Goal: Task Accomplishment & Management: Manage account settings

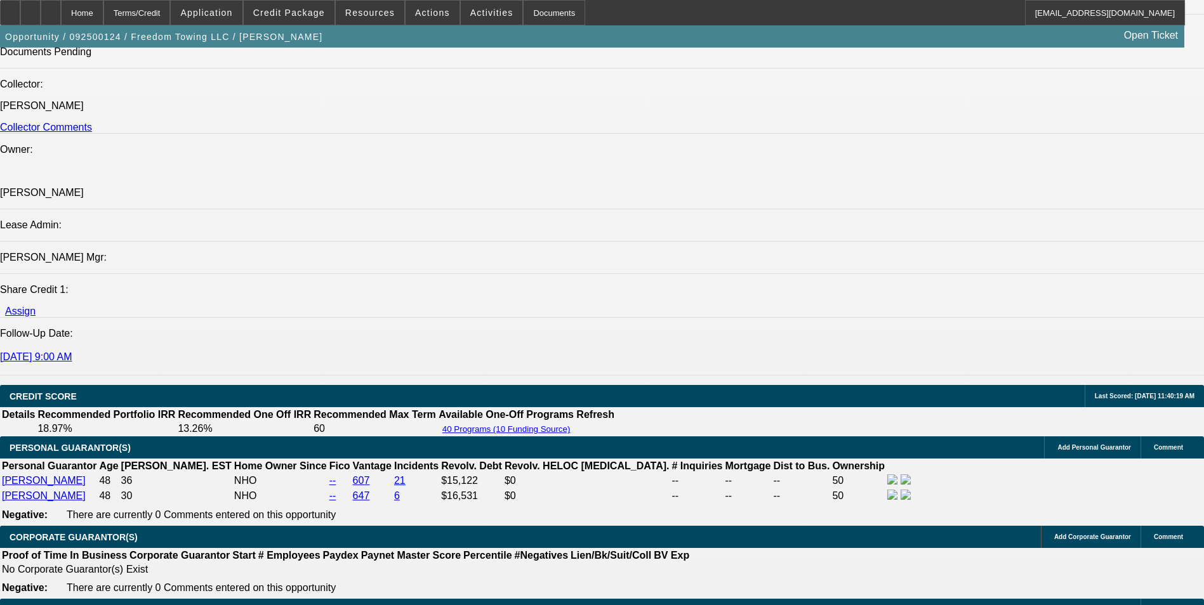
select select "0"
select select "2"
select select "0.1"
select select "0"
select select "2"
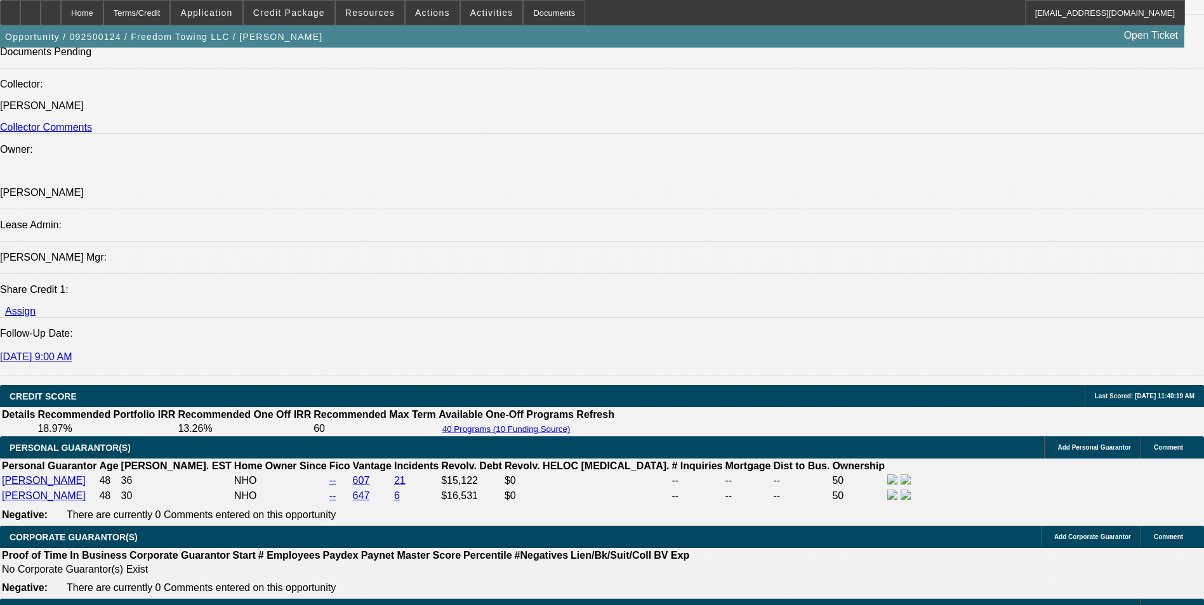
select select "0"
select select "2"
select select "0"
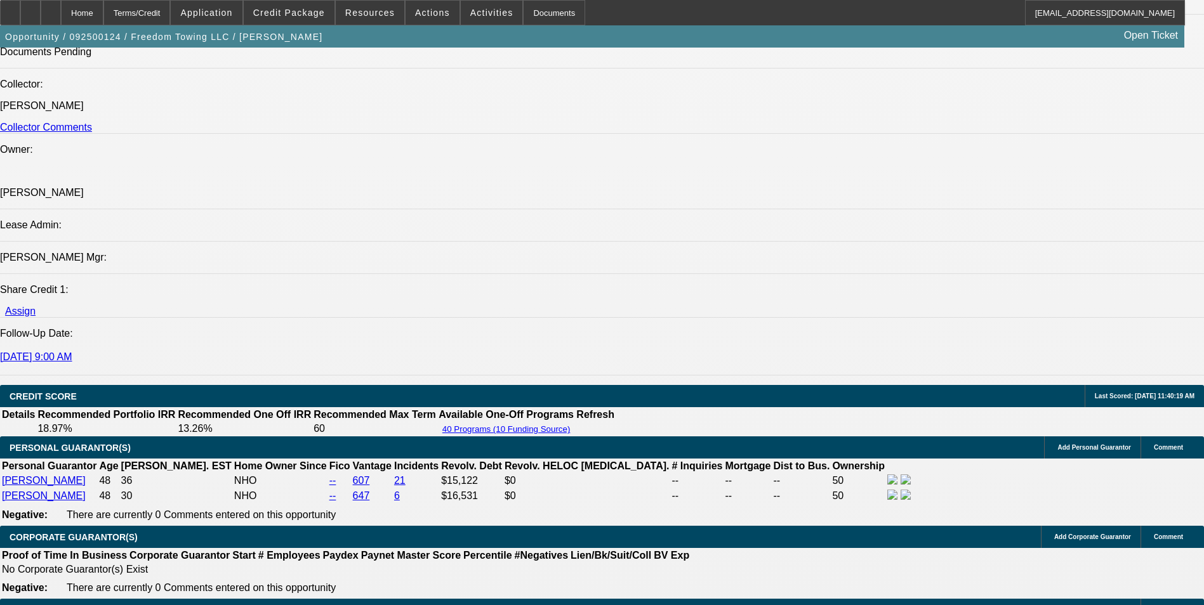
select select "2"
select select "0.1"
select select "1"
select select "2"
select select "4"
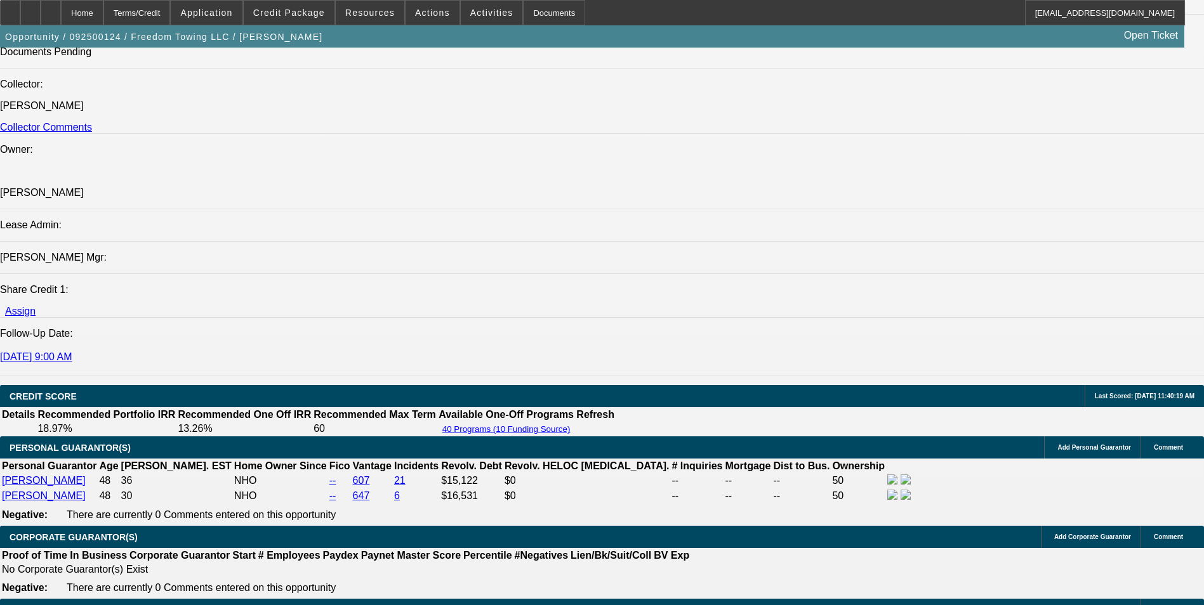
select select "1"
select select "2"
select select "6"
select select "1"
select select "2"
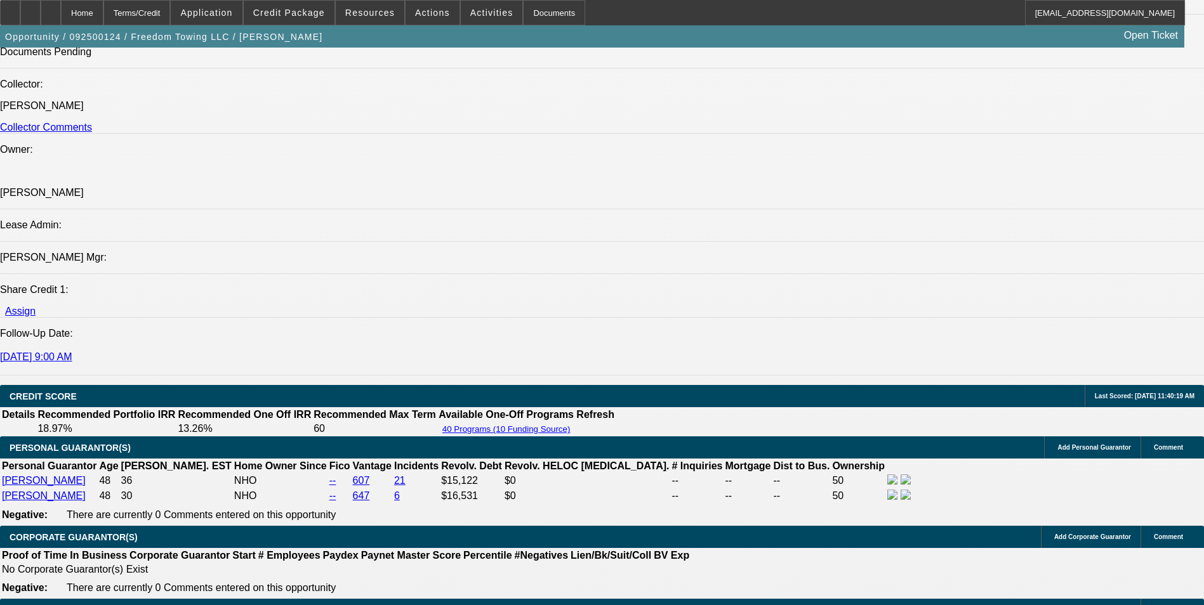
select select "6"
select select "1"
select select "2"
select select "4"
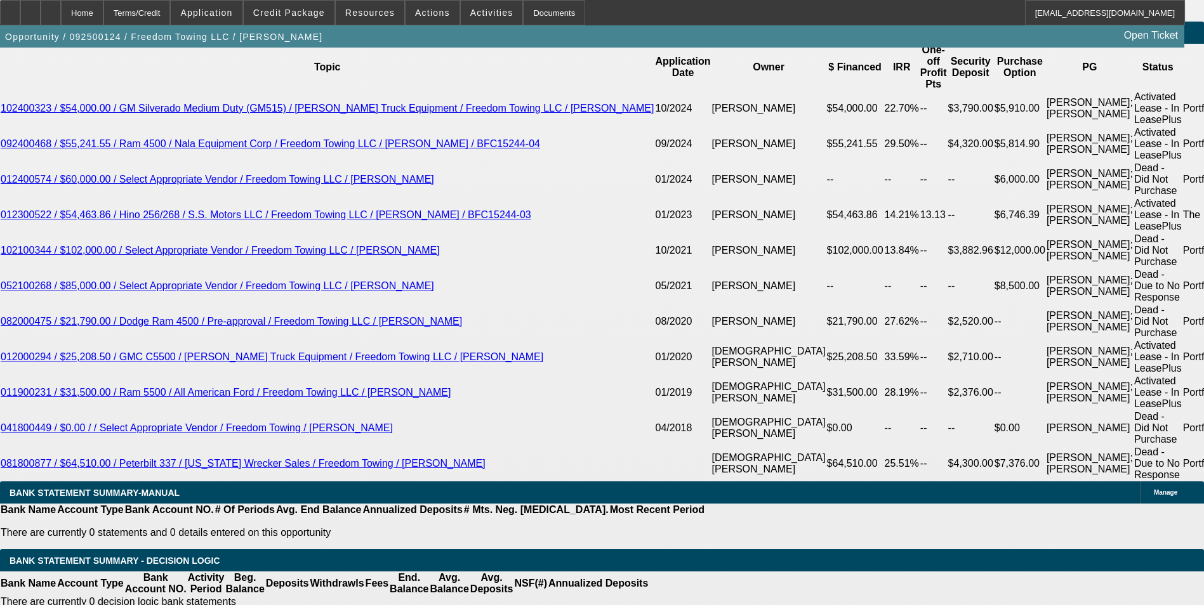
scroll to position [2425, 0]
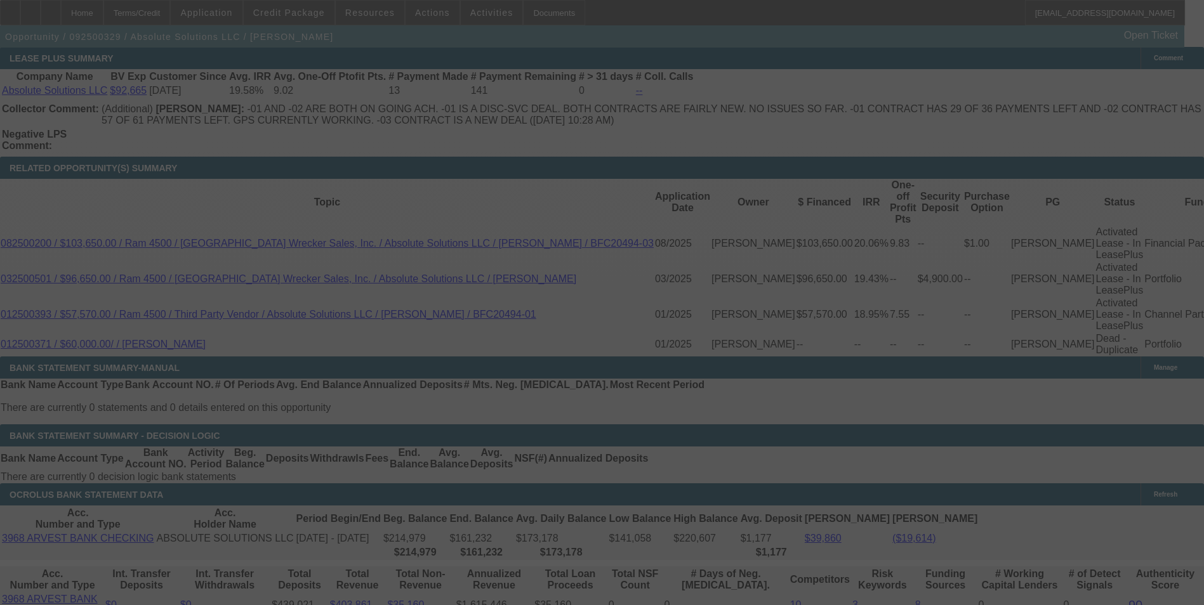
scroll to position [2217, 0]
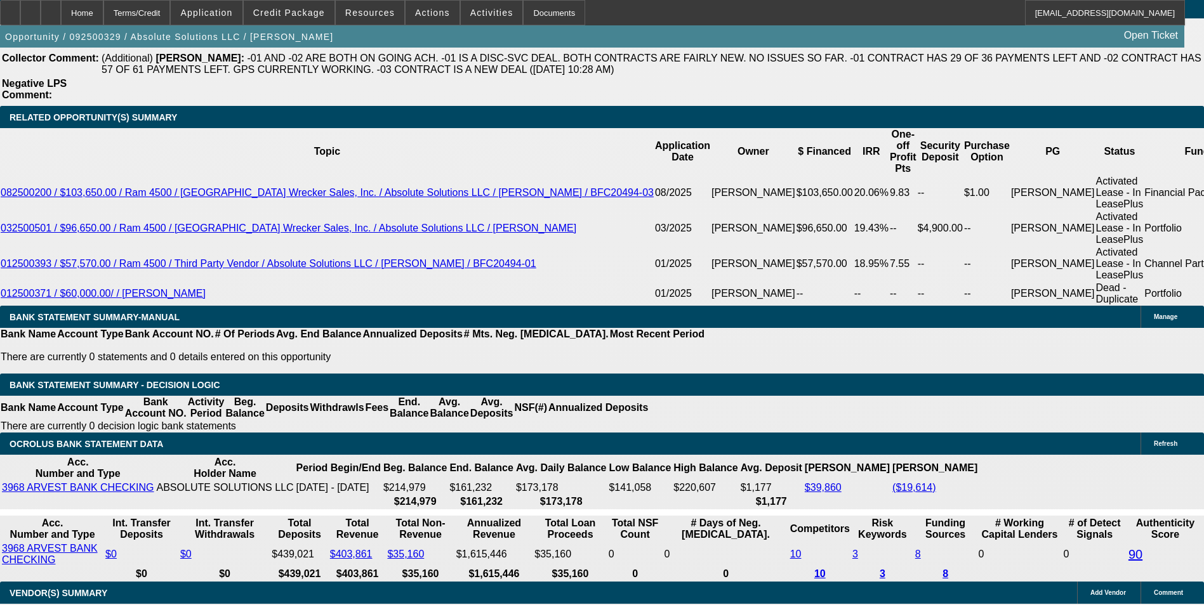
select select "0"
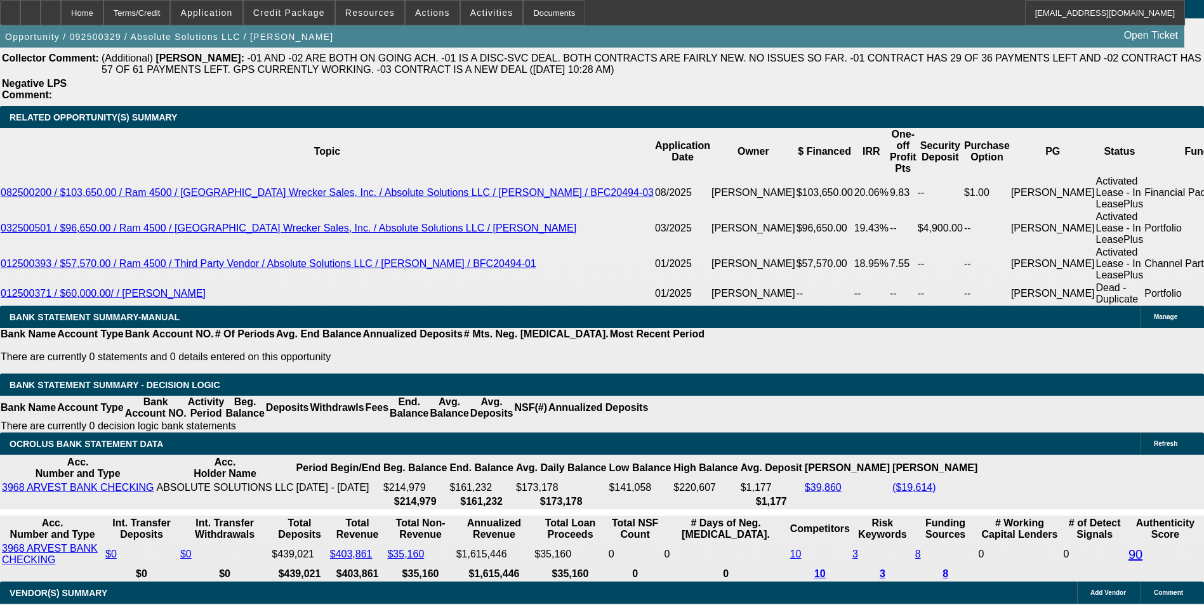
select select "0"
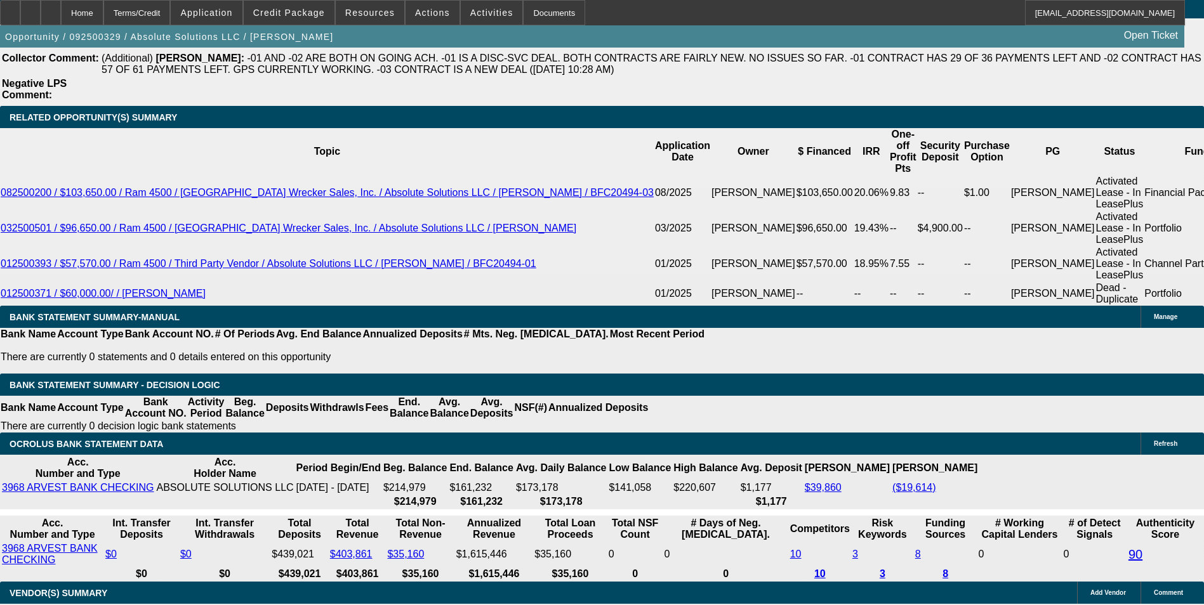
select select "0"
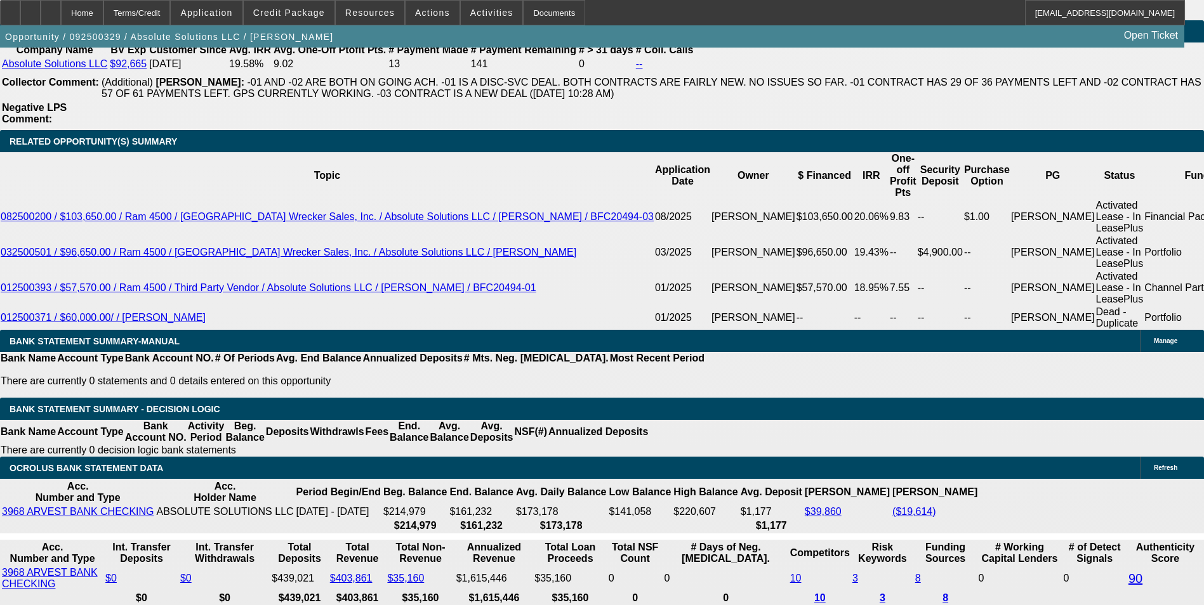
select select "1"
select select "6"
select select "1"
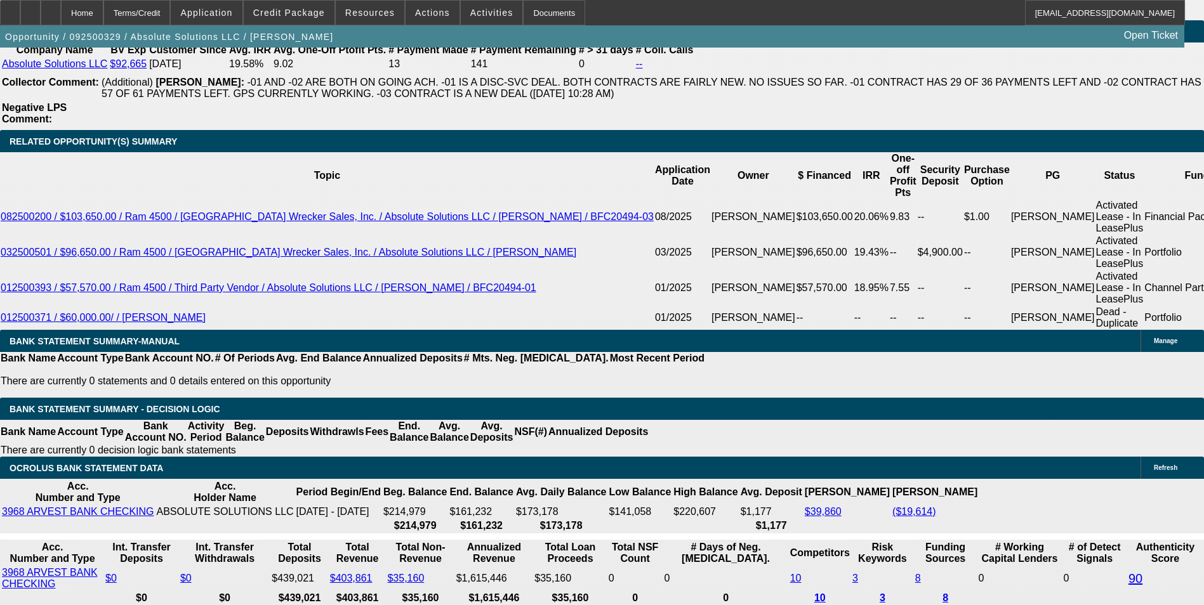
select select "6"
select select "1"
select select "6"
select select "1"
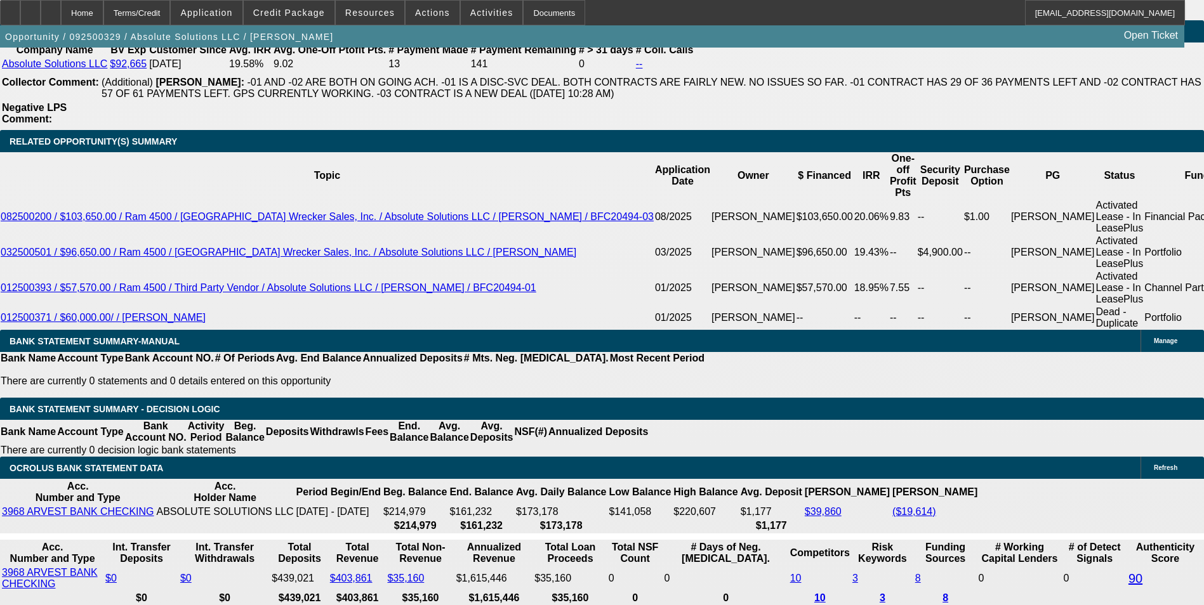
select select "1"
select select "6"
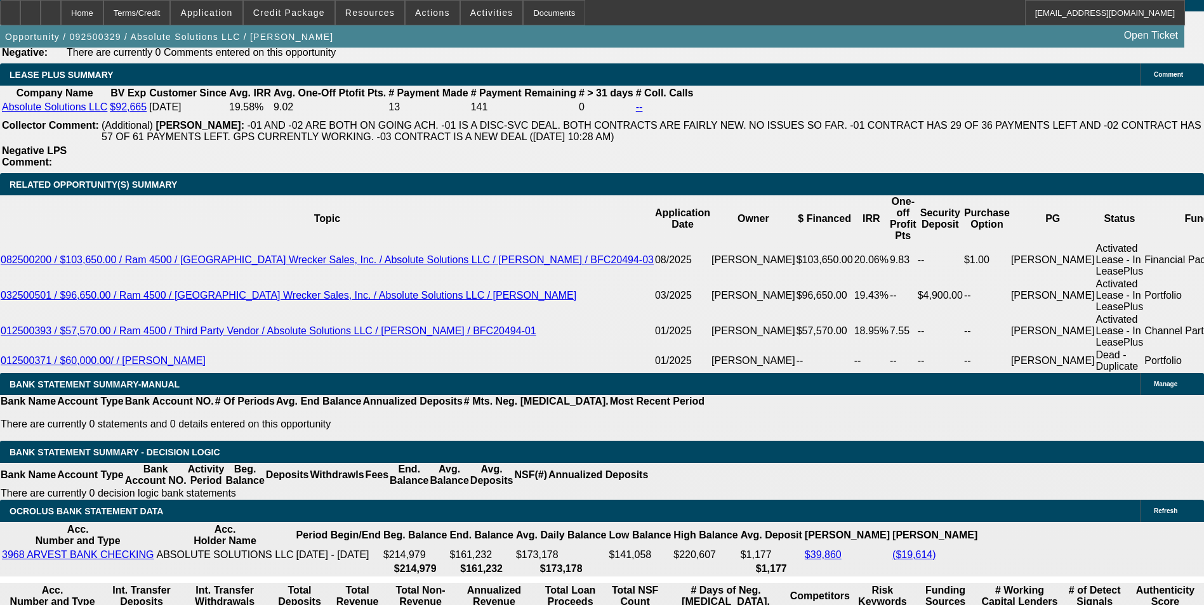
scroll to position [2247, 0]
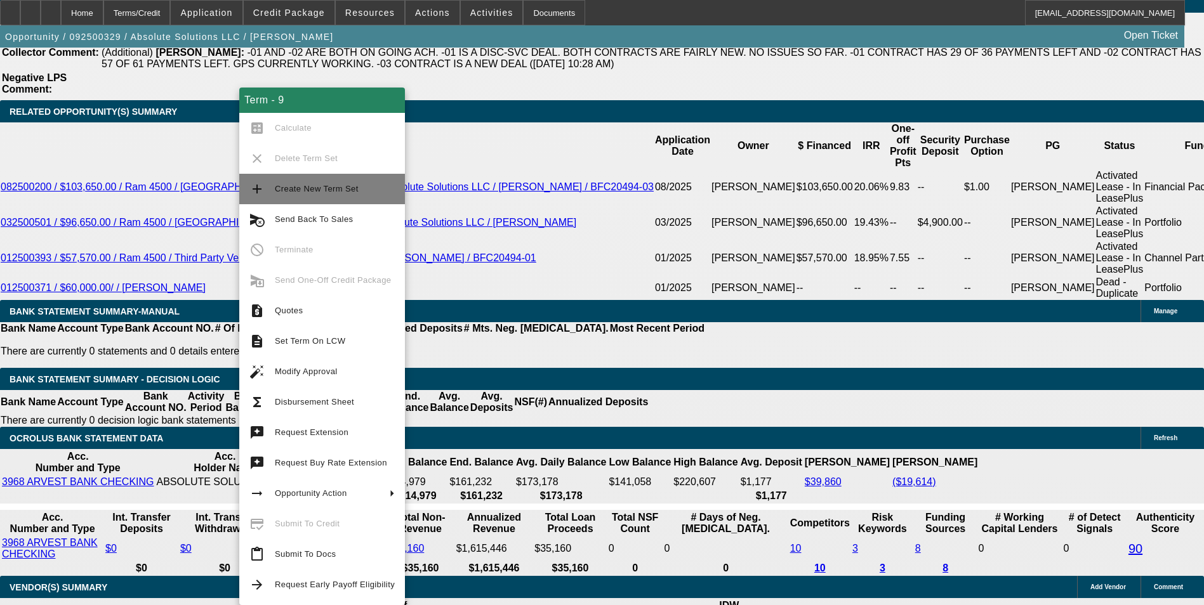
click at [323, 190] on span "Create New Term Set" at bounding box center [317, 189] width 84 height 10
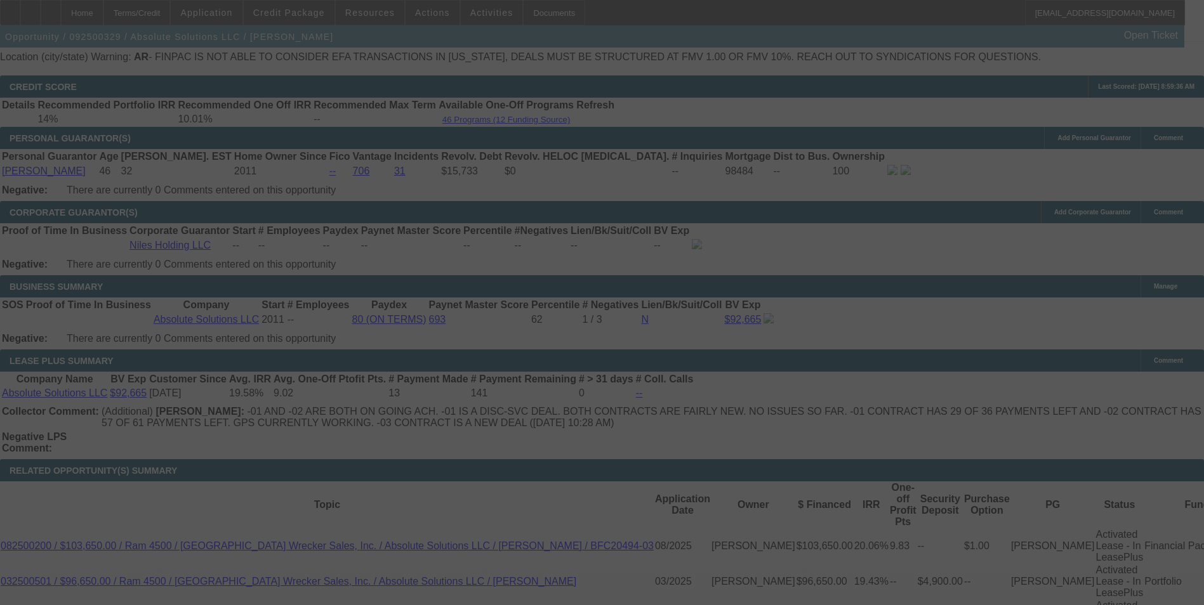
scroll to position [1867, 0]
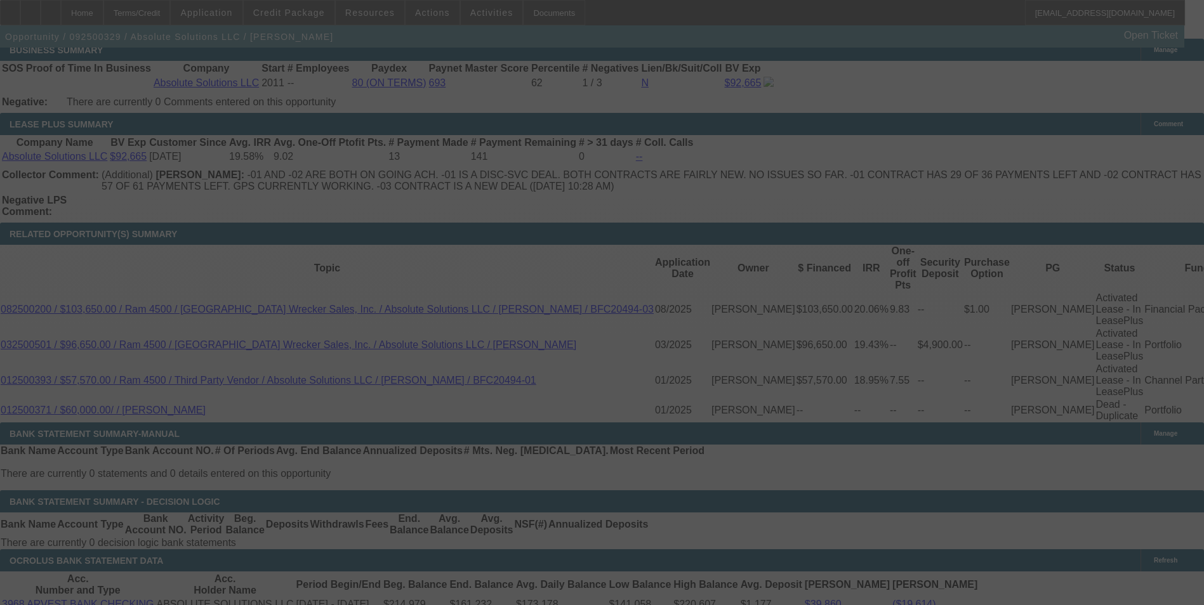
scroll to position [2120, 0]
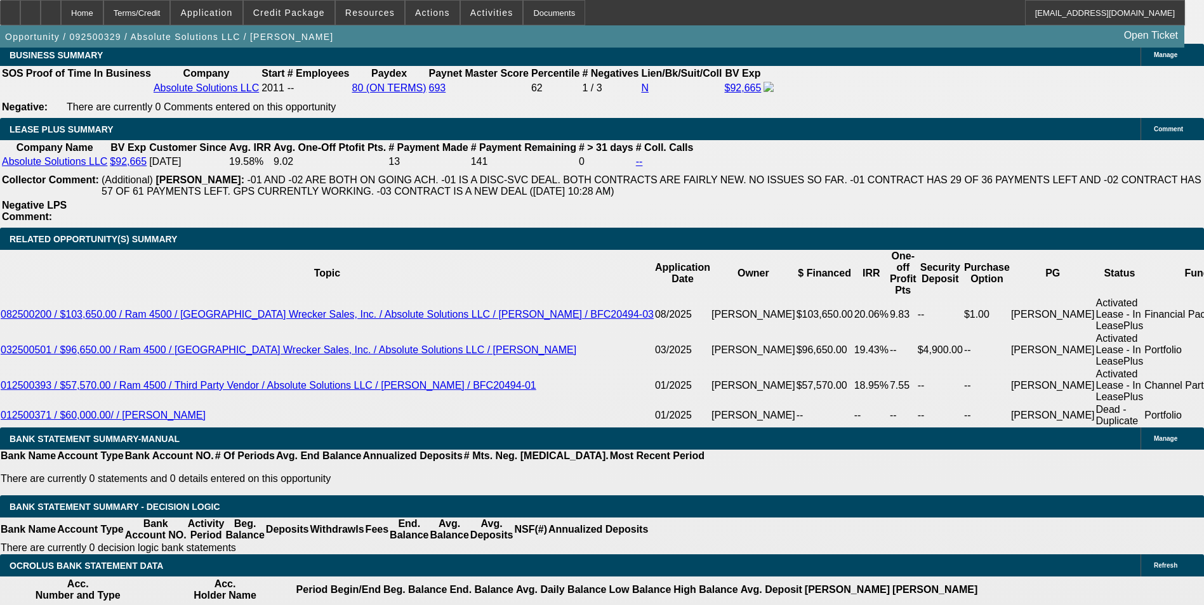
select select "0"
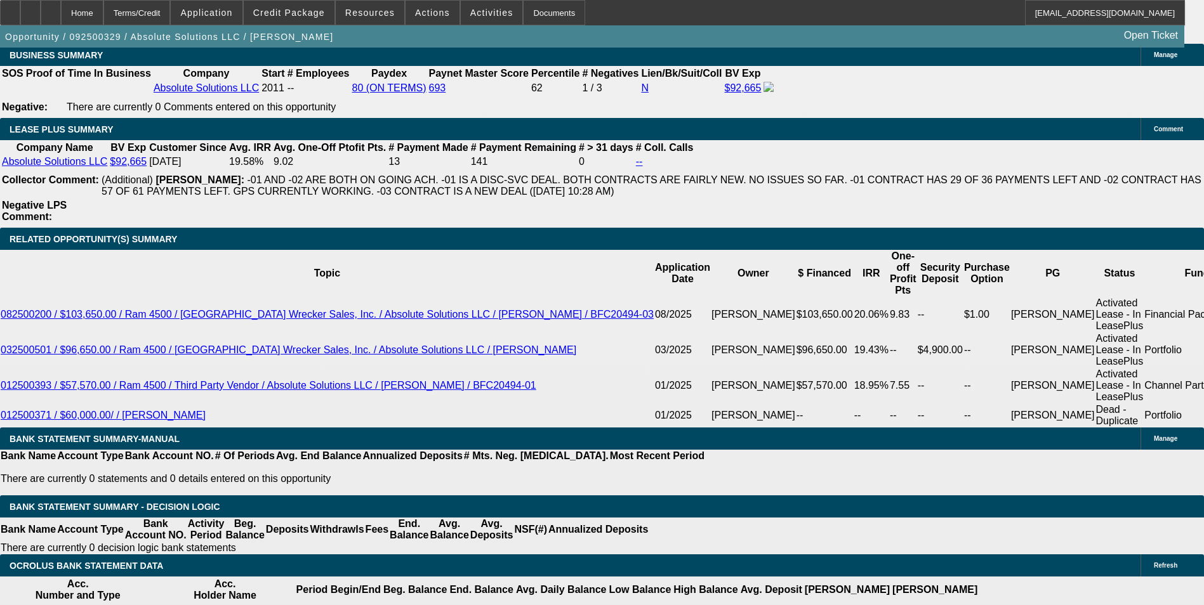
select select "0"
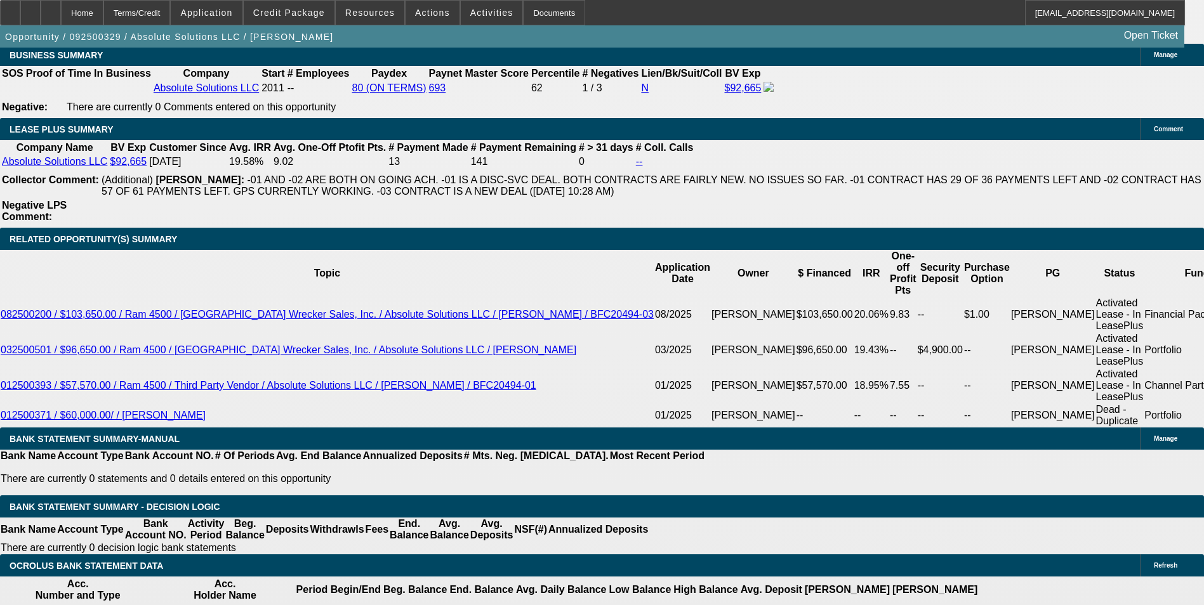
select select "0"
select select "1"
select select "6"
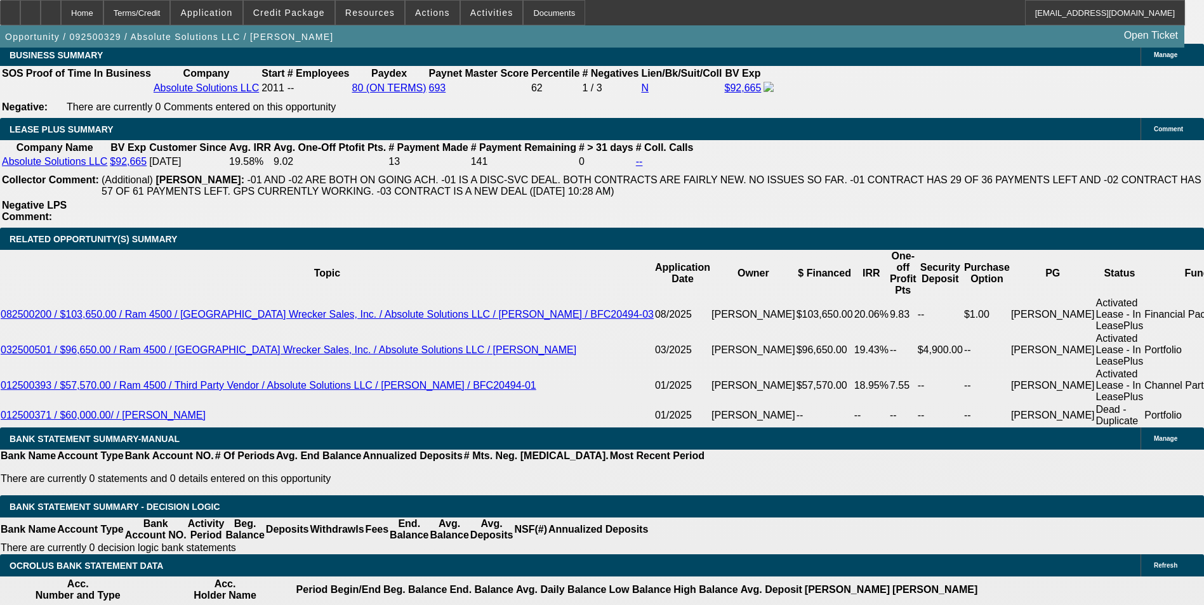
select select "1"
select select "6"
select select "1"
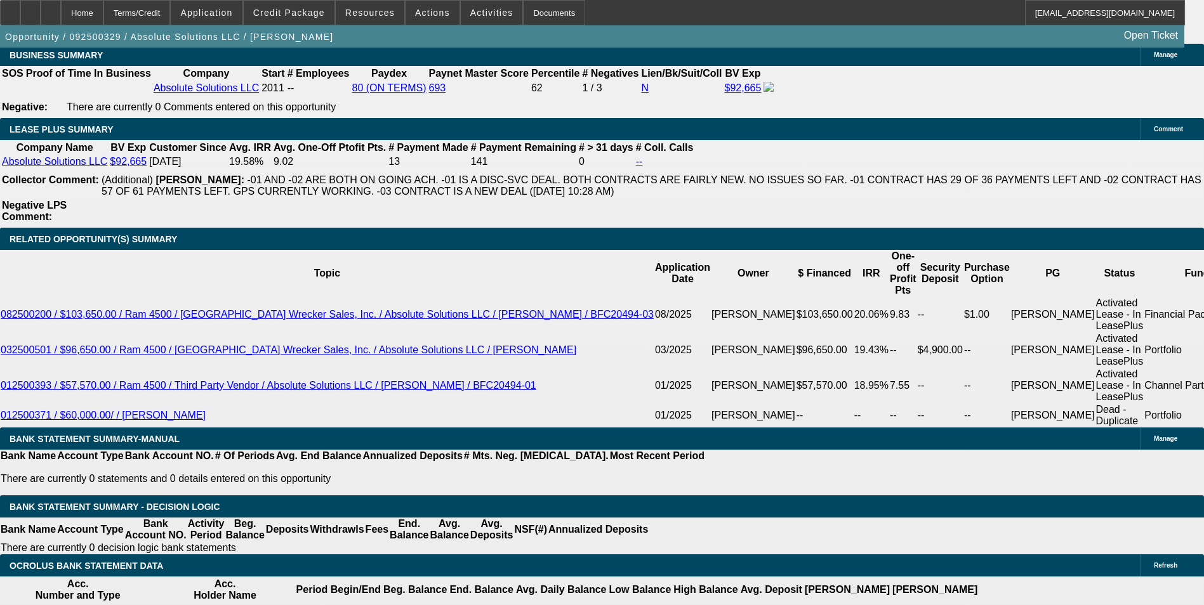
select select "6"
select select "1"
select select "6"
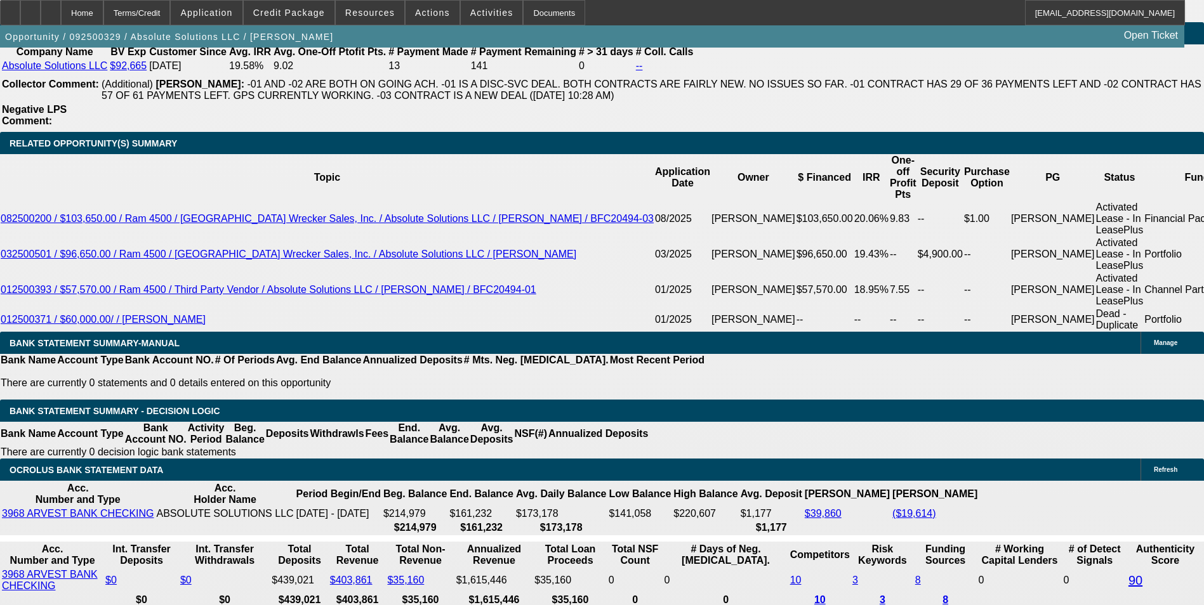
scroll to position [2066, 0]
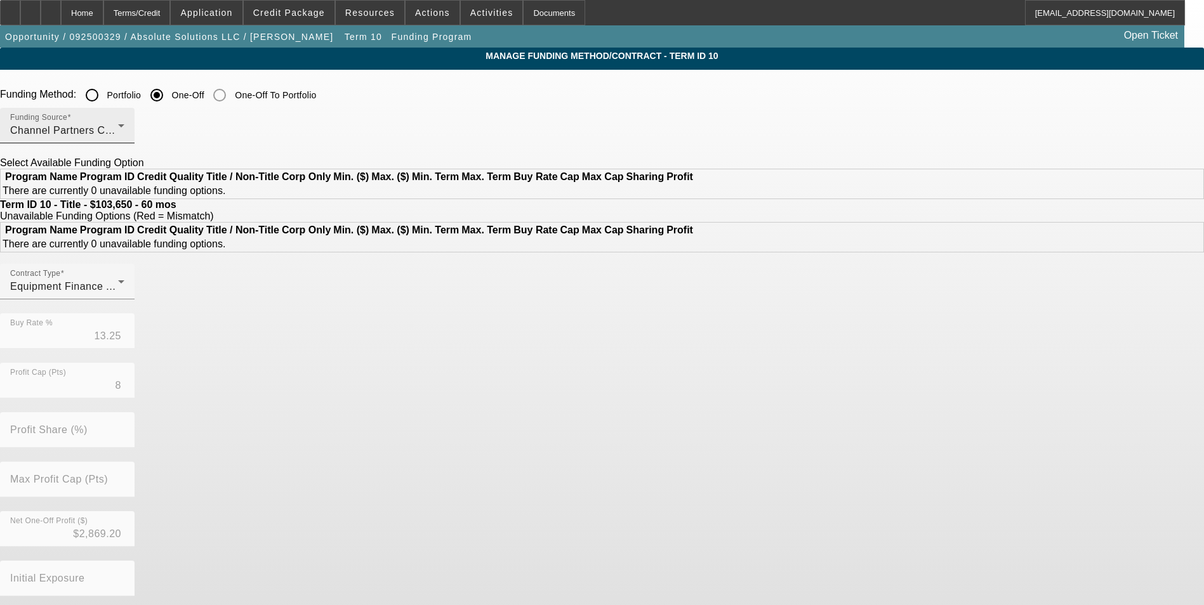
click at [178, 128] on span "Channel Partners Capital LLC (EF)" at bounding box center [94, 130] width 168 height 11
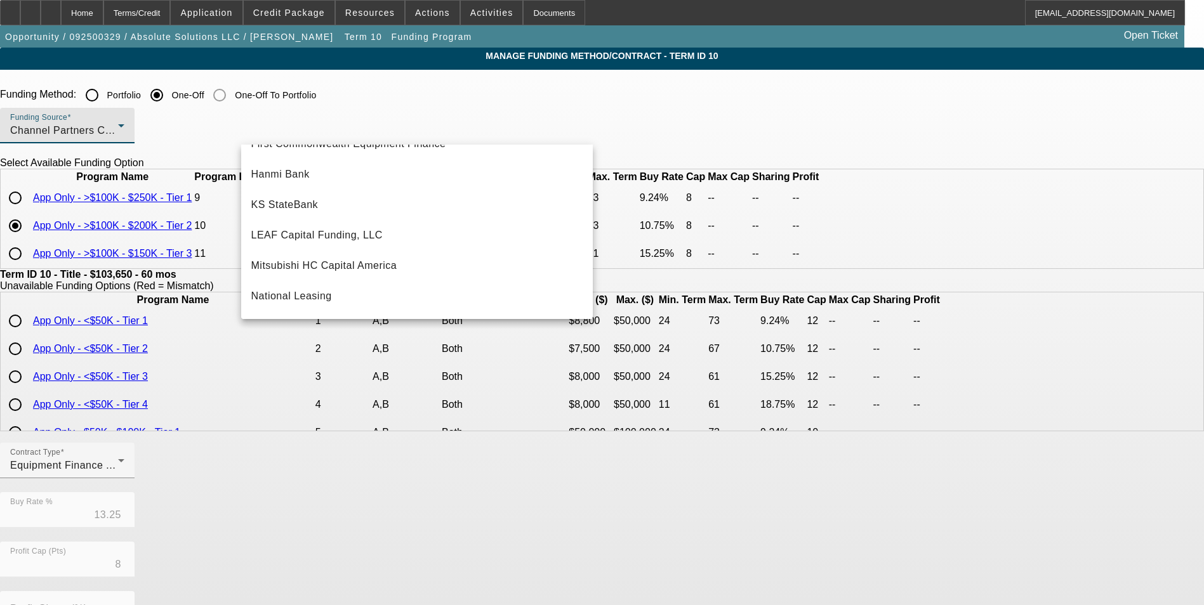
scroll to position [233, 0]
click at [383, 267] on span "Mitsubishi HC Capital America" at bounding box center [324, 266] width 146 height 15
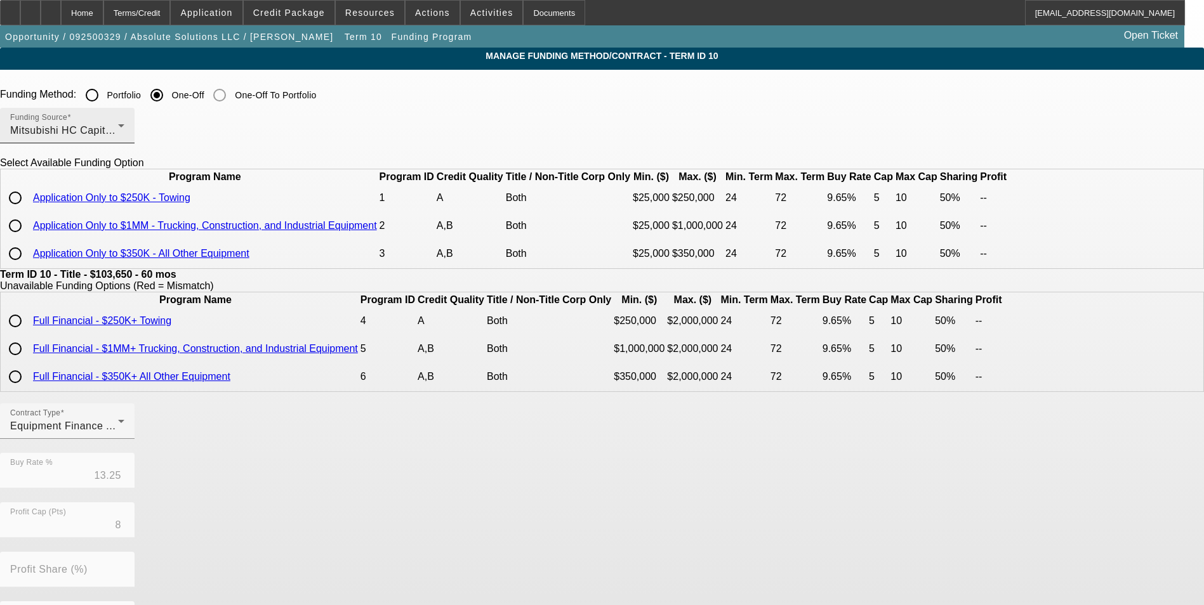
click at [124, 122] on div "Funding Source Mitsubishi HC Capital America" at bounding box center [67, 126] width 114 height 36
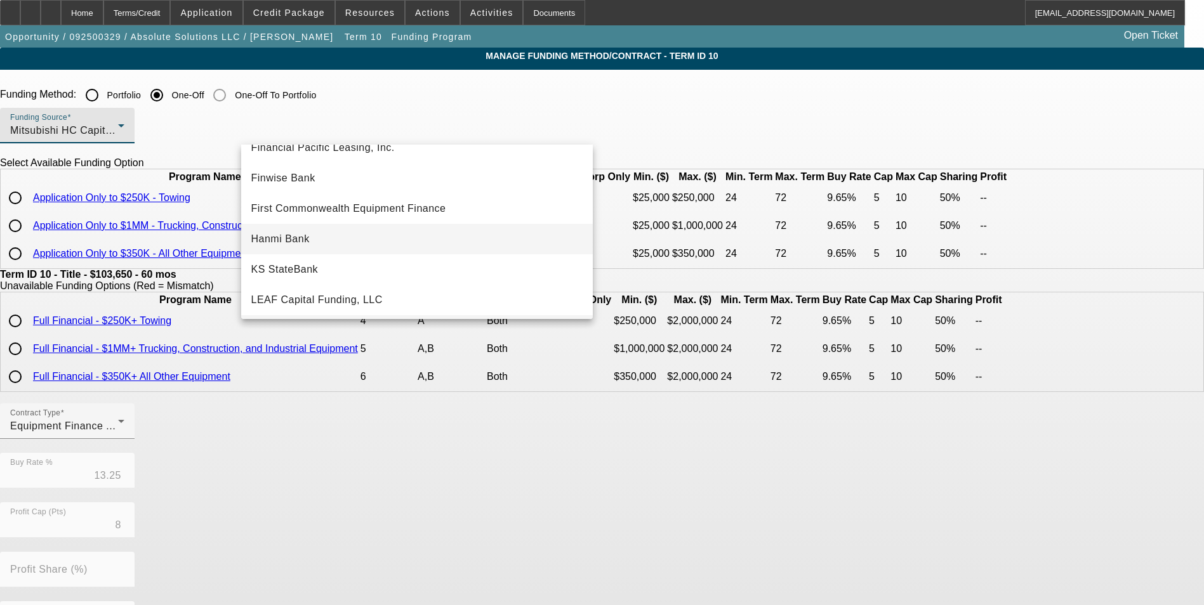
scroll to position [106, 0]
click at [402, 240] on mat-option "Finwise Bank" at bounding box center [416, 241] width 351 height 30
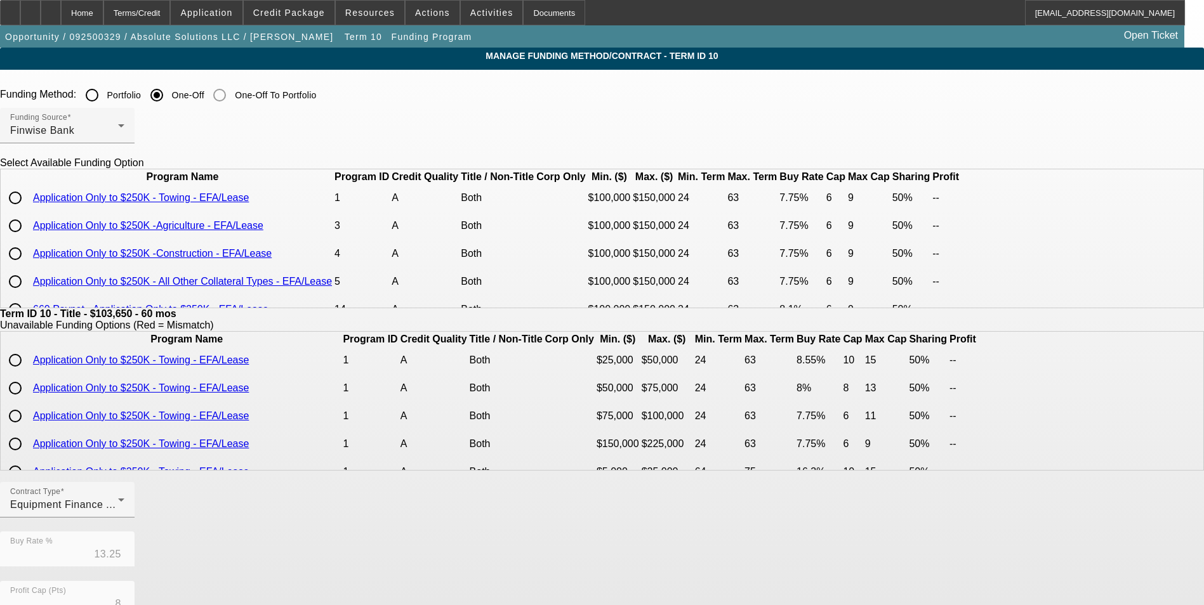
click at [28, 211] on input "radio" at bounding box center [15, 197] width 25 height 25
radio input "true"
type input "7.75"
type input "6"
type input "50.00"
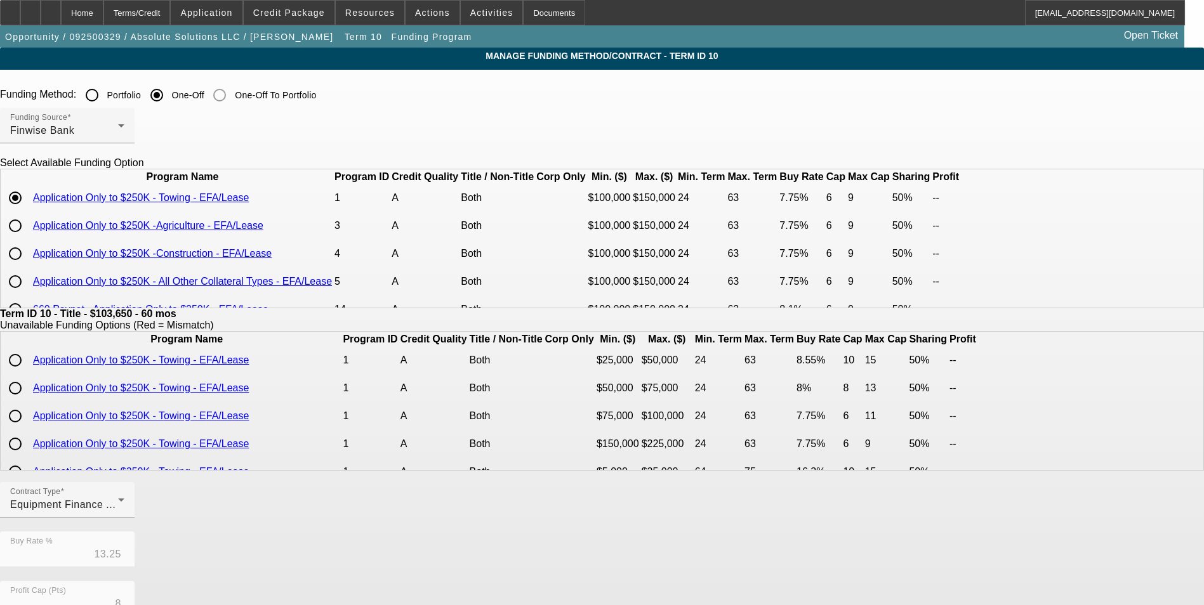
type input "9"
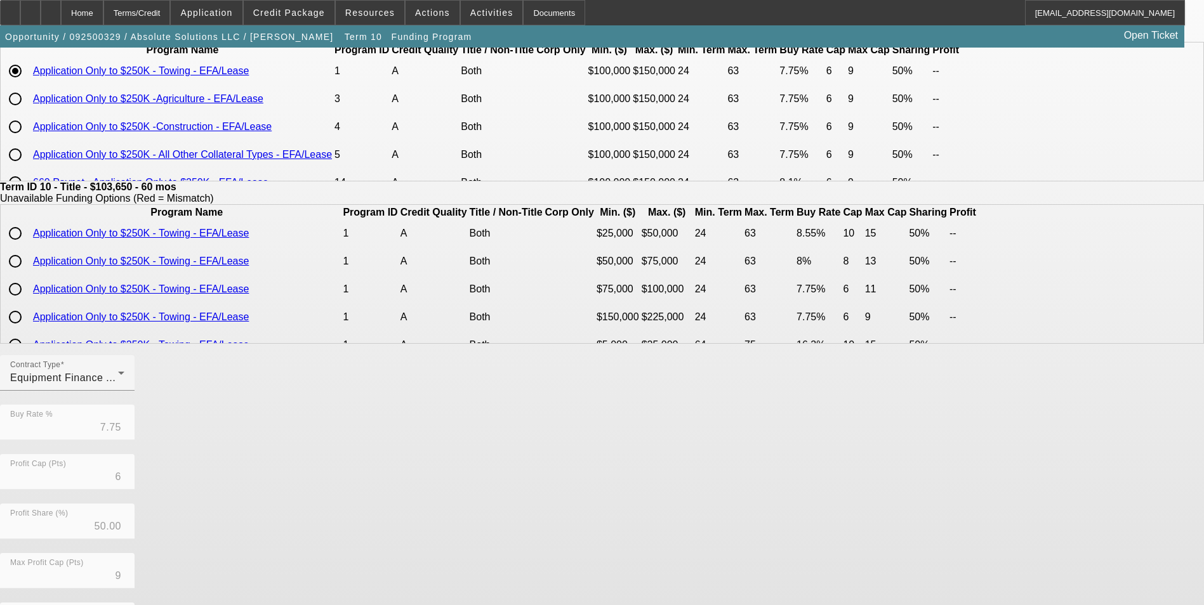
scroll to position [272, 0]
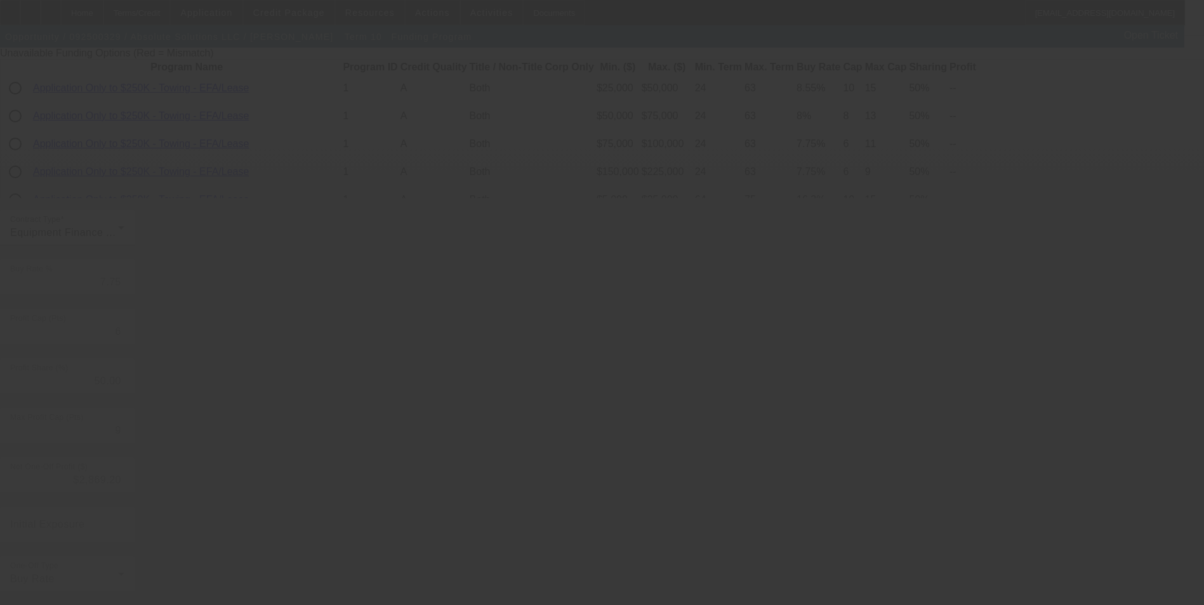
type input "13.25"
type input "8"
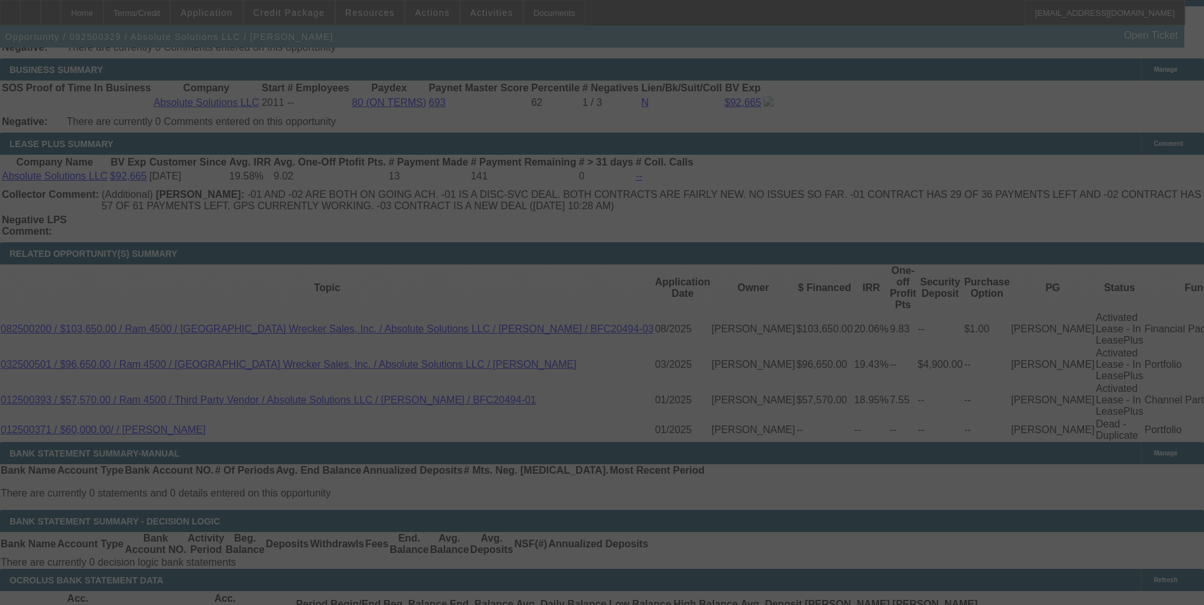
scroll to position [2100, 0]
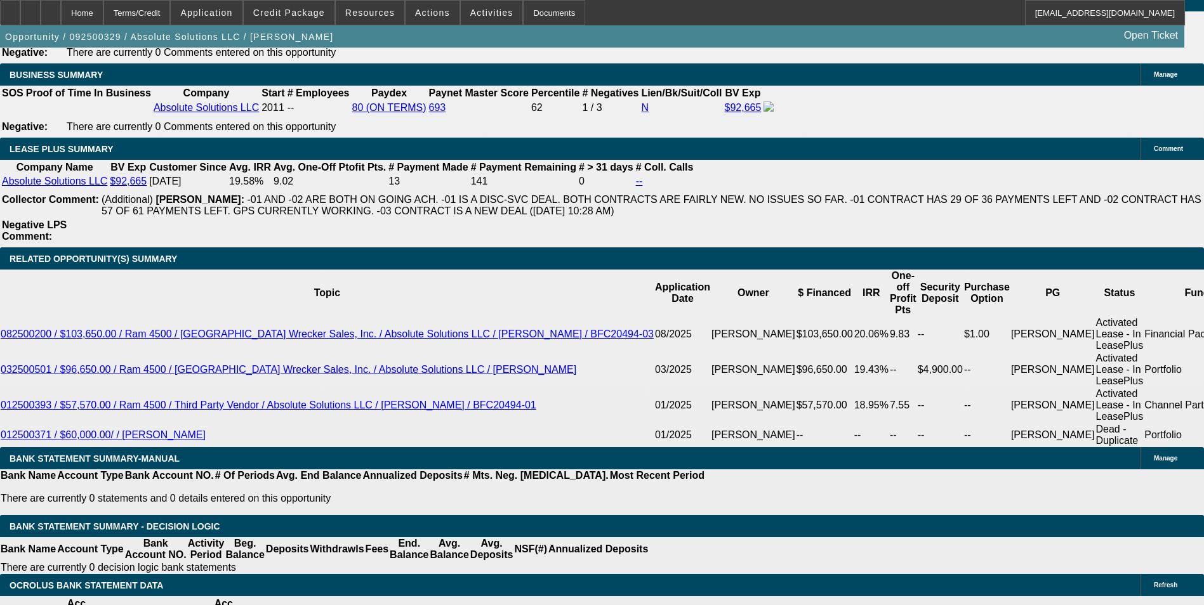
select select "0"
select select "6"
select select "0"
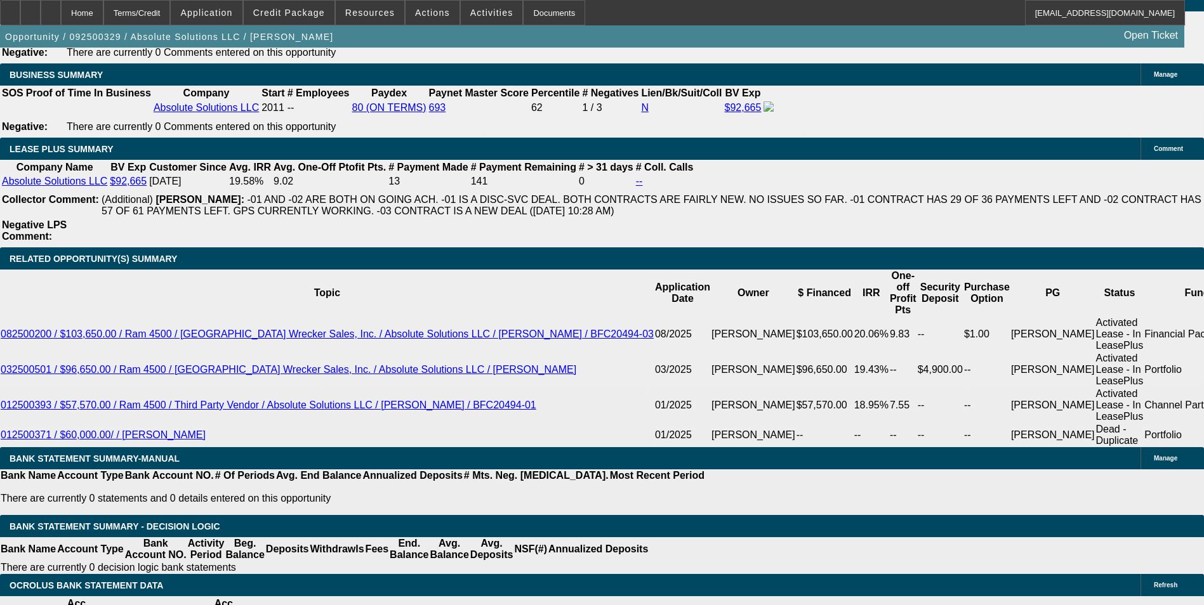
select select "0"
select select "6"
select select "0"
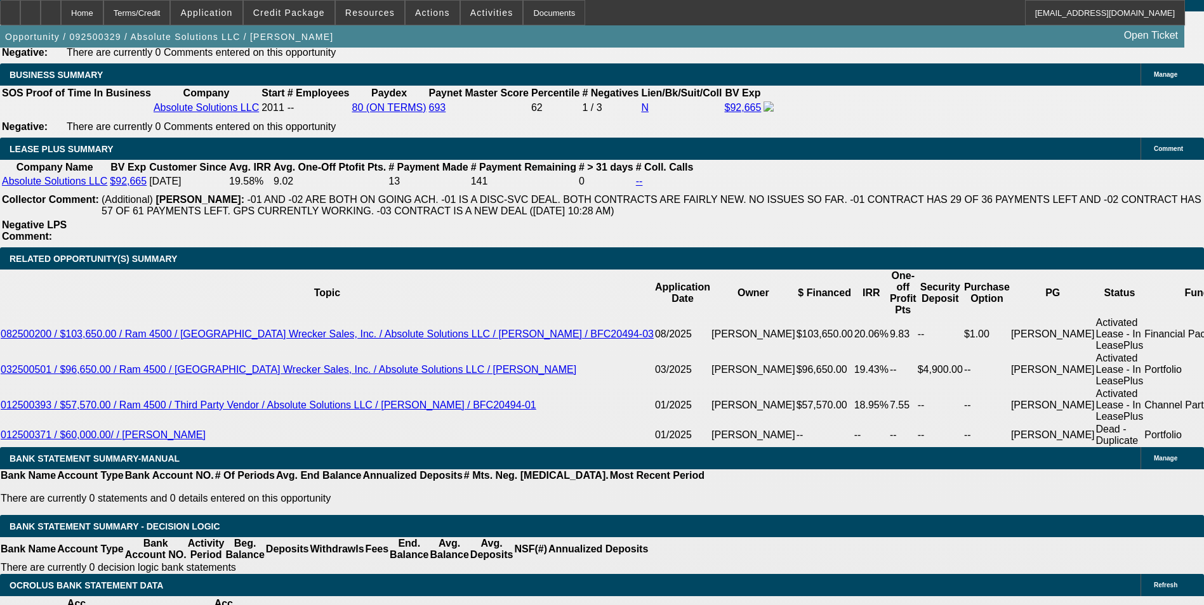
select select "0"
select select "6"
select select "0"
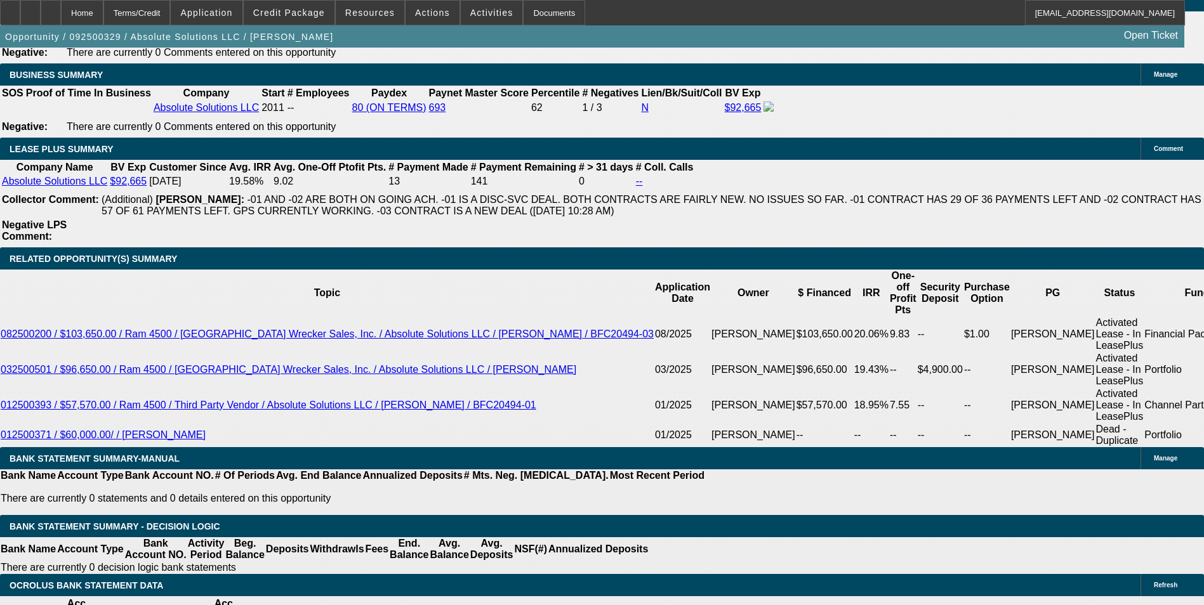
select select "6"
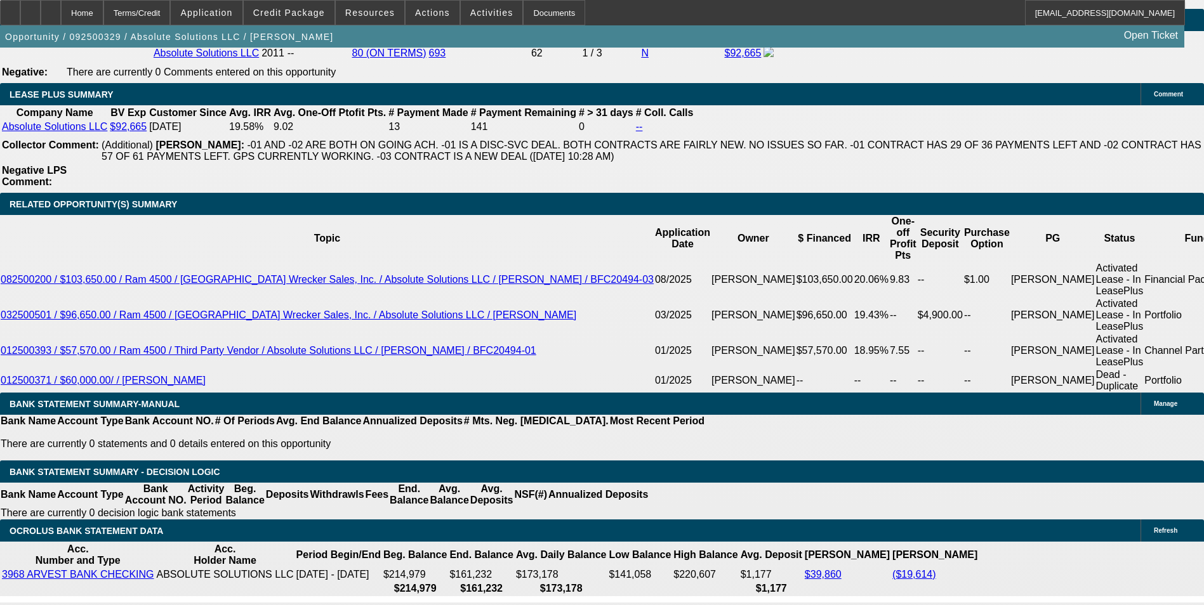
scroll to position [2037, 0]
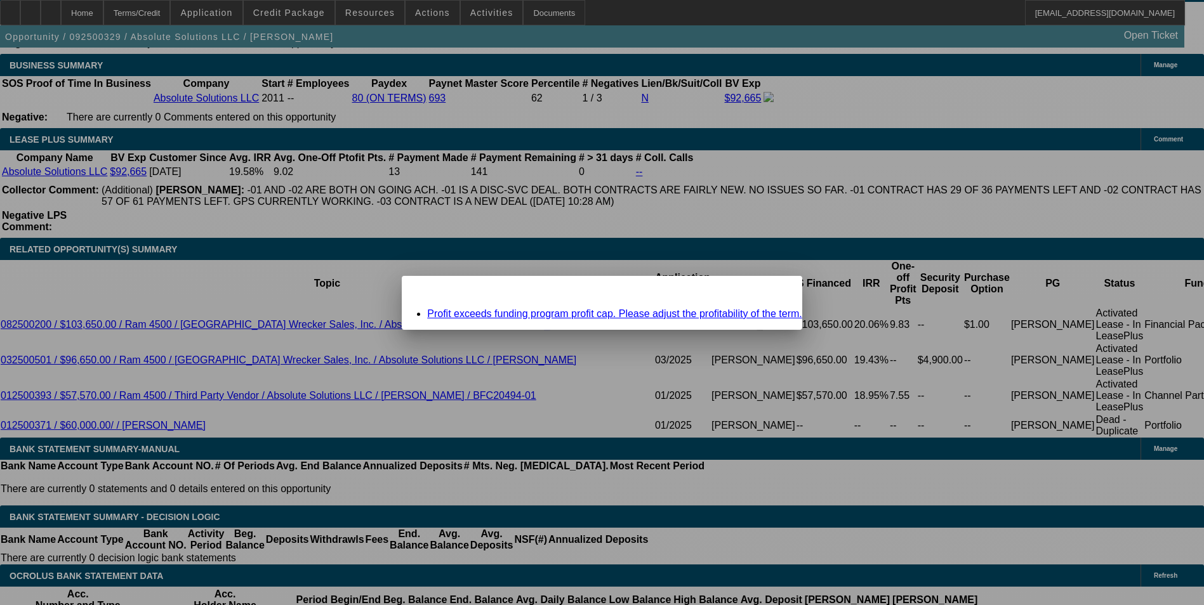
scroll to position [0, 0]
click at [642, 312] on link "Profit exceeds funding program profit cap. Please adjust the profitability of t…" at bounding box center [614, 313] width 375 height 11
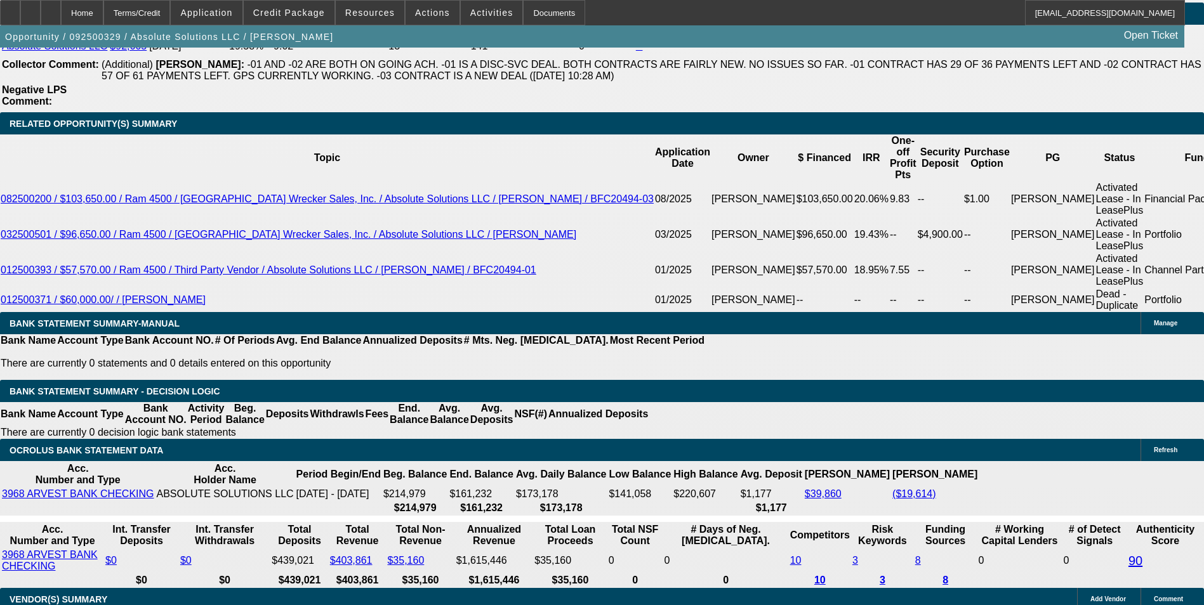
scroll to position [2236, 0]
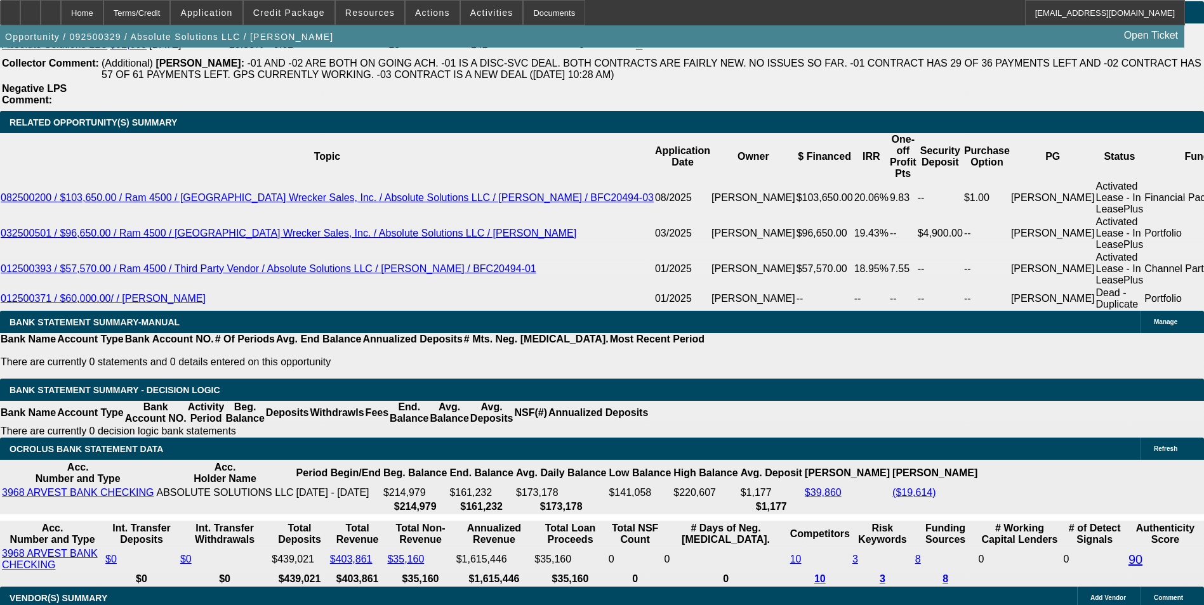
drag, startPoint x: 273, startPoint y: 301, endPoint x: 309, endPoint y: 305, distance: 36.4
type input "UNKNOWN"
type input "12"
type input "$2,305.64"
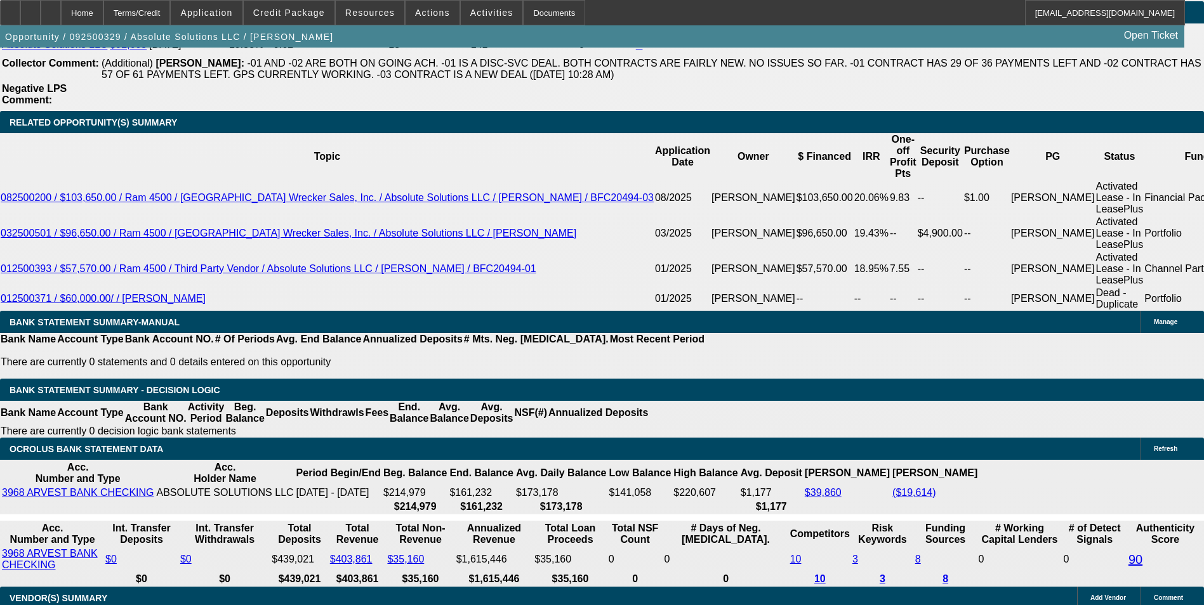
type input "12"
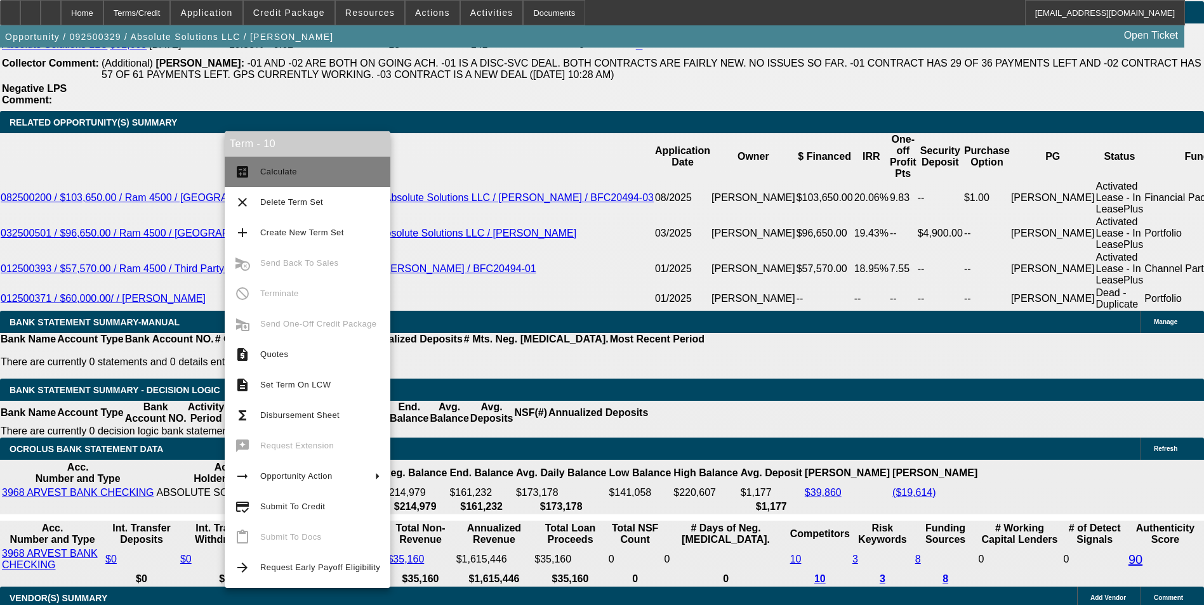
click at [297, 174] on span "Calculate" at bounding box center [320, 171] width 120 height 15
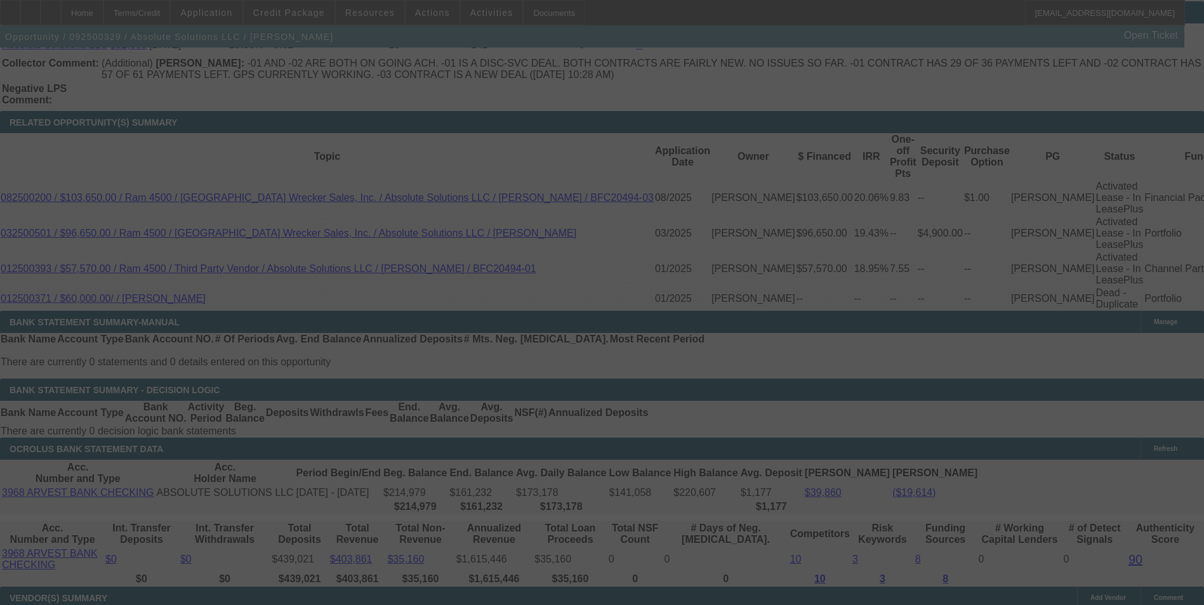
select select "0"
select select "6"
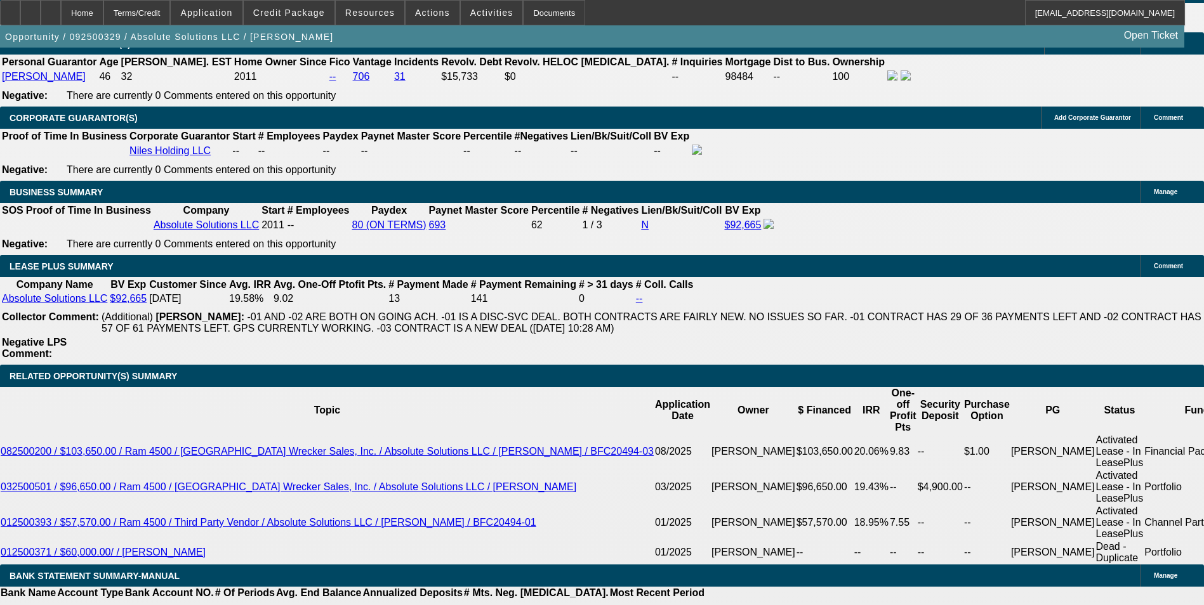
scroll to position [2173, 0]
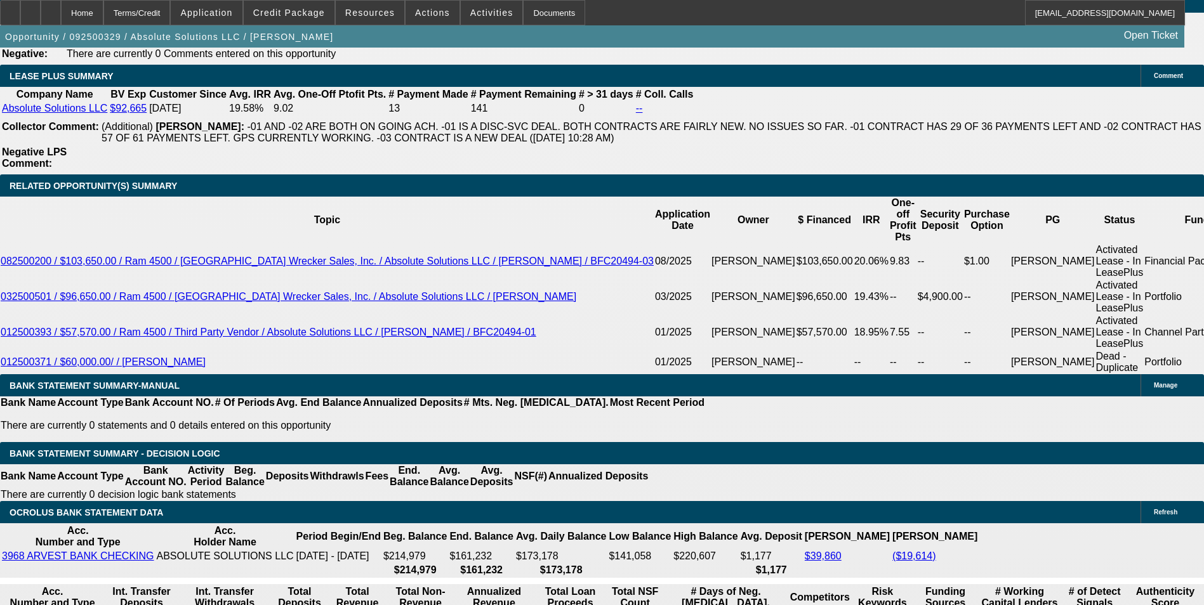
drag, startPoint x: 176, startPoint y: 369, endPoint x: 326, endPoint y: 372, distance: 150.4
type input "23"
type input "UNKNOWN"
type input "2350"
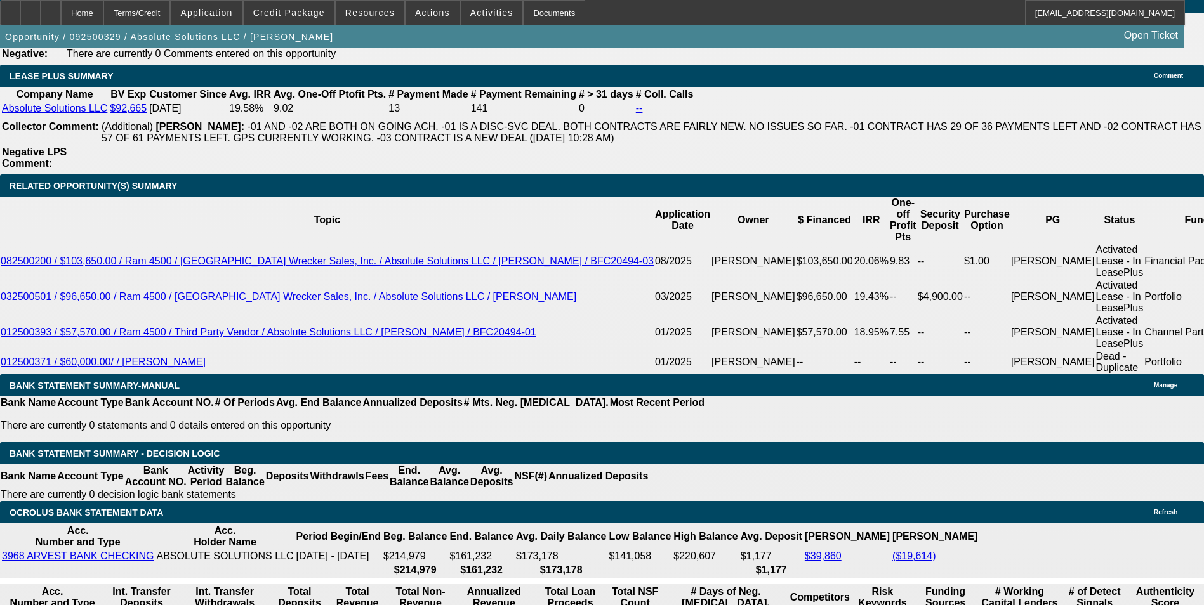
type input "12.8"
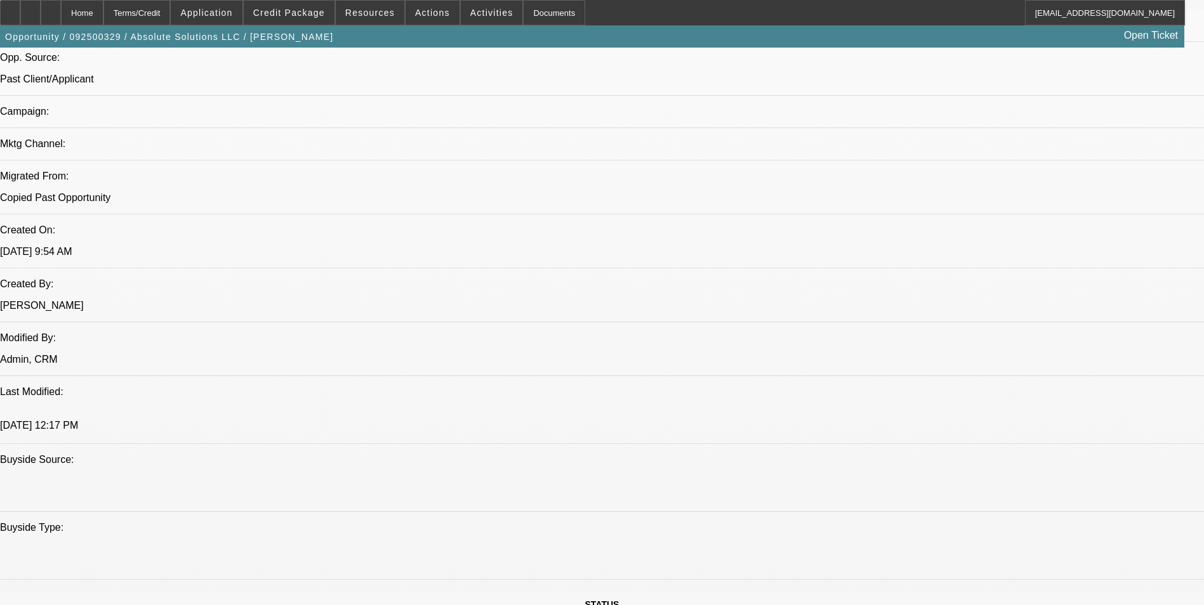
scroll to position [841, 0]
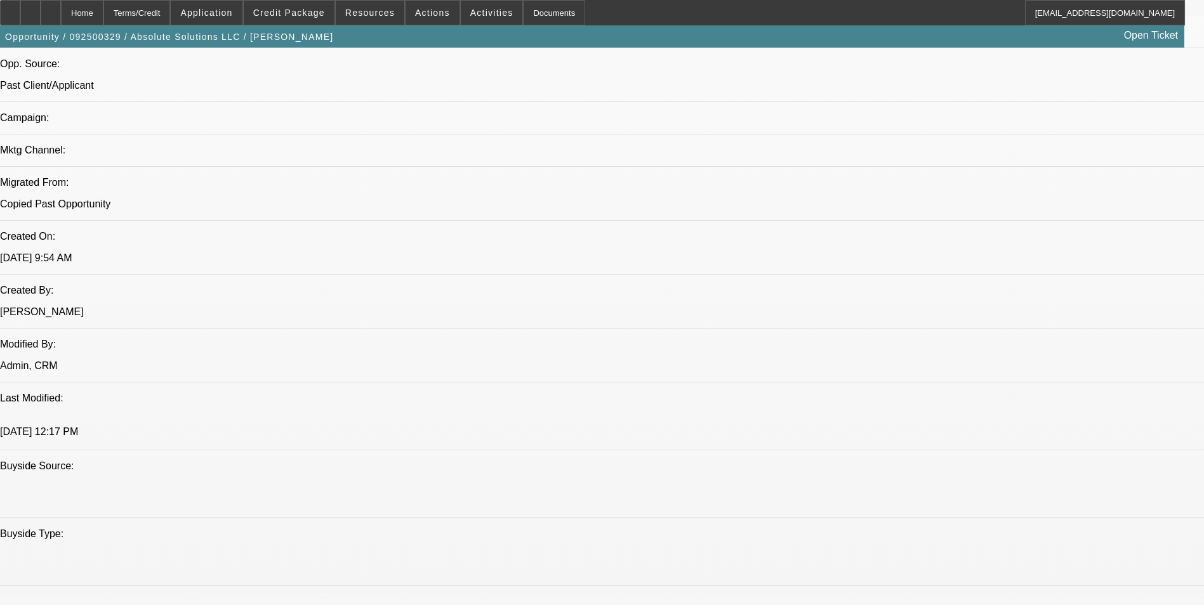
type input "$2,350.00"
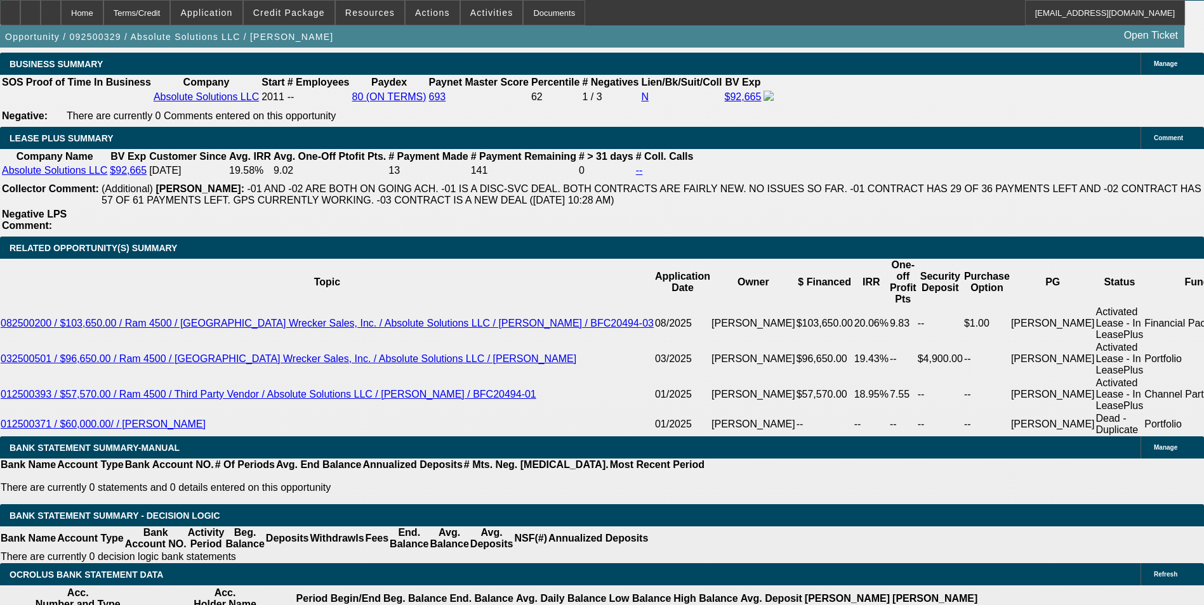
scroll to position [2110, 0]
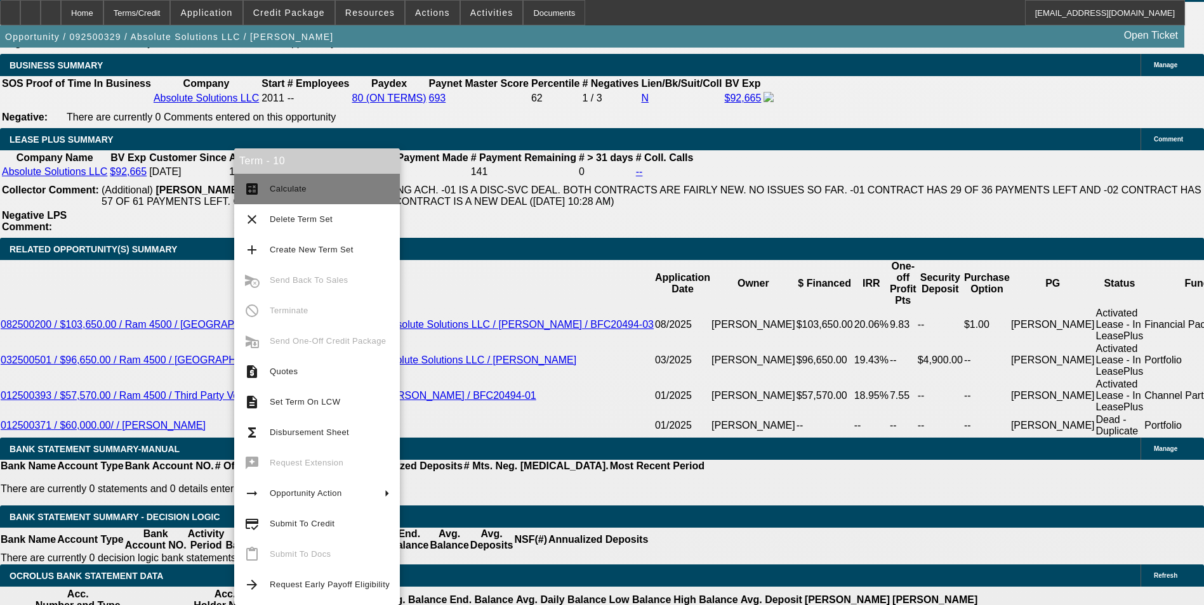
click at [316, 183] on span "Calculate" at bounding box center [330, 188] width 120 height 15
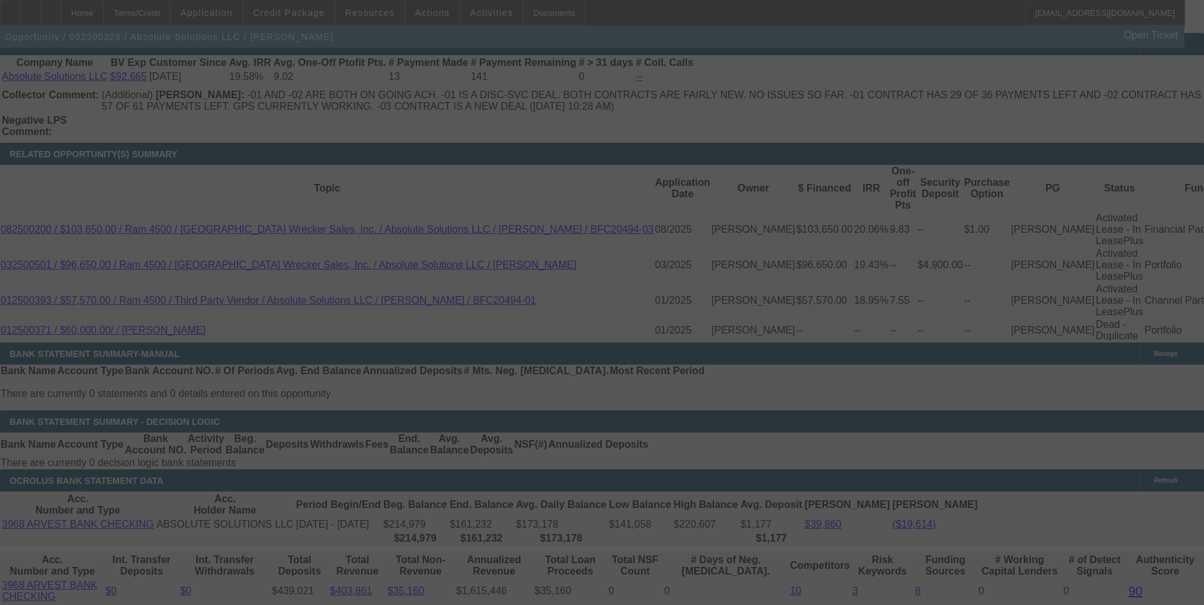
scroll to position [2236, 0]
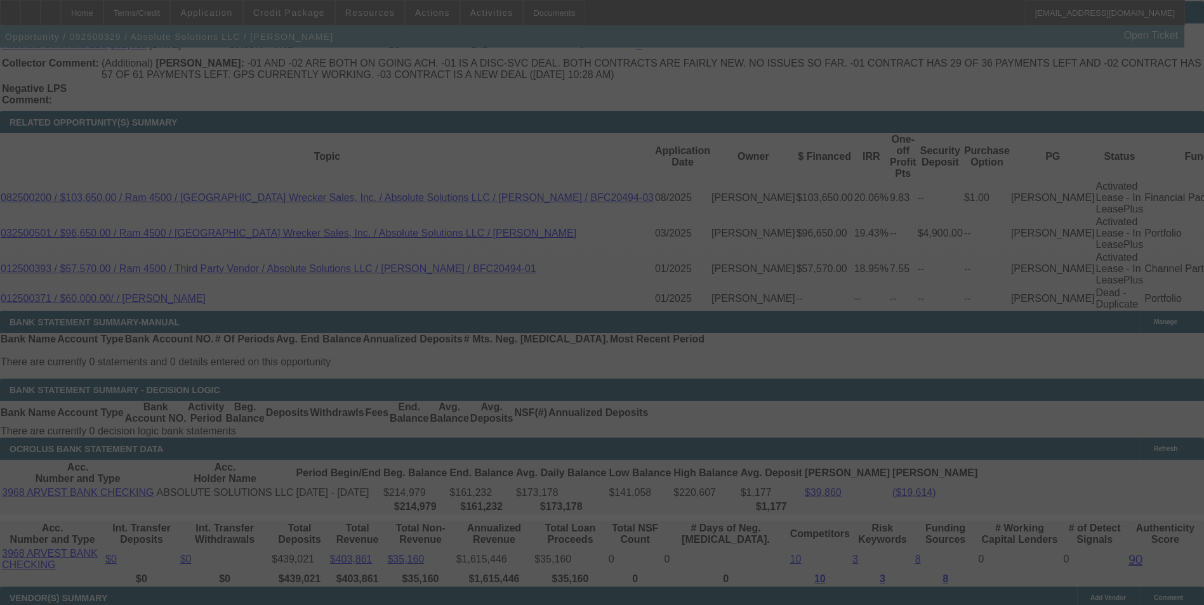
select select "0"
select select "6"
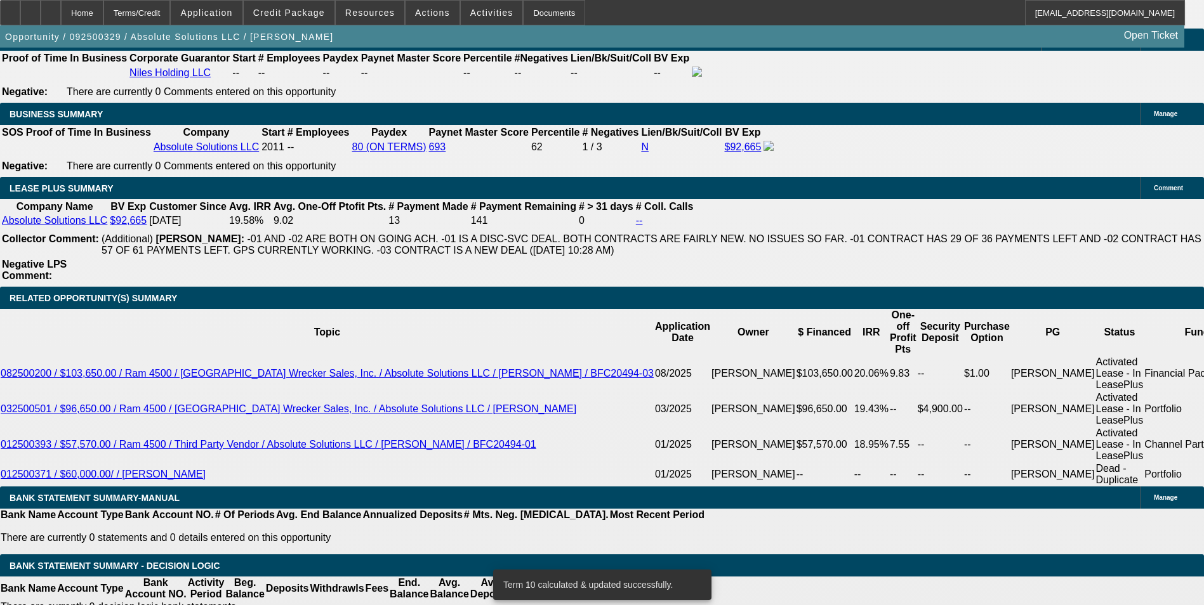
scroll to position [2046, 0]
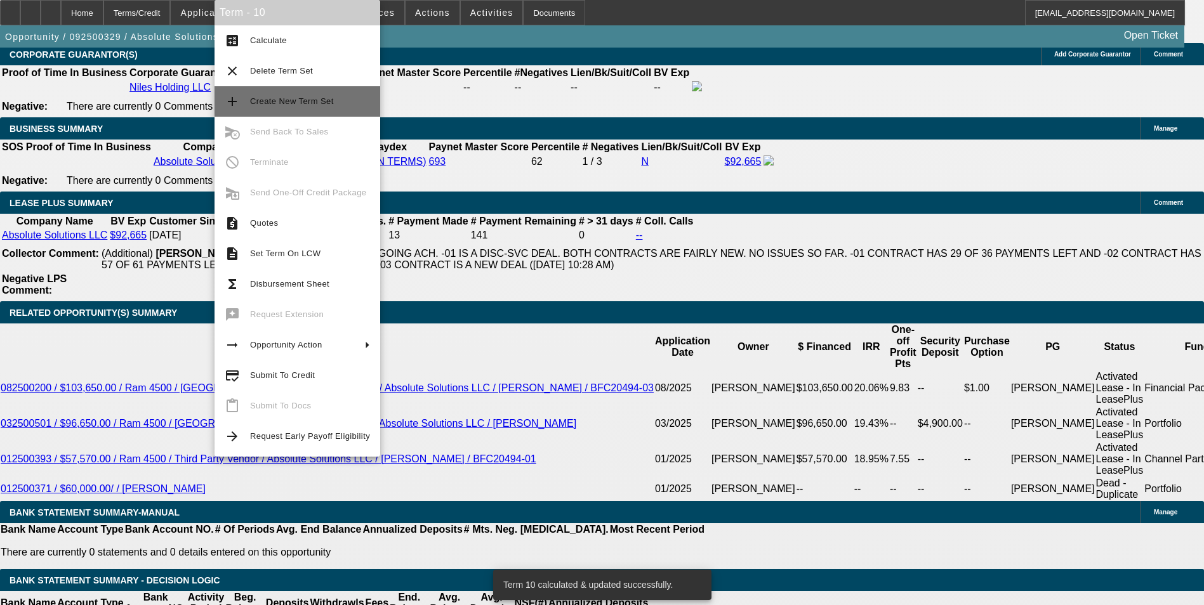
click at [330, 95] on span "Create New Term Set" at bounding box center [310, 101] width 120 height 15
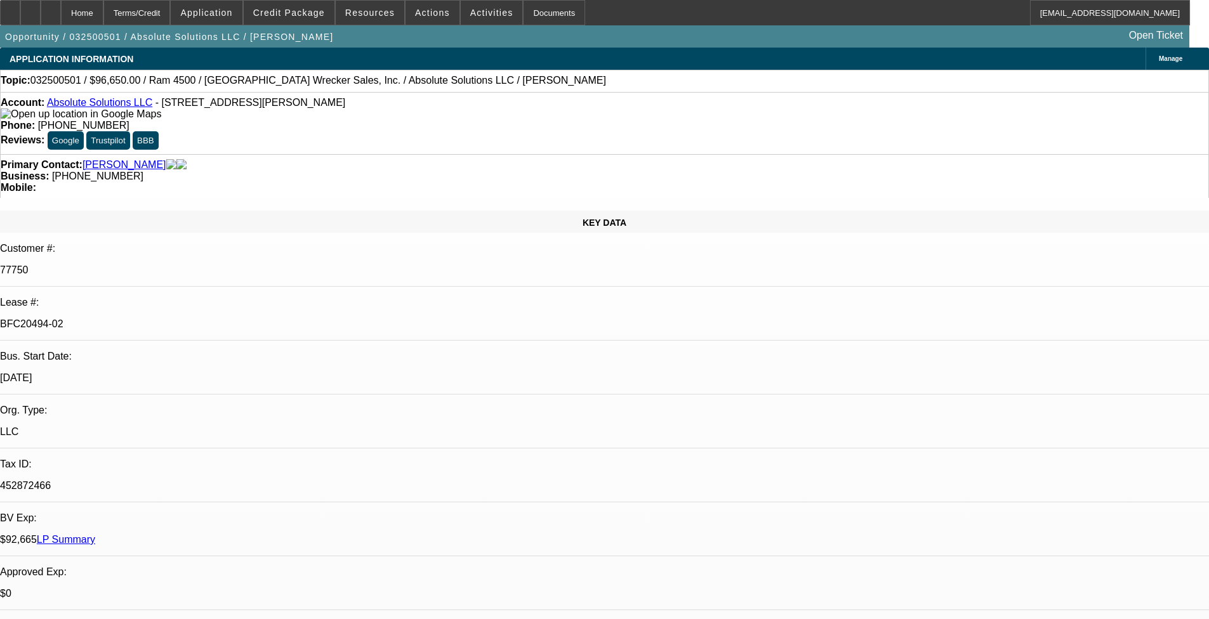
select select "0"
select select "2"
select select "0"
select select "2"
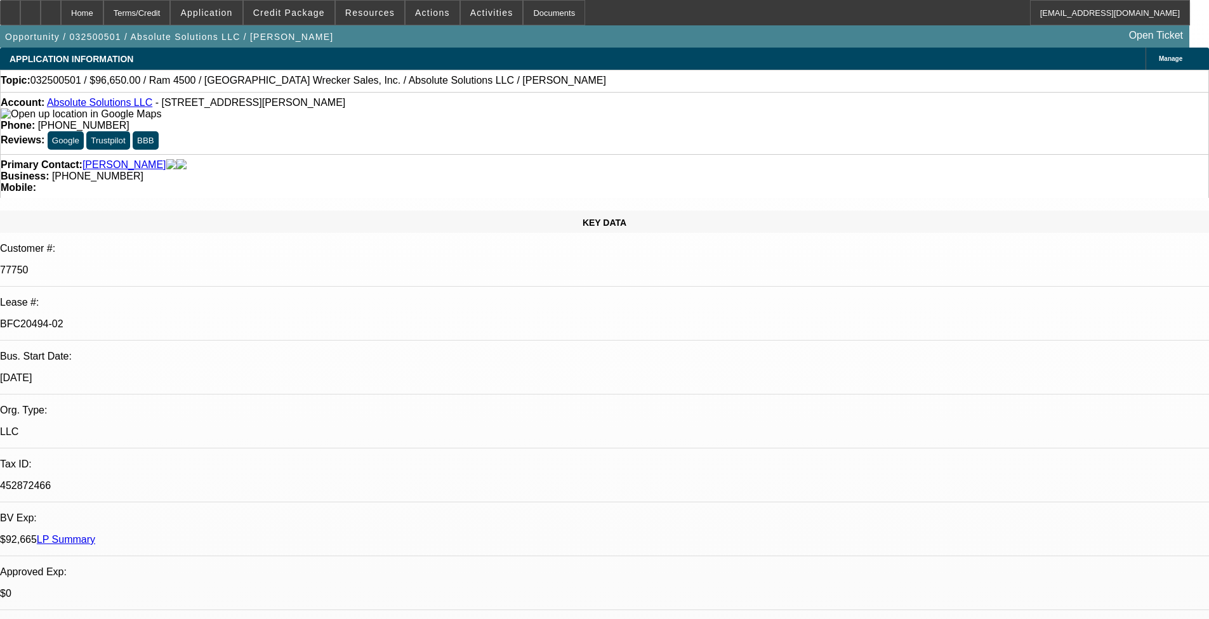
select select "0"
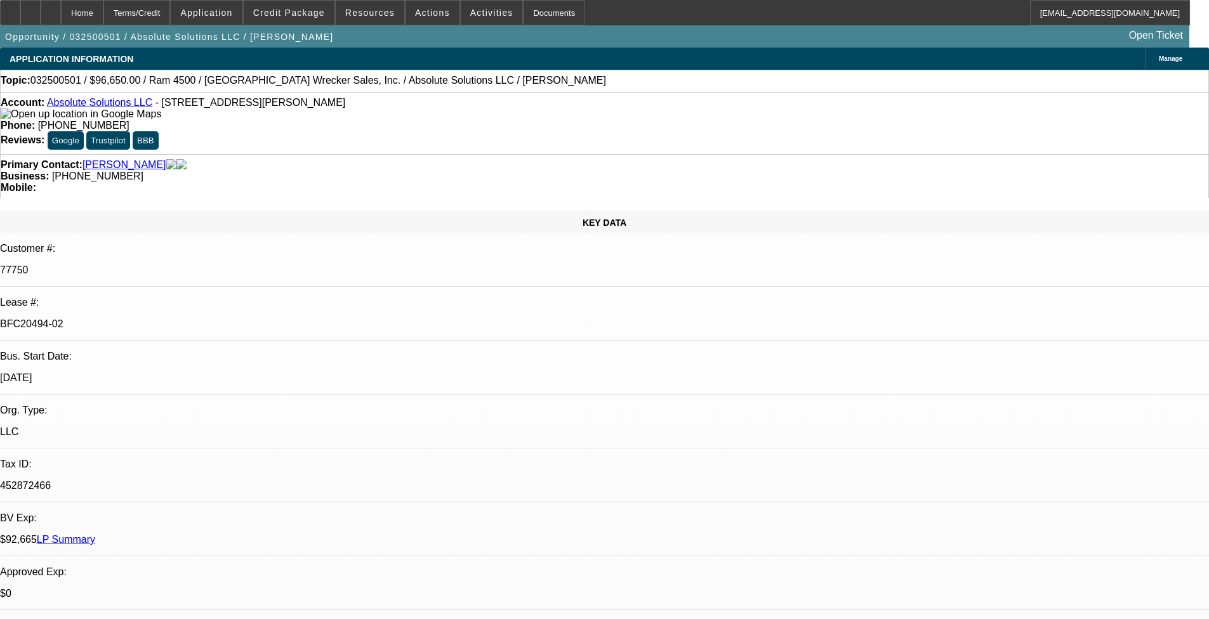
select select "0"
select select "1"
select select "2"
select select "6"
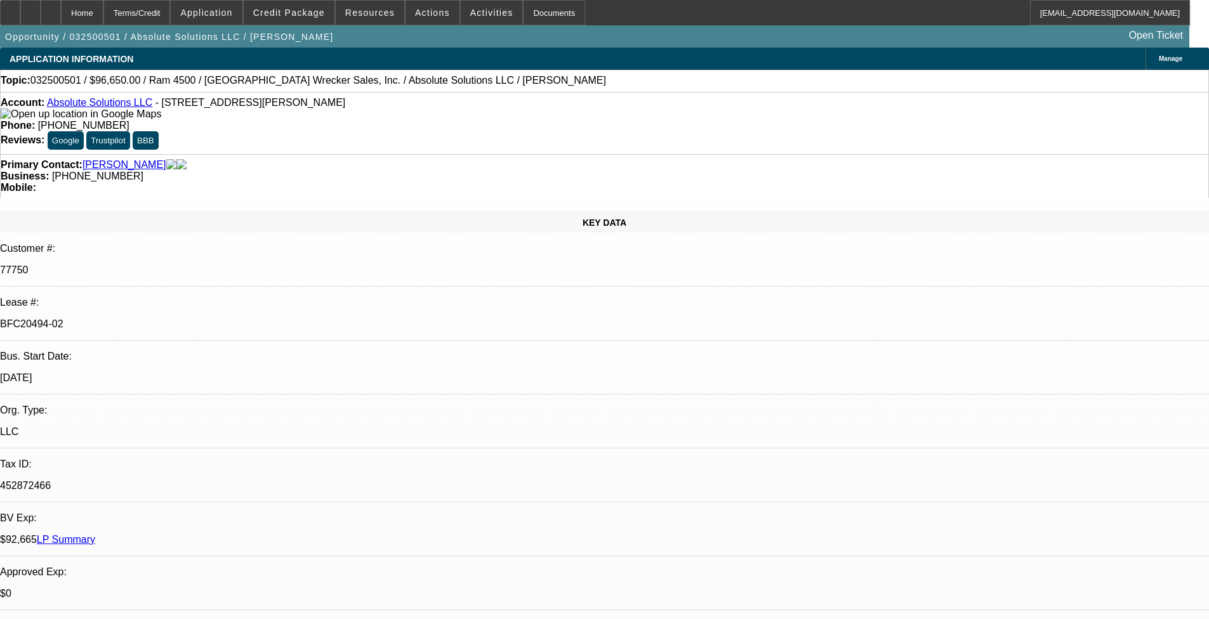
select select "1"
select select "2"
select select "6"
select select "1"
select select "3"
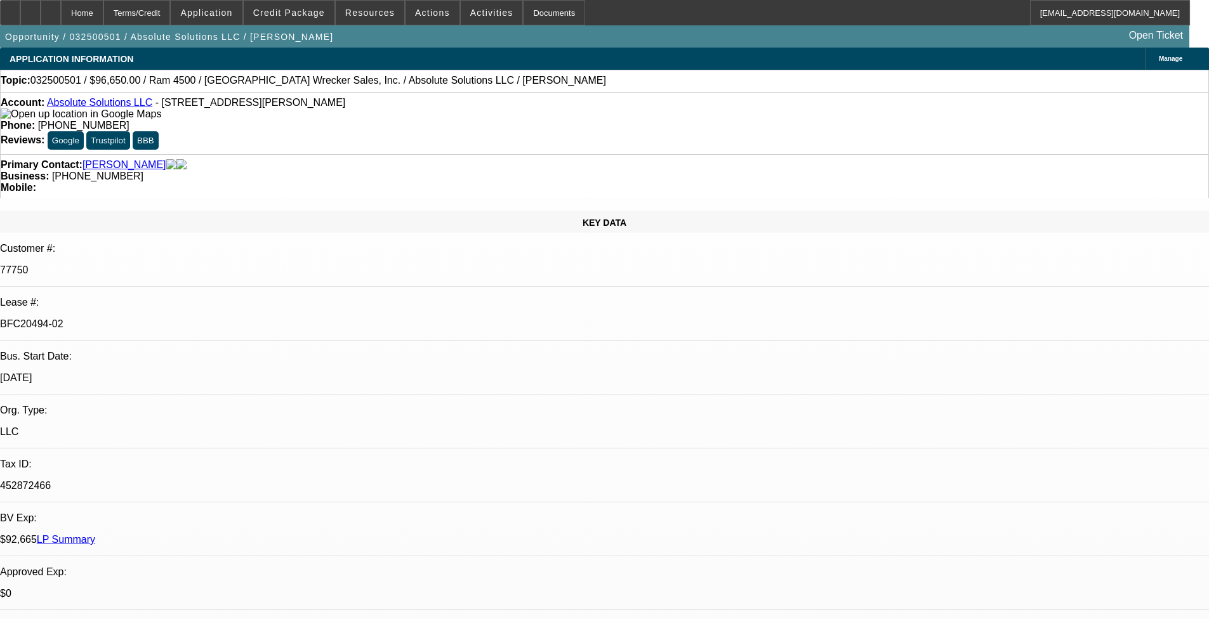
select select "6"
select select "1"
select select "3"
select select "6"
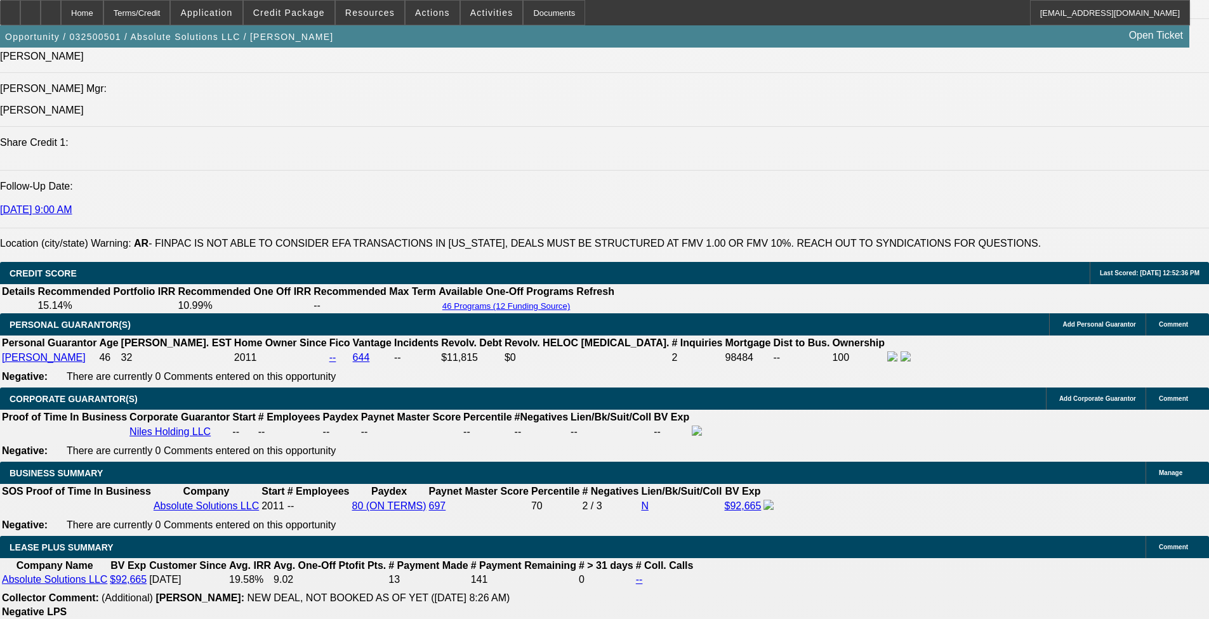
scroll to position [2221, 0]
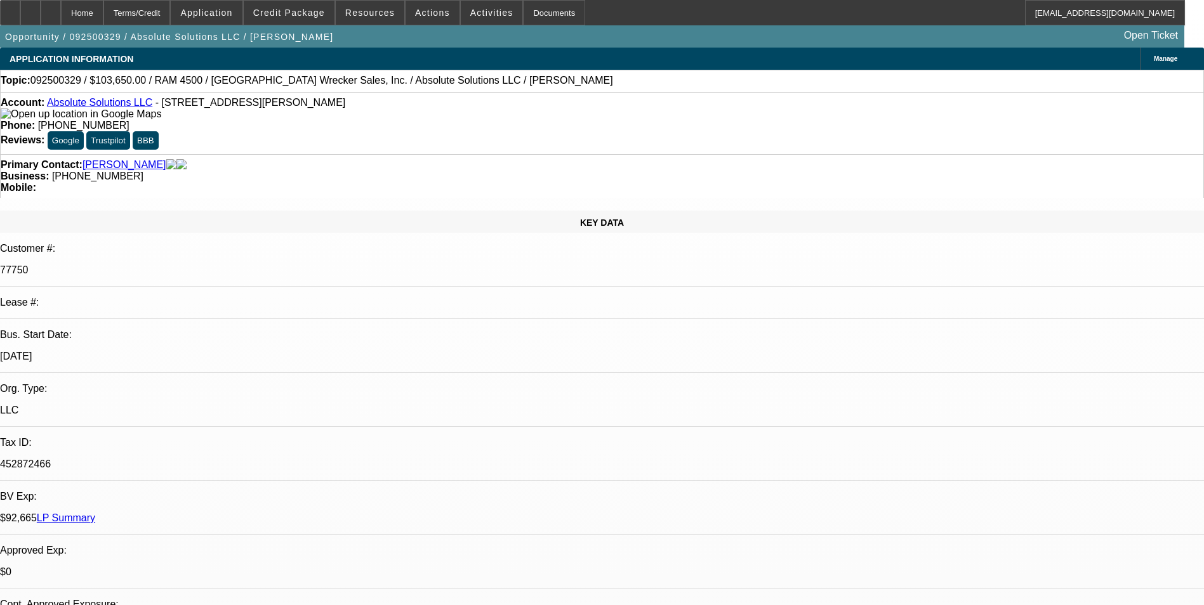
select select "0"
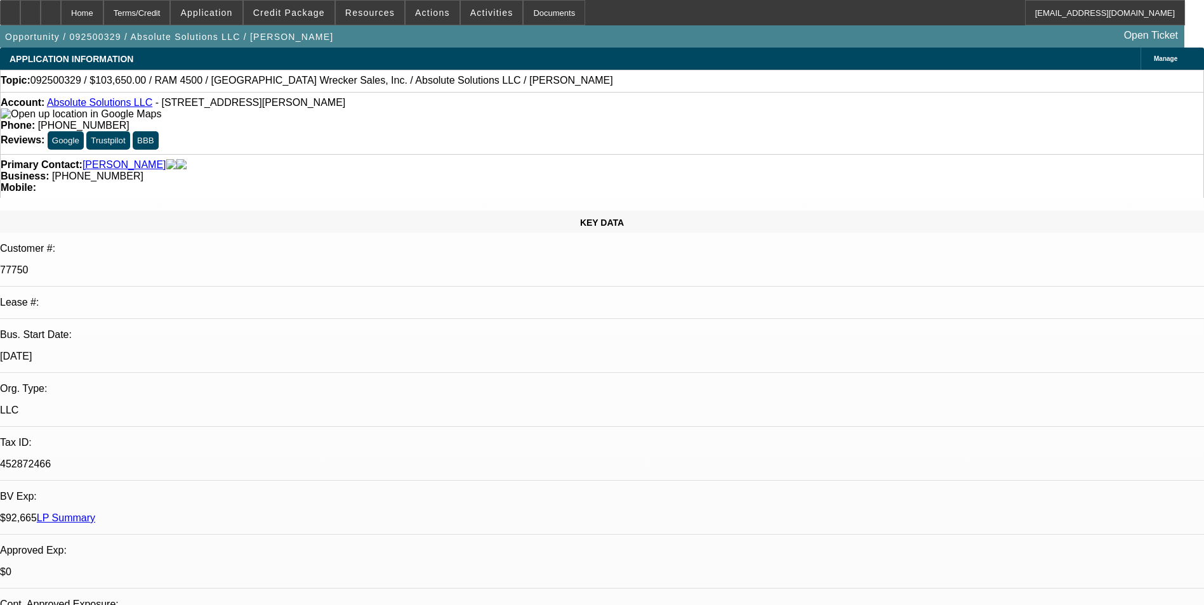
select select "0"
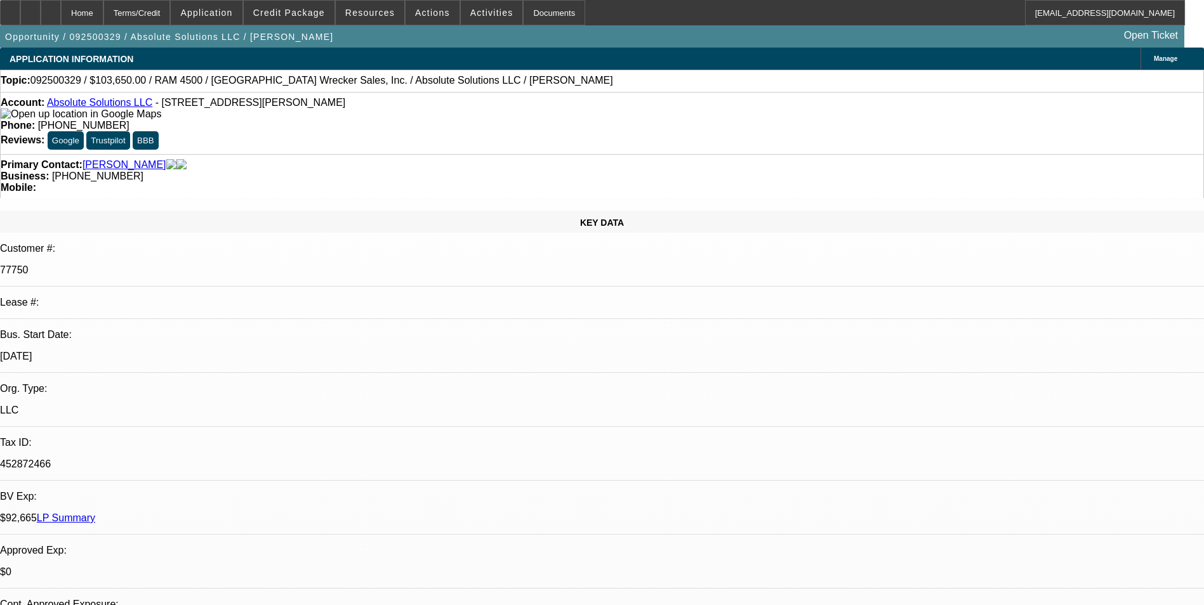
select select "0"
select select "1"
select select "6"
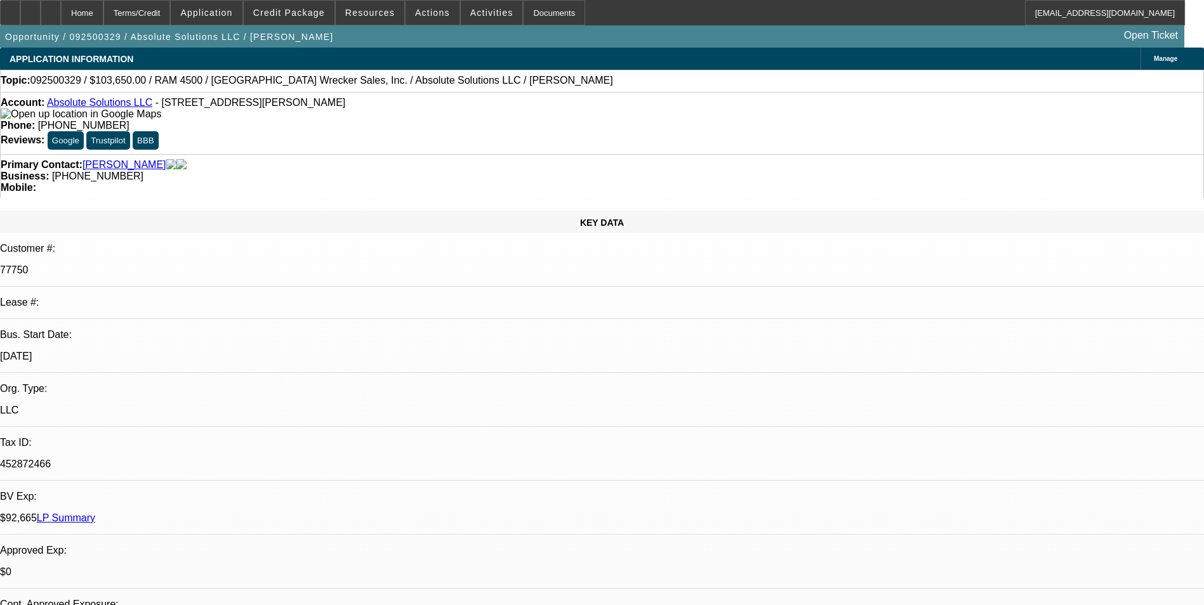
select select "1"
select select "6"
select select "1"
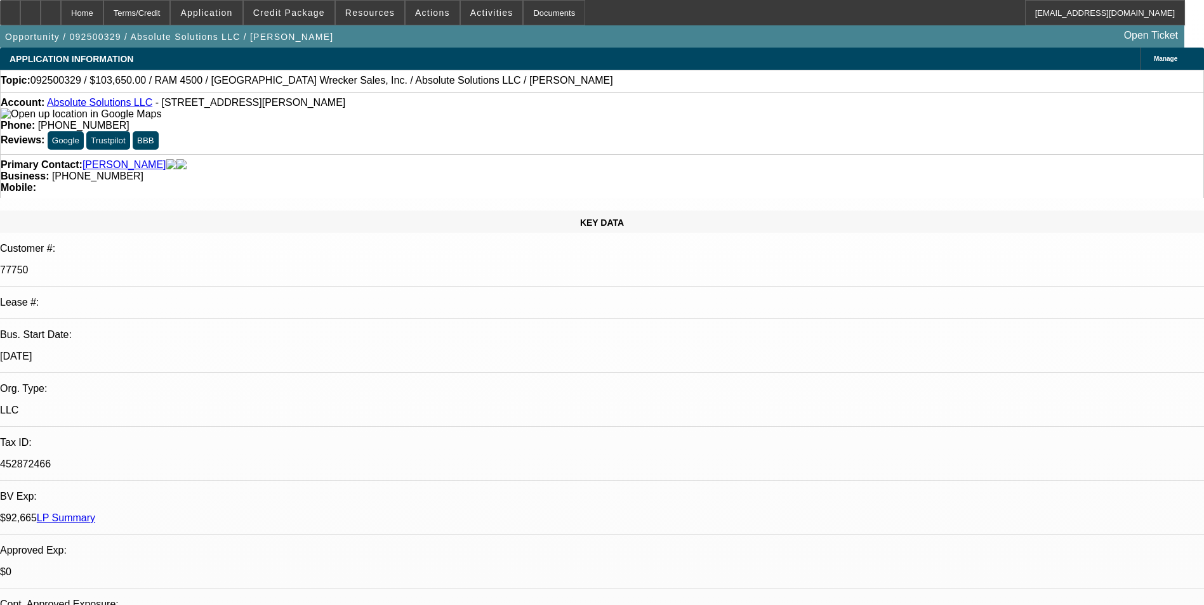
select select "6"
select select "1"
select select "6"
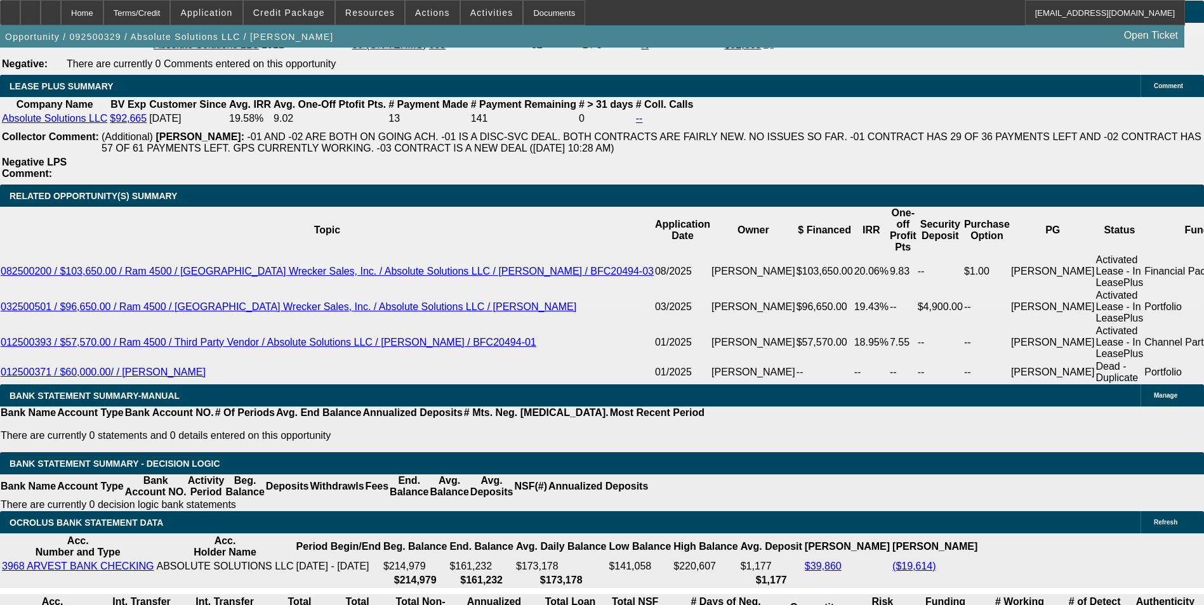
scroll to position [2157, 0]
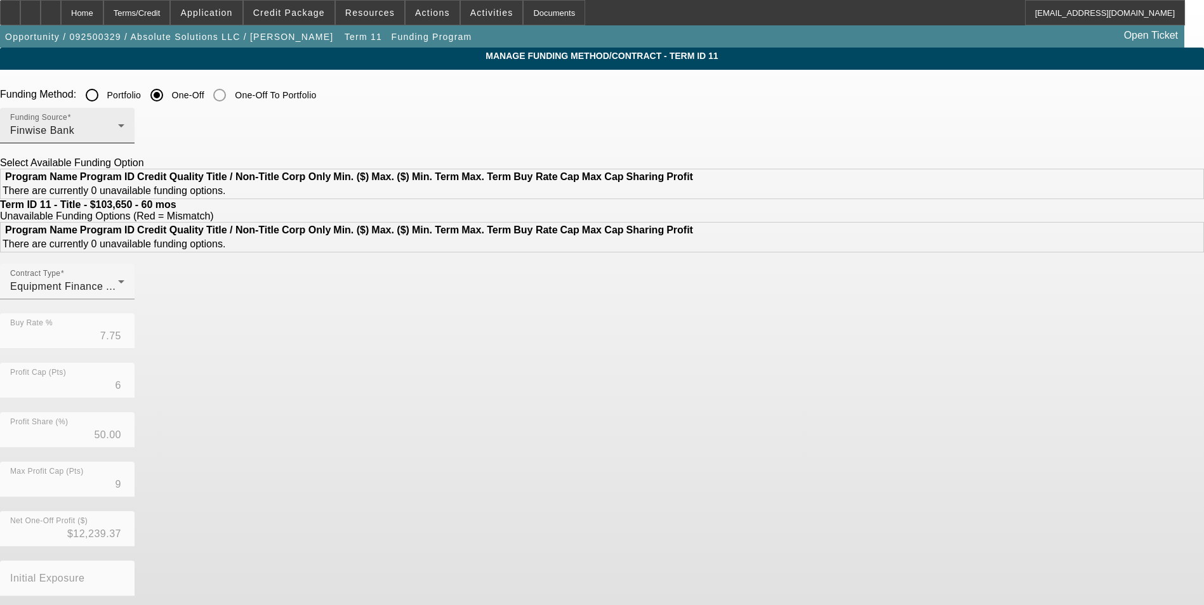
click at [118, 133] on div "Finwise Bank" at bounding box center [64, 130] width 108 height 15
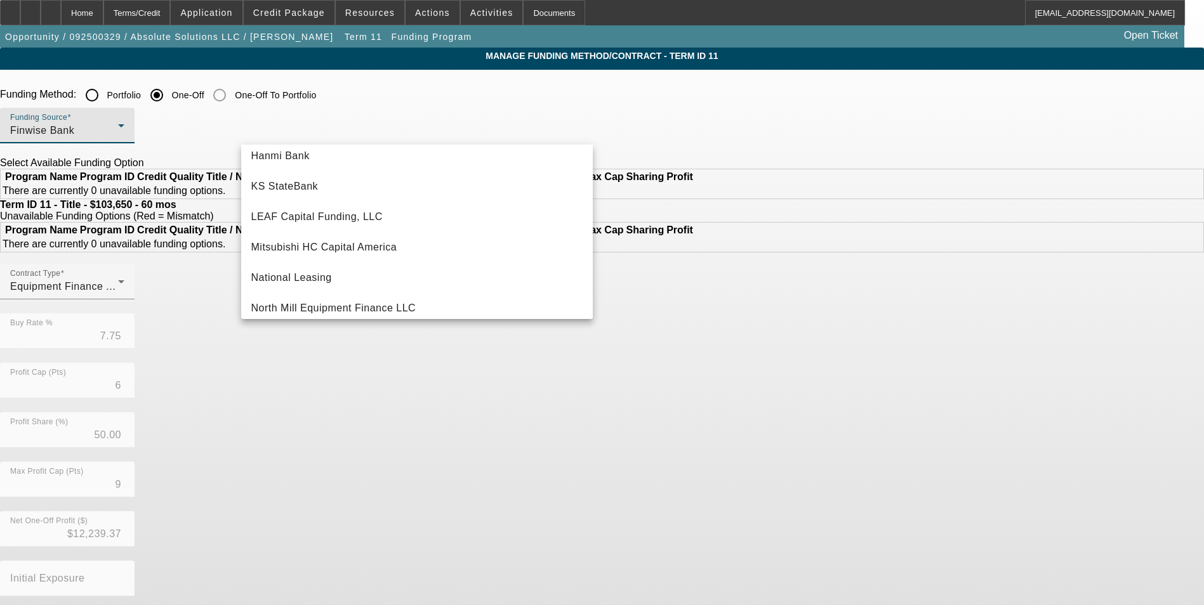
scroll to position [254, 0]
click at [372, 250] on span "Mitsubishi HC Capital America" at bounding box center [324, 246] width 146 height 15
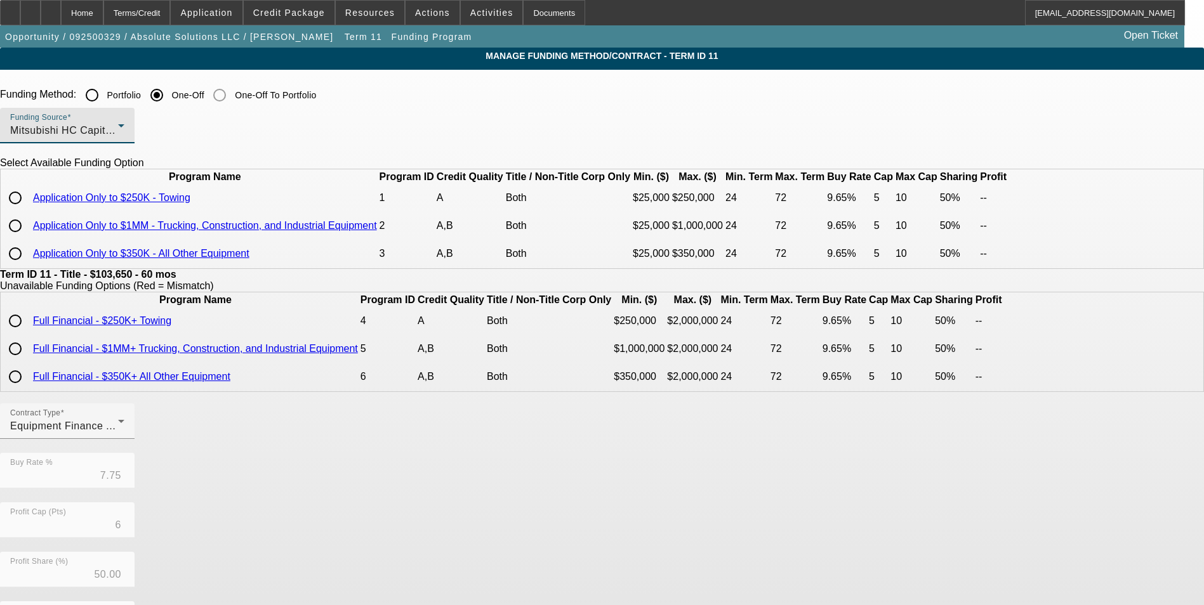
click at [28, 211] on input "radio" at bounding box center [15, 197] width 25 height 25
radio input "true"
type input "9.65"
type input "5"
type input "10"
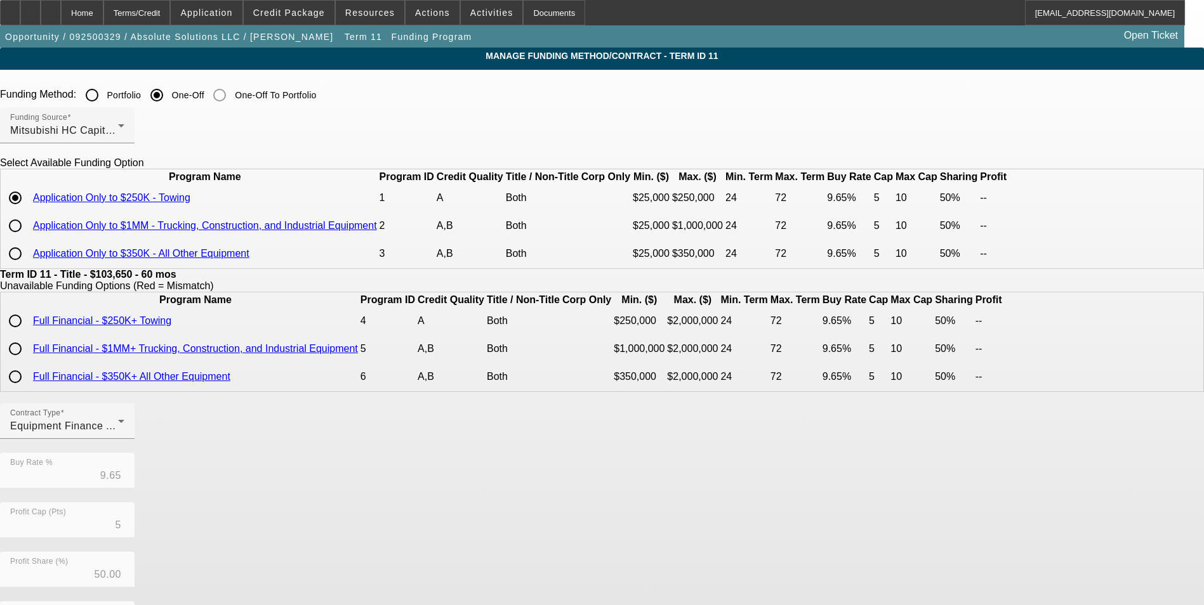
scroll to position [253, 0]
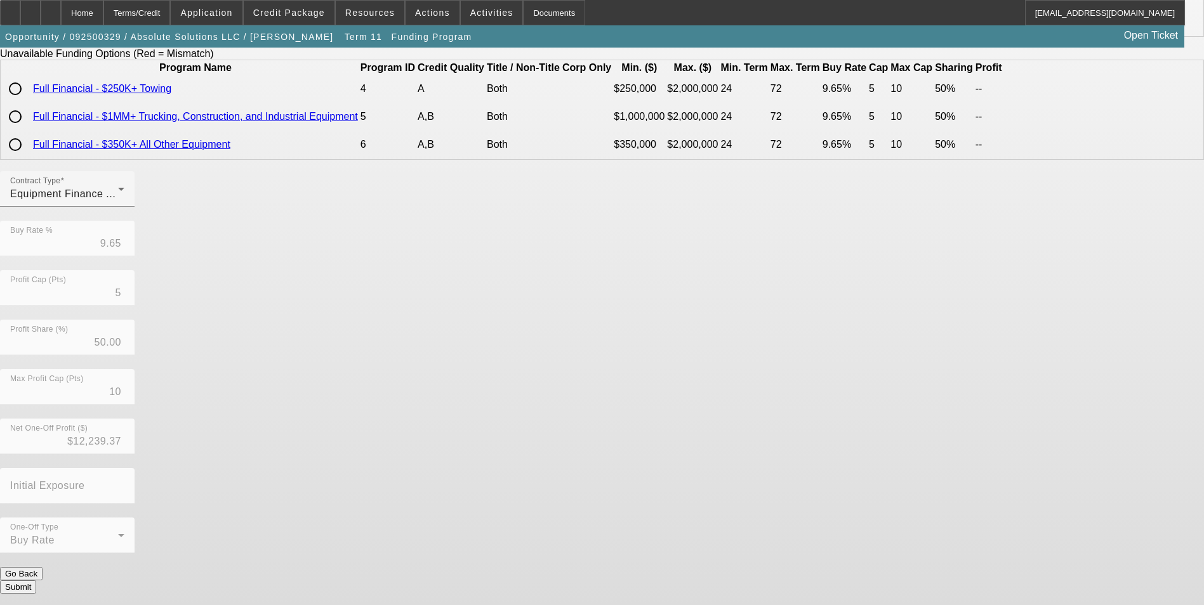
click at [36, 586] on button "Submit" at bounding box center [18, 587] width 36 height 13
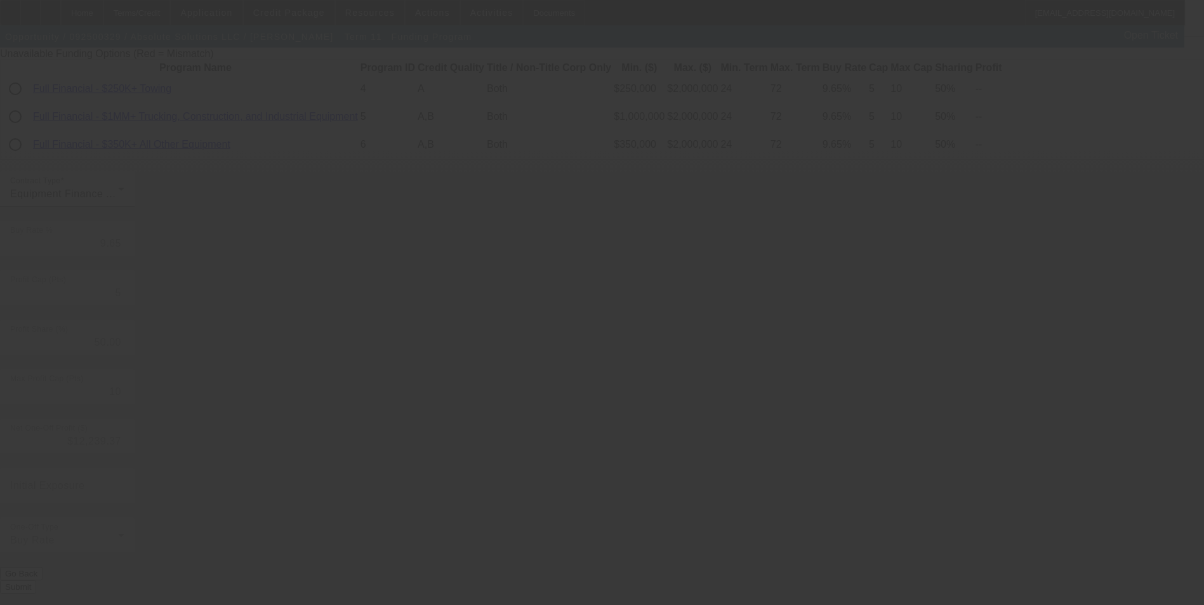
type input "7.75"
type input "6"
type input "9"
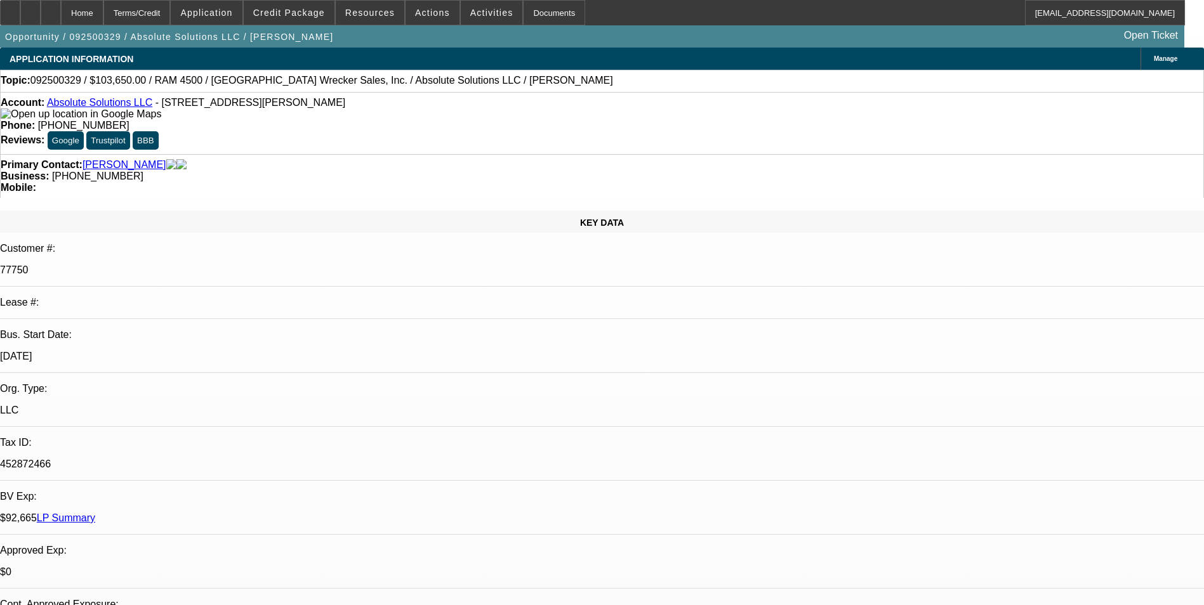
select select "0"
select select "6"
select select "0"
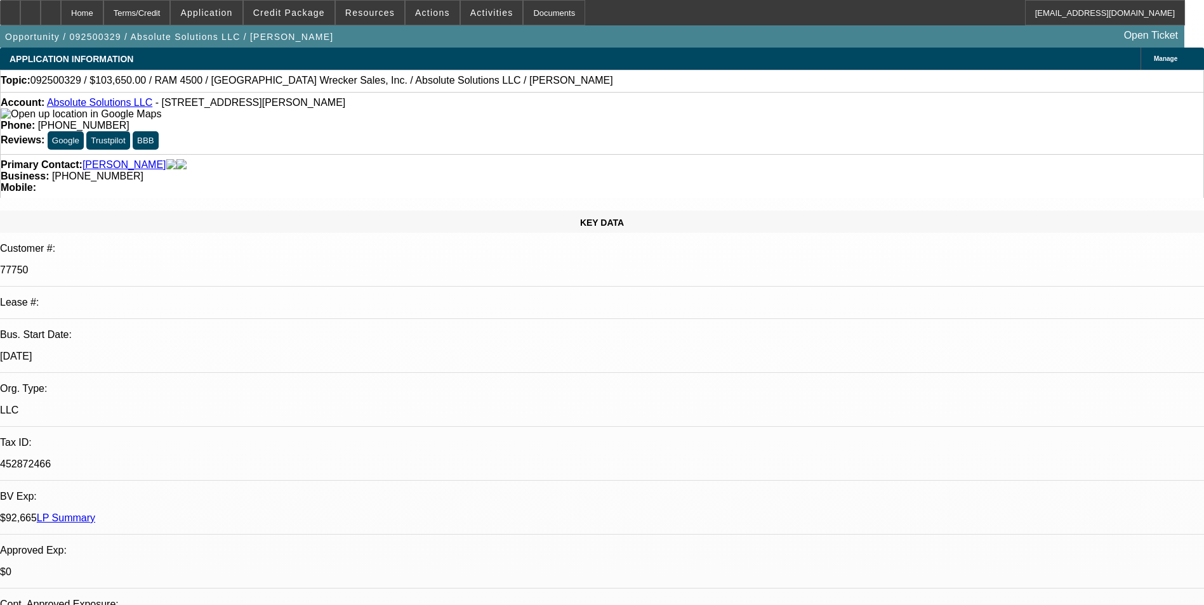
select select "0"
select select "6"
select select "0"
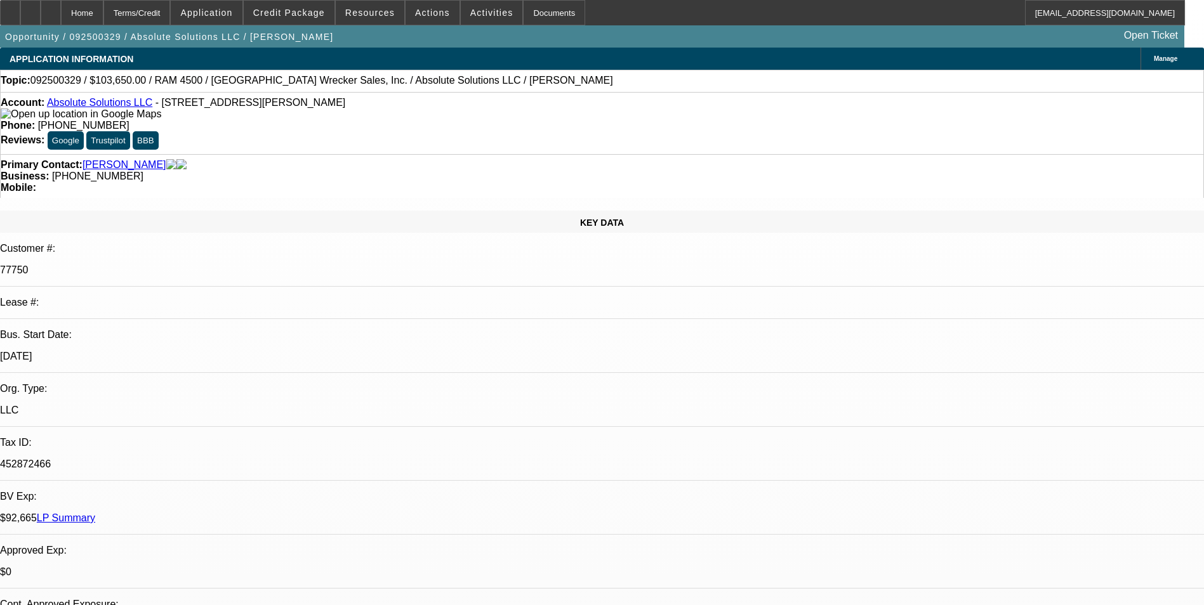
select select "0"
select select "6"
select select "0"
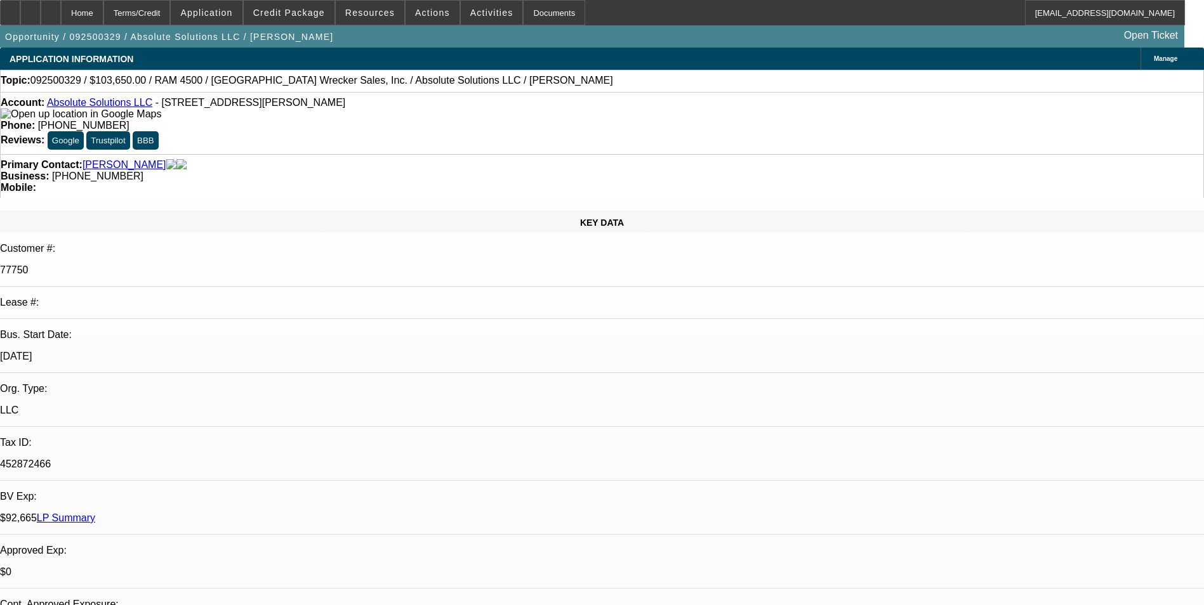
select select "6"
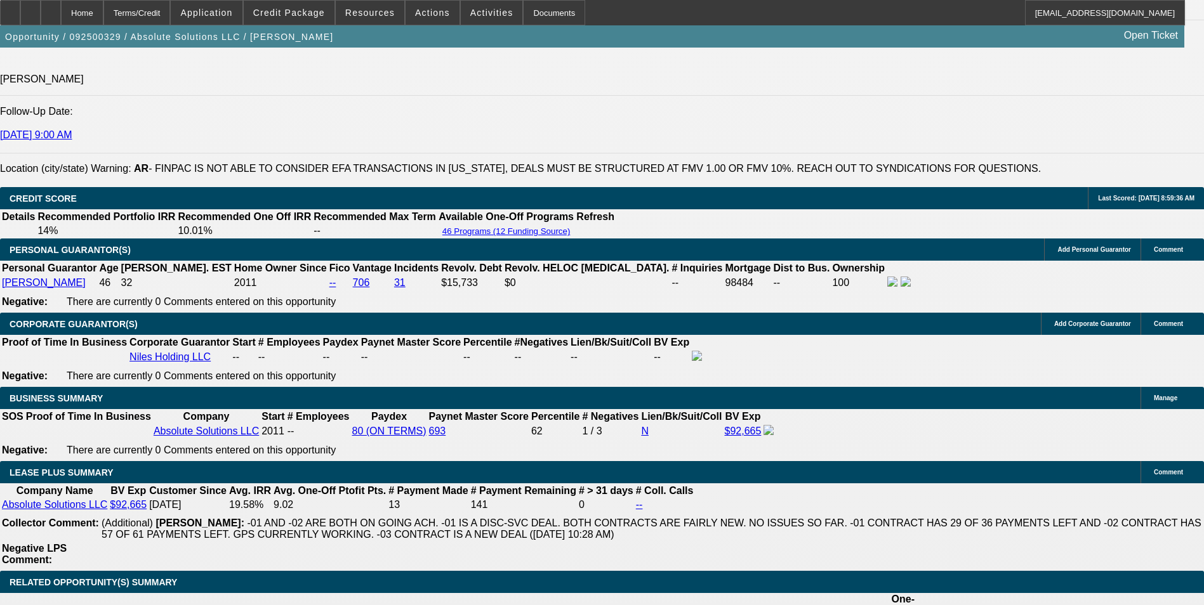
scroll to position [2284, 0]
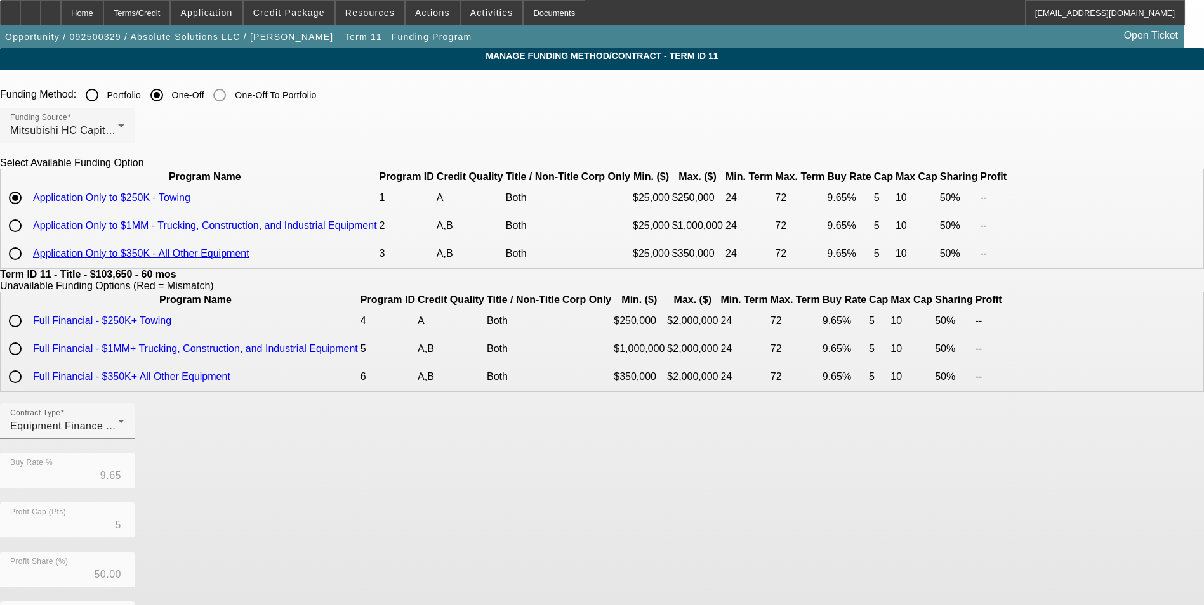
scroll to position [253, 0]
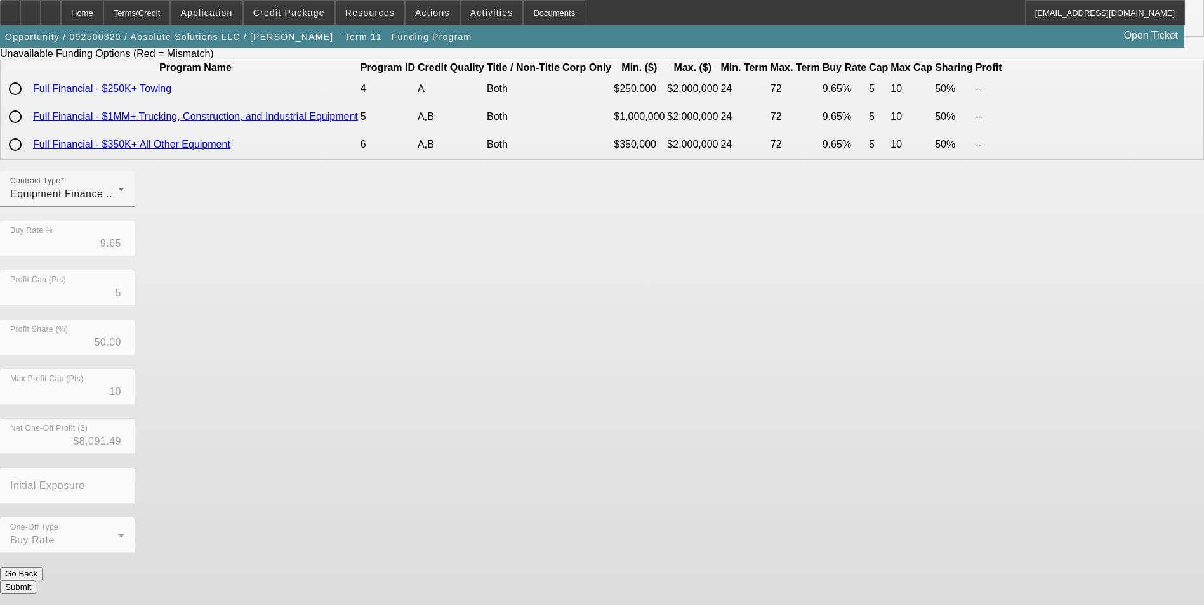
click at [36, 581] on button "Submit" at bounding box center [18, 587] width 36 height 13
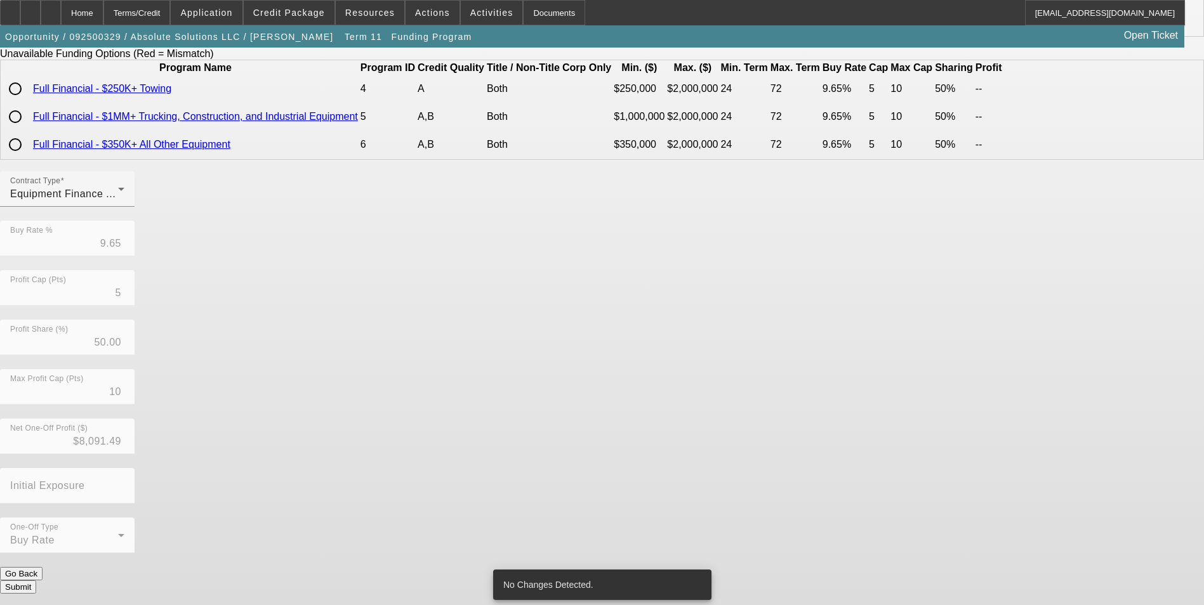
scroll to position [0, 0]
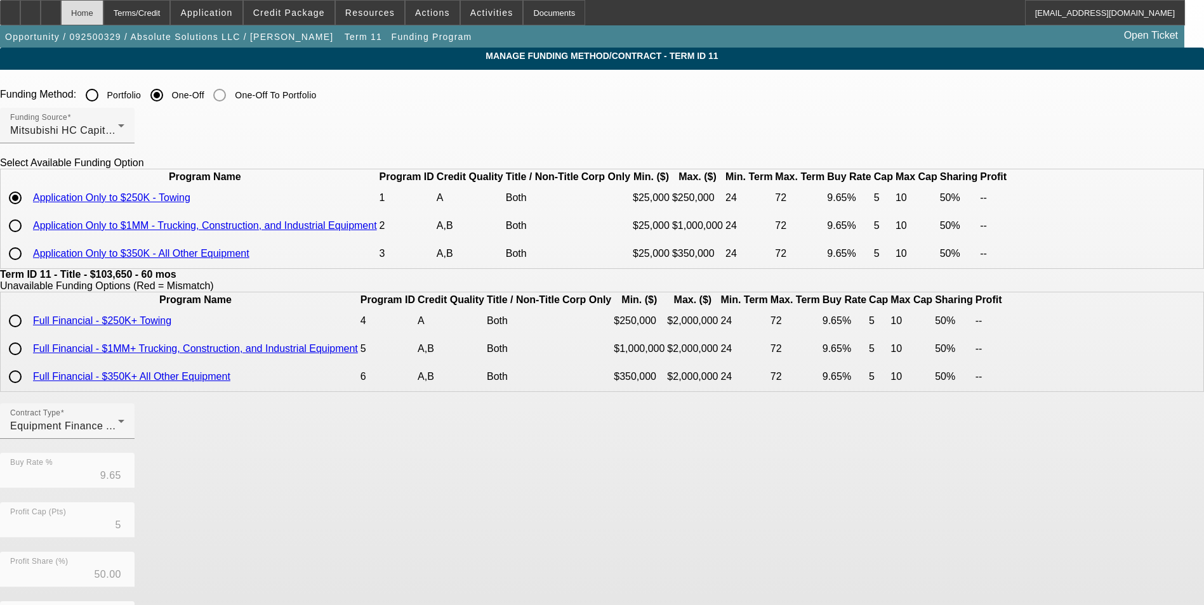
click at [103, 15] on div "Home" at bounding box center [82, 12] width 43 height 25
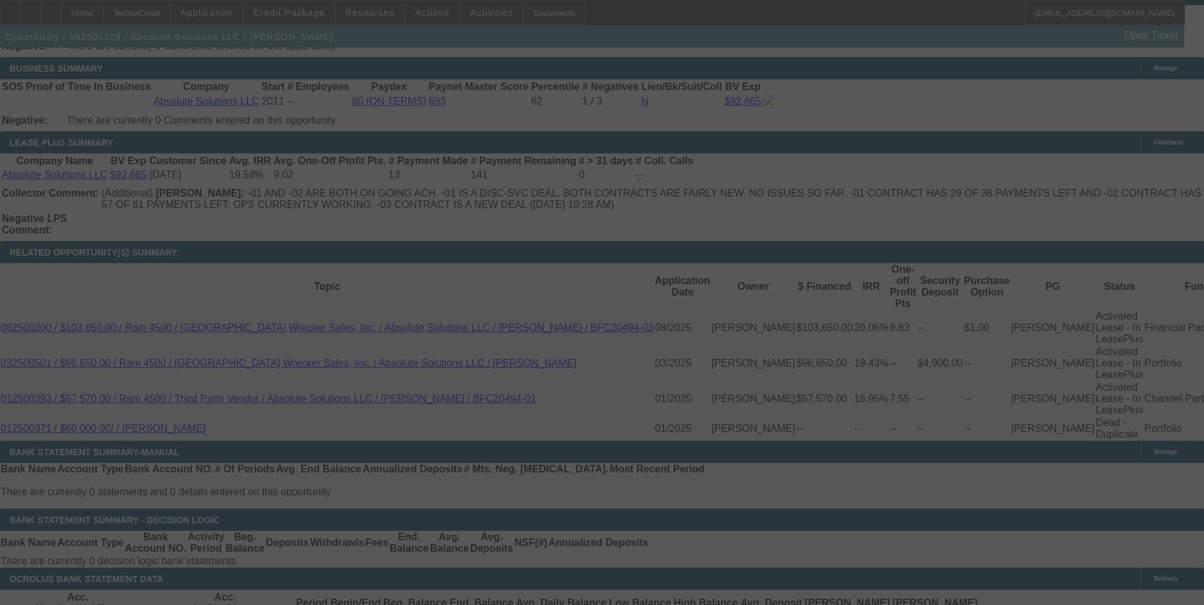
scroll to position [2078, 0]
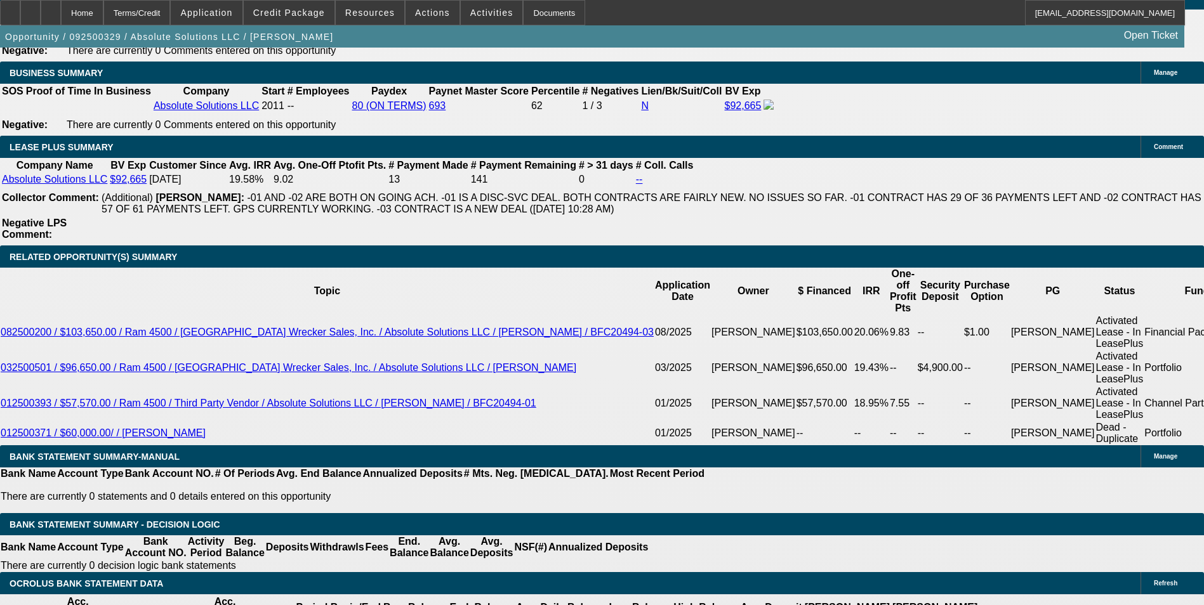
select select "0"
select select "6"
select select "0"
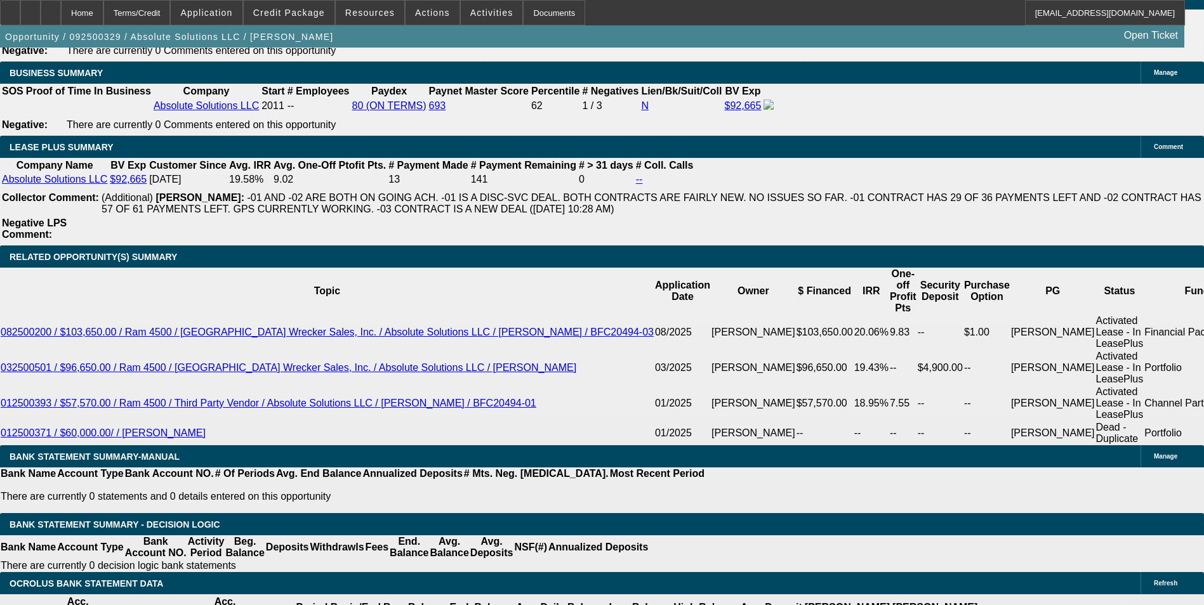
select select "0"
select select "6"
select select "0"
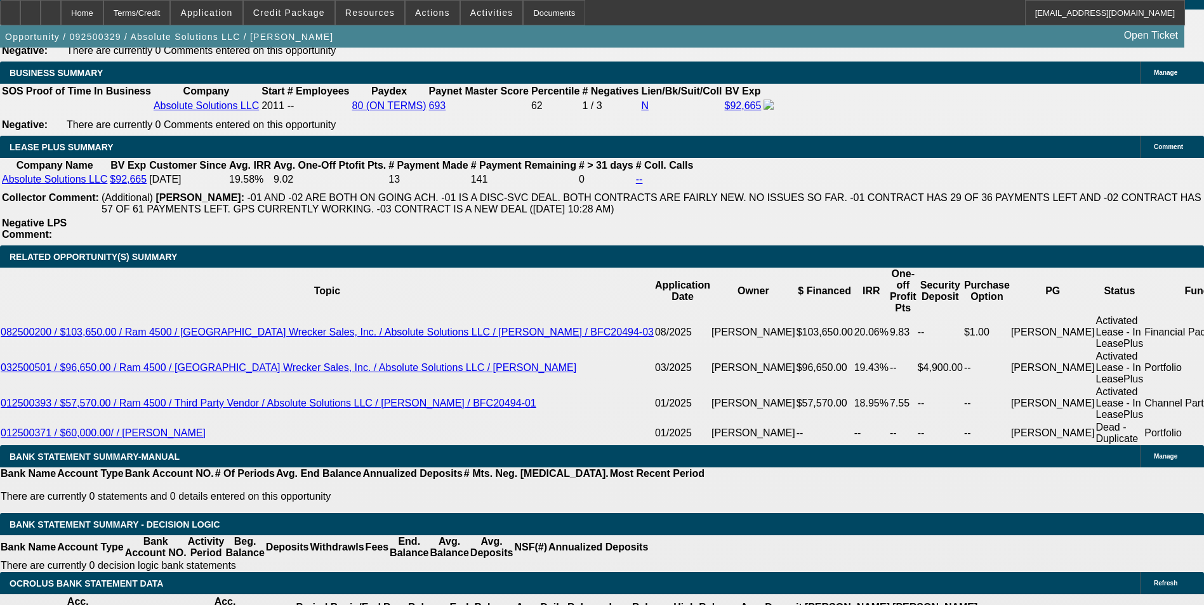
select select "0"
select select "6"
select select "0"
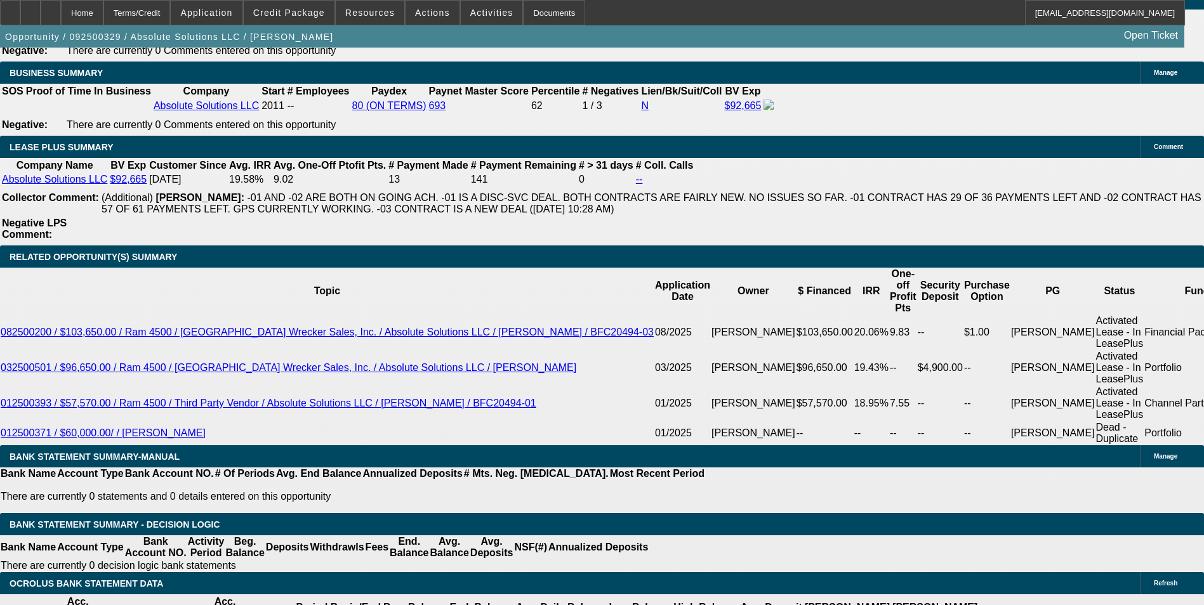
select select "6"
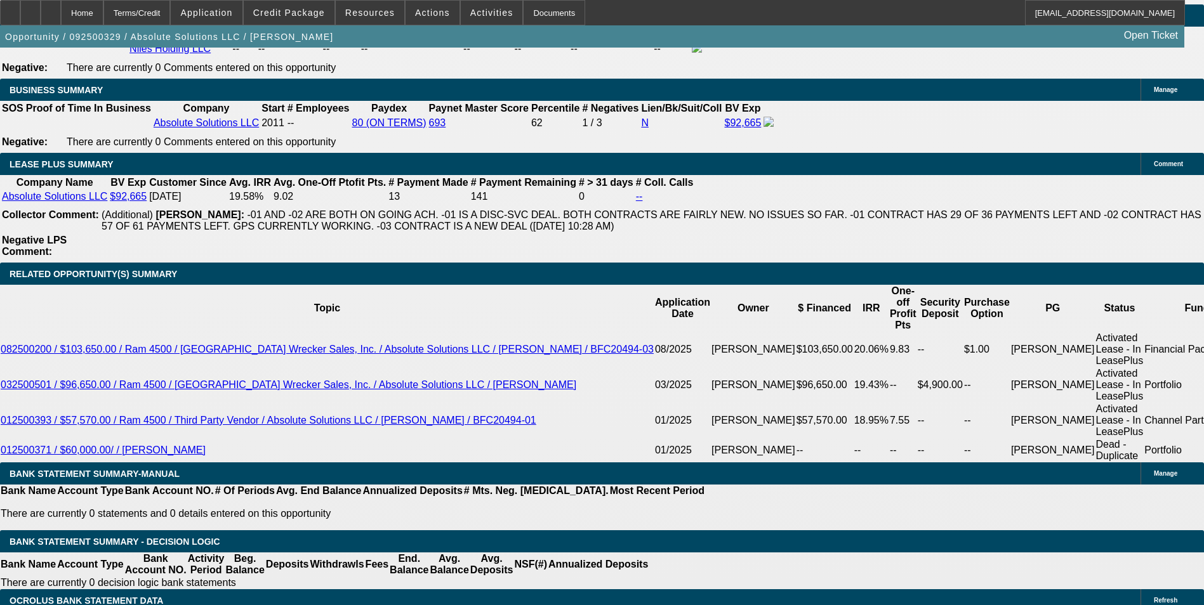
scroll to position [2007, 0]
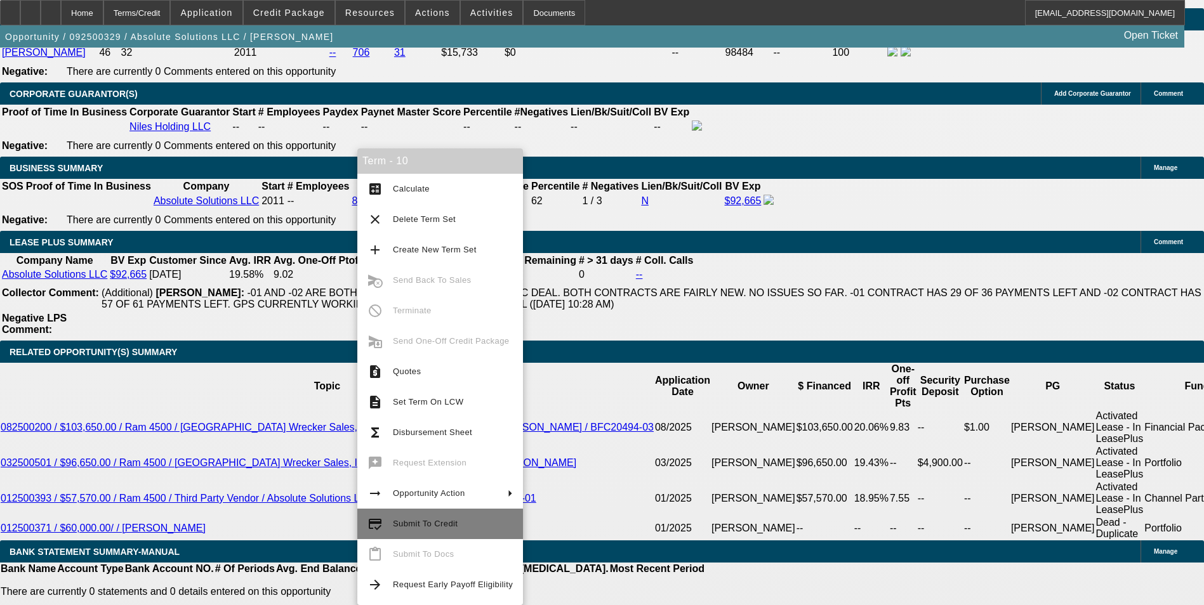
click at [452, 530] on span "Submit To Credit" at bounding box center [453, 523] width 120 height 15
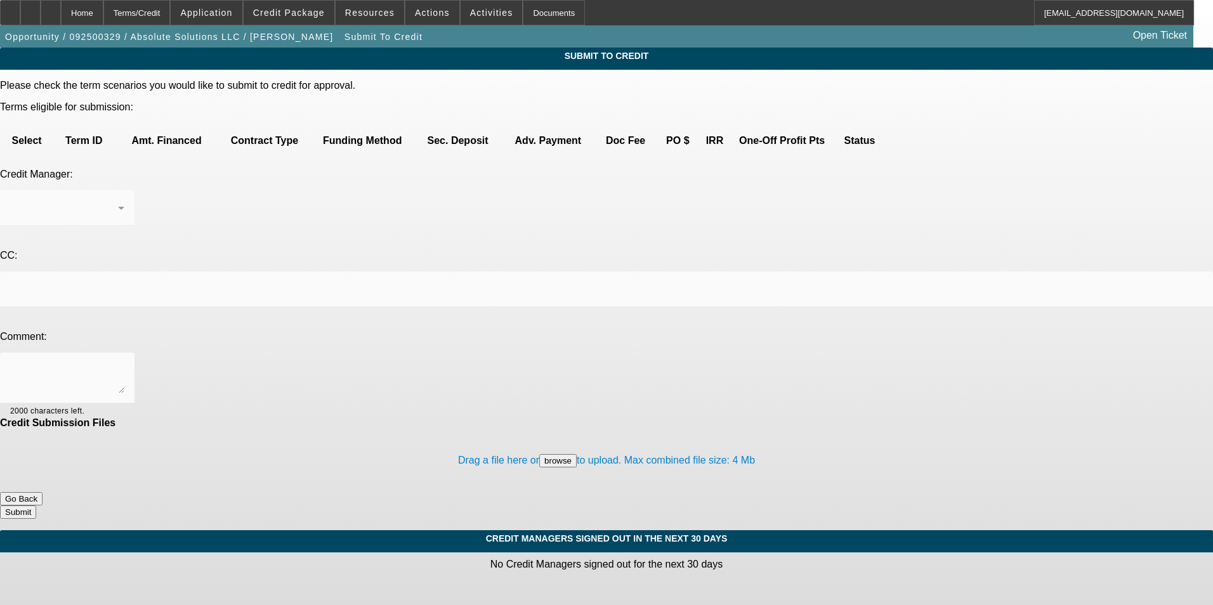
click at [103, 13] on div "Home" at bounding box center [82, 12] width 43 height 25
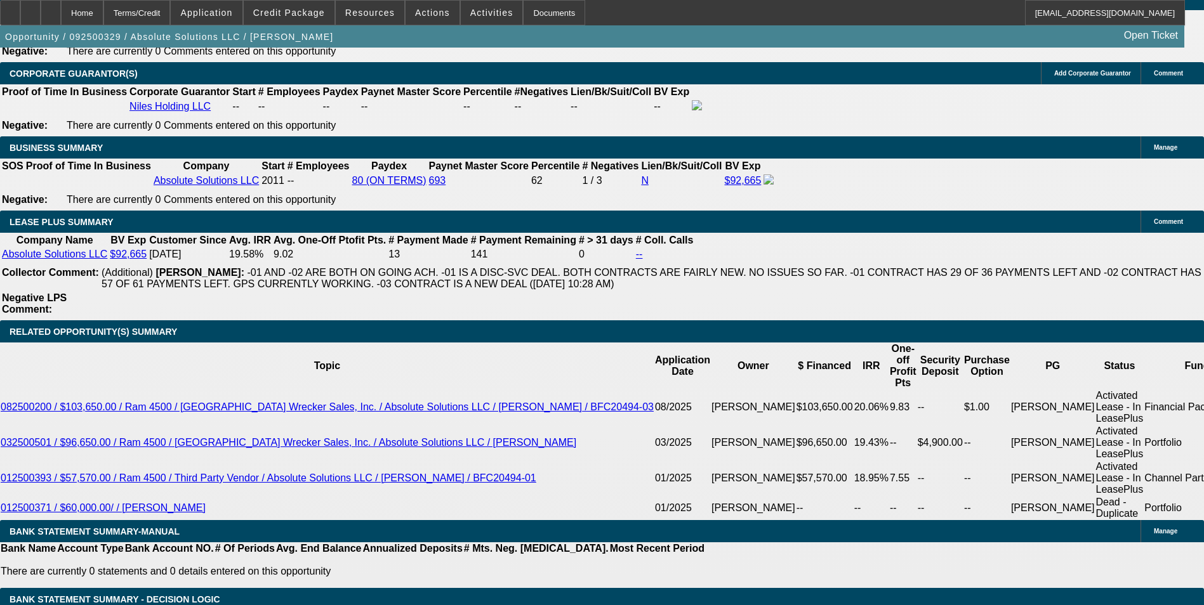
select select "0"
select select "6"
select select "0"
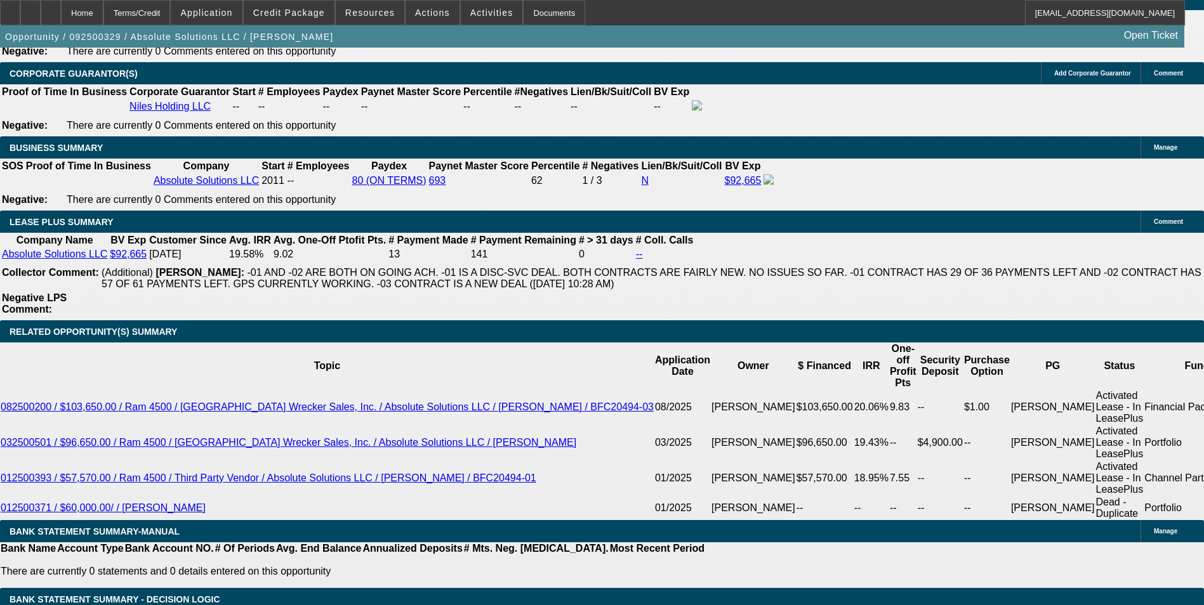
select select "0"
select select "6"
select select "0"
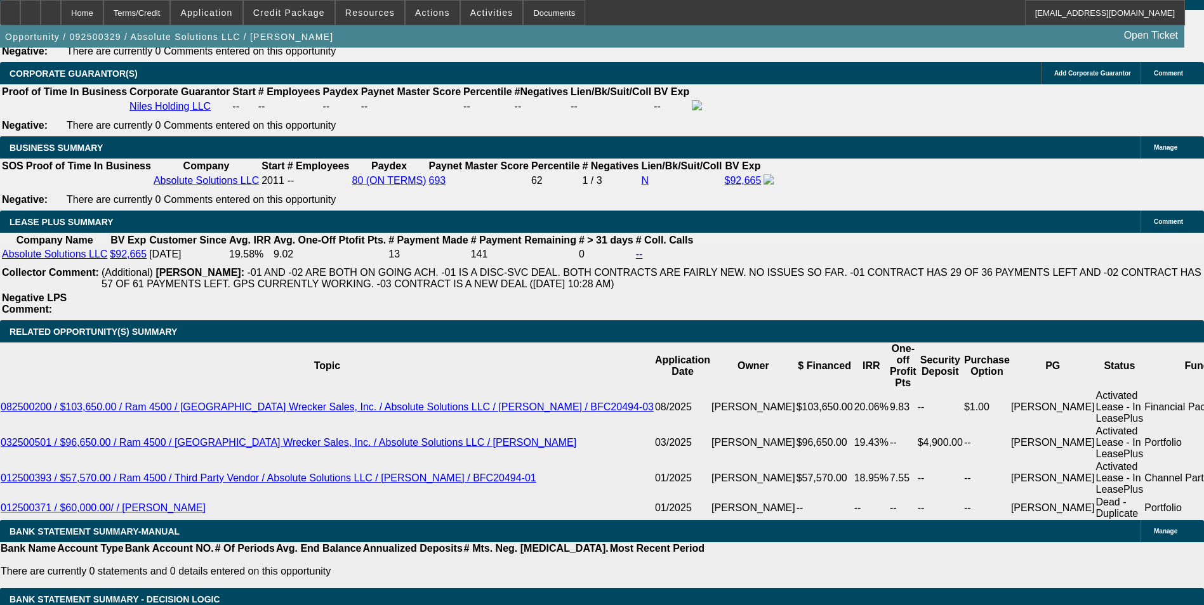
select select "0"
select select "6"
select select "0"
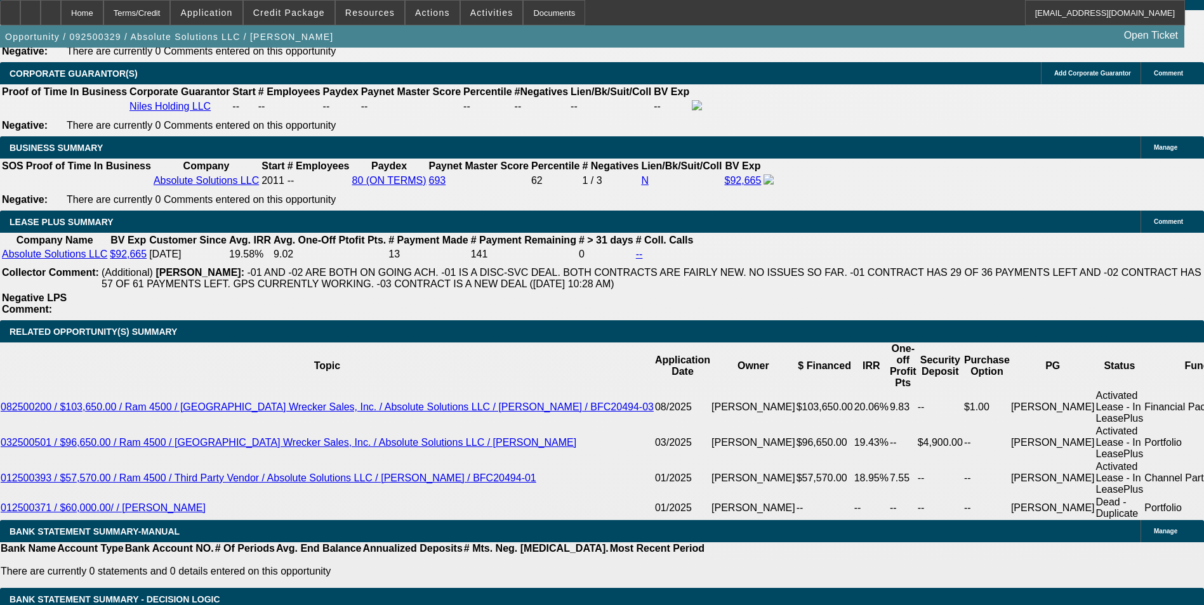
select select "6"
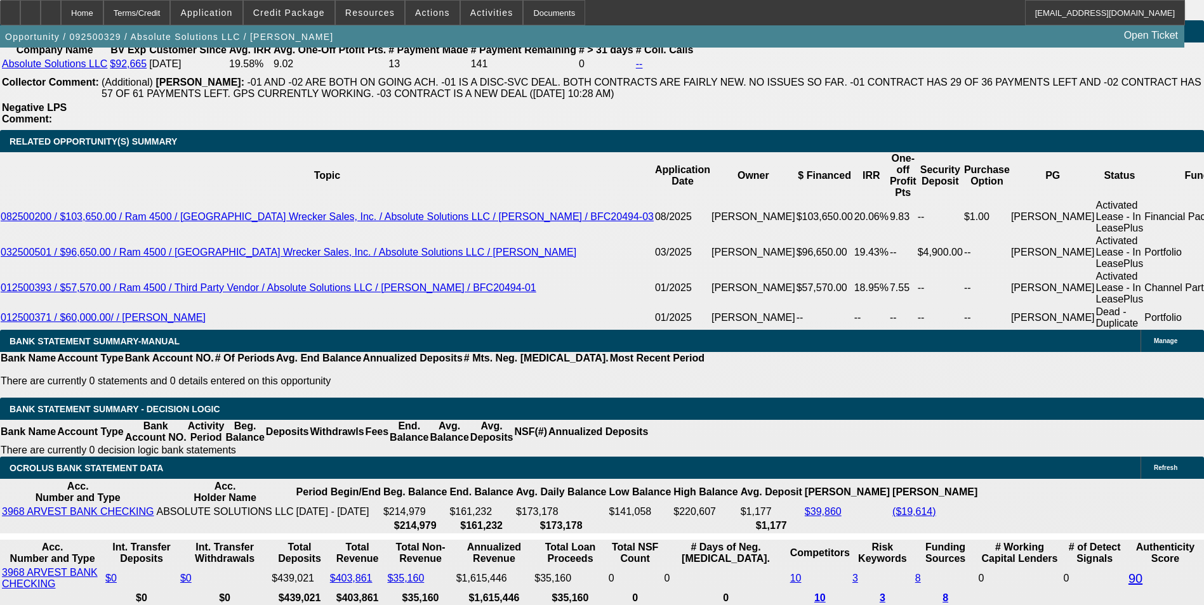
drag, startPoint x: 347, startPoint y: 249, endPoint x: 457, endPoint y: 253, distance: 109.8
type input "23"
type input "UNKNOWN"
type input "237"
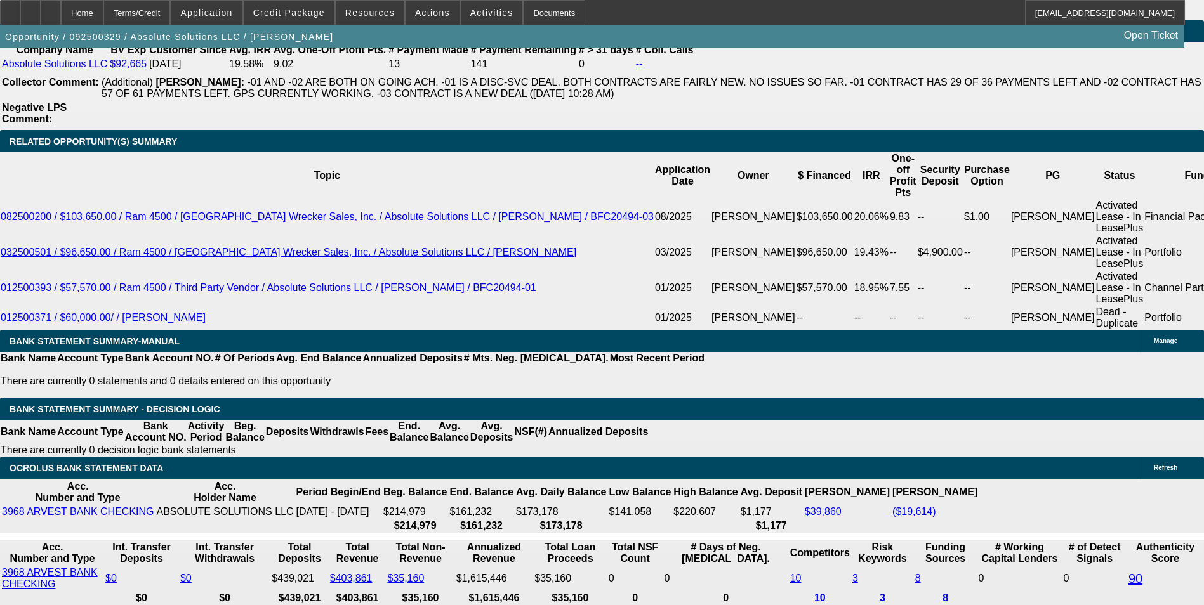
type input "2375"
type input "$2,375.00"
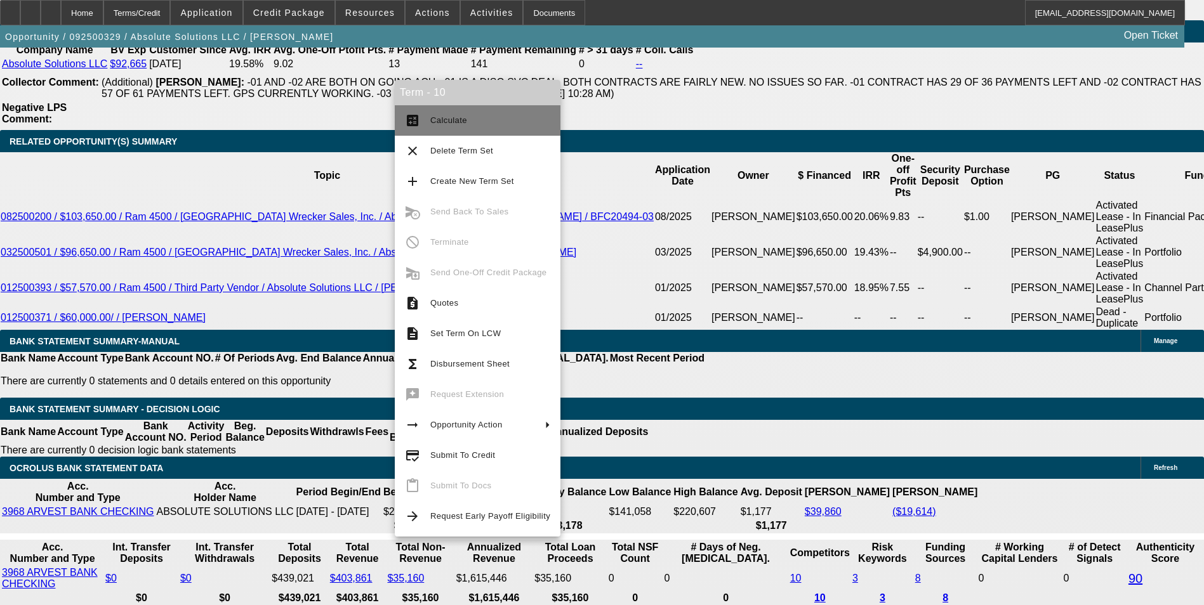
click at [459, 124] on span "Calculate" at bounding box center [448, 120] width 37 height 10
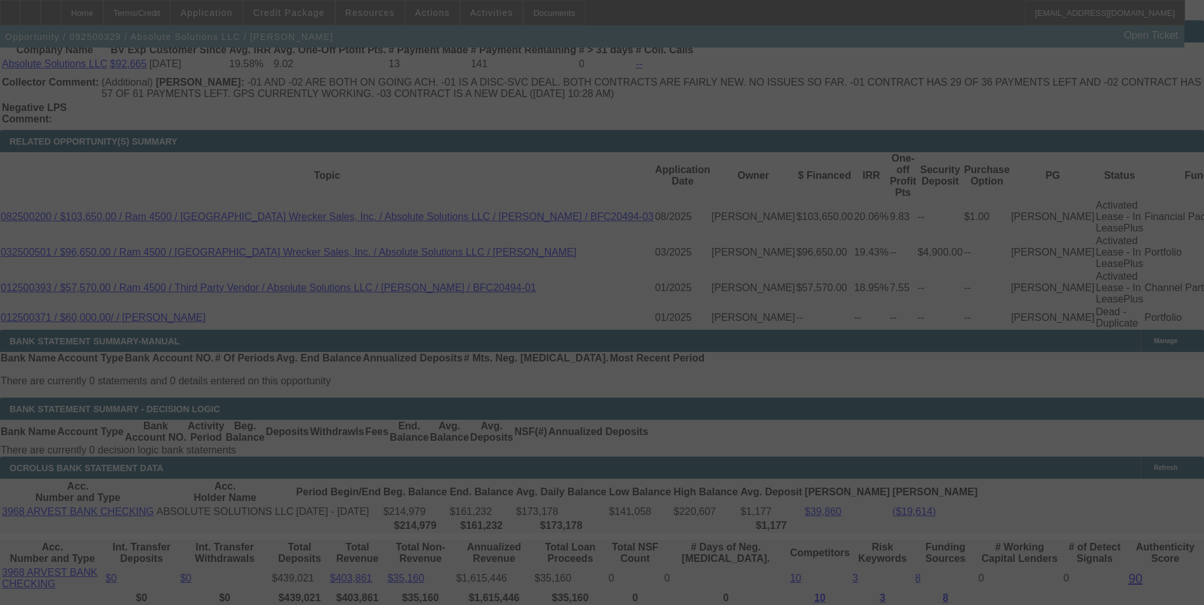
scroll to position [2290, 0]
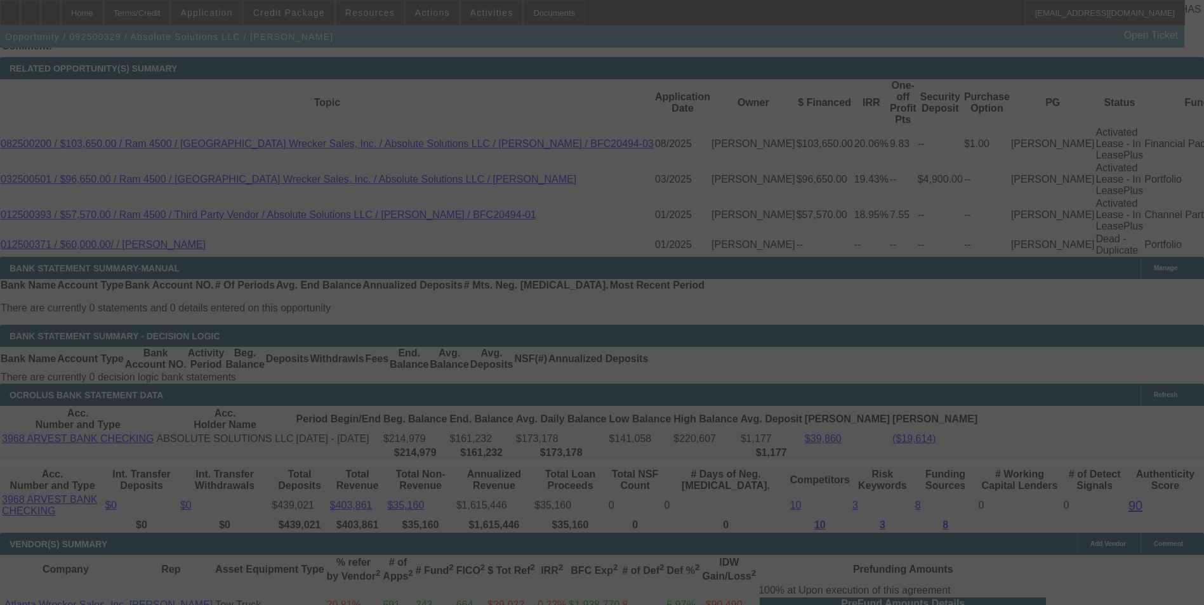
select select "0"
select select "6"
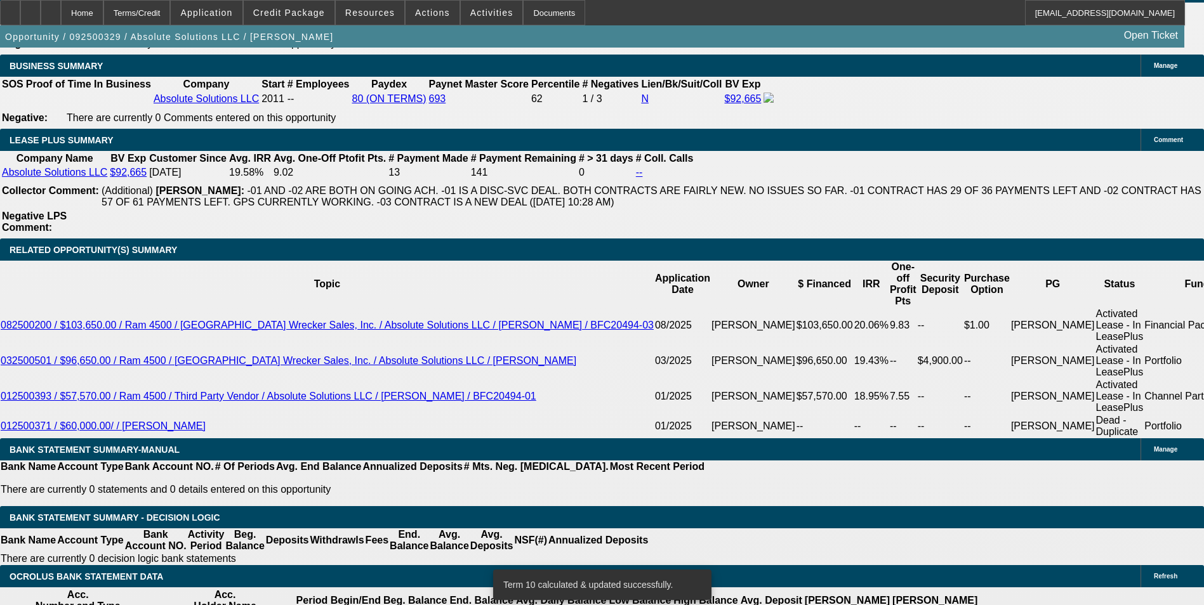
scroll to position [2093, 0]
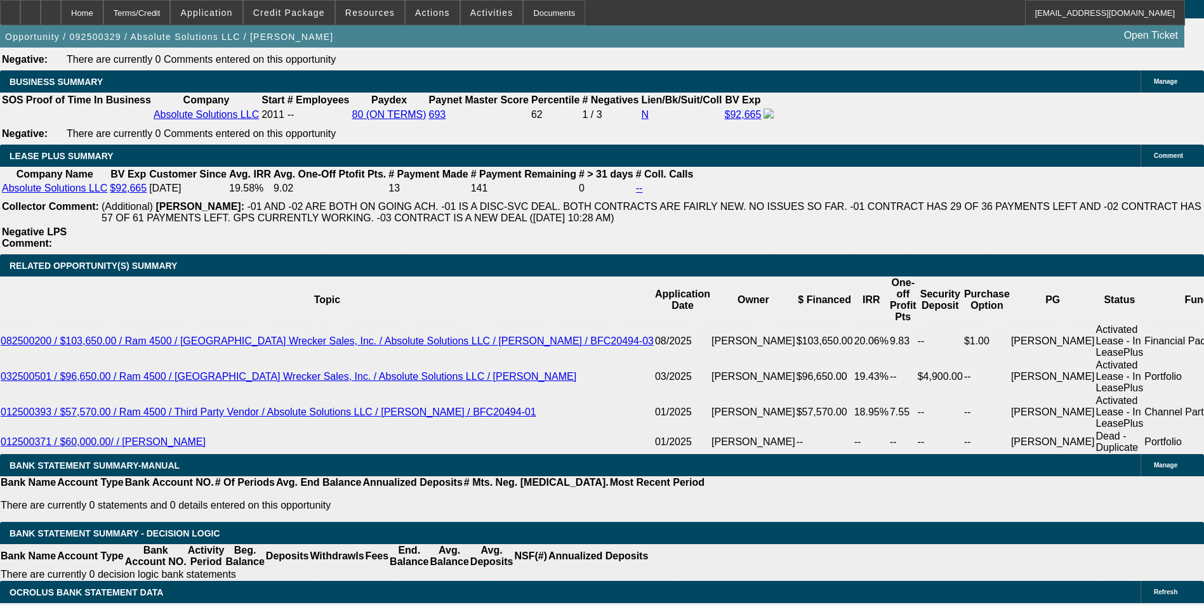
drag, startPoint x: 353, startPoint y: 450, endPoint x: 439, endPoint y: 456, distance: 85.9
type input "2"
type input "UNKNOWN"
type input "23"
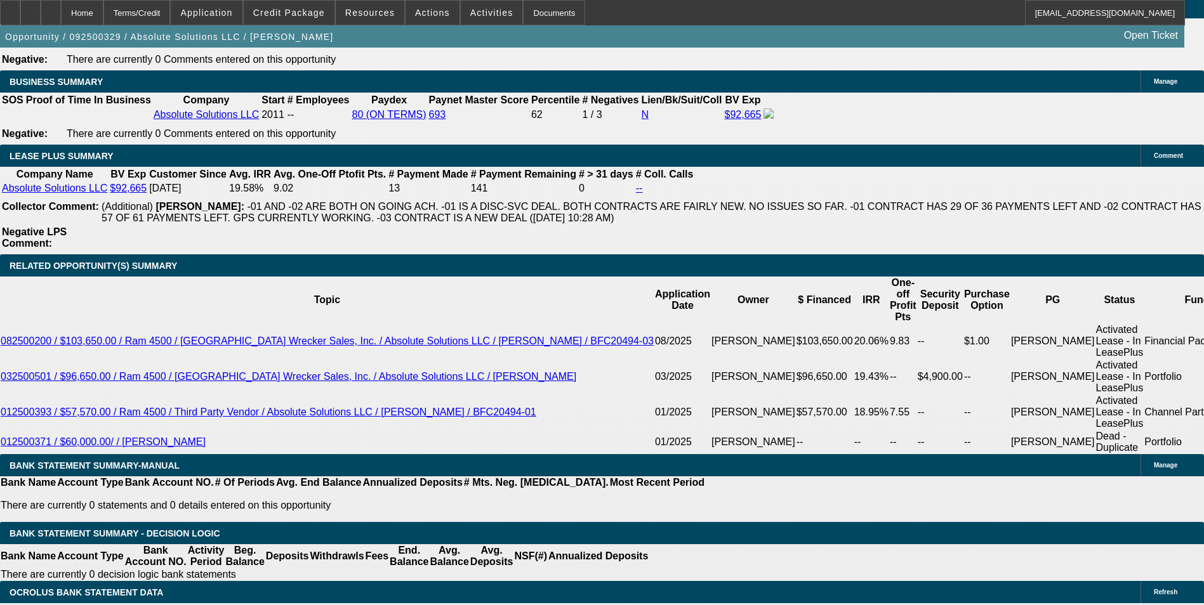
type input "2370"
type input "13.2"
type input "$2,370.00"
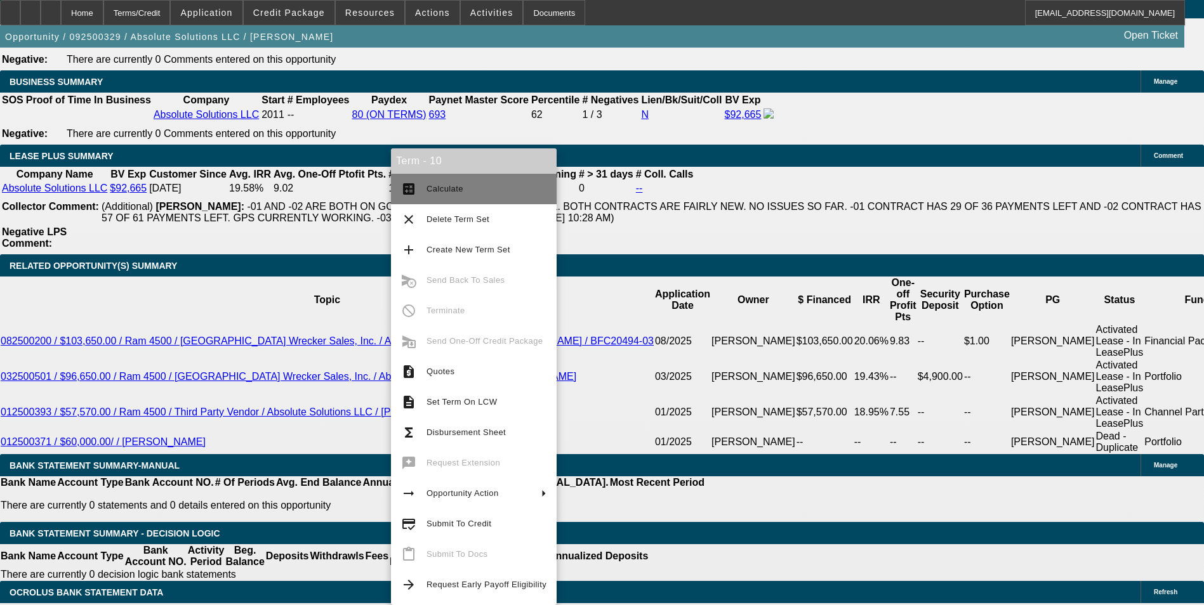
click at [483, 185] on span "Calculate" at bounding box center [486, 188] width 120 height 15
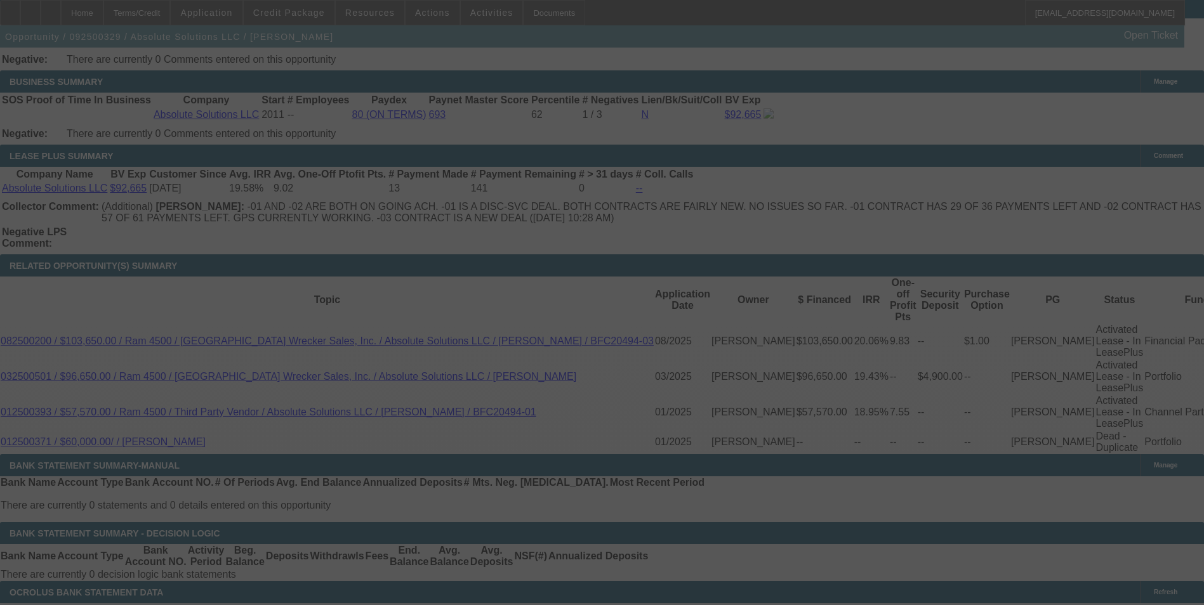
select select "0"
select select "6"
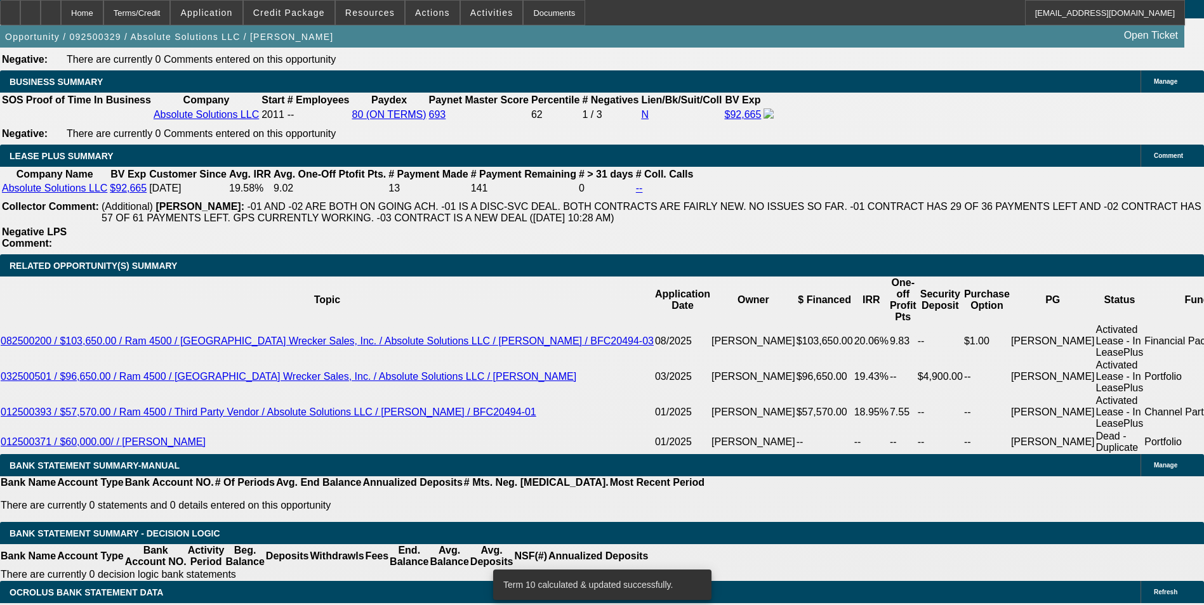
drag, startPoint x: 346, startPoint y: 454, endPoint x: 475, endPoint y: 454, distance: 128.8
type input "23"
type input "UNKNOWN"
type input "2369"
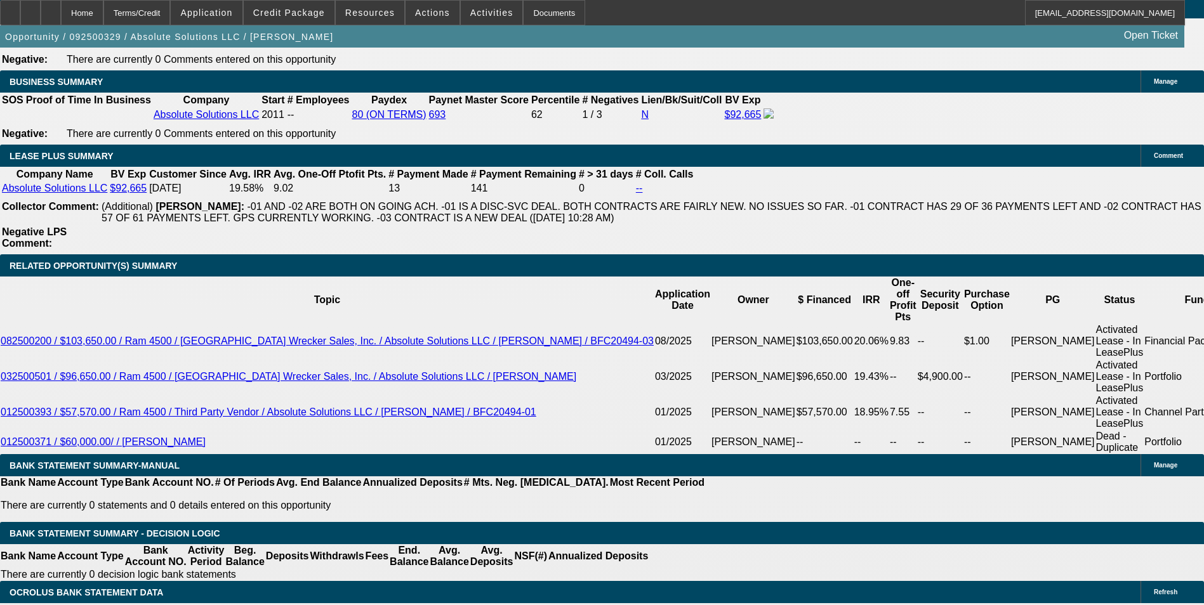
type input "13.2"
type input "$2,369.00"
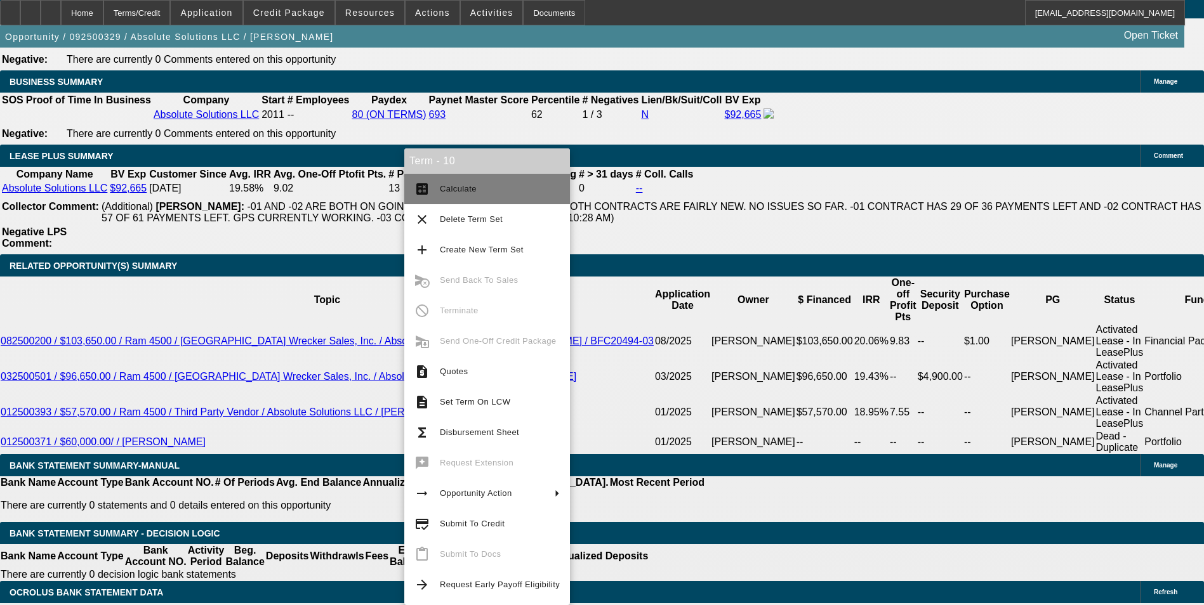
click at [490, 184] on span "Calculate" at bounding box center [500, 188] width 120 height 15
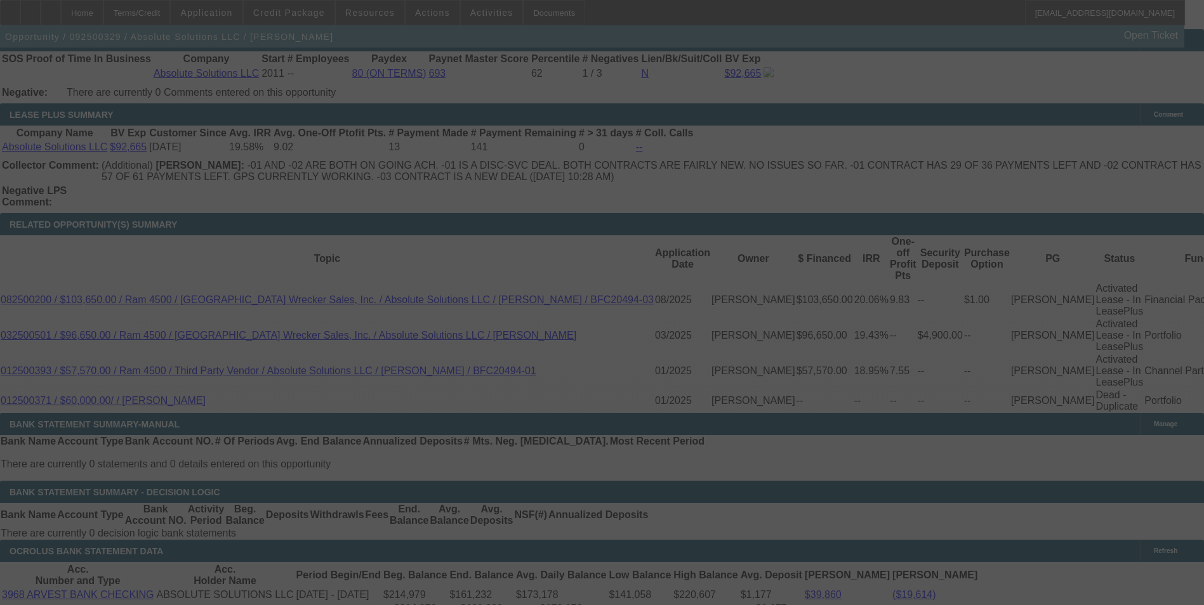
scroll to position [2157, 0]
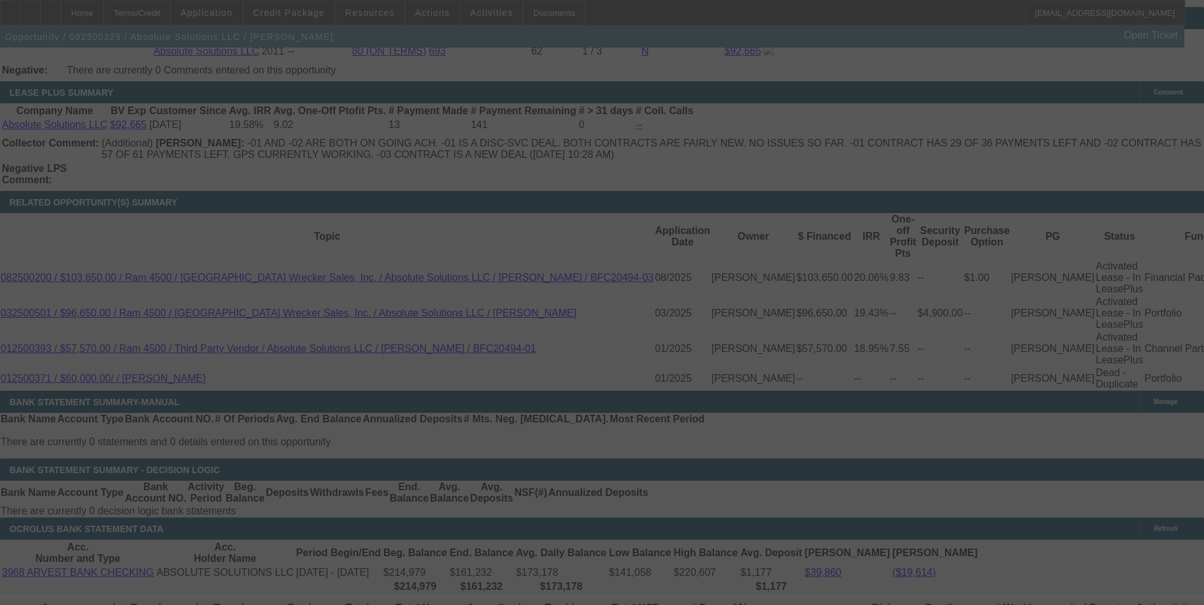
select select "0"
select select "6"
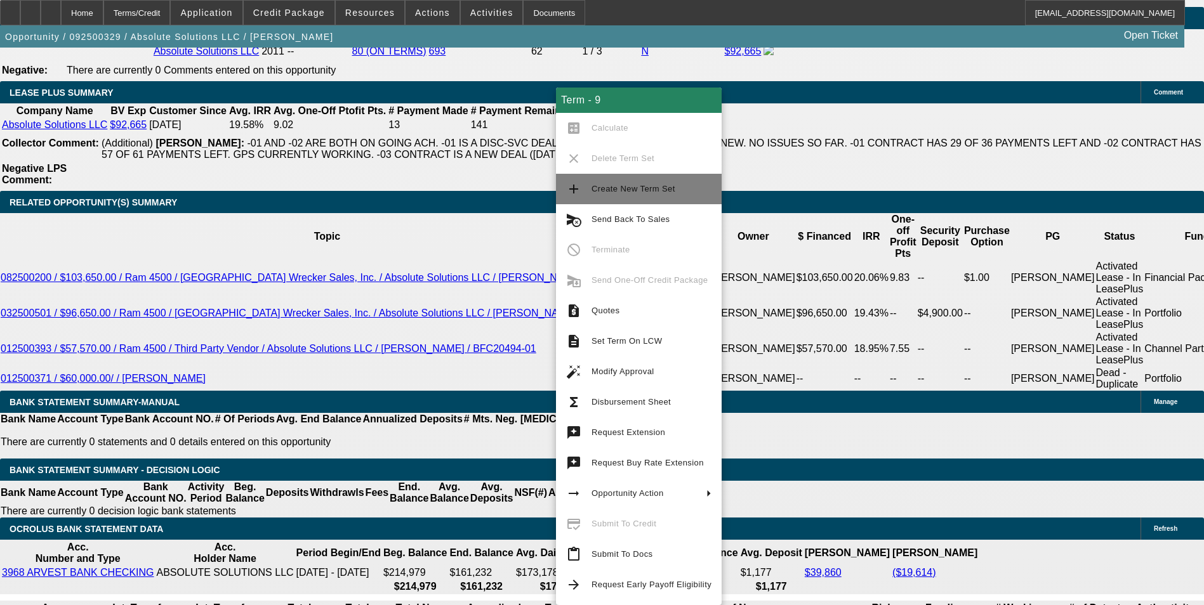
click at [661, 184] on span "Create New Term Set" at bounding box center [633, 189] width 84 height 10
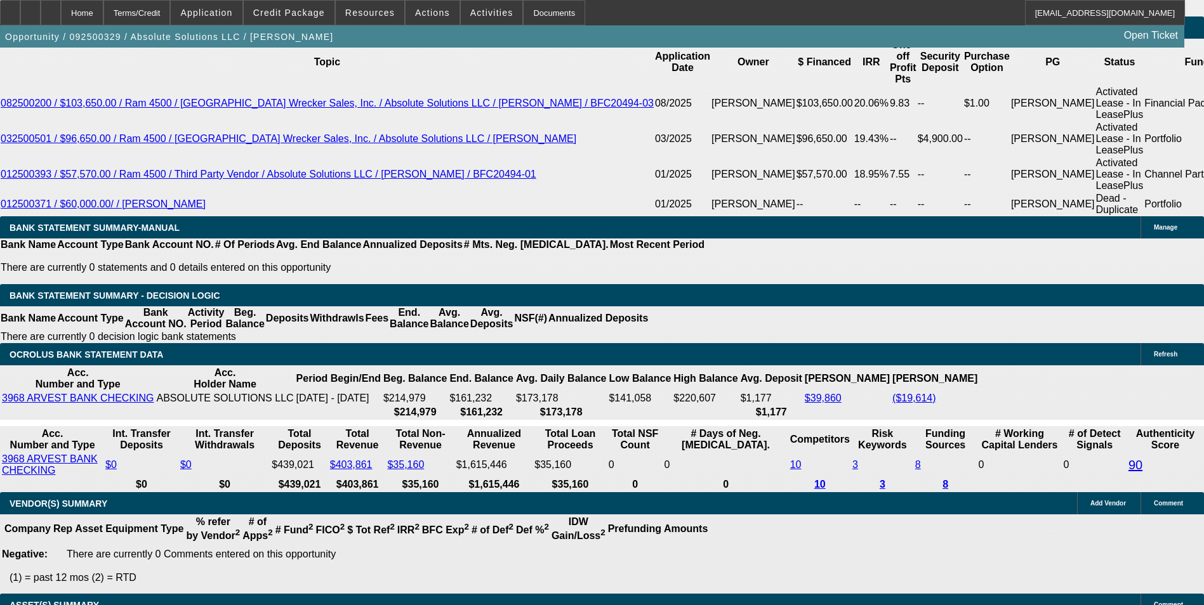
select select "0"
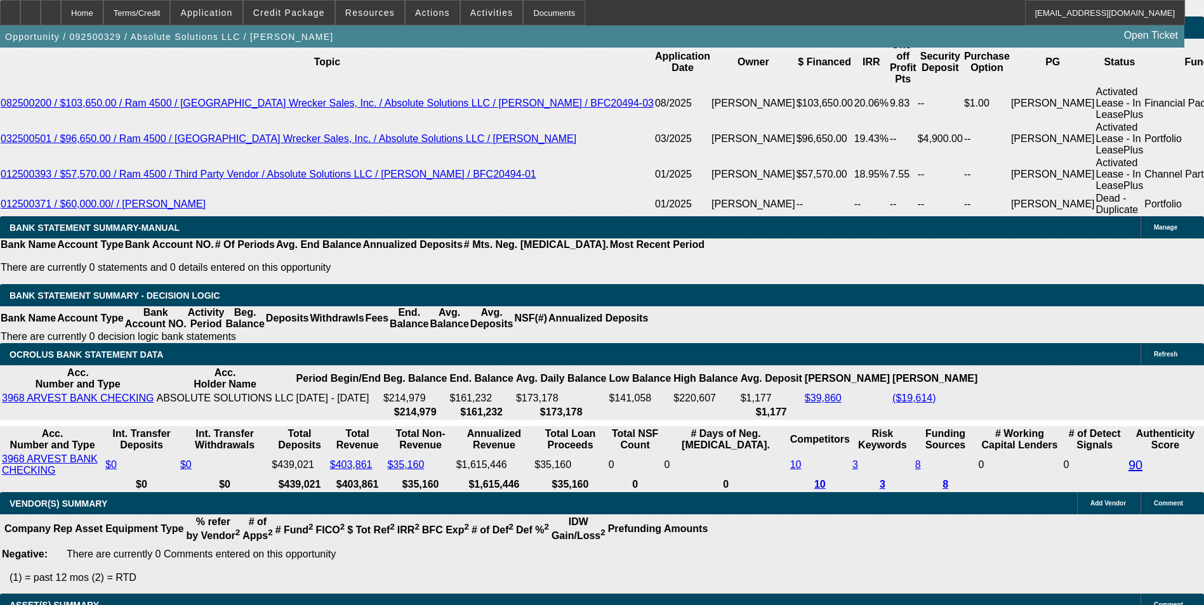
select select "0"
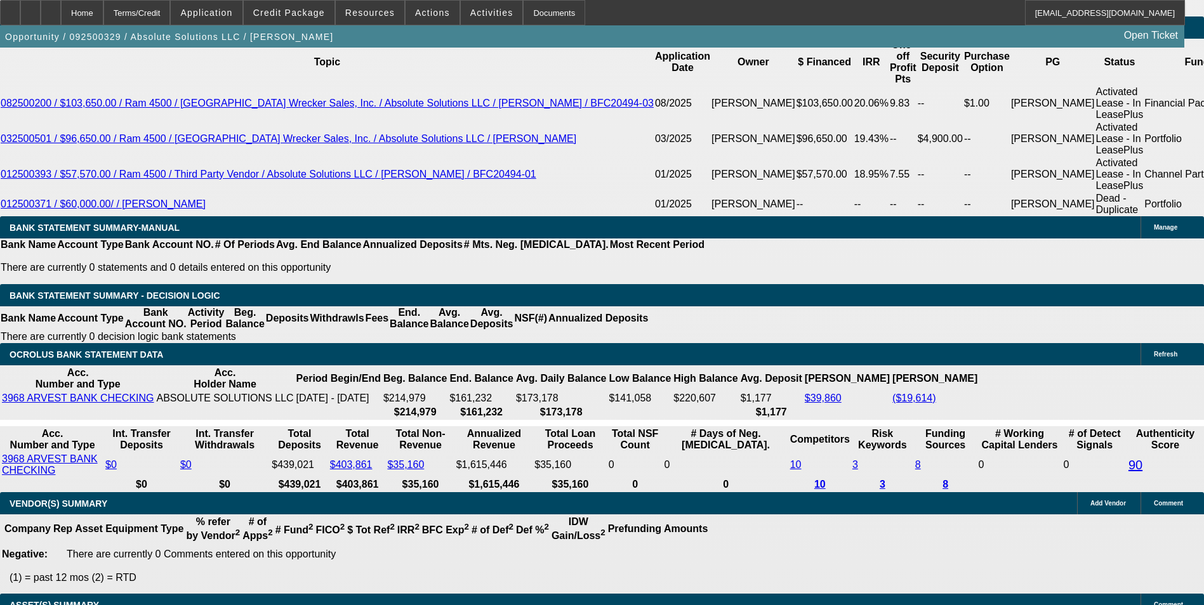
select select "0"
select select "1"
select select "6"
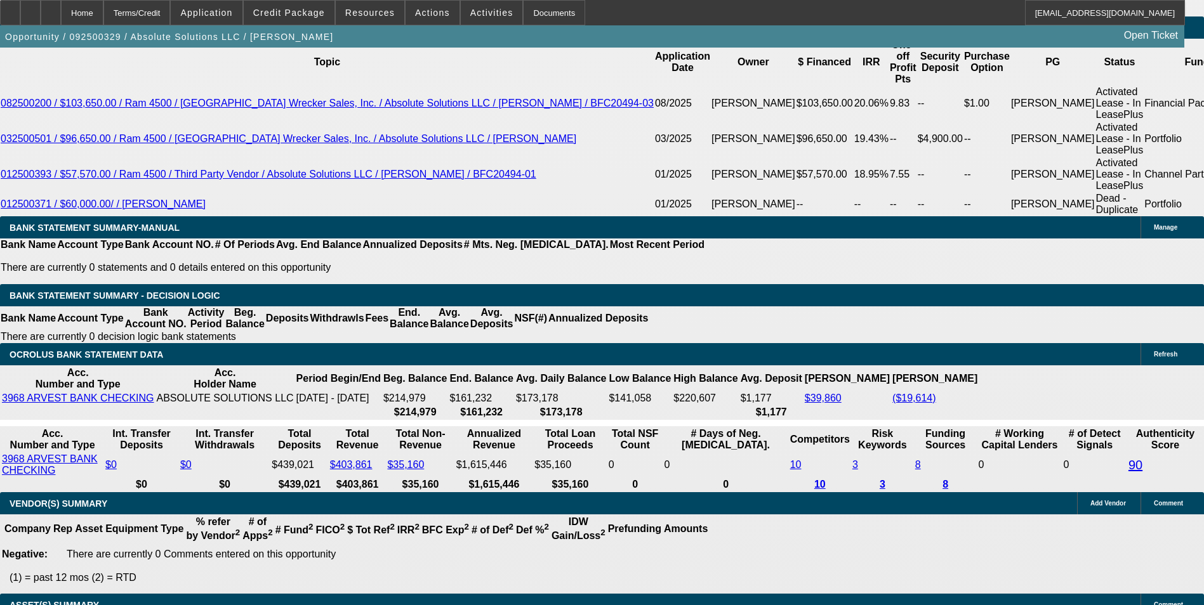
select select "1"
select select "6"
select select "1"
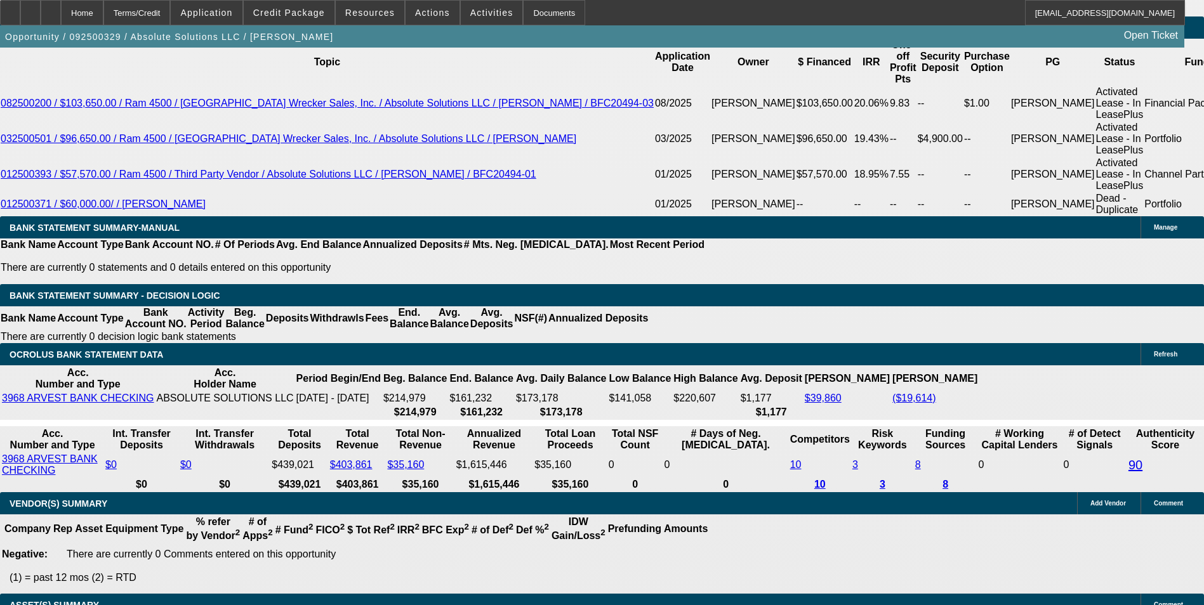
select select "6"
select select "1"
select select "6"
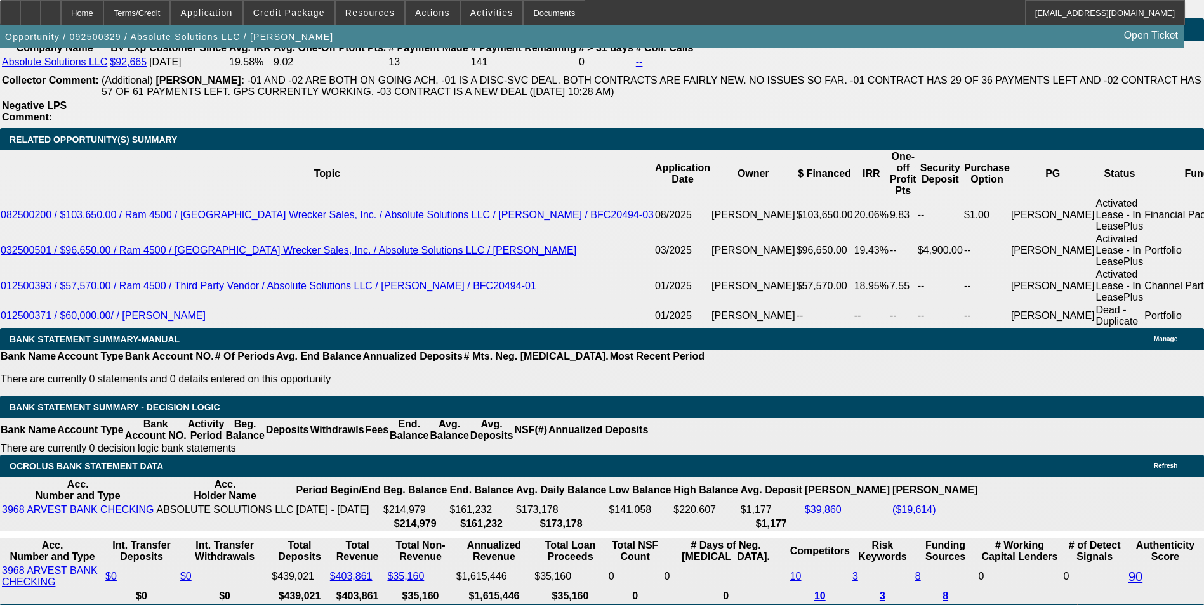
drag, startPoint x: 496, startPoint y: 249, endPoint x: 608, endPoint y: 256, distance: 111.9
type input "23"
type input "UNKNOWN"
type input "2365"
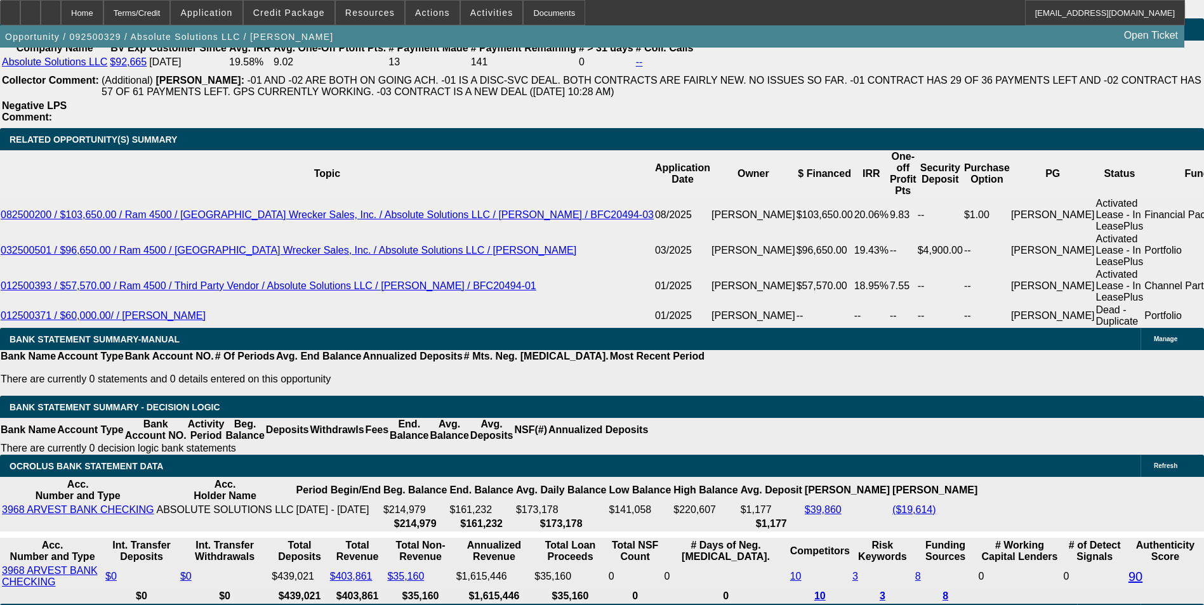
type input "13.1"
type input "$2,365.00"
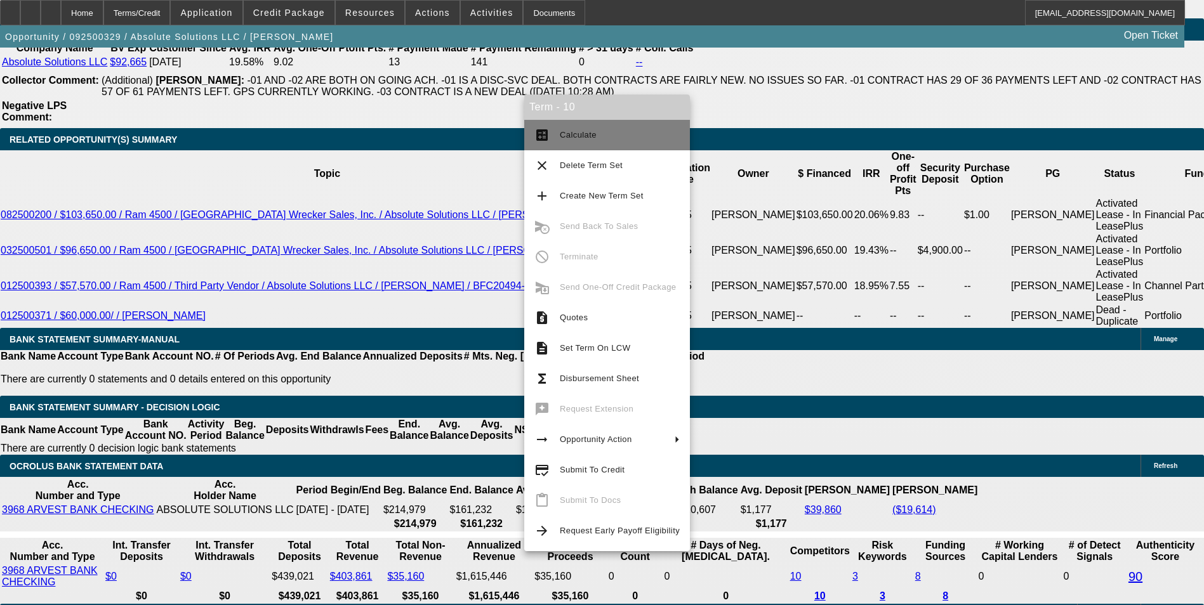
click at [605, 135] on span "Calculate" at bounding box center [620, 135] width 120 height 15
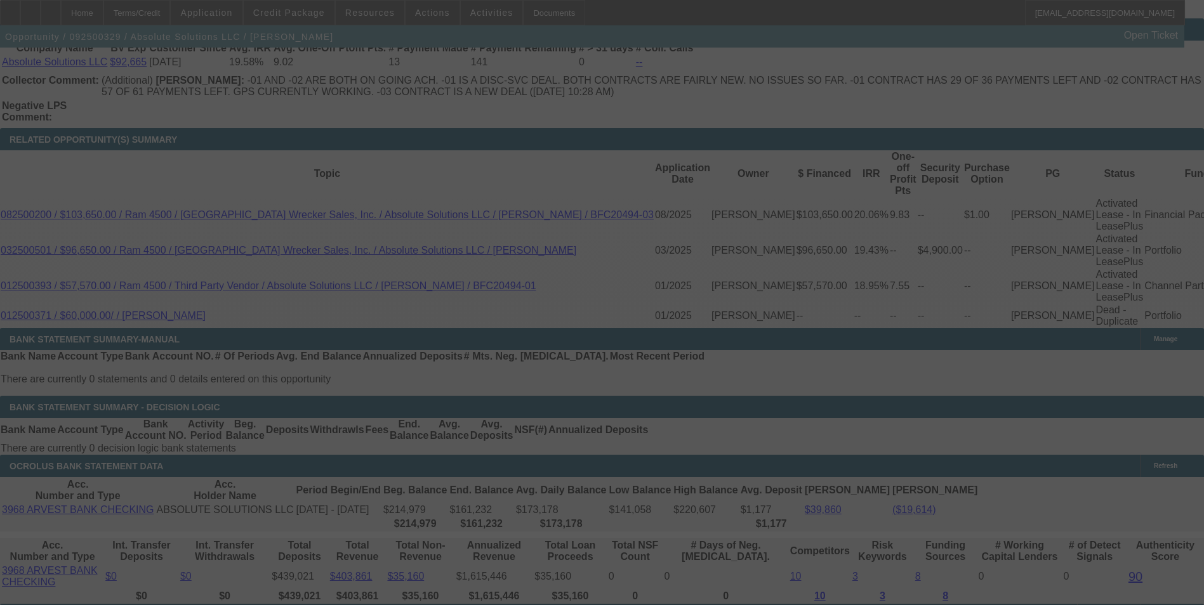
scroll to position [2292, 0]
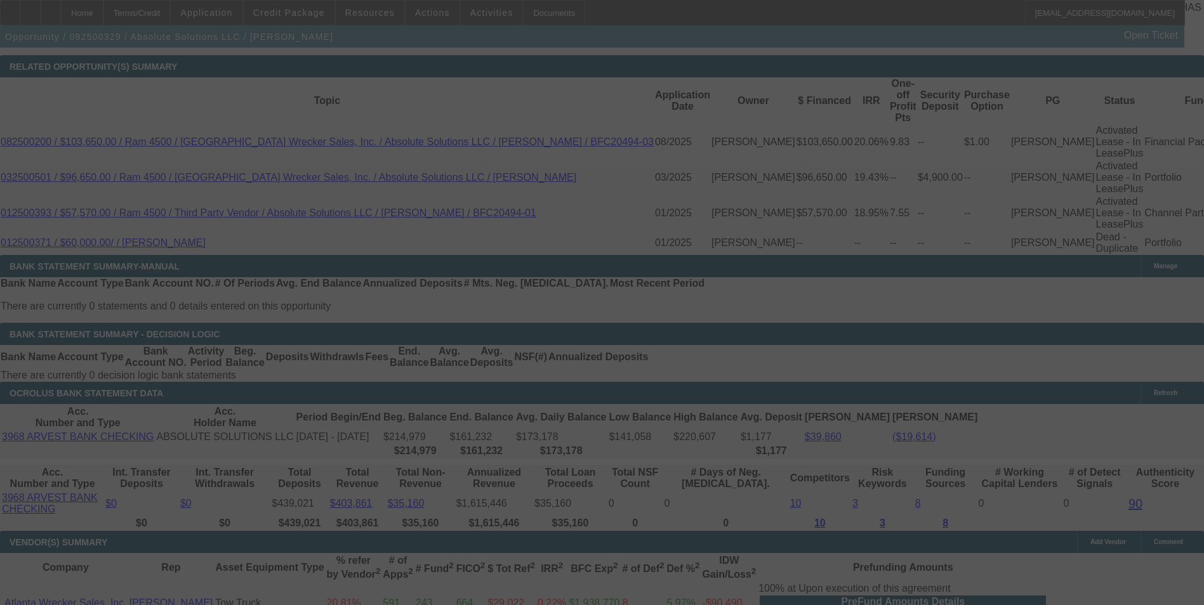
select select "0"
select select "6"
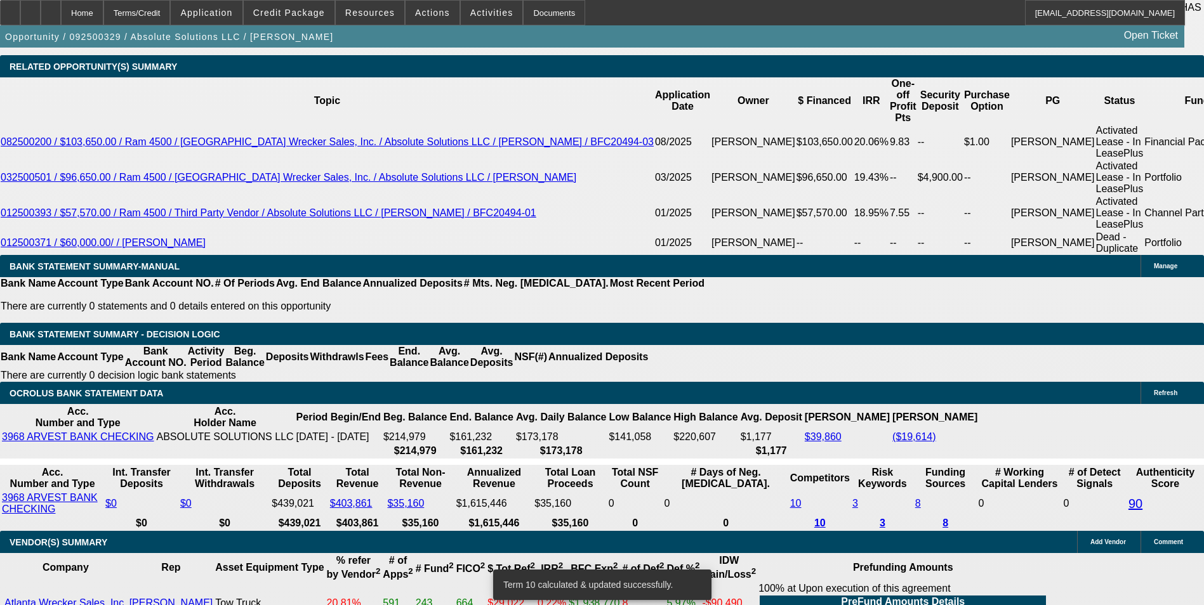
scroll to position [2281, 0]
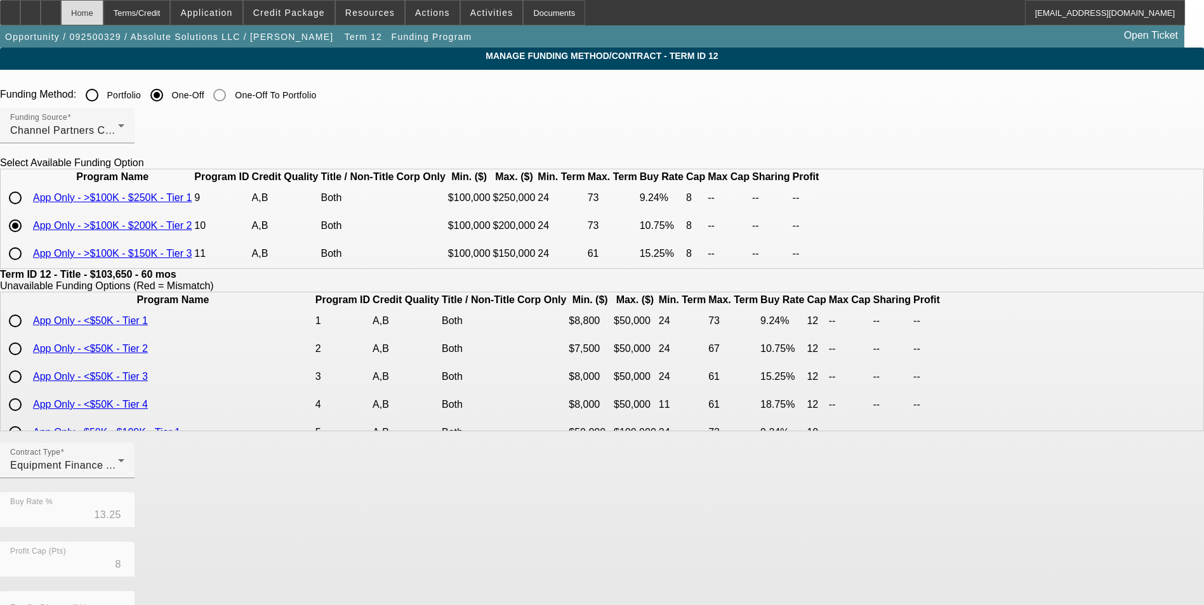
click at [103, 8] on div "Home" at bounding box center [82, 12] width 43 height 25
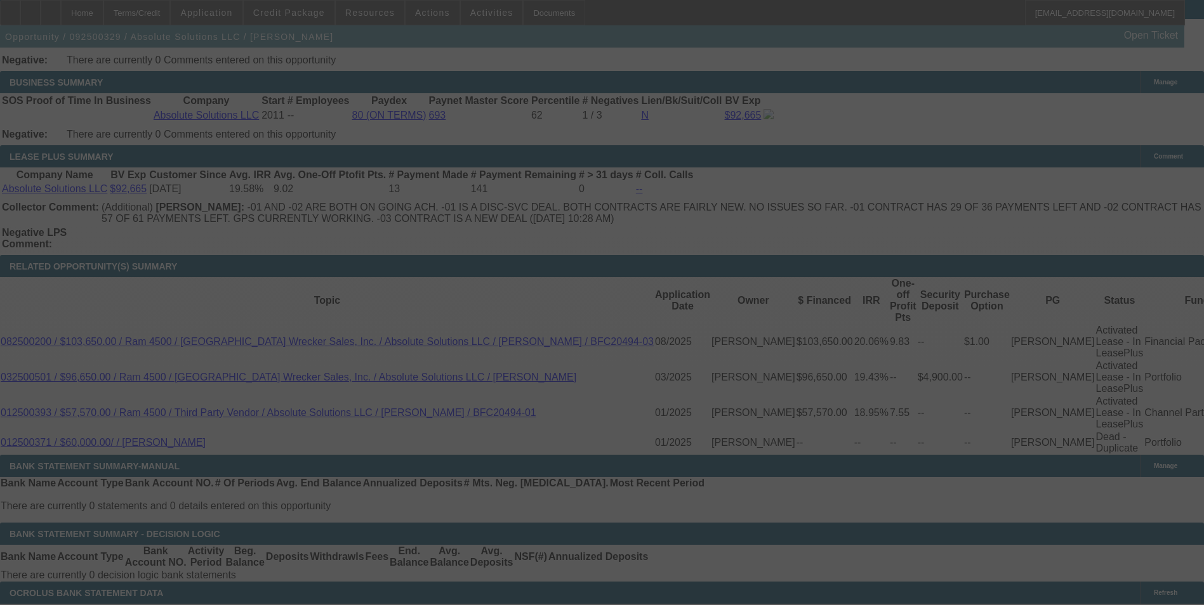
scroll to position [2090, 0]
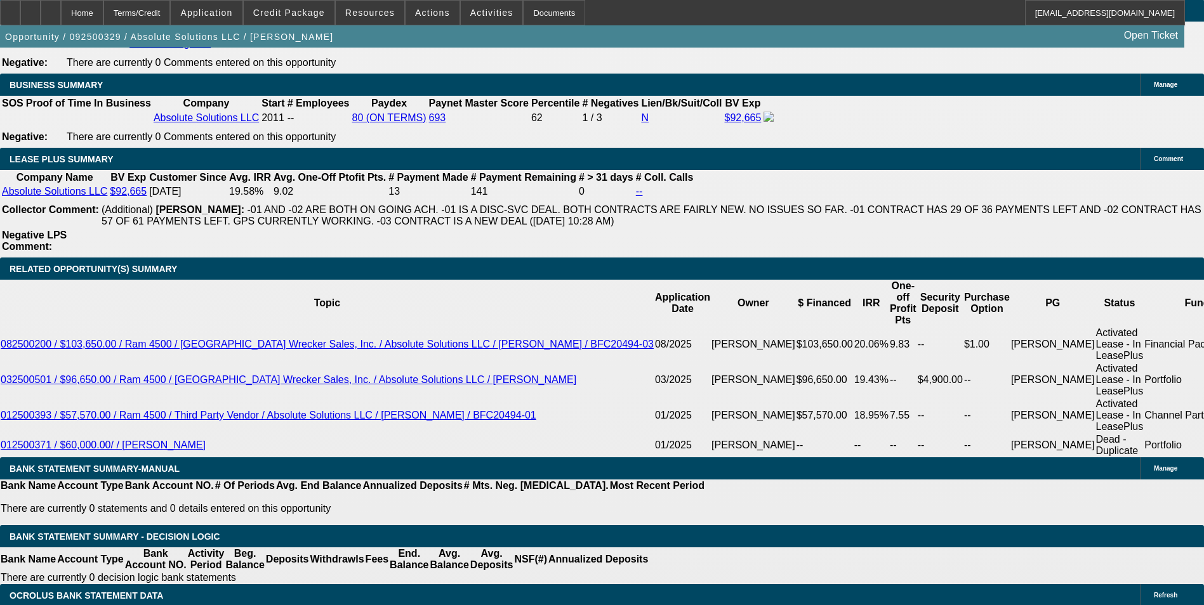
select select "0"
select select "6"
select select "0"
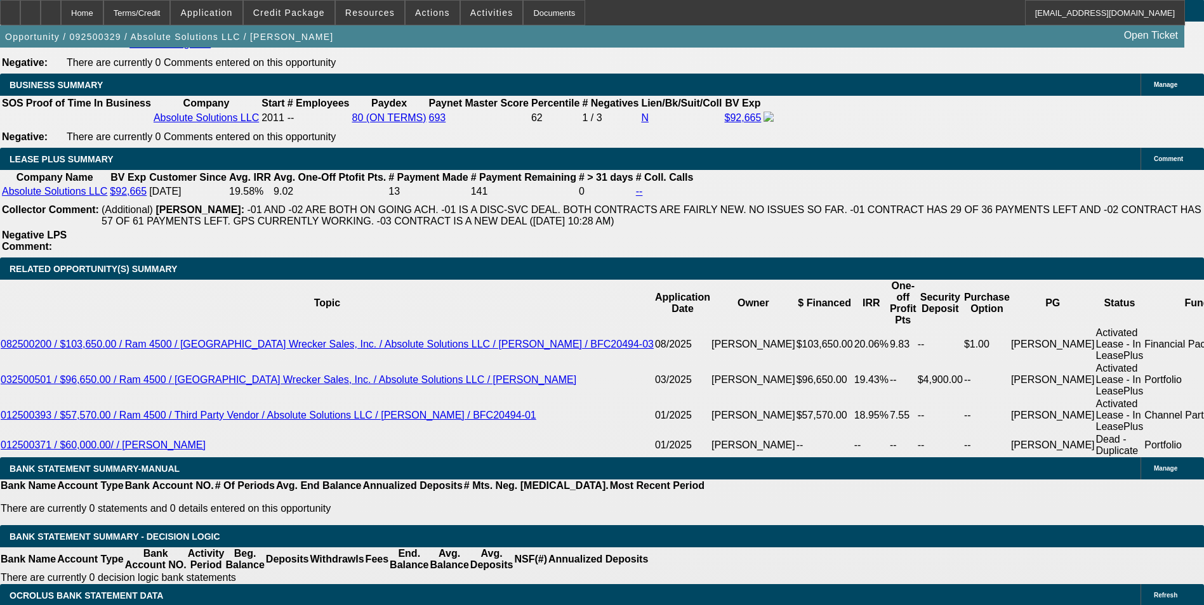
select select "0"
select select "6"
select select "0"
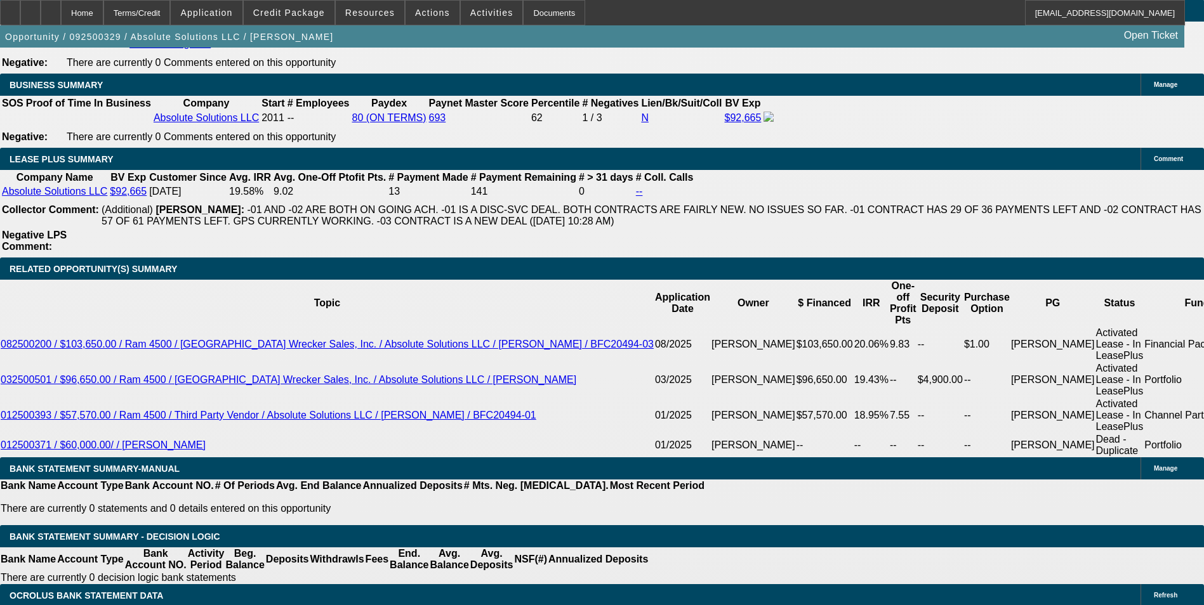
select select "0"
select select "6"
select select "0"
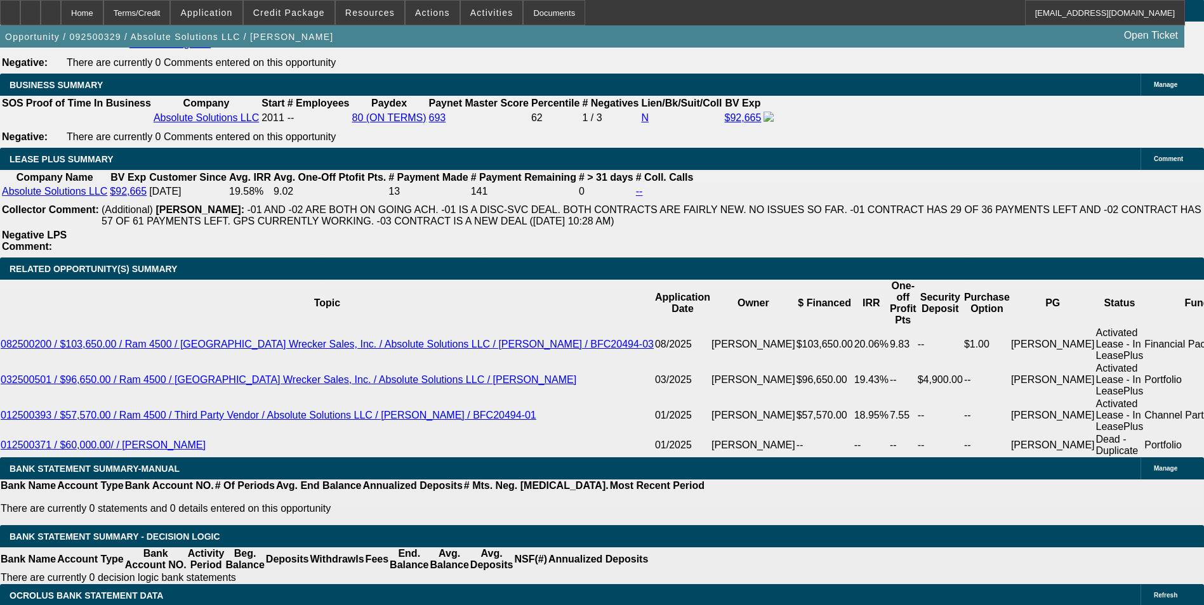
select select "6"
drag, startPoint x: 247, startPoint y: 377, endPoint x: 306, endPoint y: 377, distance: 58.4
type input "UNKNOWN"
type input "72"
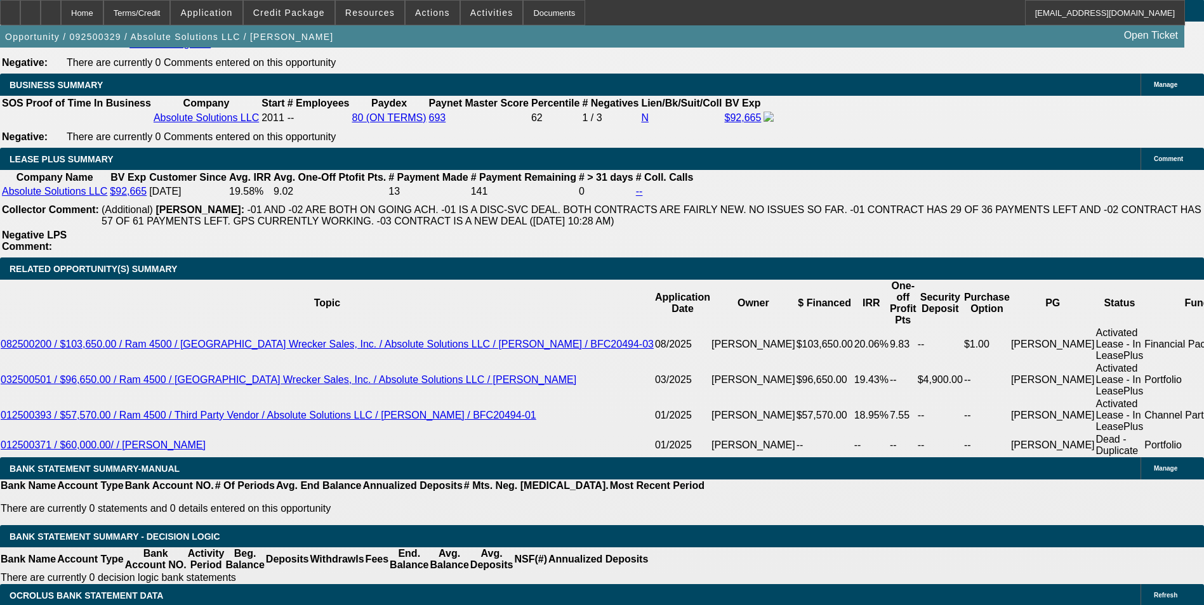
type input "$2,135.78"
type input "72"
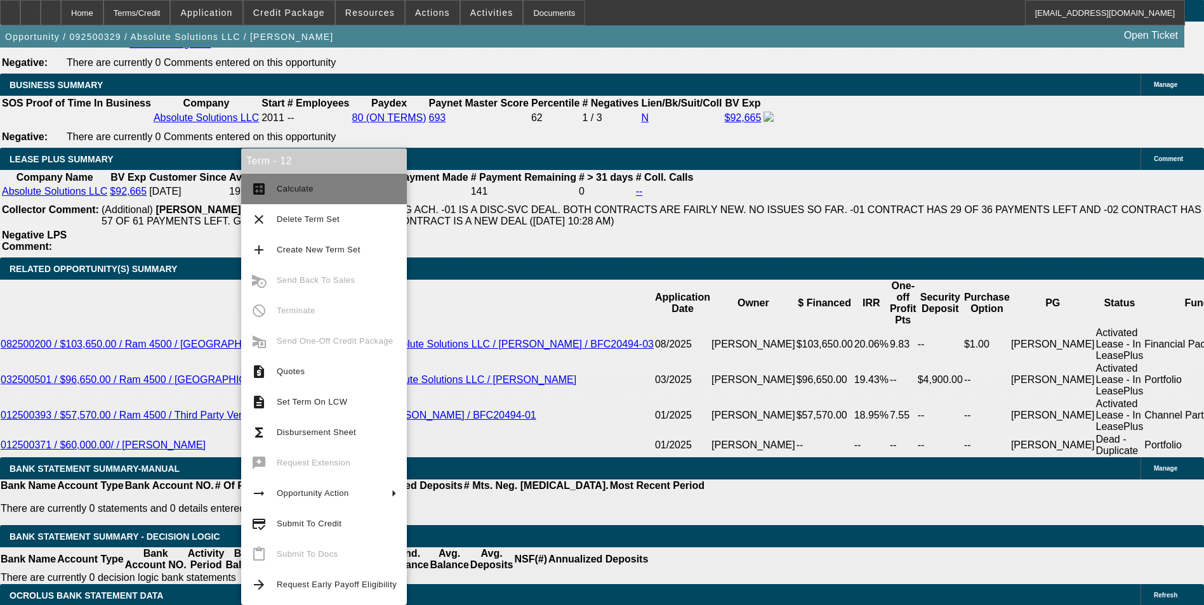
click at [303, 195] on span "Calculate" at bounding box center [337, 188] width 120 height 15
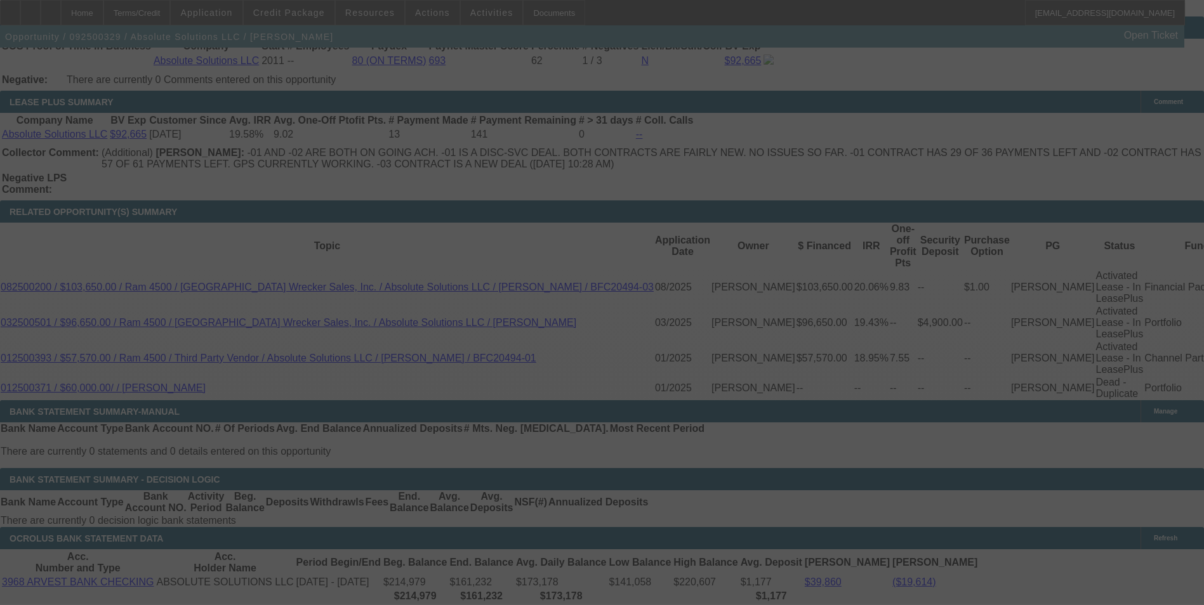
scroll to position [2099, 0]
select select "0"
select select "6"
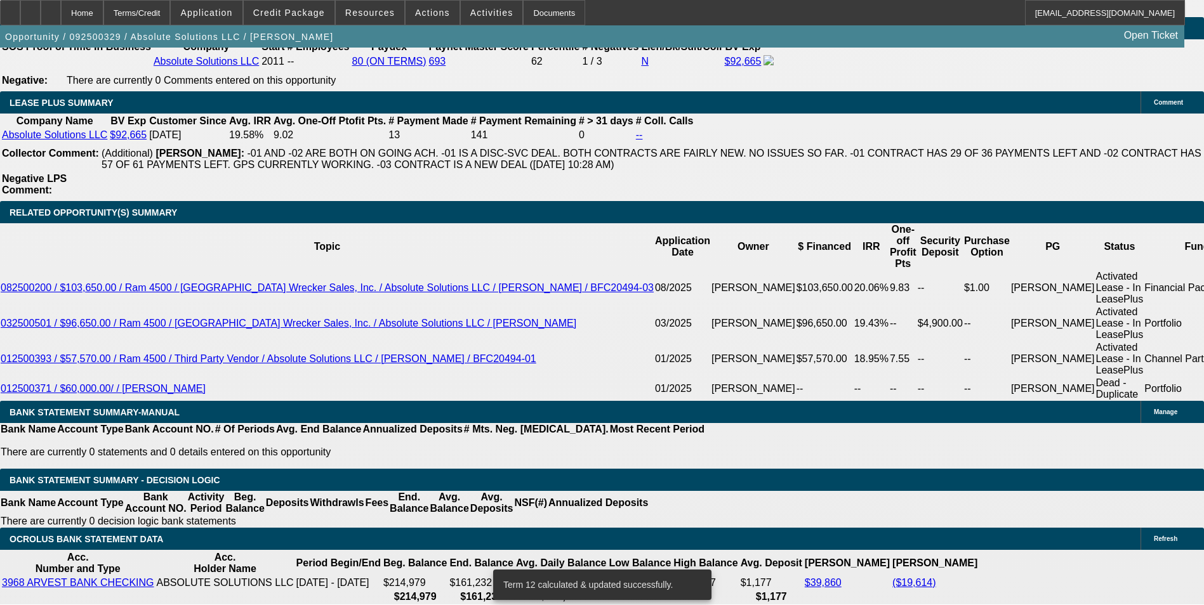
scroll to position [2212, 0]
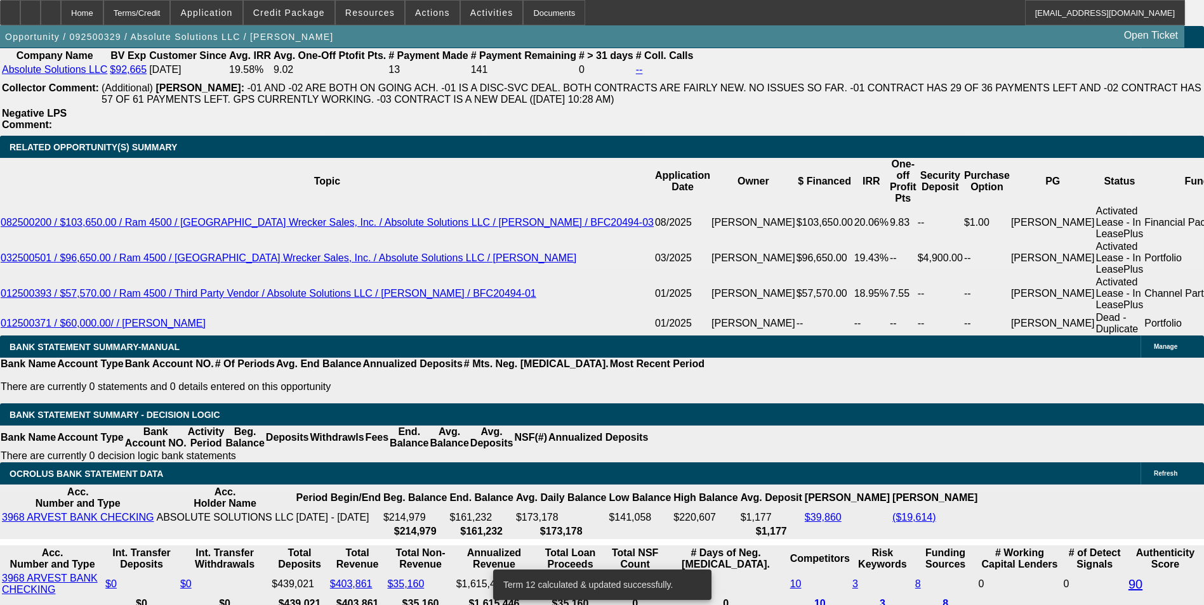
drag, startPoint x: 324, startPoint y: 327, endPoint x: 335, endPoint y: 325, distance: 11.6
type input "UNKNOWN"
type input "1"
type input "$1,483.80"
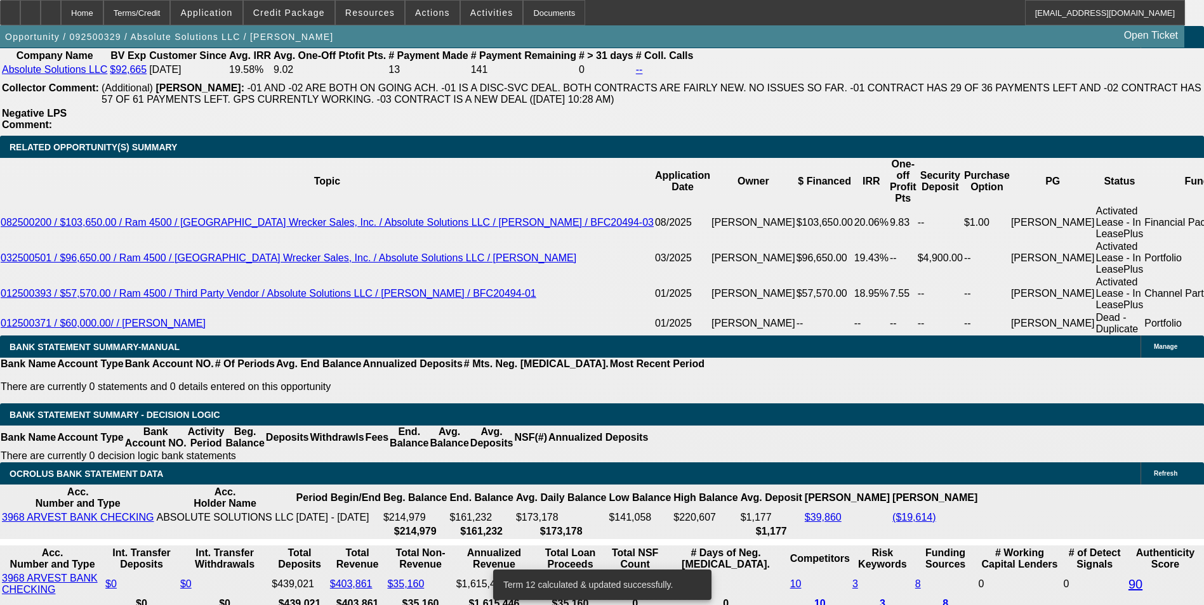
type input "17"
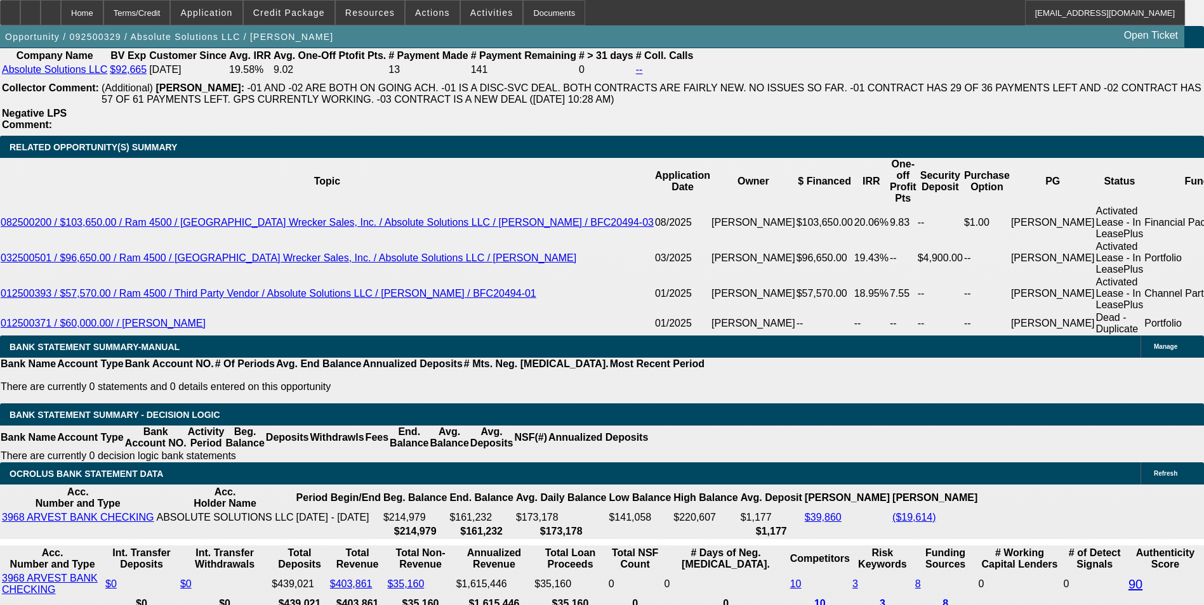
type input "$2,305.81"
type input "17"
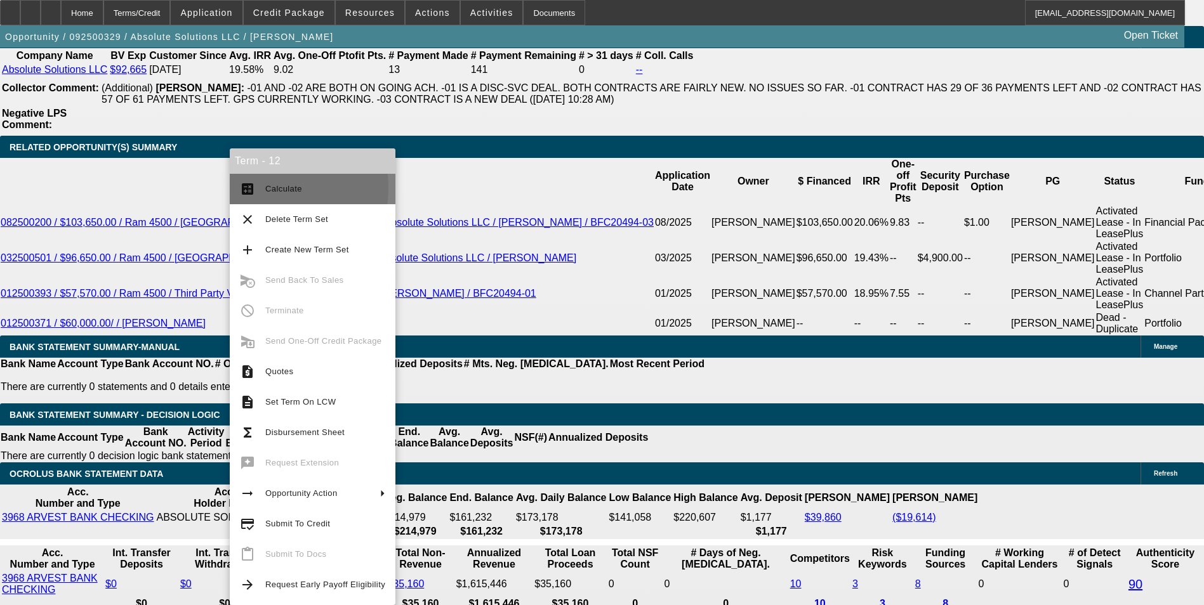
click at [265, 188] on span "Calculate" at bounding box center [283, 189] width 37 height 10
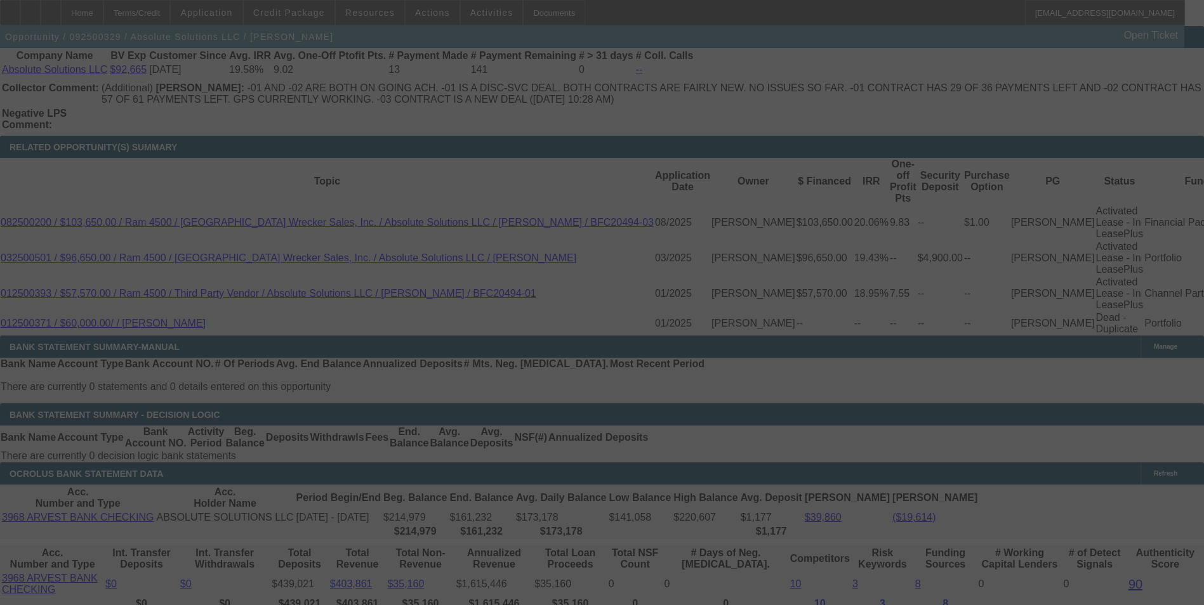
select select "0"
select select "6"
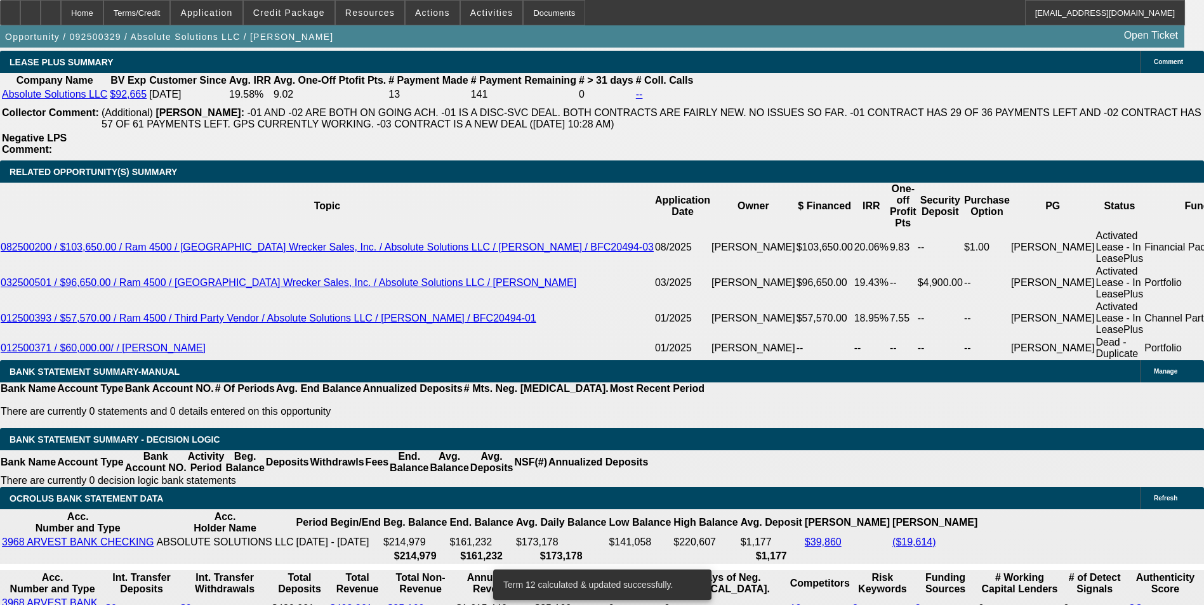
scroll to position [2197, 0]
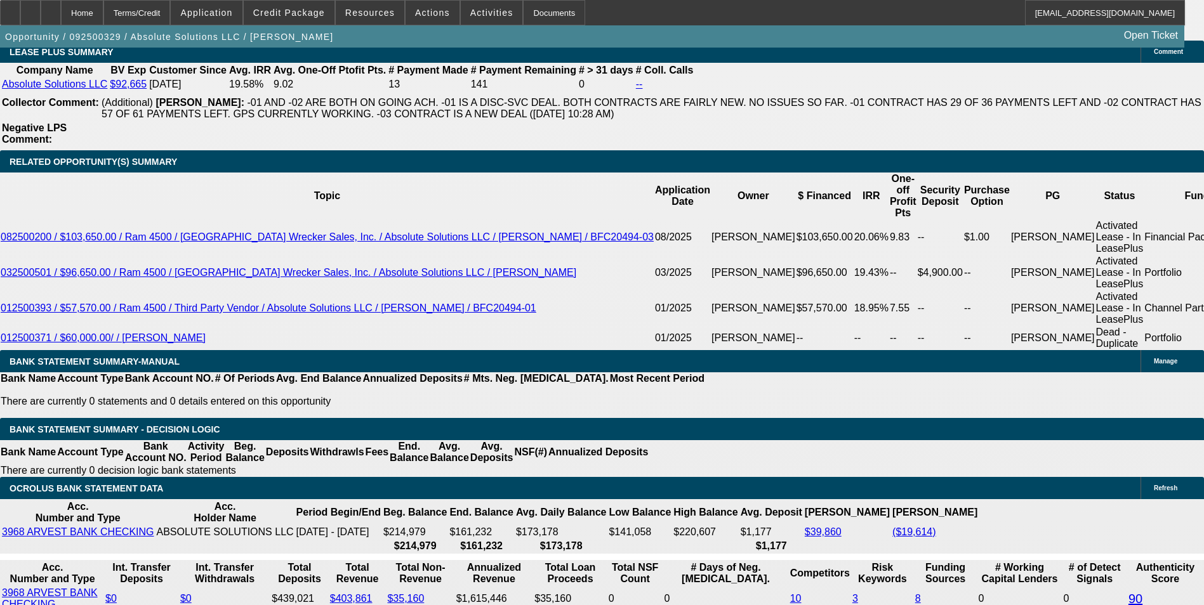
drag, startPoint x: 187, startPoint y: 343, endPoint x: 381, endPoint y: 367, distance: 195.7
type input "2330"
type input "UNKNOWN"
type input "17.4"
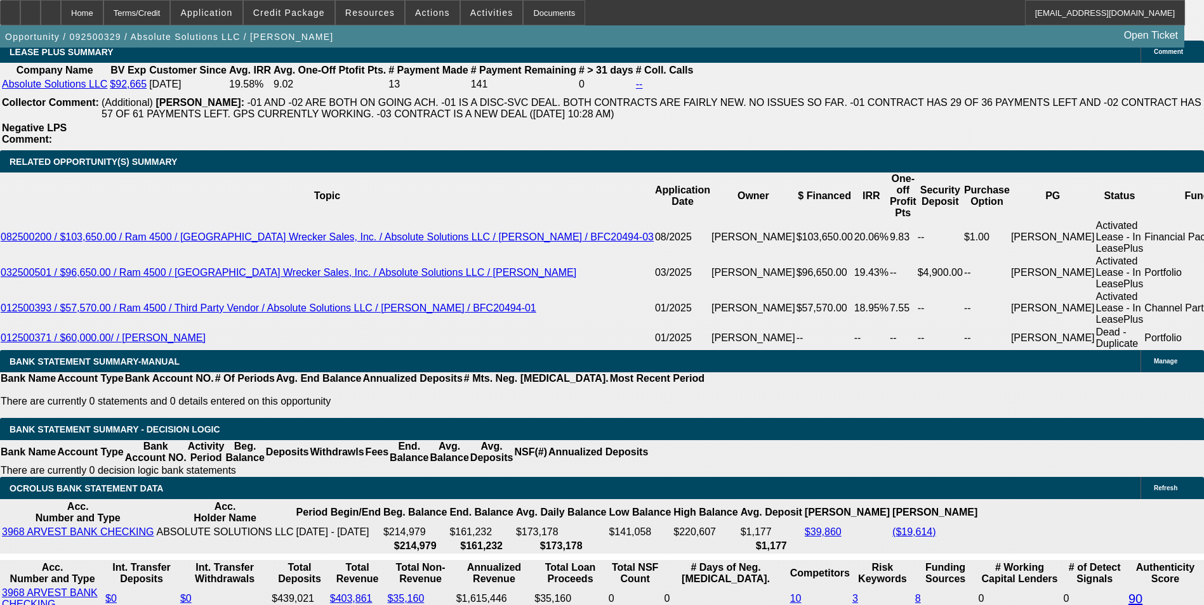
type input "$2,330.00"
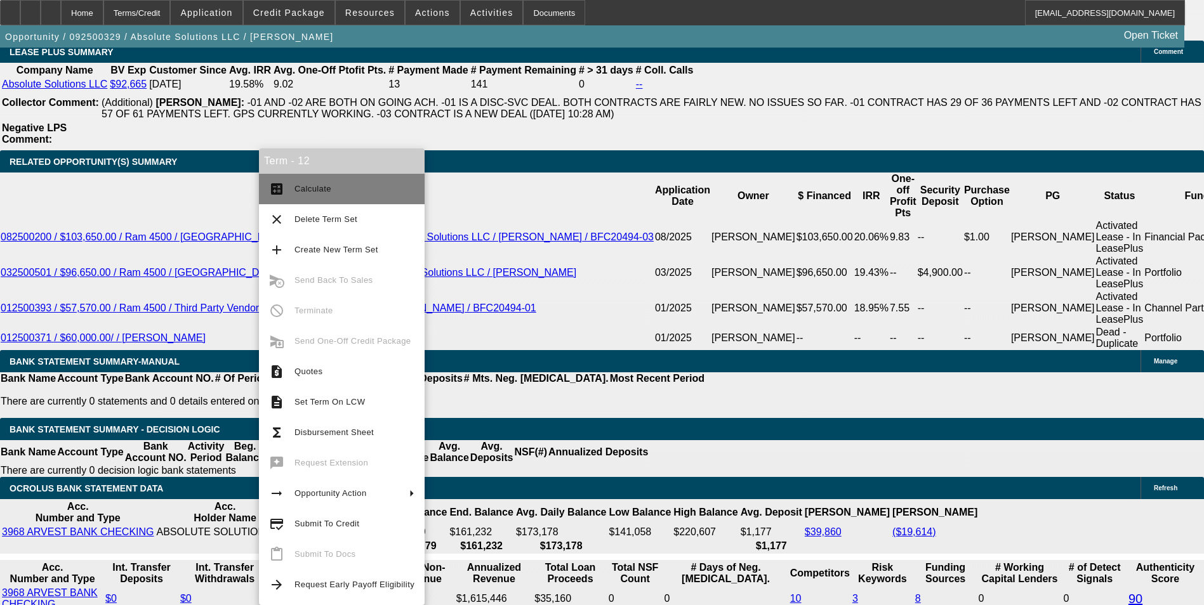
click at [300, 195] on span "Calculate" at bounding box center [354, 188] width 120 height 15
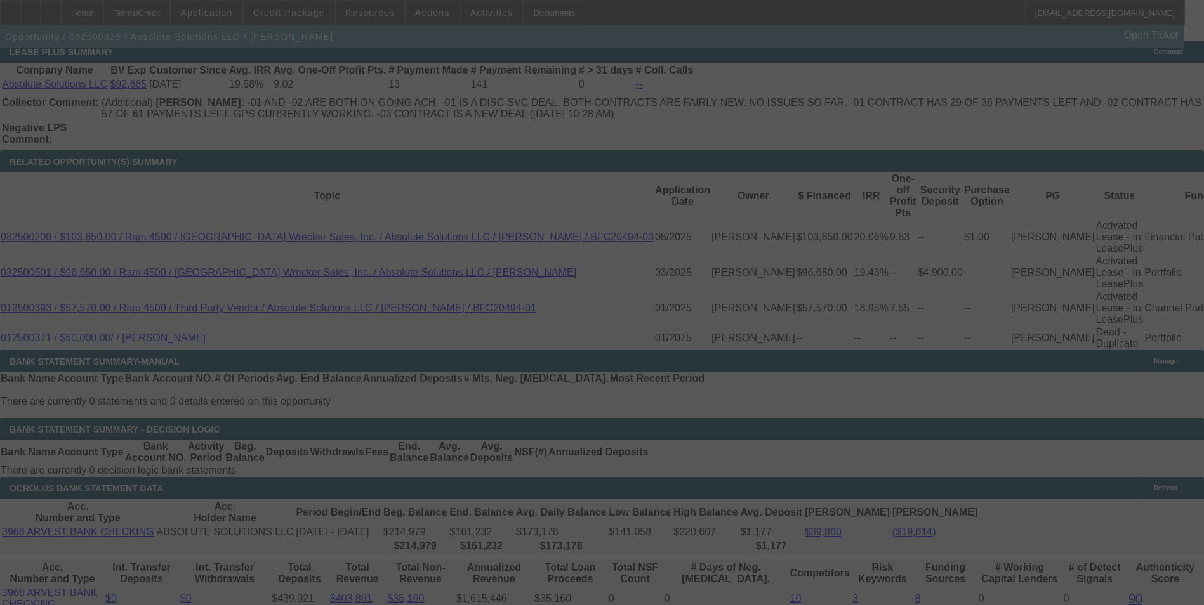
select select "0"
select select "6"
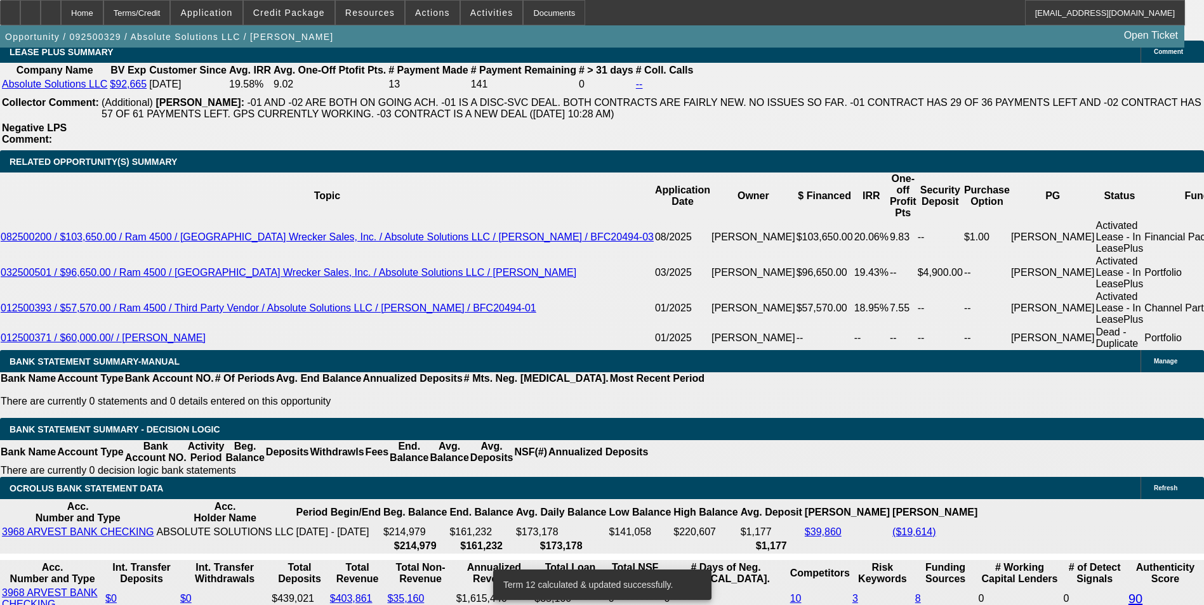
drag, startPoint x: 504, startPoint y: 344, endPoint x: 583, endPoint y: 350, distance: 78.9
type input "2"
type input "UNKNOWN"
type input "23"
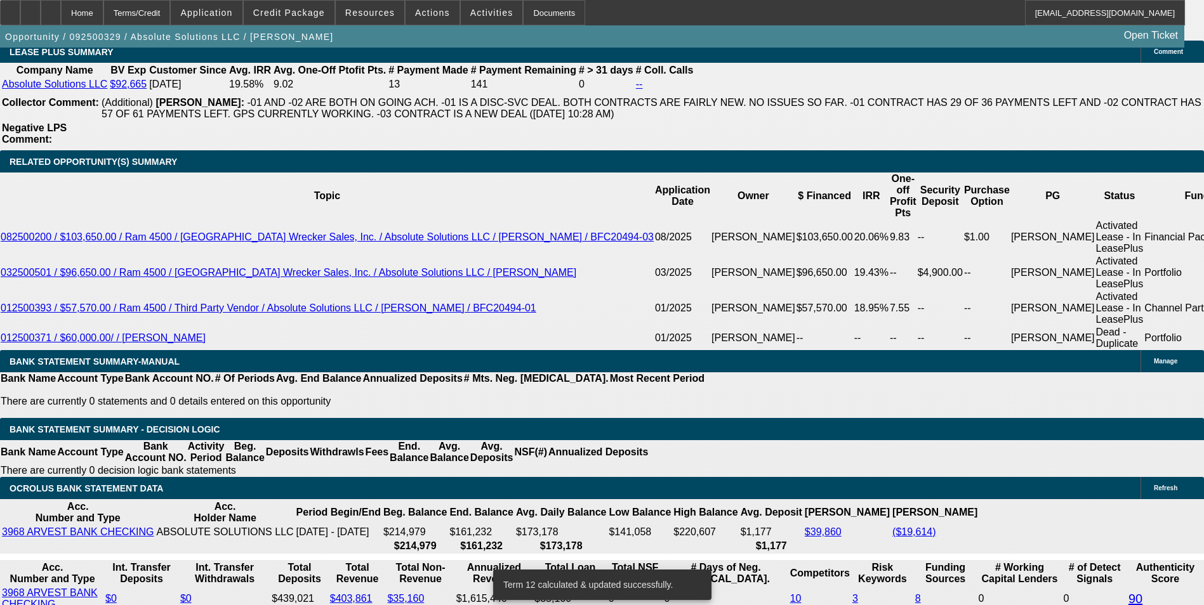
type input "2360"
type input "13"
type input "$2,360.00"
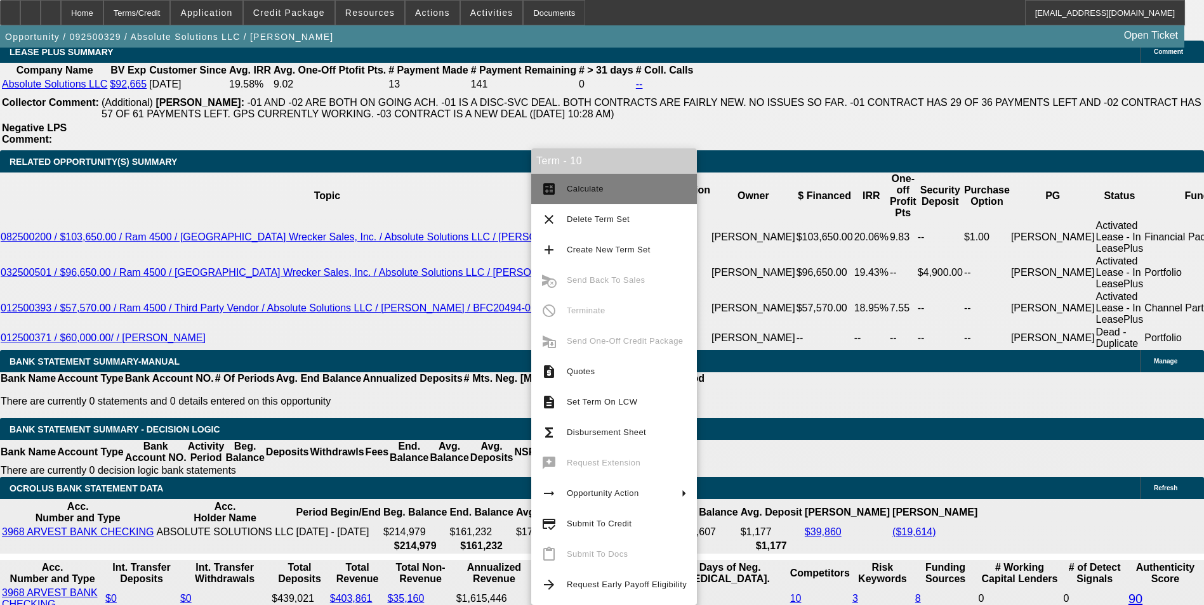
click at [600, 186] on span "Calculate" at bounding box center [585, 189] width 37 height 10
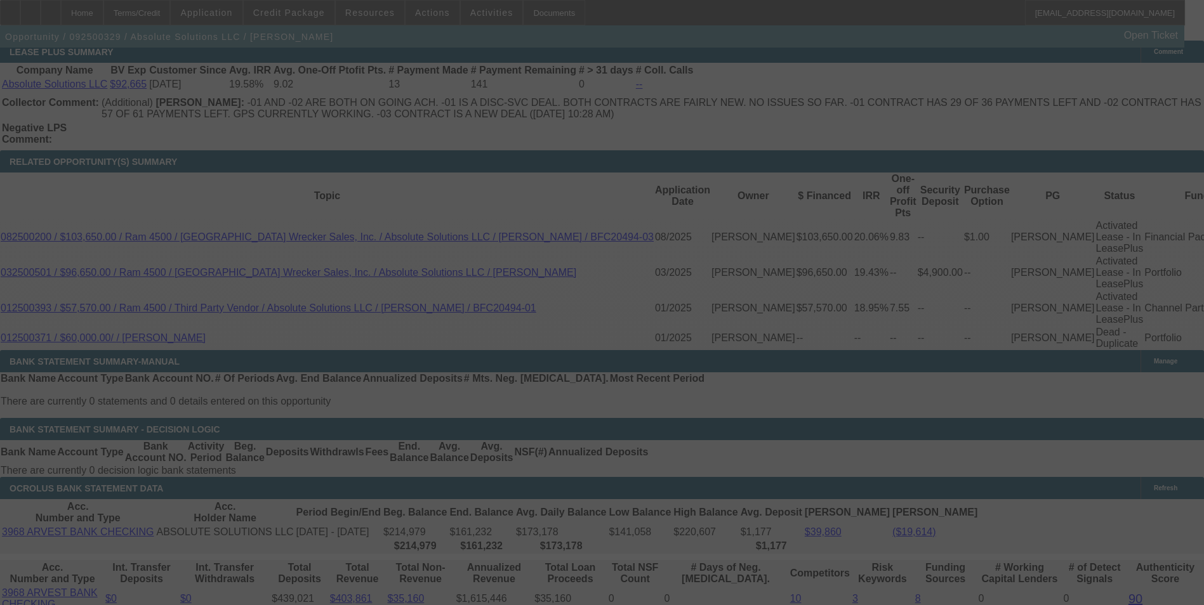
select select "0"
select select "6"
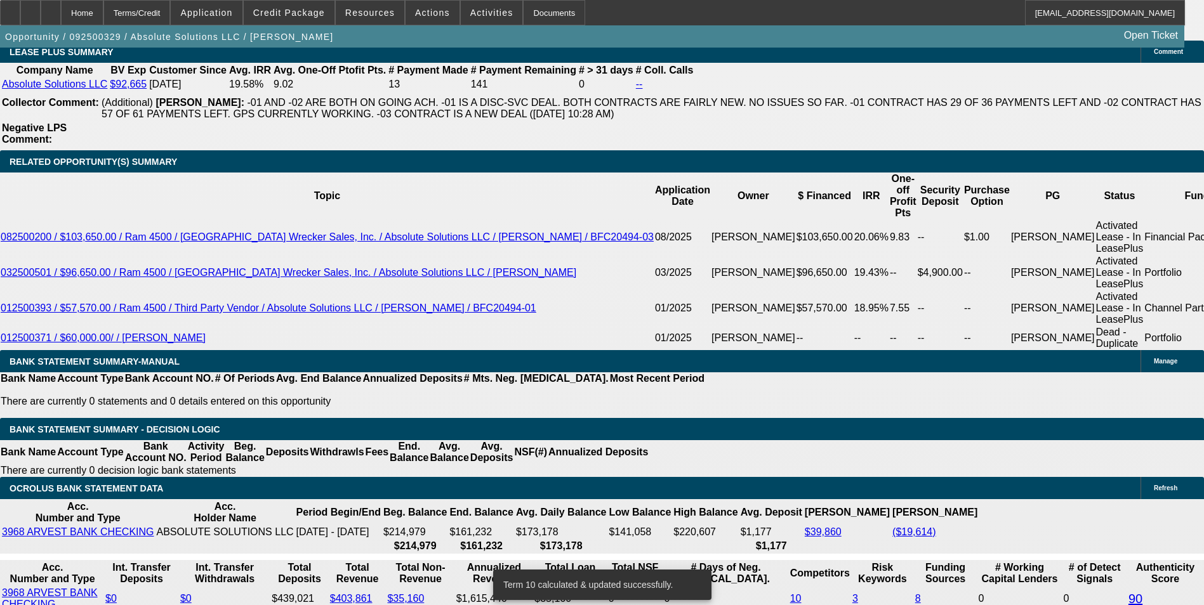
drag, startPoint x: 187, startPoint y: 343, endPoint x: 303, endPoint y: 343, distance: 115.5
type input "2"
type input "UNKNOWN"
type input "23"
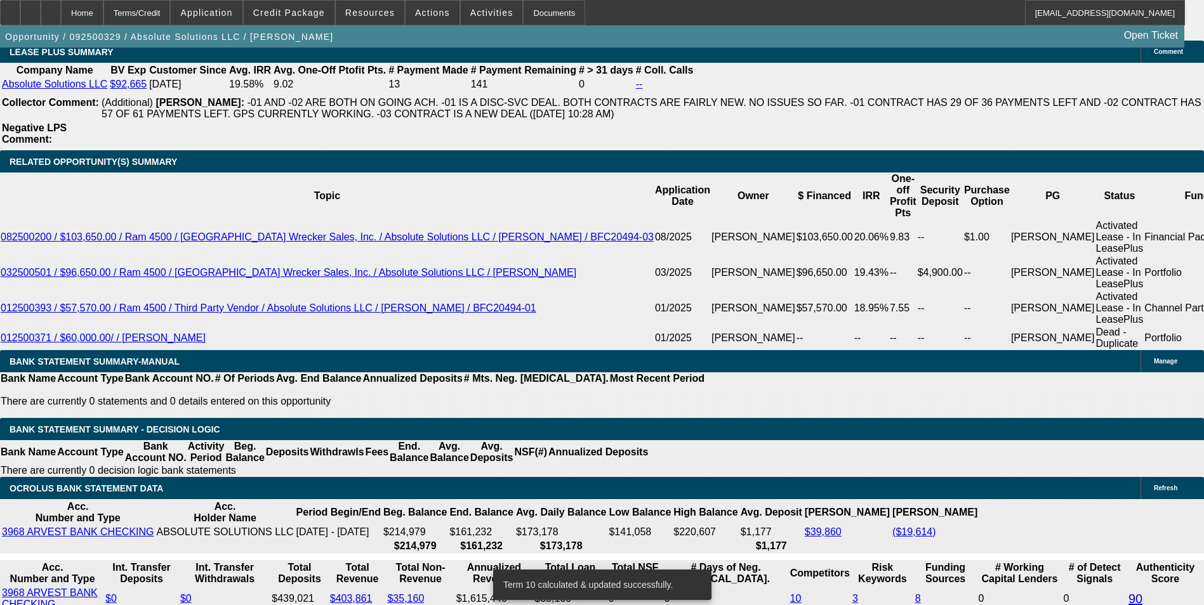
type input "2345"
type input "17.7"
type input "$2,345.00"
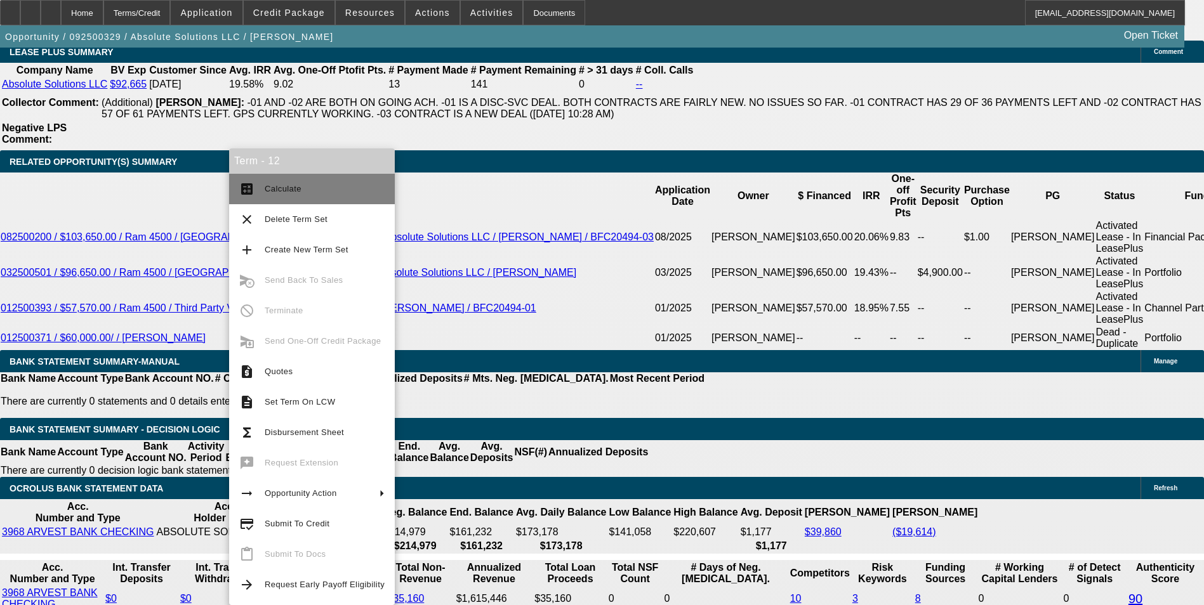
click at [298, 190] on span "Calculate" at bounding box center [283, 189] width 37 height 10
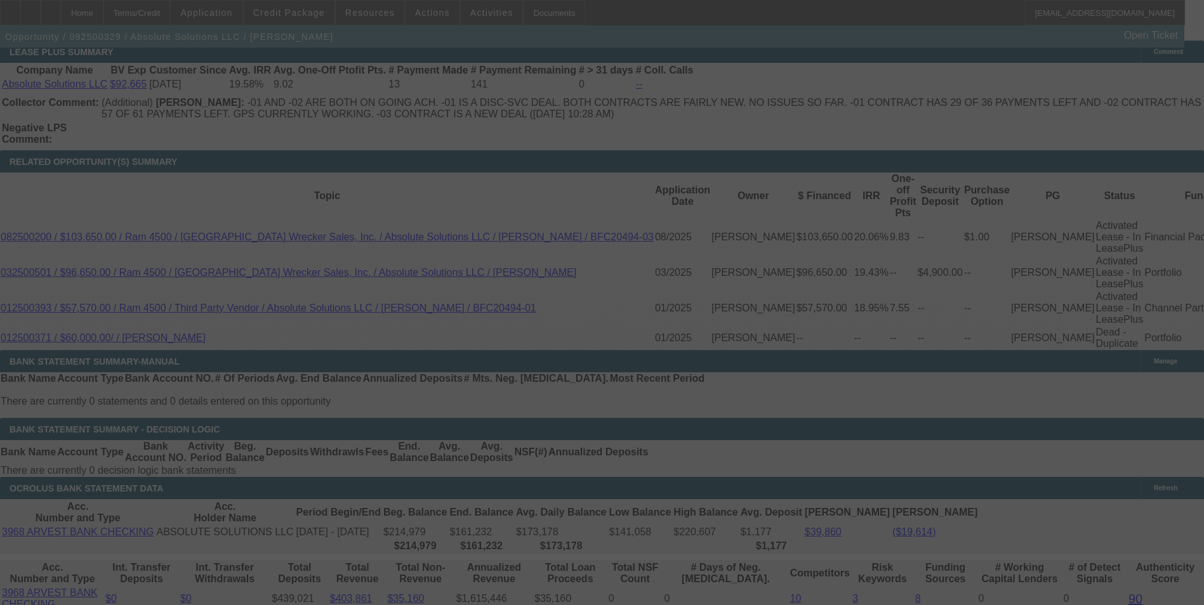
select select "0"
select select "6"
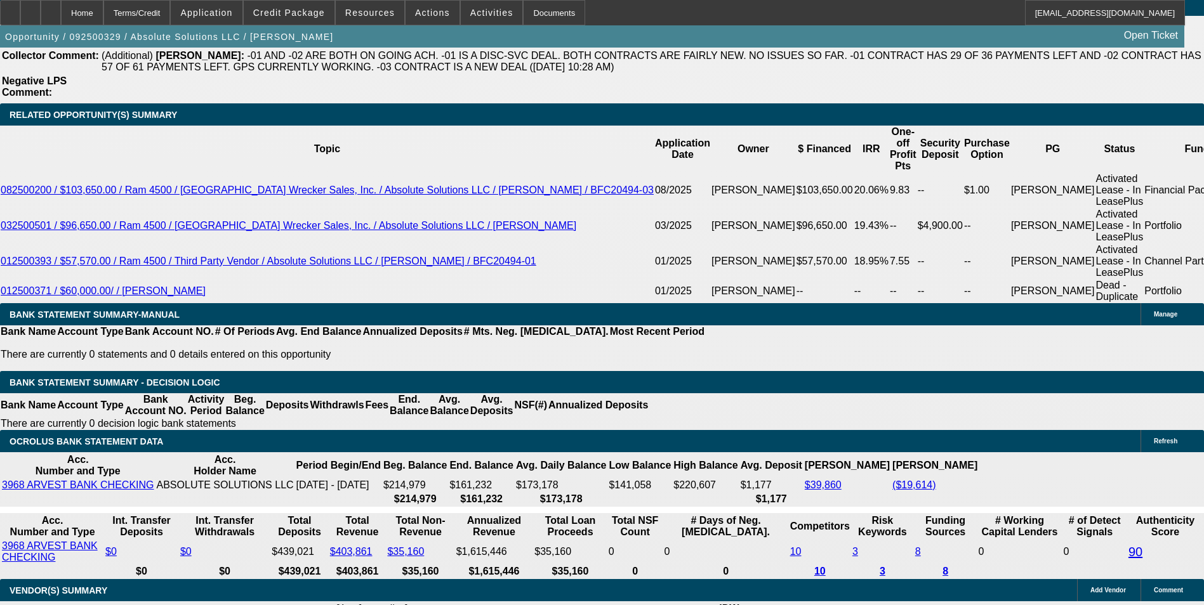
scroll to position [2387, 0]
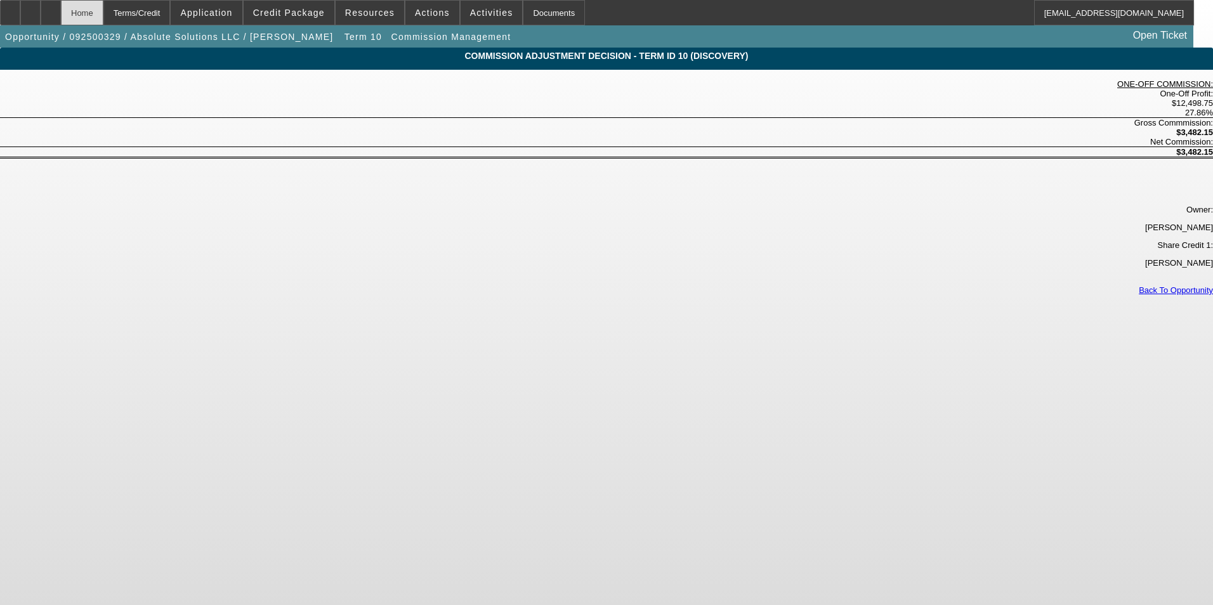
click at [103, 8] on div "Home" at bounding box center [82, 12] width 43 height 25
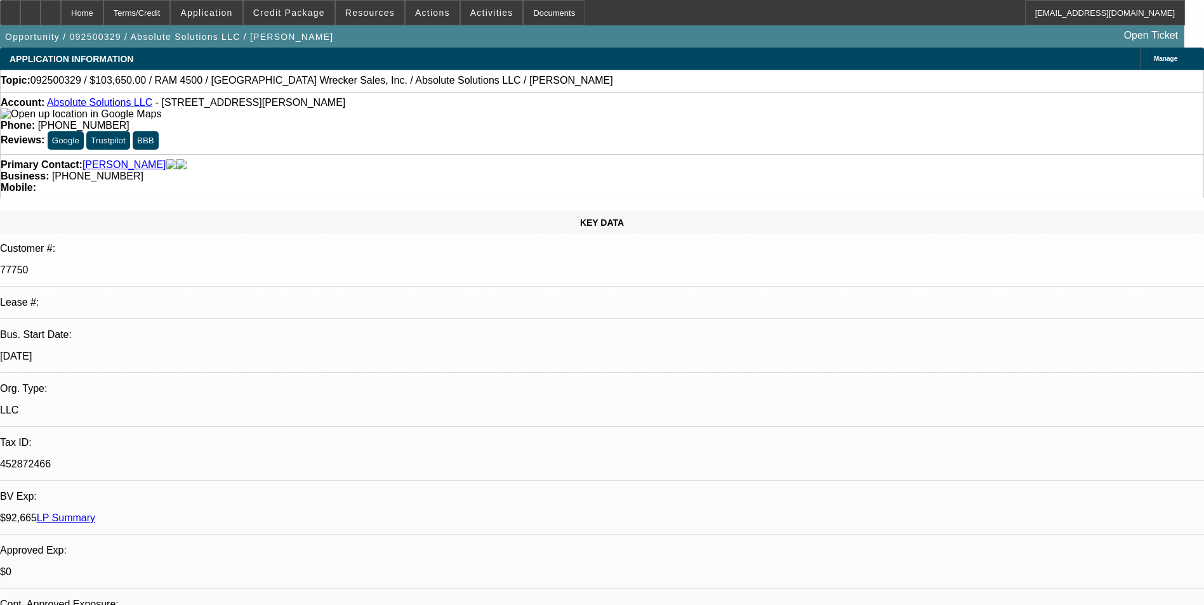
select select "0"
select select "6"
select select "0"
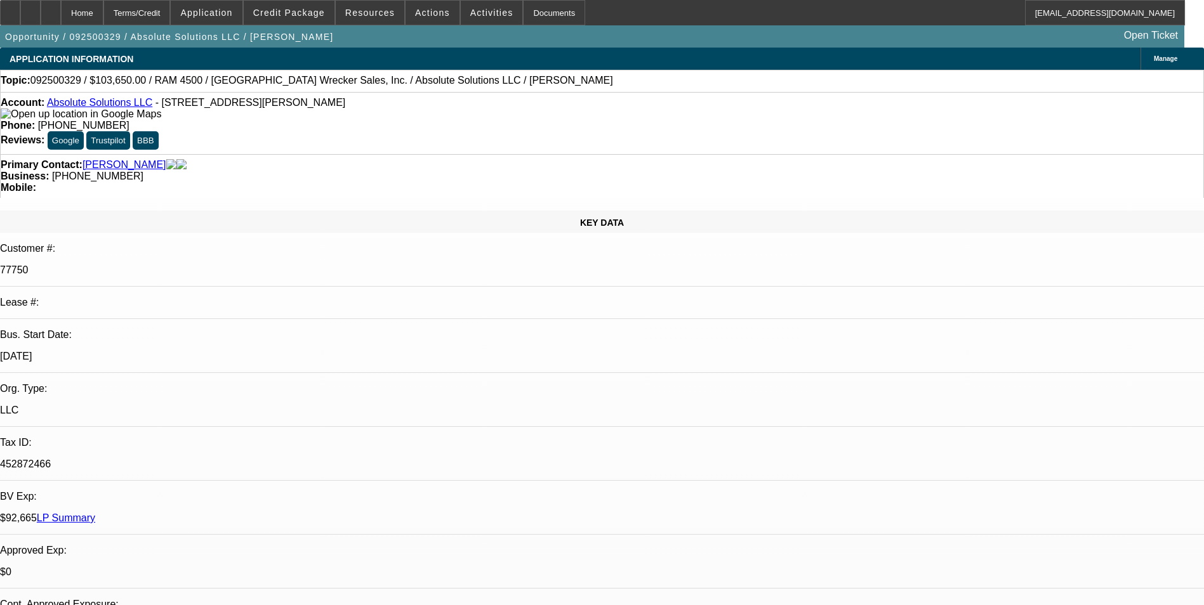
select select "0"
select select "6"
select select "0"
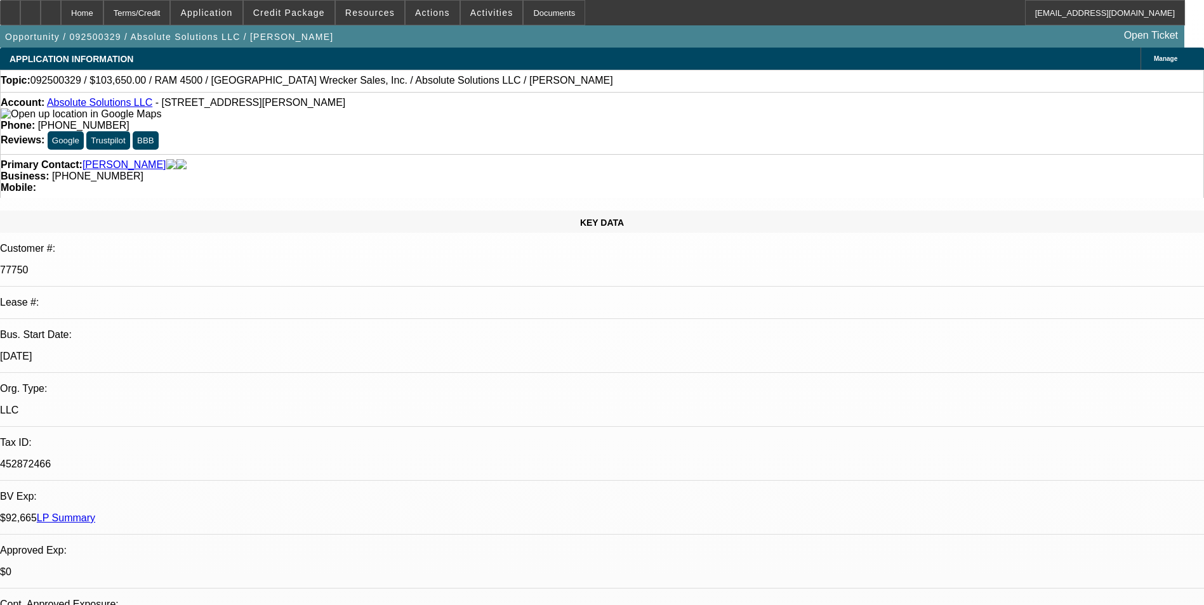
select select "0"
select select "6"
select select "0"
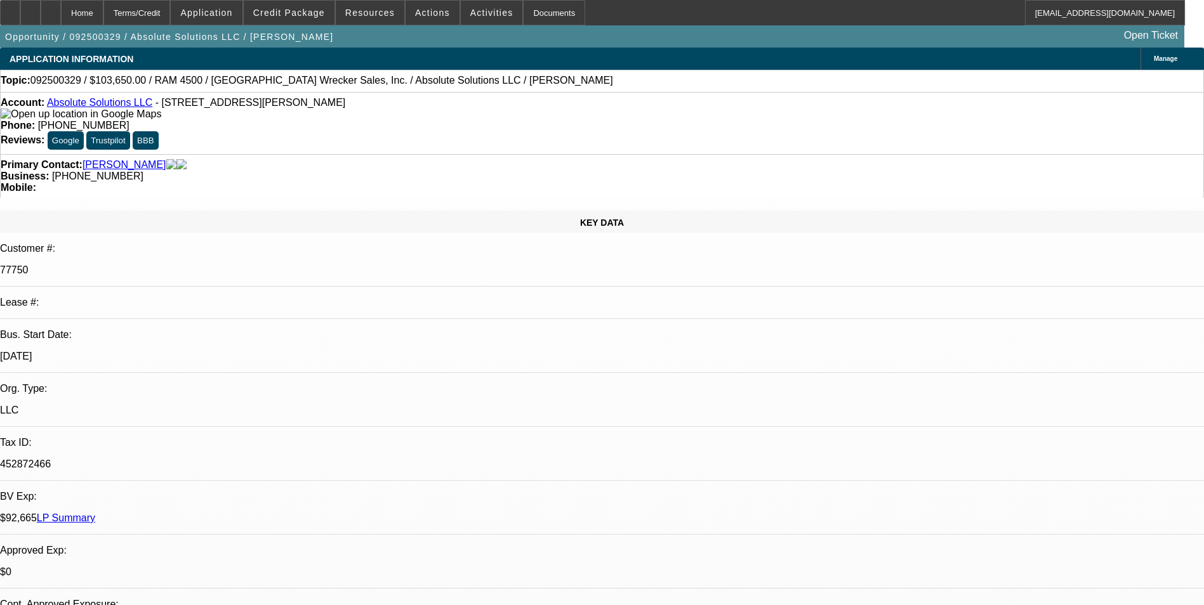
select select "6"
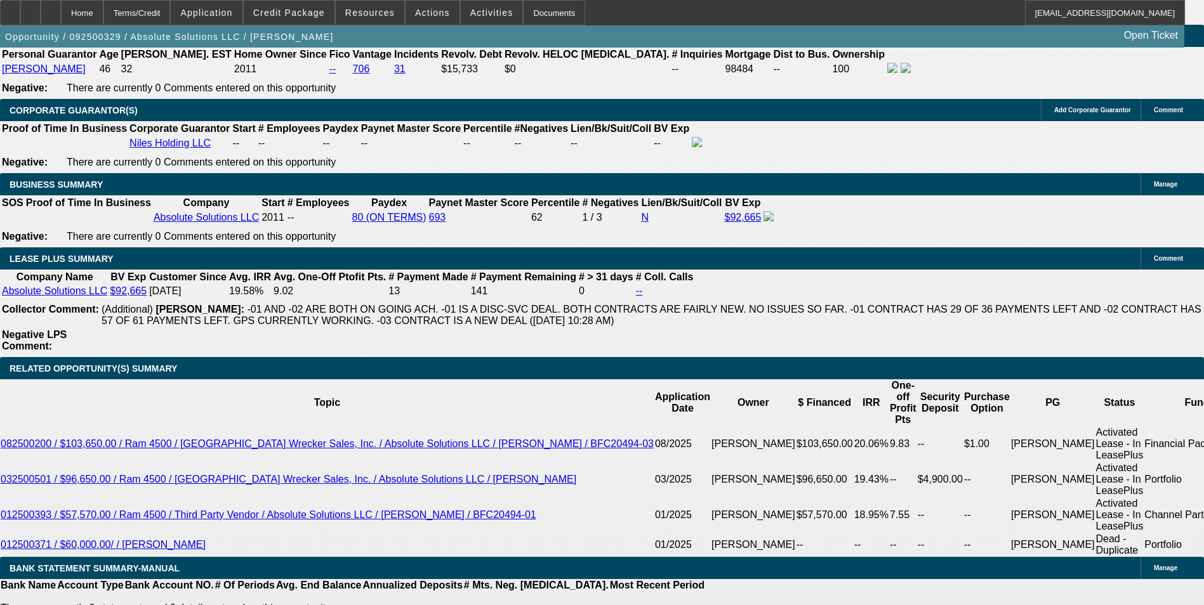
scroll to position [2094, 0]
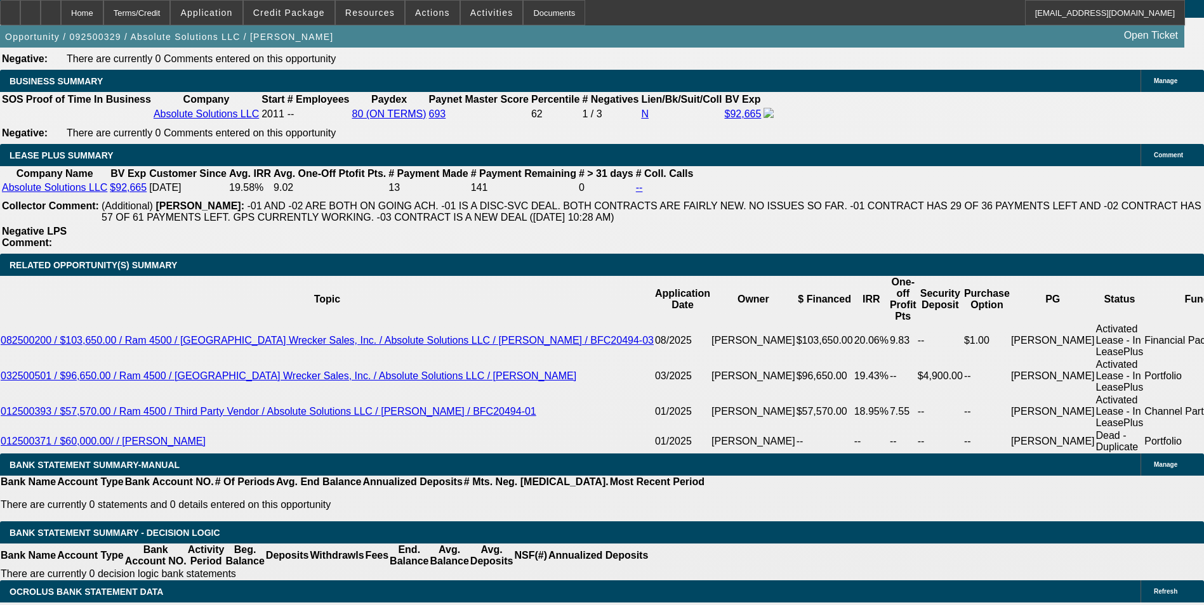
drag, startPoint x: 501, startPoint y: 450, endPoint x: 598, endPoint y: 455, distance: 97.8
type input "2355"
type input "UNKNOWN"
type input "12.9"
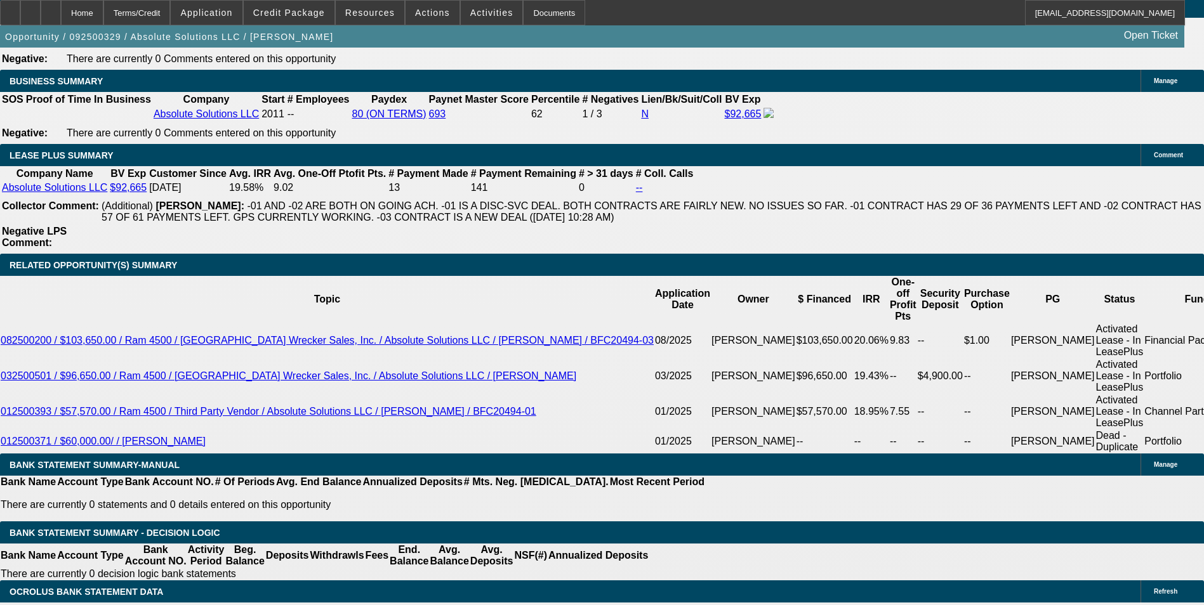
type input "$2,355.00"
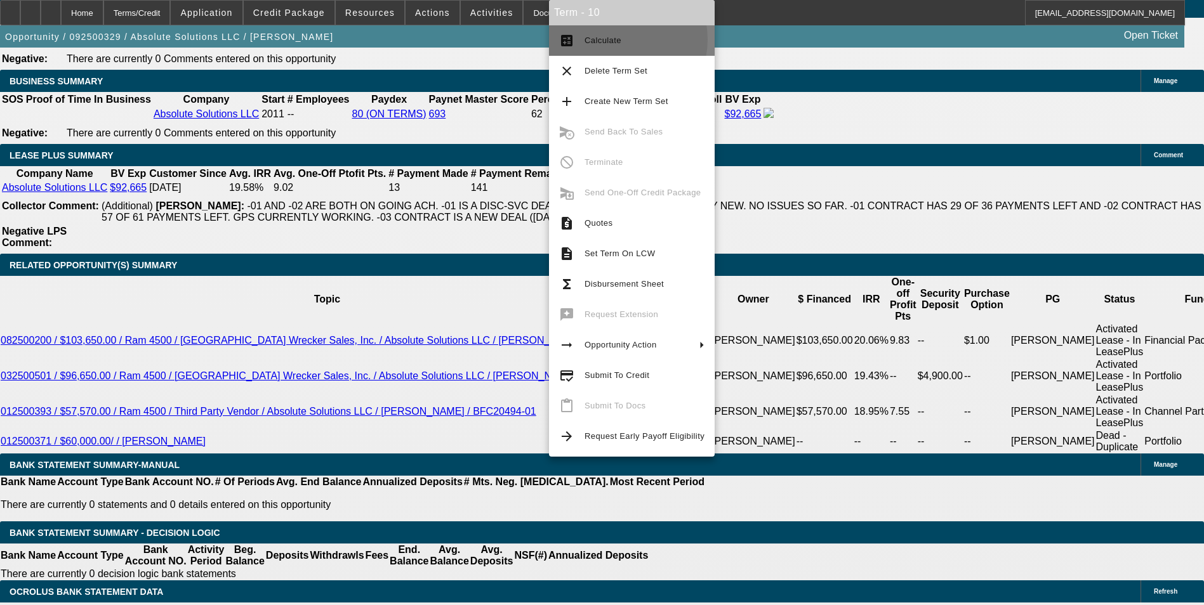
click at [617, 39] on span "Calculate" at bounding box center [602, 41] width 37 height 10
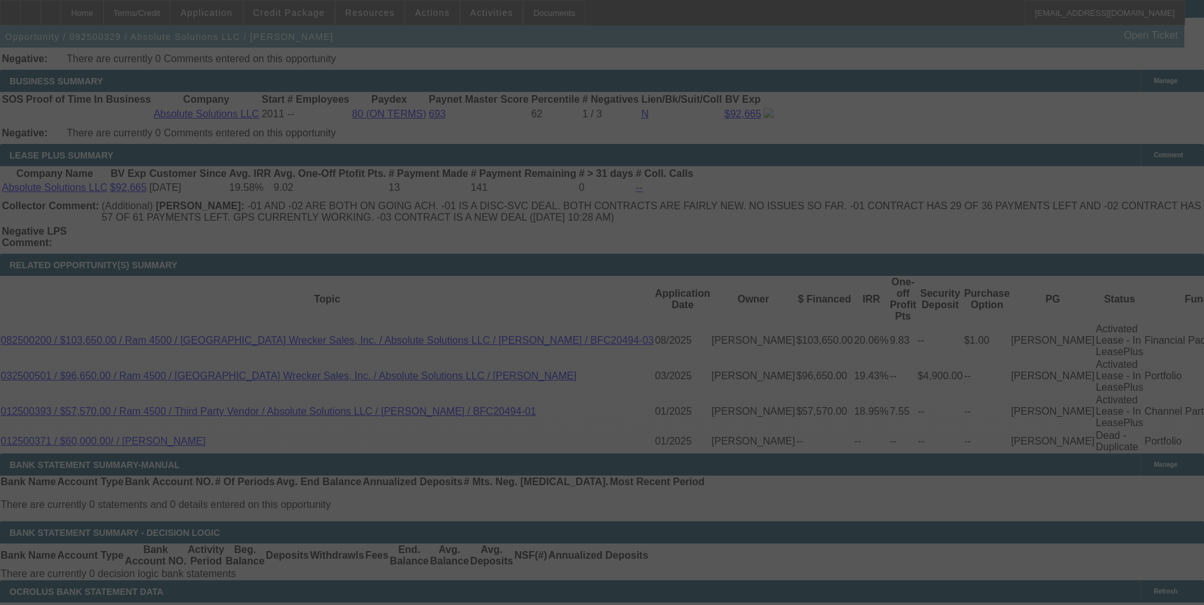
select select "0"
select select "6"
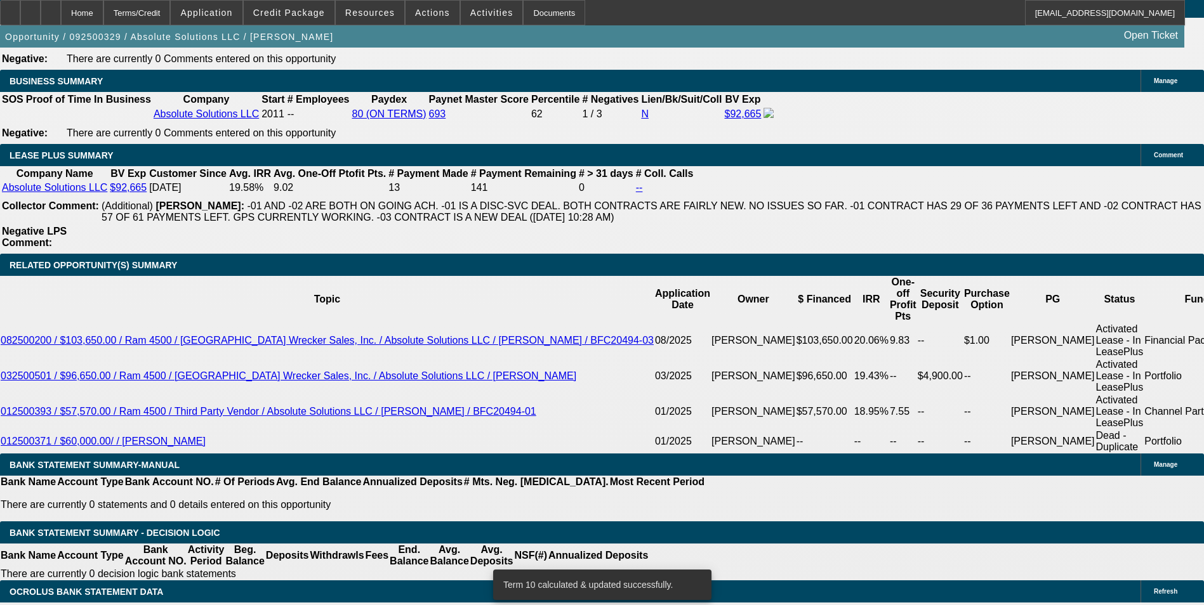
drag, startPoint x: 183, startPoint y: 444, endPoint x: 279, endPoint y: 449, distance: 95.3
type input "23"
type input "UNKNOWN"
type input "2340"
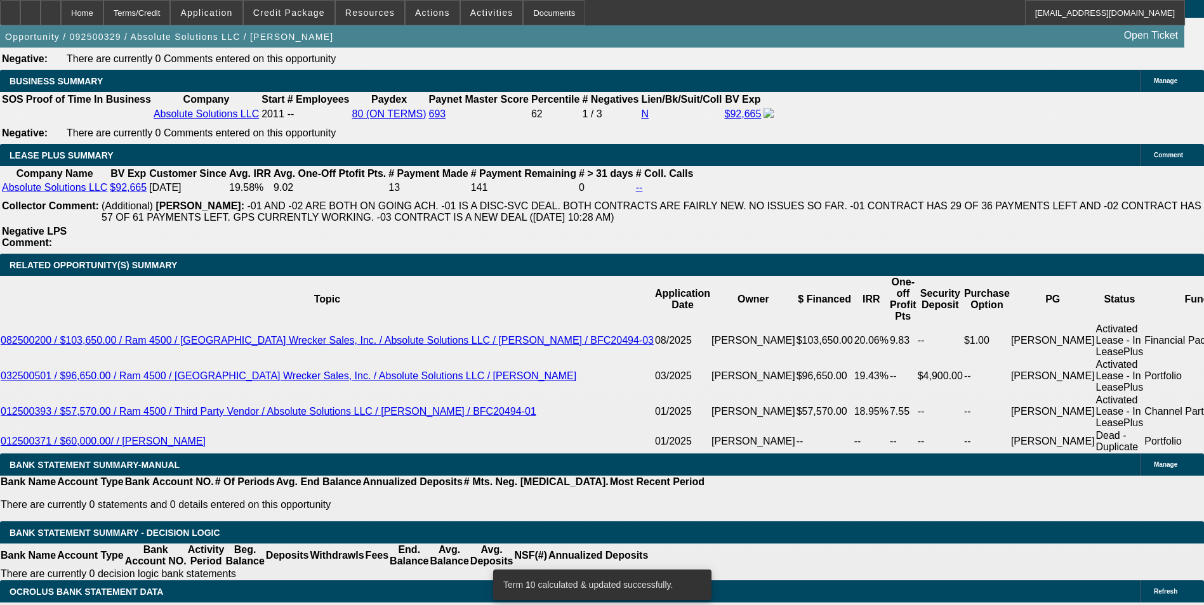
type input "17.6"
type input "$2,340.00"
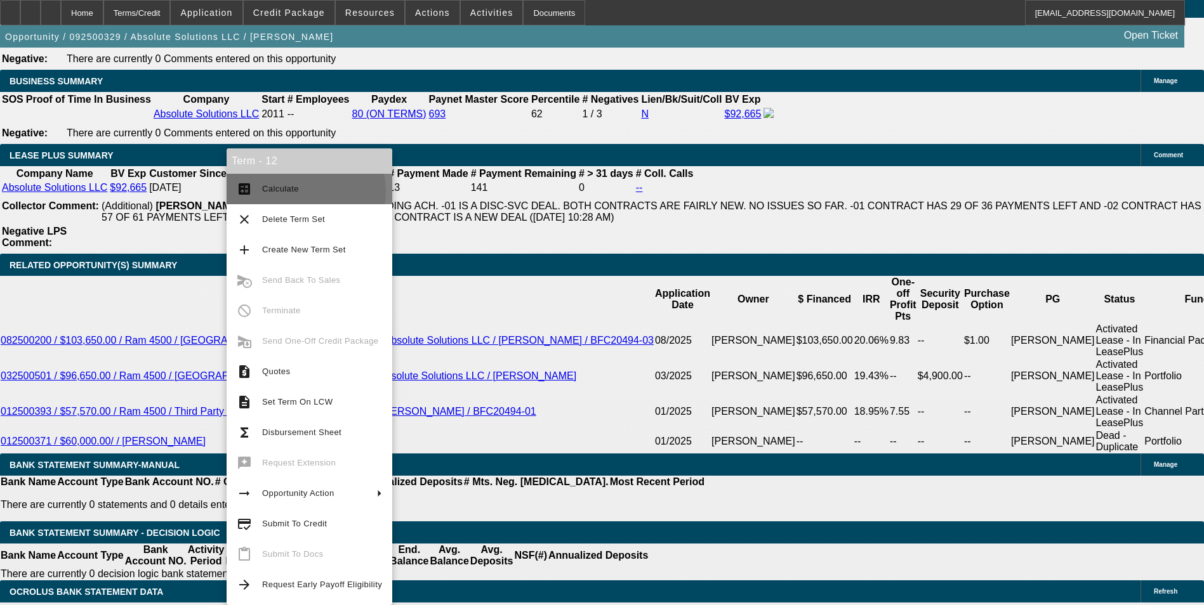
click at [299, 191] on span "Calculate" at bounding box center [322, 188] width 120 height 15
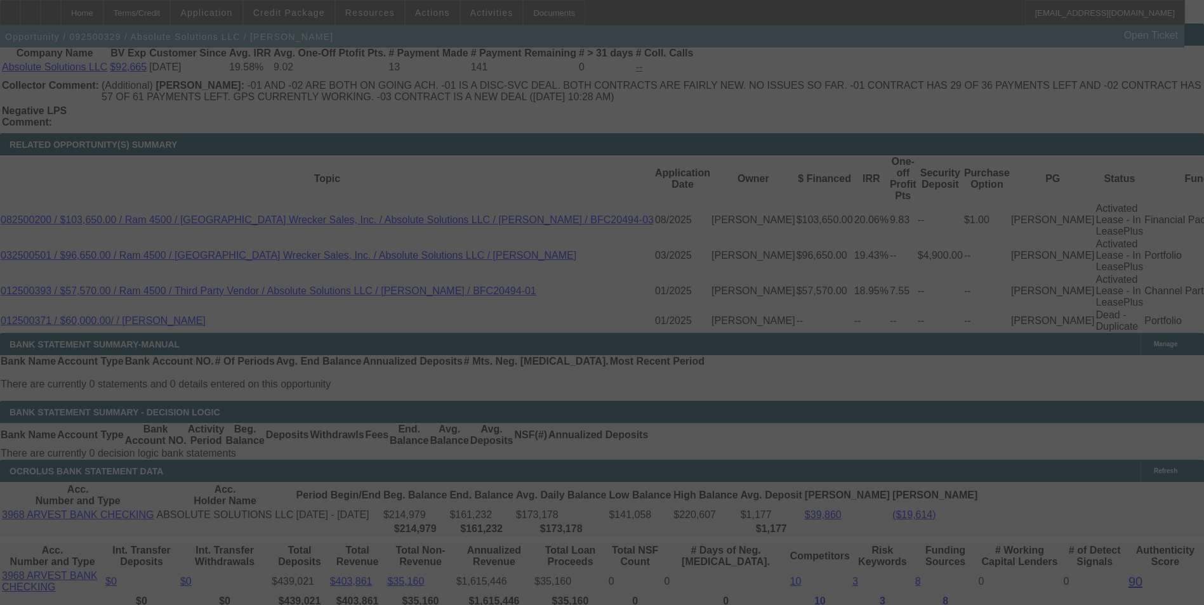
scroll to position [2221, 0]
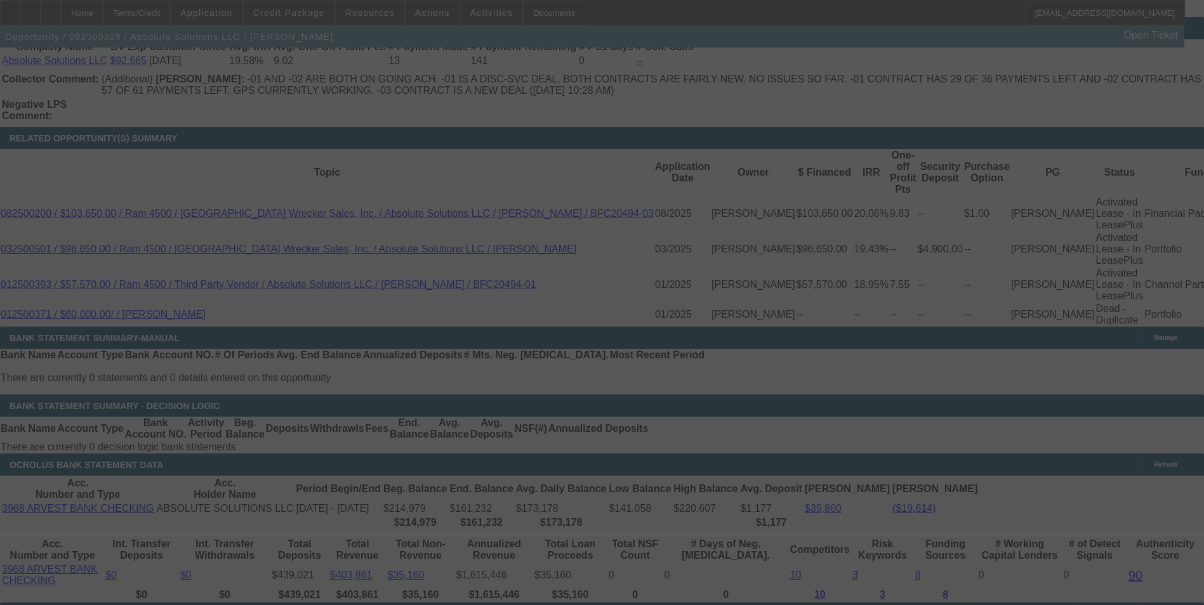
select select "0"
select select "6"
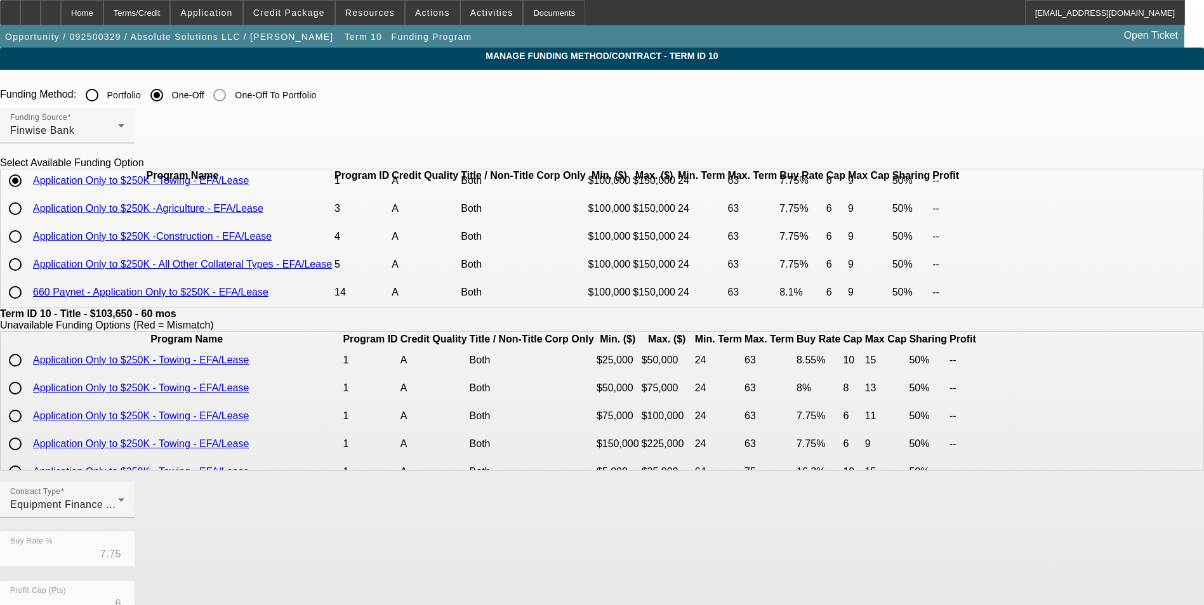
scroll to position [55, 0]
click at [103, 15] on div "Home" at bounding box center [82, 12] width 43 height 25
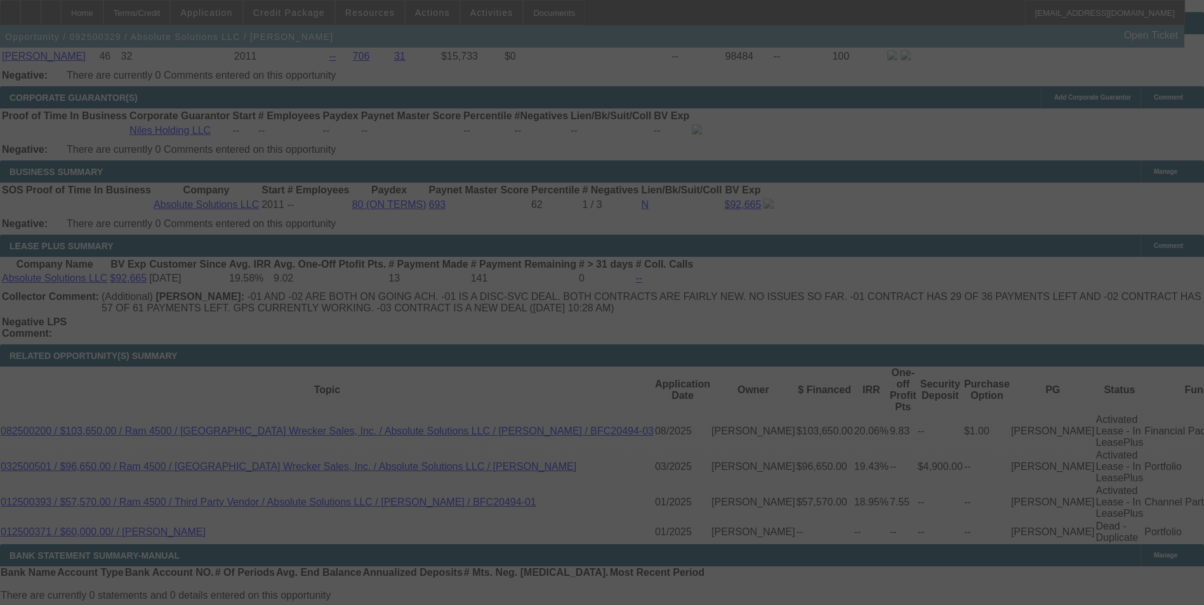
scroll to position [1974, 0]
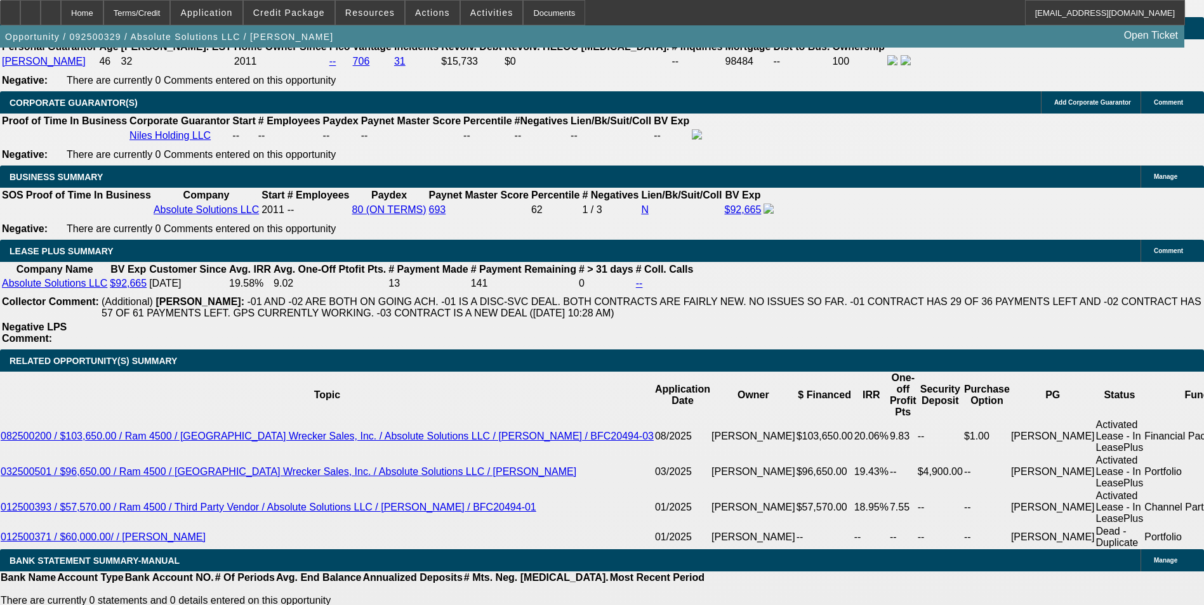
select select "0"
select select "6"
select select "0"
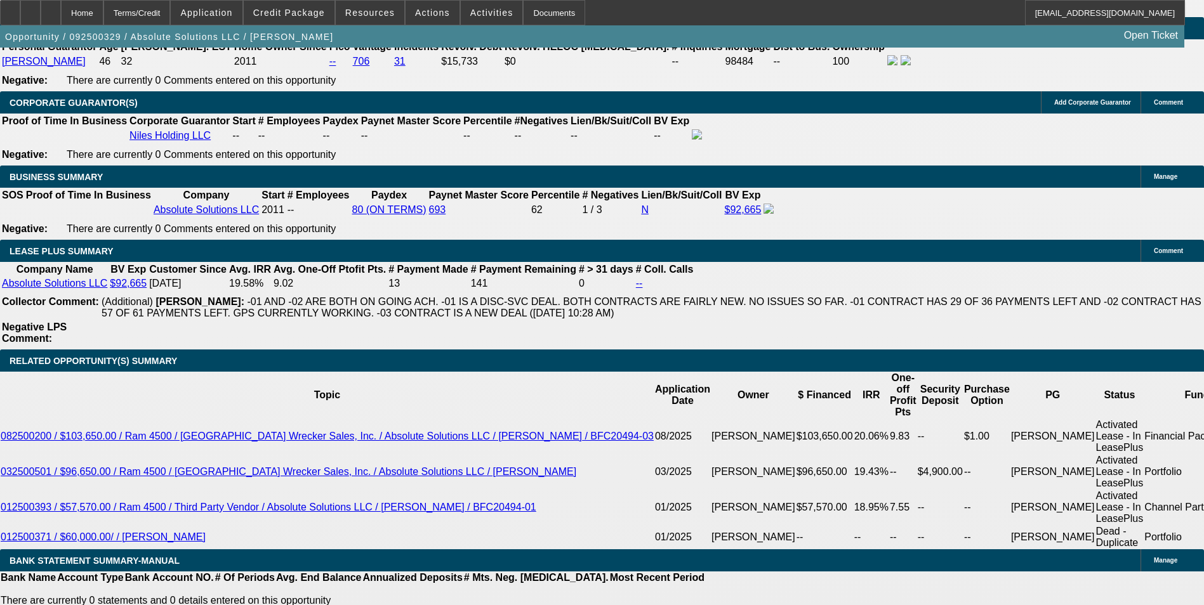
select select "0"
select select "6"
select select "0"
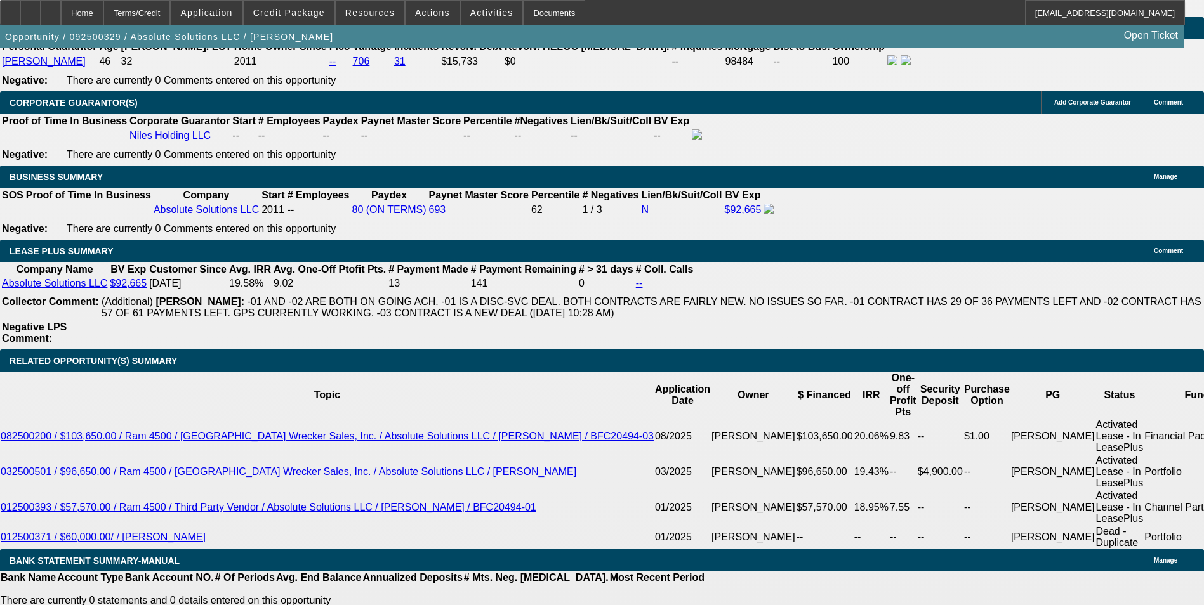
select select "0"
select select "6"
select select "0"
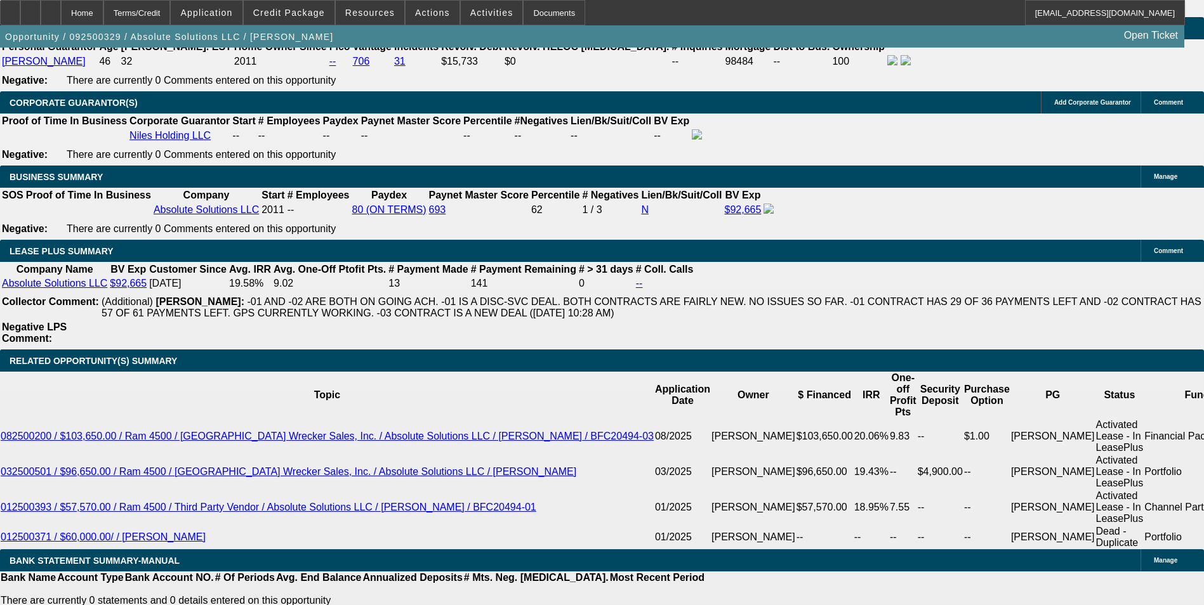
select select "6"
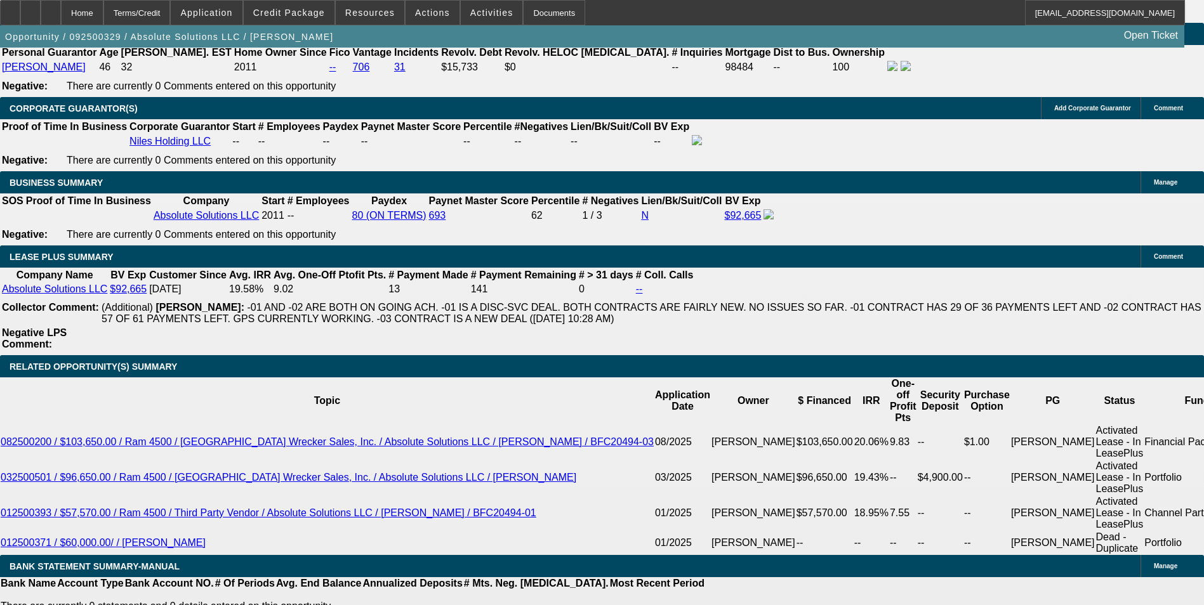
scroll to position [1966, 0]
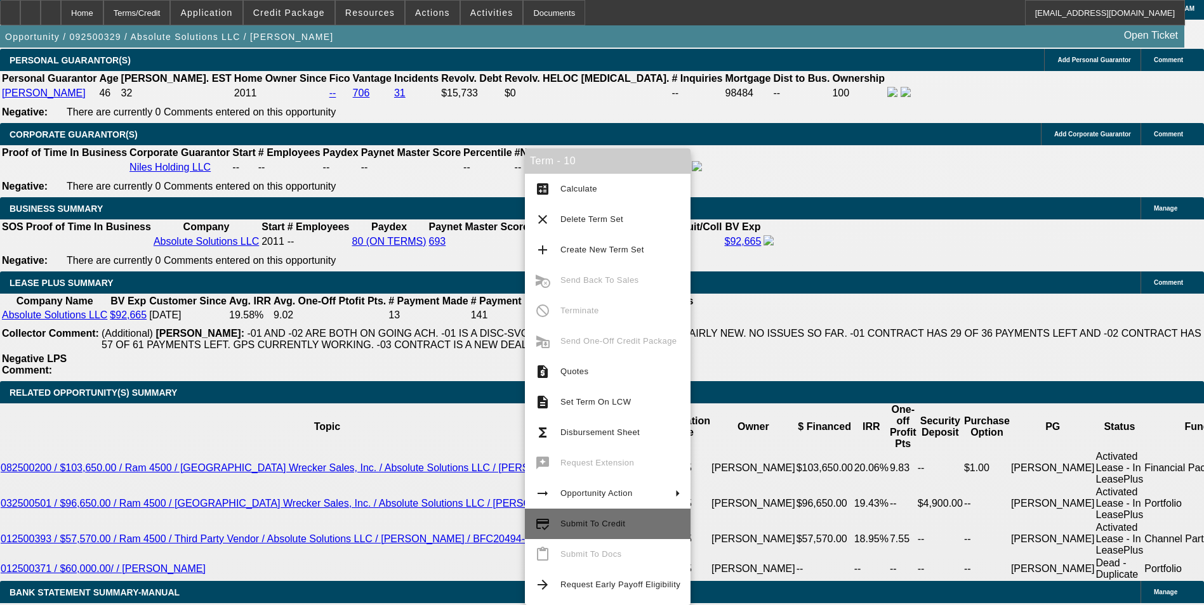
click at [613, 529] on span "Submit To Credit" at bounding box center [620, 523] width 120 height 15
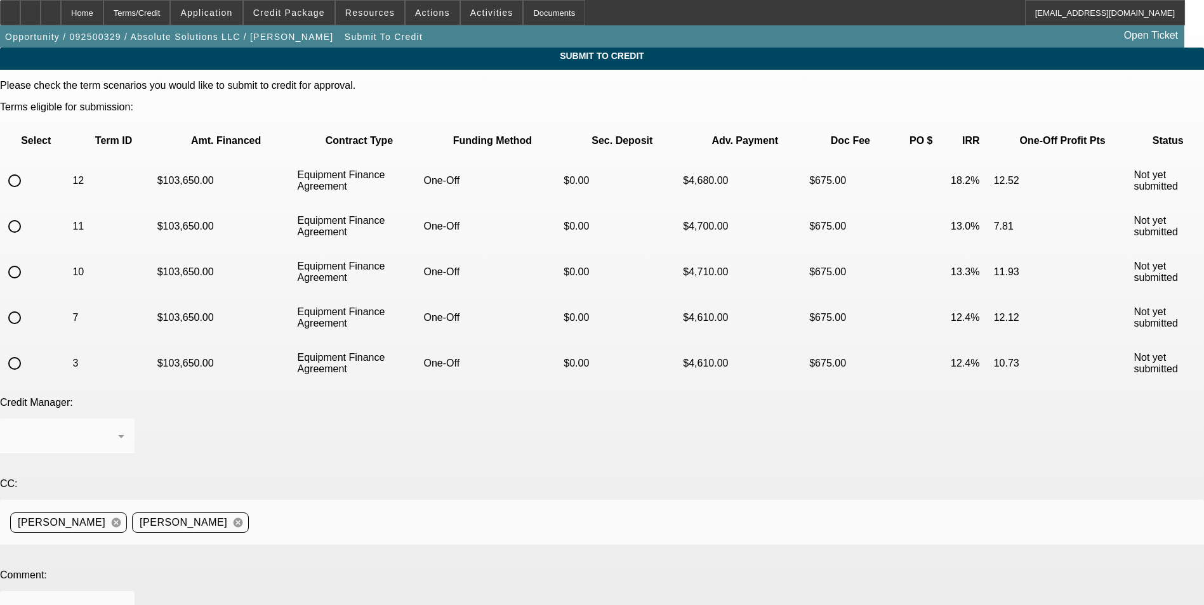
click at [27, 259] on input "radio" at bounding box center [14, 271] width 25 height 25
radio input "true"
click at [124, 601] on textarea at bounding box center [67, 616] width 114 height 30
drag, startPoint x: 759, startPoint y: 522, endPoint x: 763, endPoint y: 575, distance: 52.8
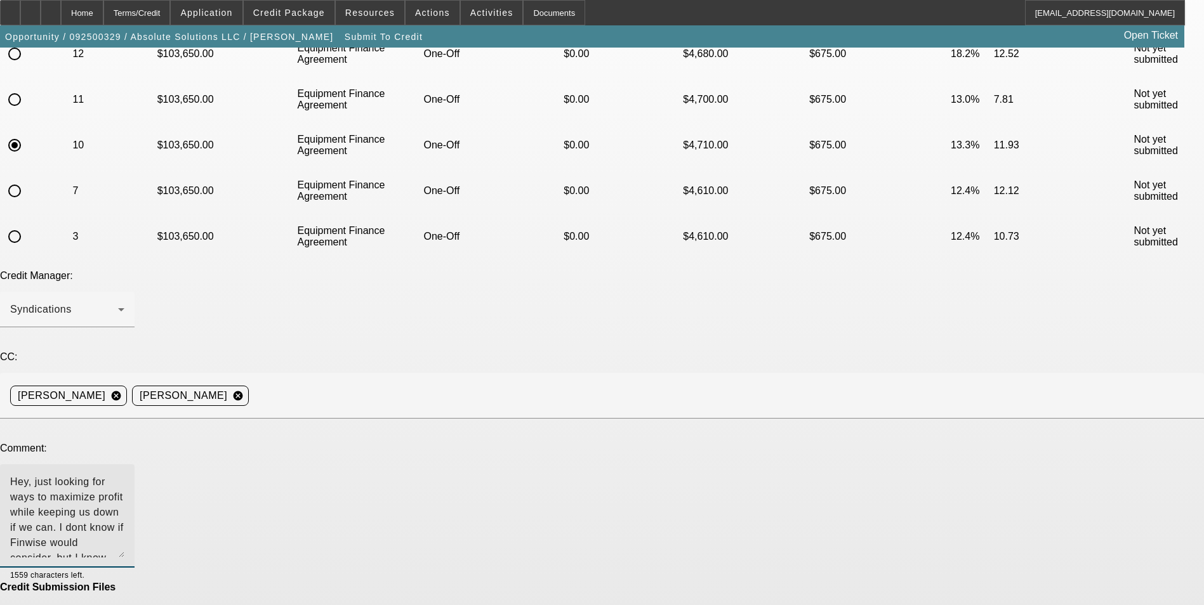
scroll to position [169, 0]
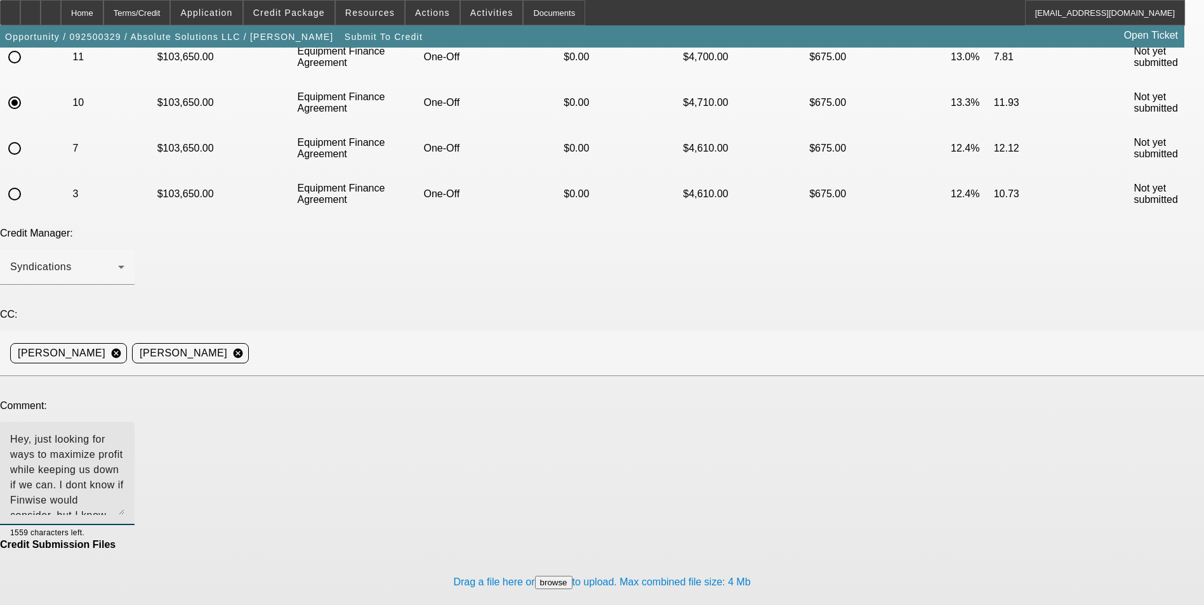
type textarea "Hey, just looking for ways to maximize profit while keeping us down if we can. …"
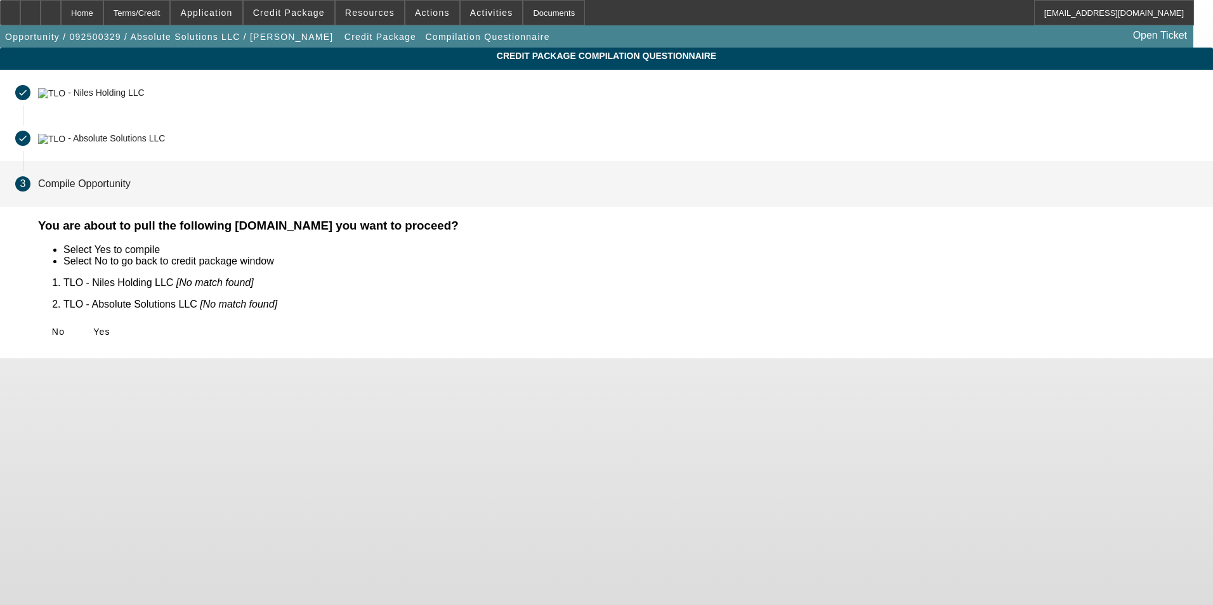
click at [122, 328] on span at bounding box center [101, 332] width 41 height 30
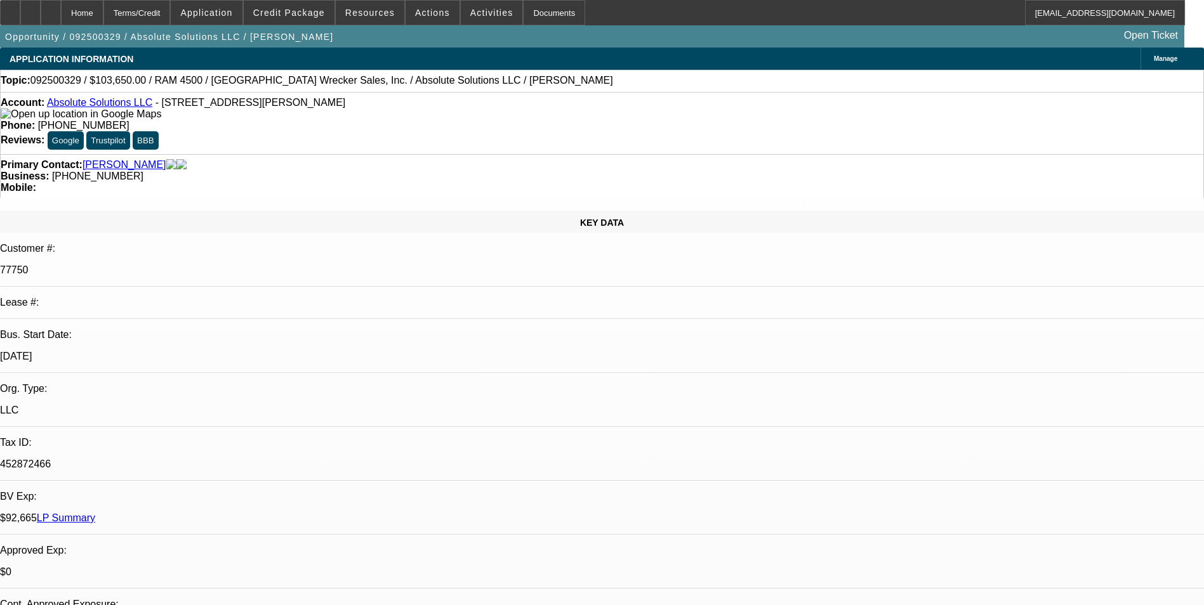
select select "0"
select select "6"
select select "0"
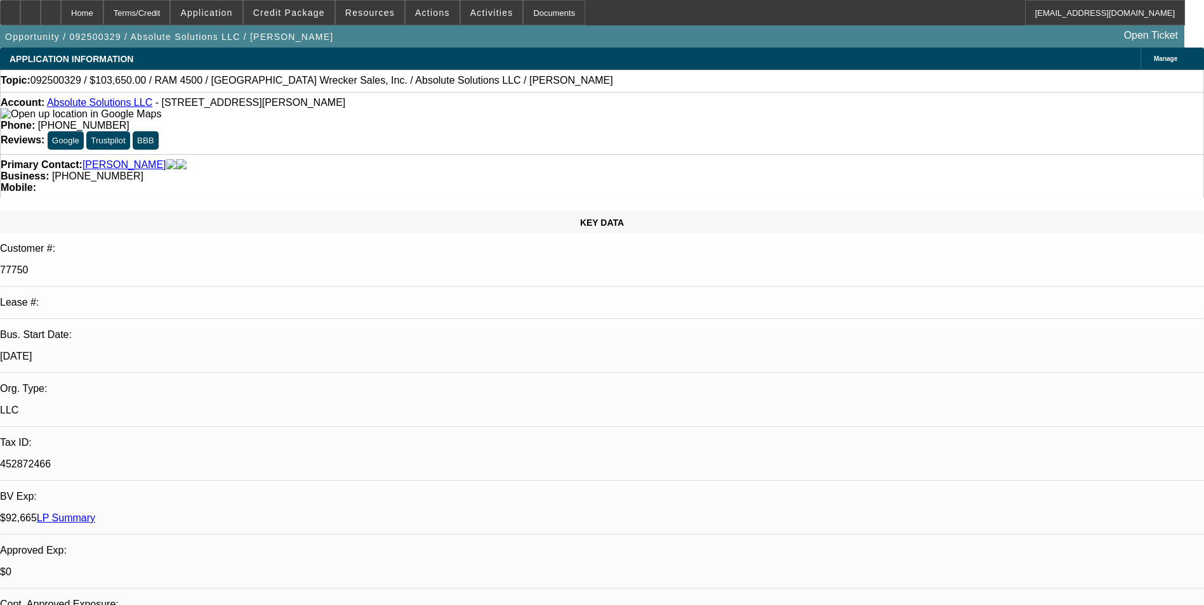
select select "0"
select select "6"
select select "0"
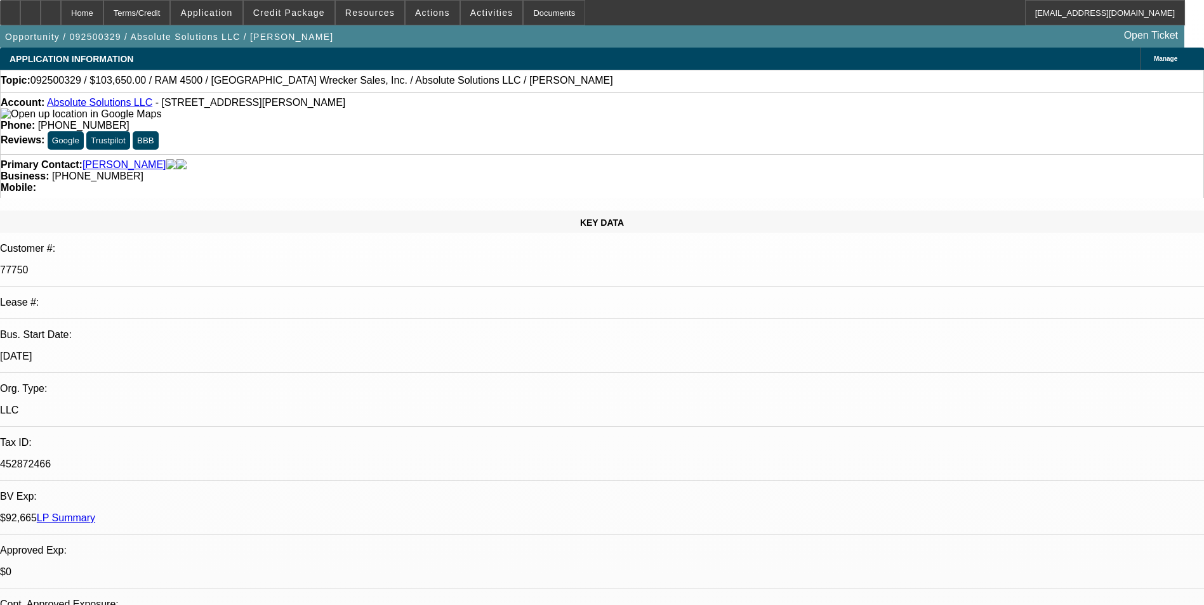
select select "0"
select select "6"
select select "0"
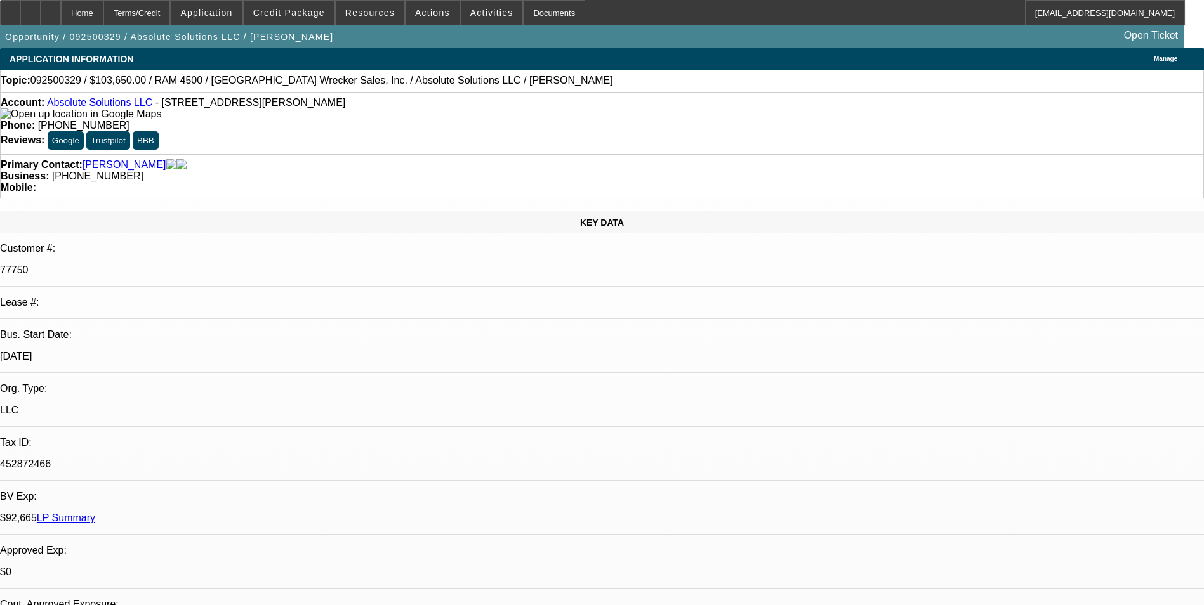
select select "6"
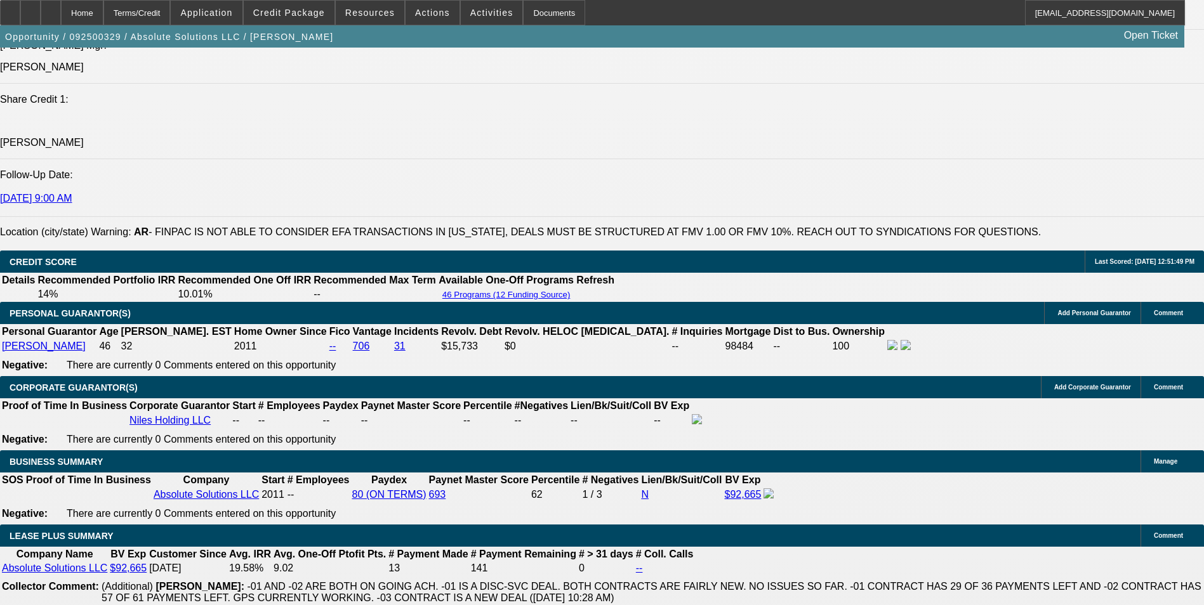
scroll to position [2094, 0]
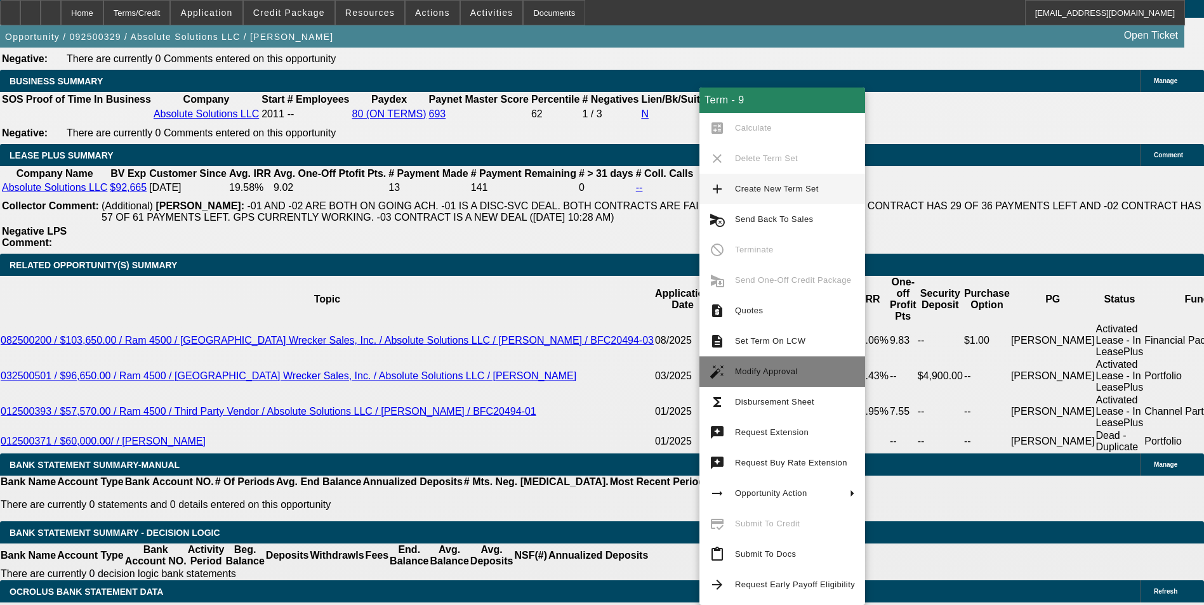
click at [766, 370] on span "Modify Approval" at bounding box center [766, 372] width 63 height 10
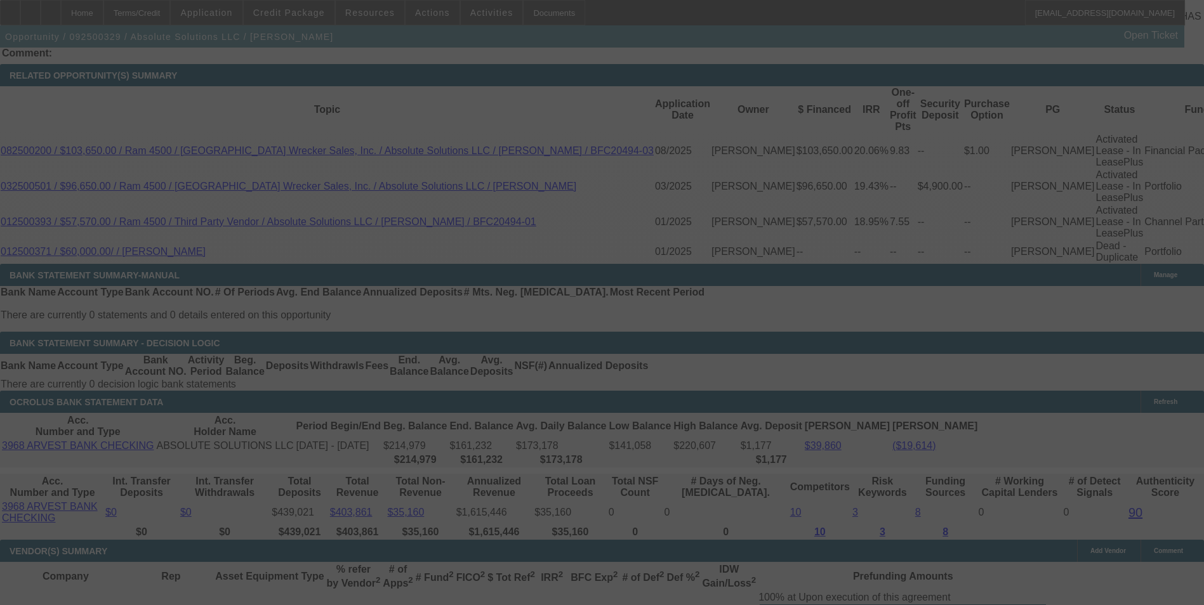
scroll to position [2284, 0]
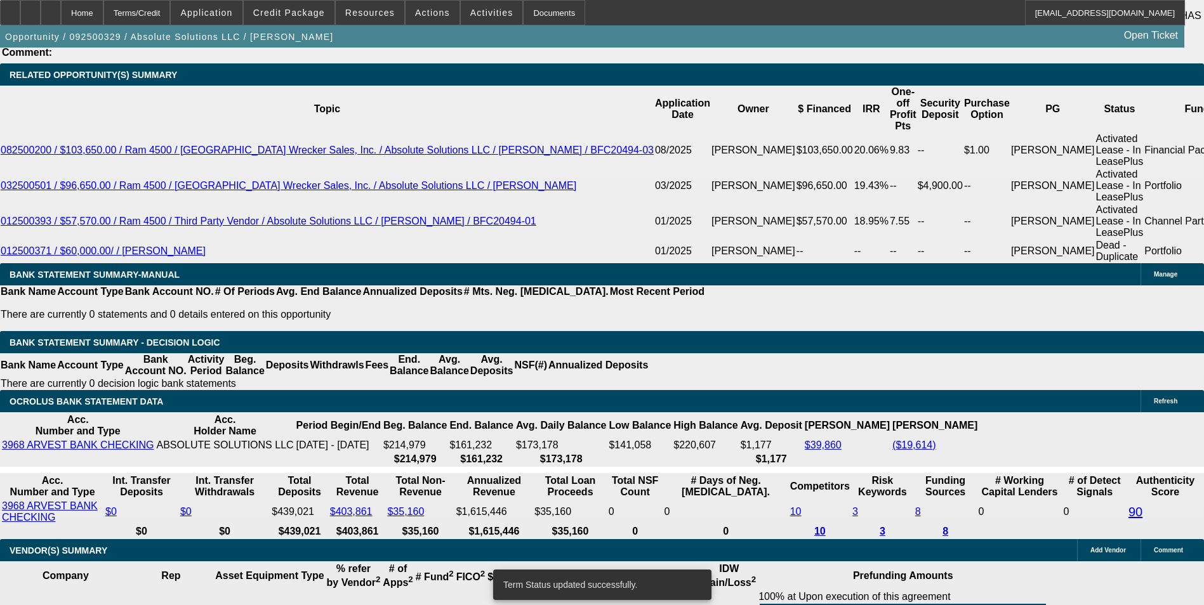
select select "0"
select select "6"
select select "0"
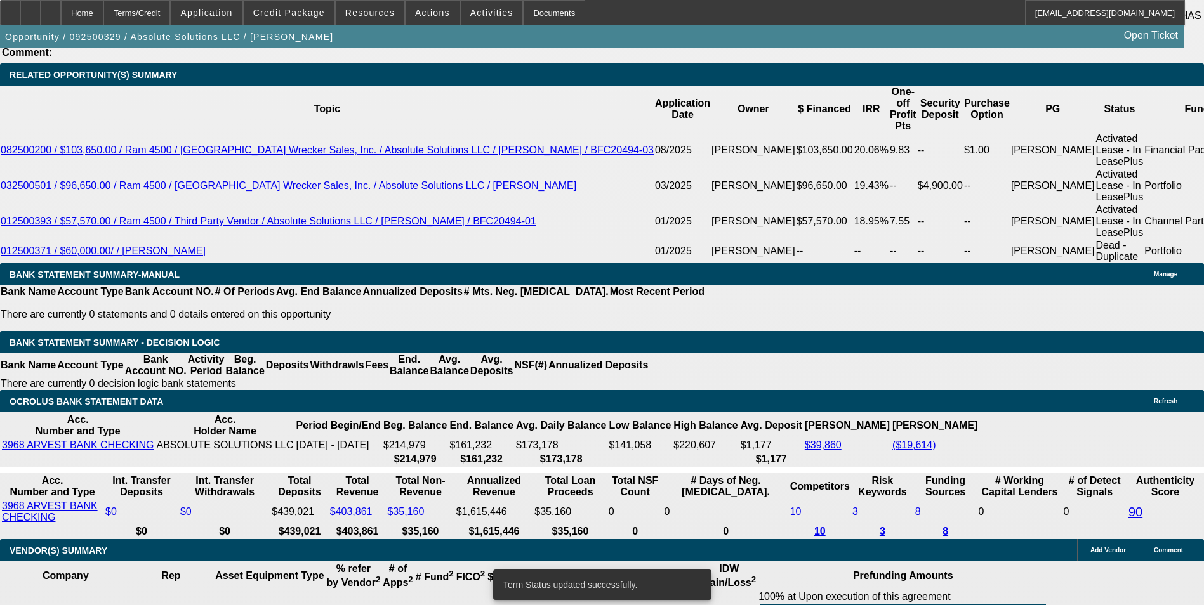
select select "0"
select select "6"
select select "0"
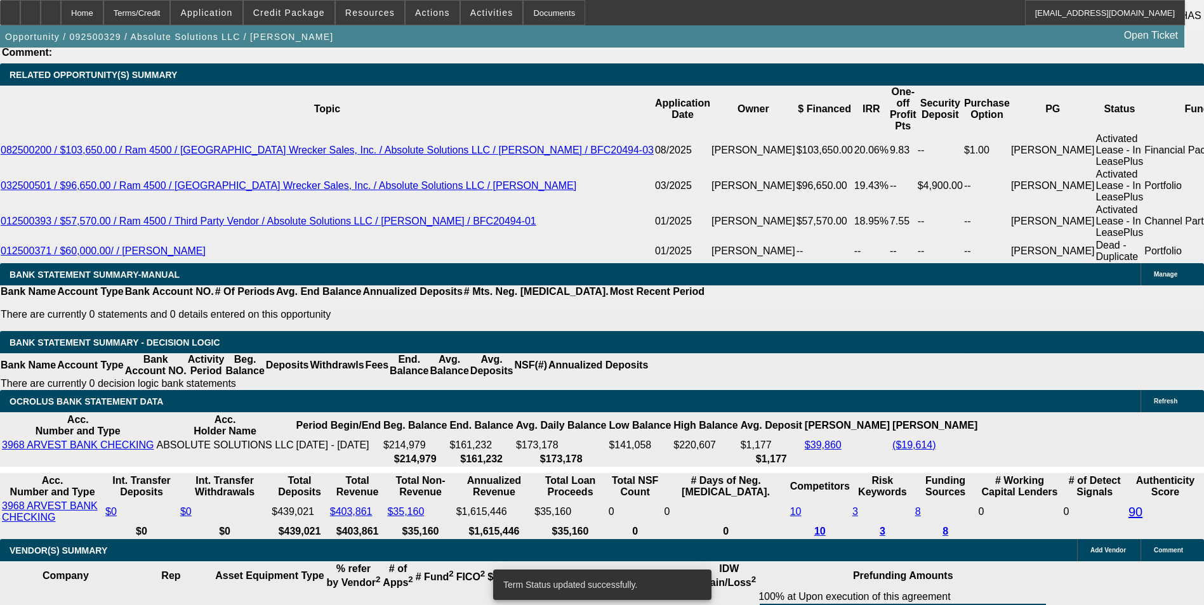
select select "0"
select select "6"
select select "0"
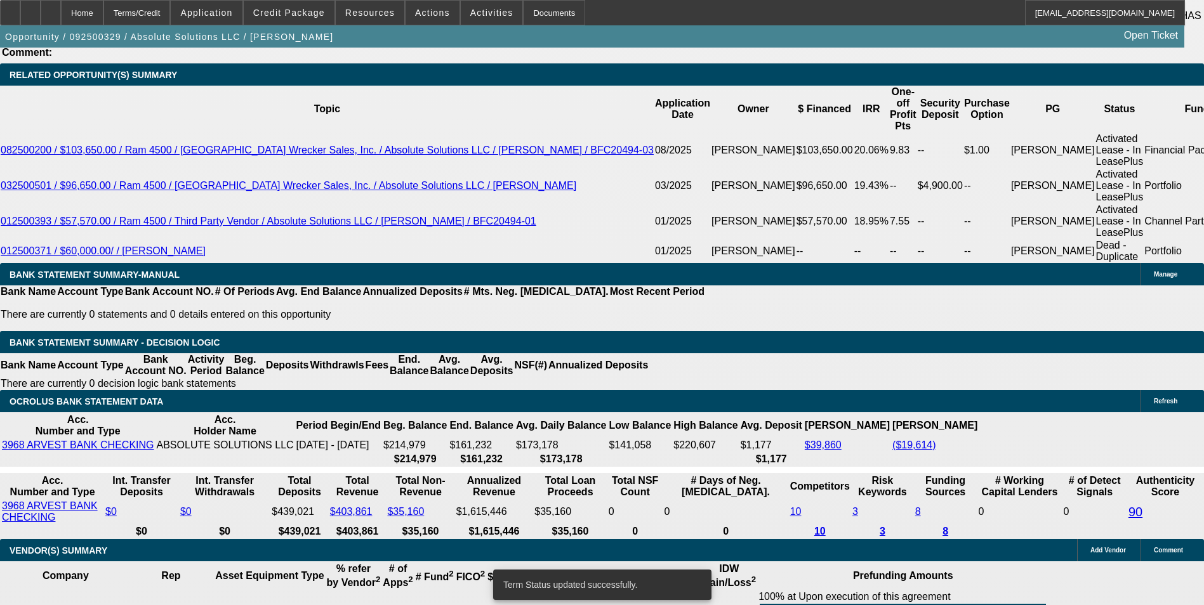
select select "6"
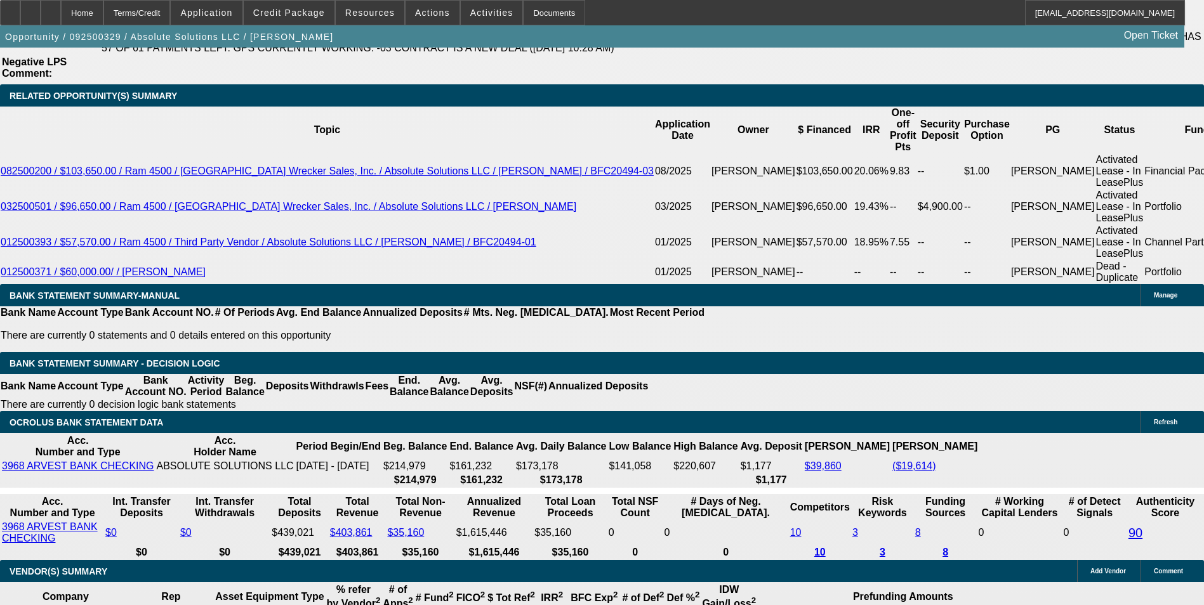
drag, startPoint x: 280, startPoint y: 277, endPoint x: 361, endPoint y: 276, distance: 81.2
type input "UNKNOWN"
type input "17"
type input "$1,771.77"
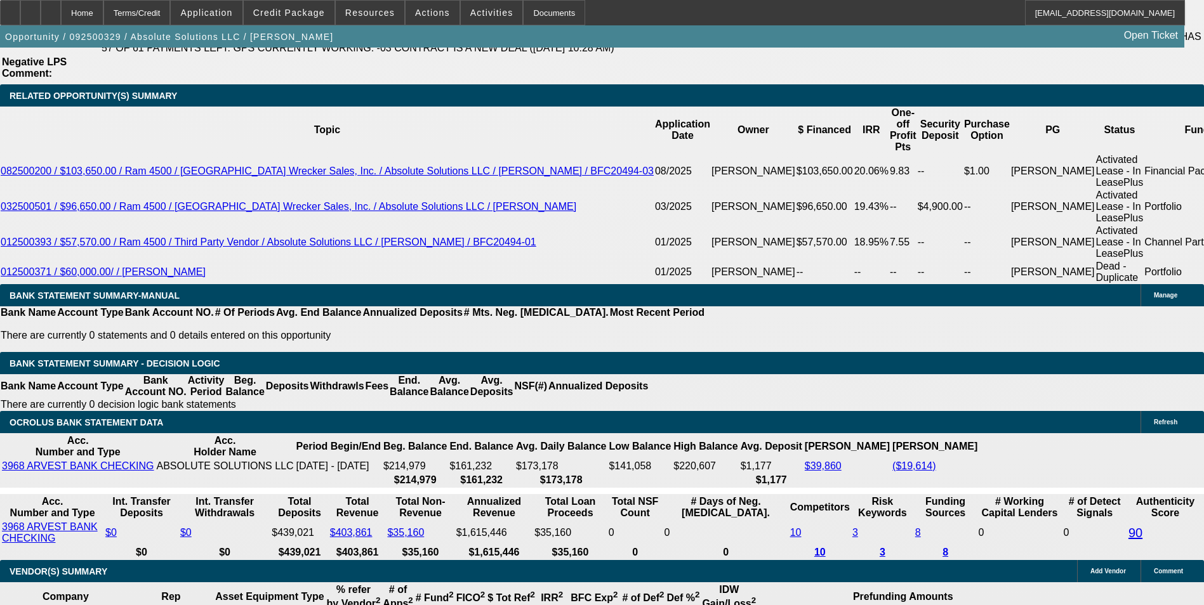
type input "17."
type input "$2,575.97"
type input "17.5"
type input "$2,603.92"
type input "17.5"
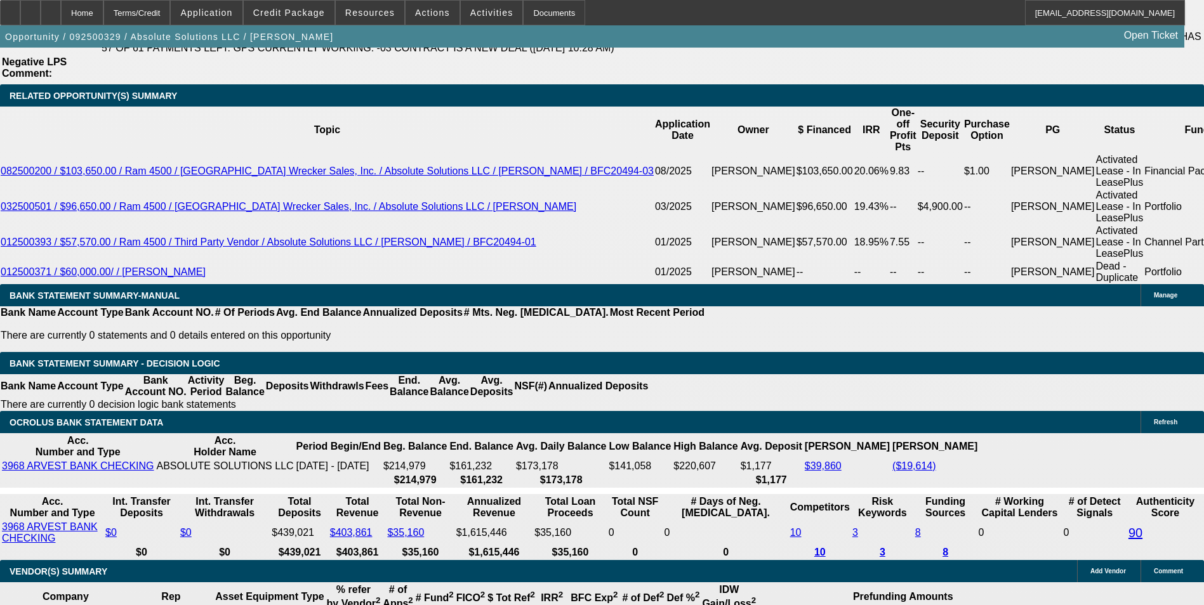
drag, startPoint x: 189, startPoint y: 279, endPoint x: 309, endPoint y: 284, distance: 120.0
type input "2"
type input "2600"
type input "17.4"
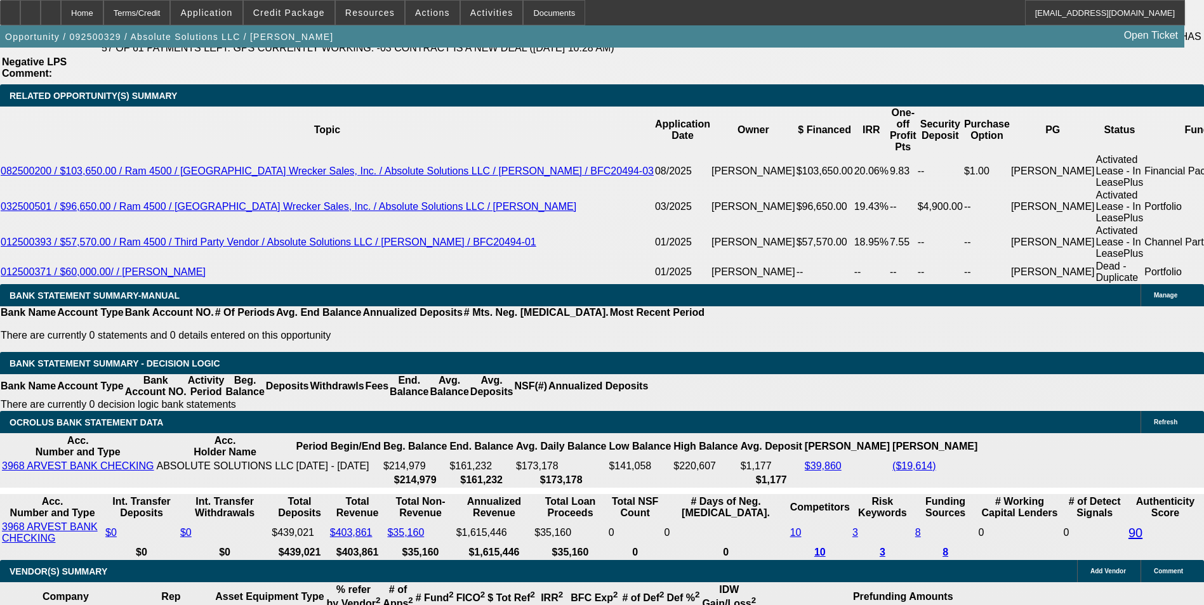
type input "$2,600.00"
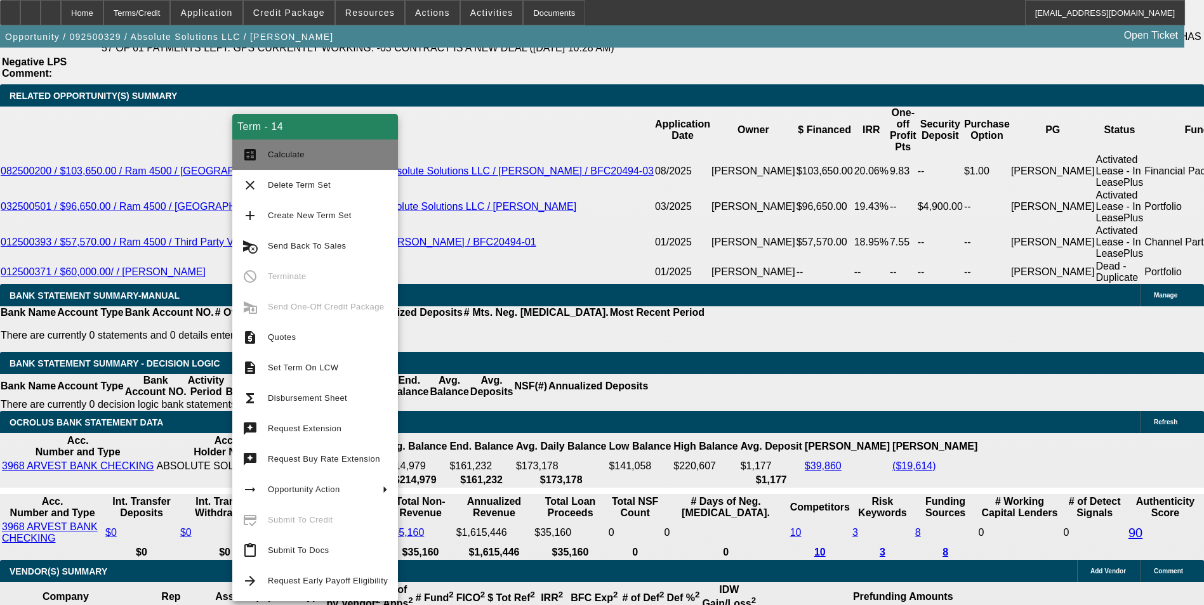
click at [334, 152] on span "Calculate" at bounding box center [328, 154] width 120 height 15
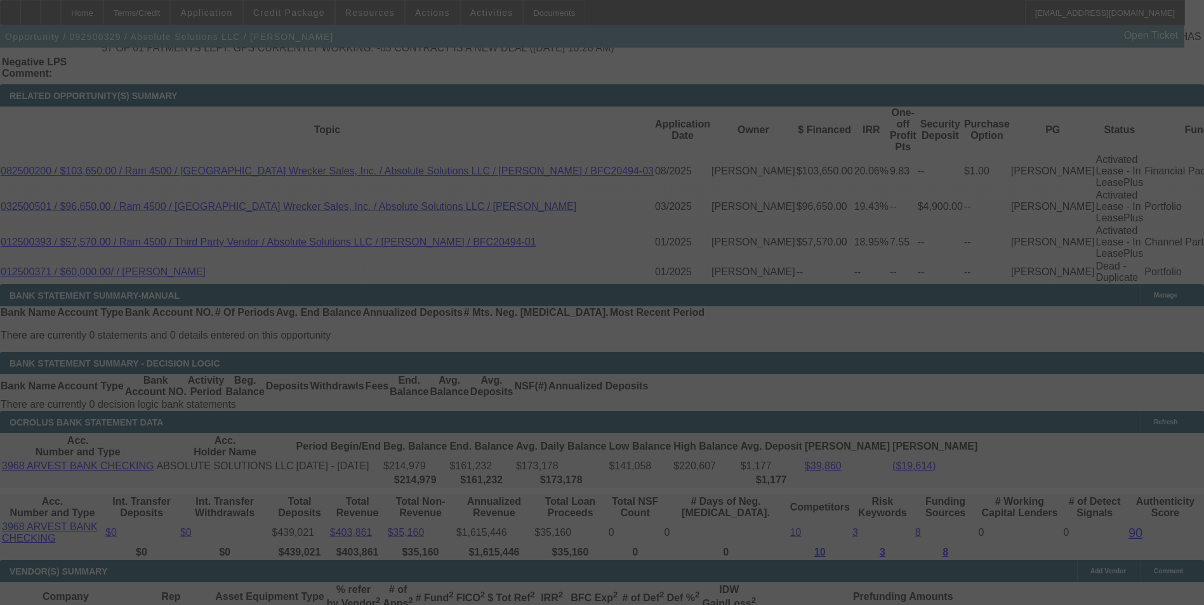
scroll to position [2200, 0]
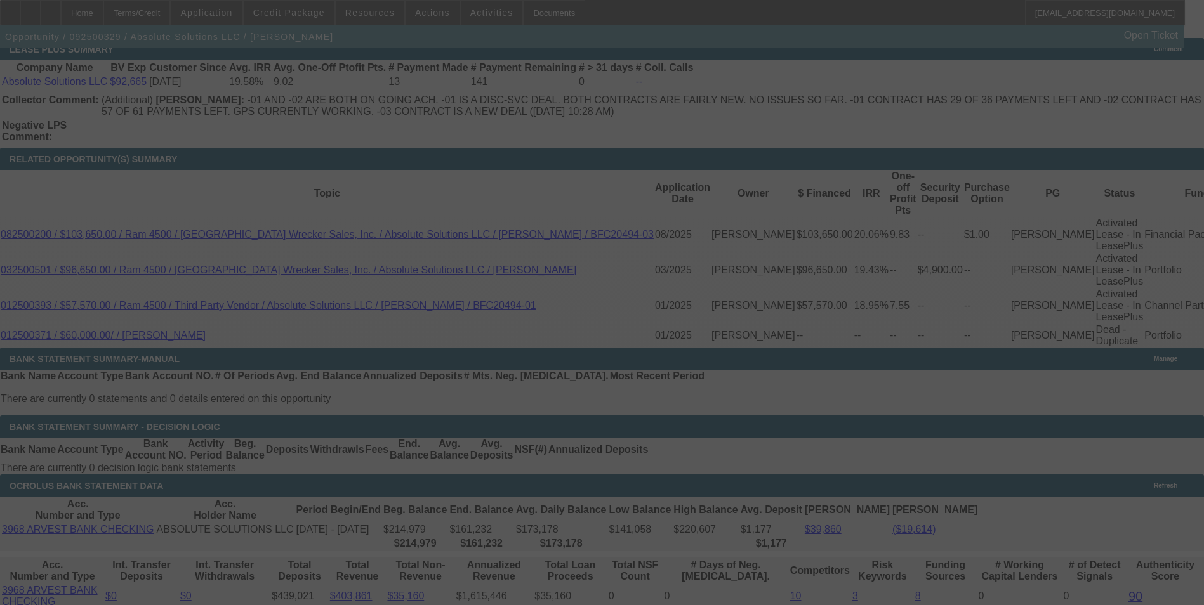
select select "0"
select select "6"
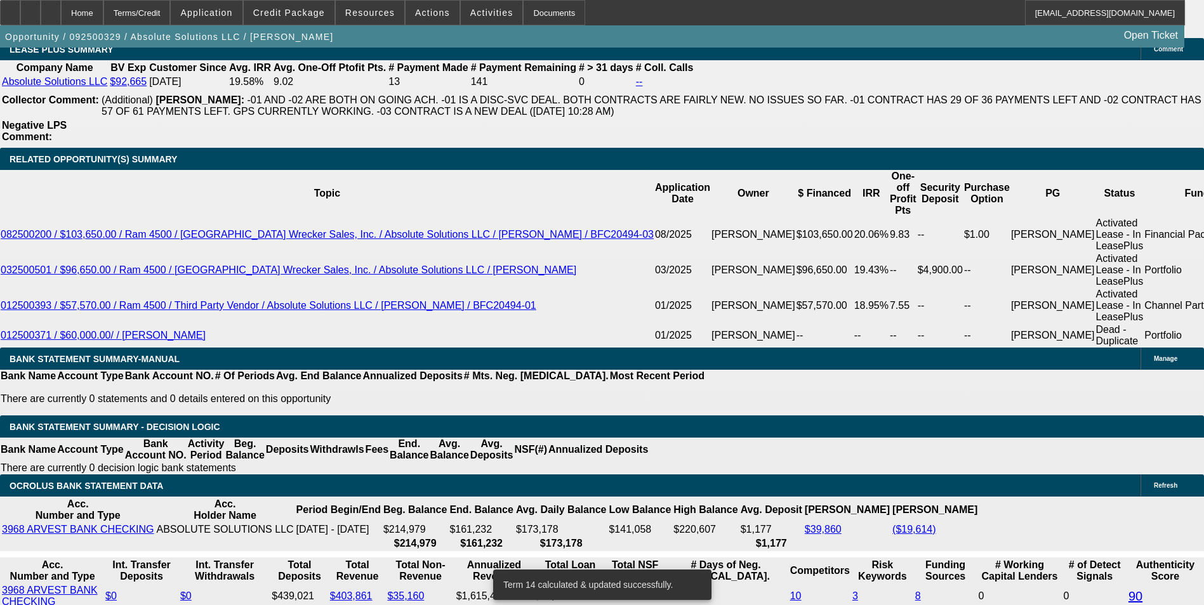
drag, startPoint x: 185, startPoint y: 339, endPoint x: 277, endPoint y: 345, distance: 92.8
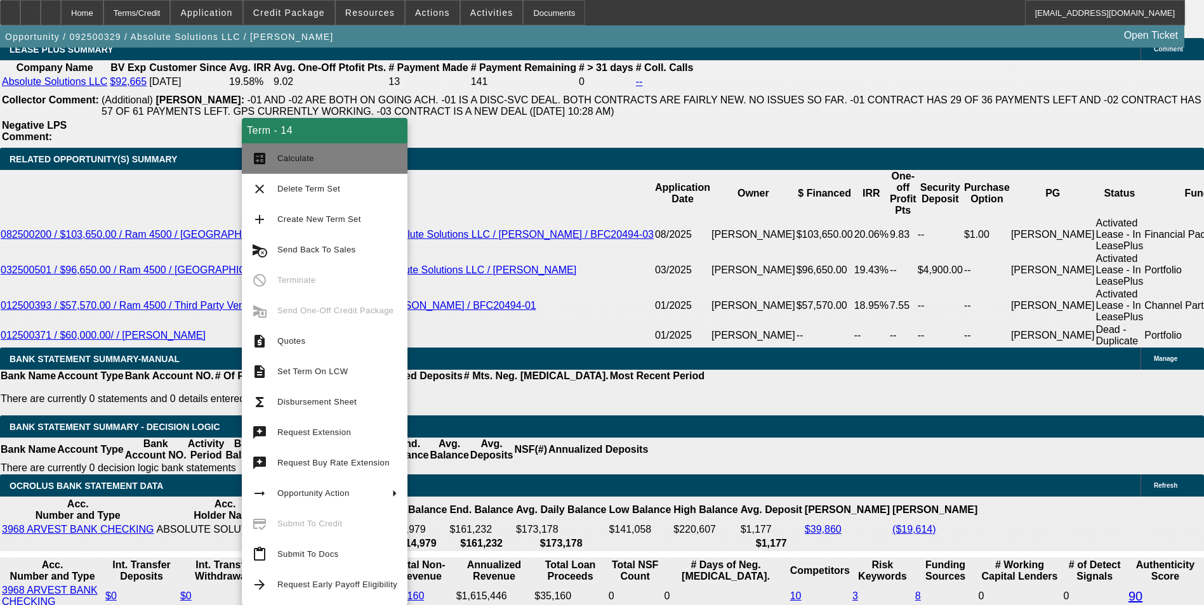
click at [305, 165] on span "Calculate" at bounding box center [337, 158] width 120 height 15
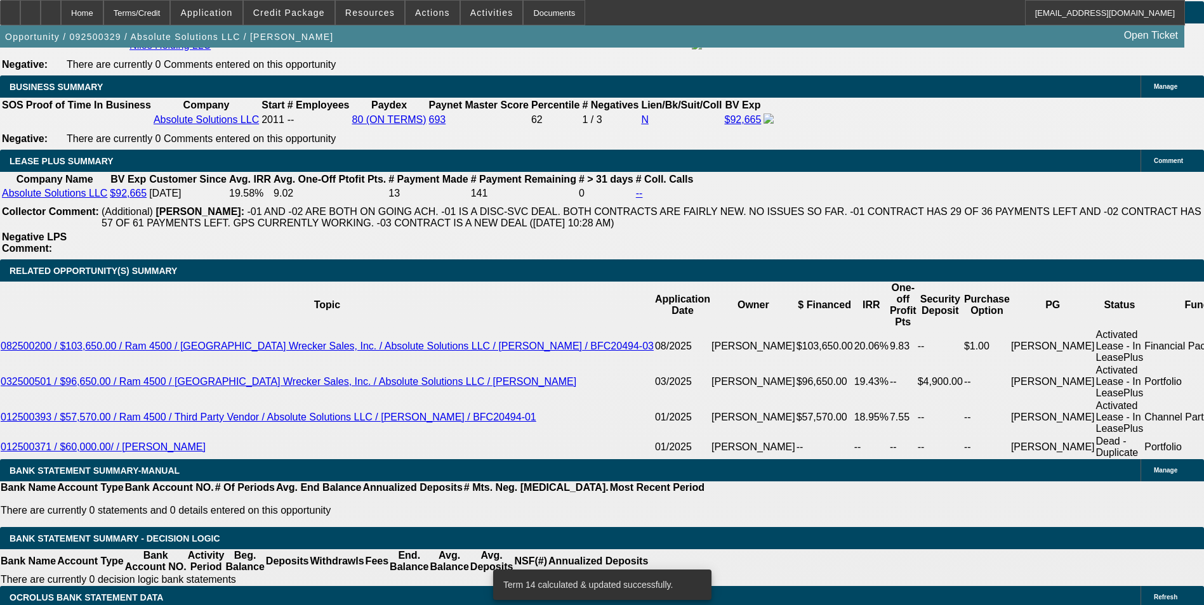
scroll to position [2073, 0]
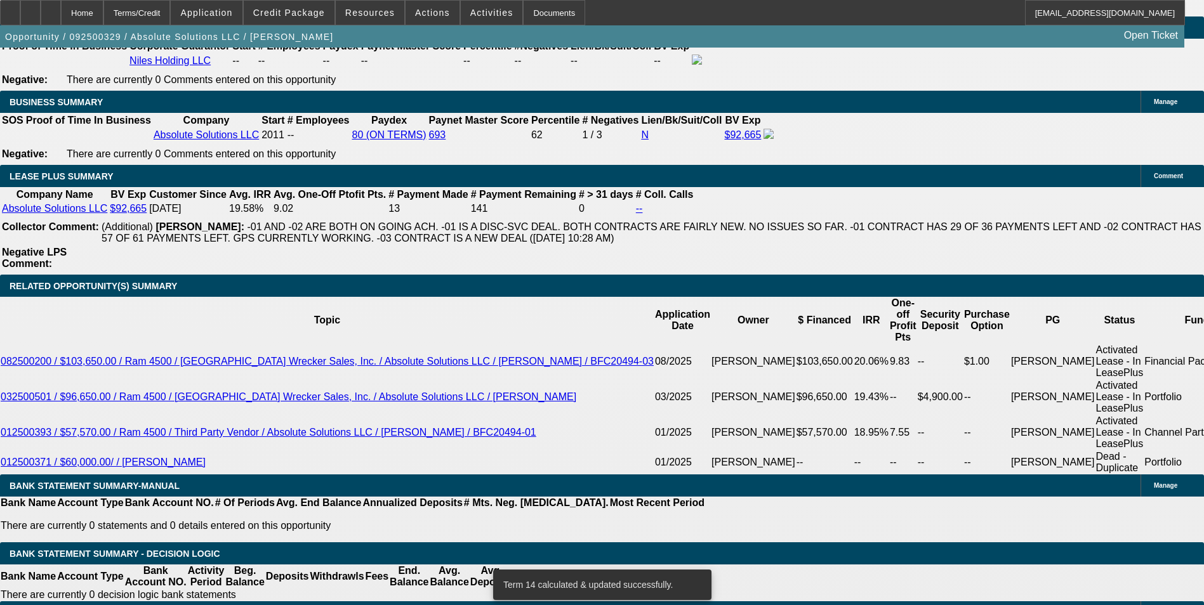
drag, startPoint x: 181, startPoint y: 471, endPoint x: 280, endPoint y: 484, distance: 100.4
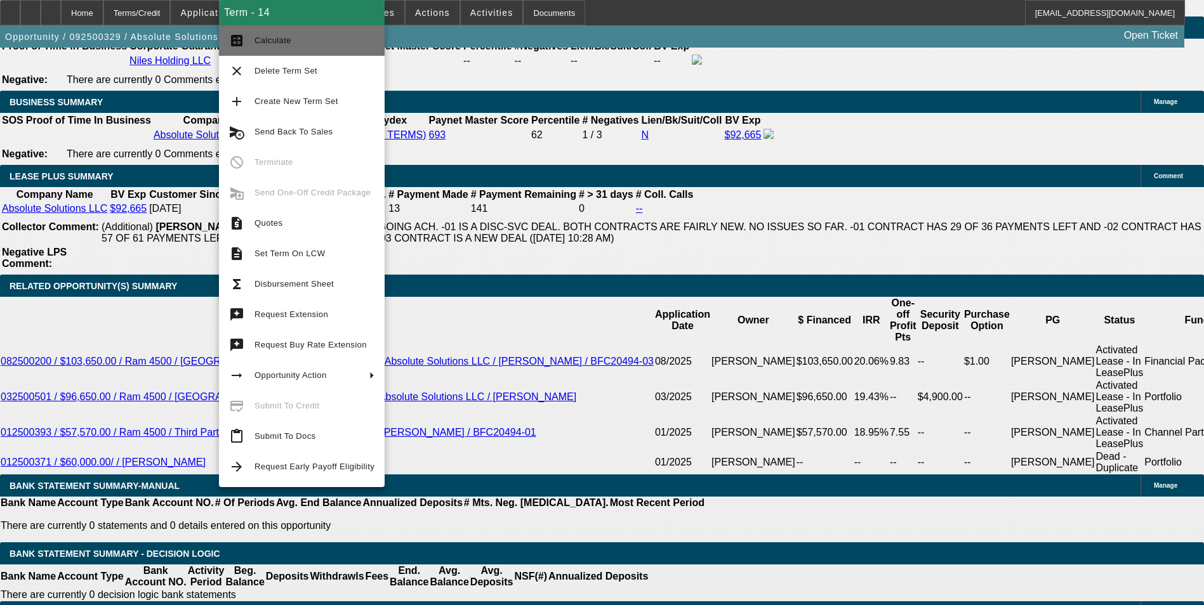
click at [305, 41] on span "Calculate" at bounding box center [314, 40] width 120 height 15
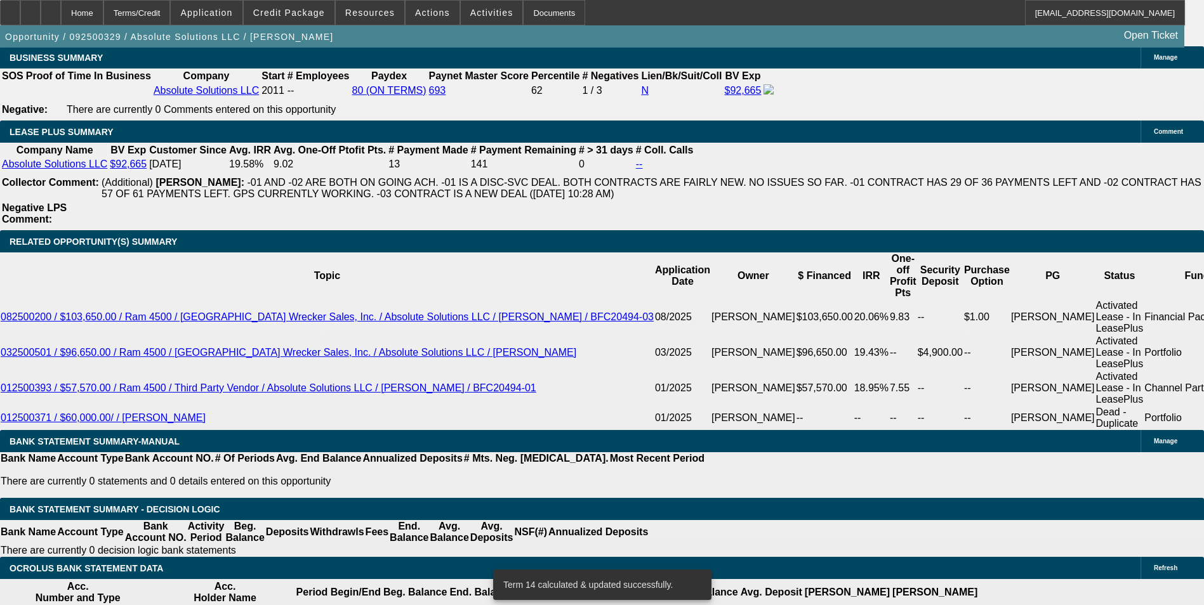
scroll to position [2200, 0]
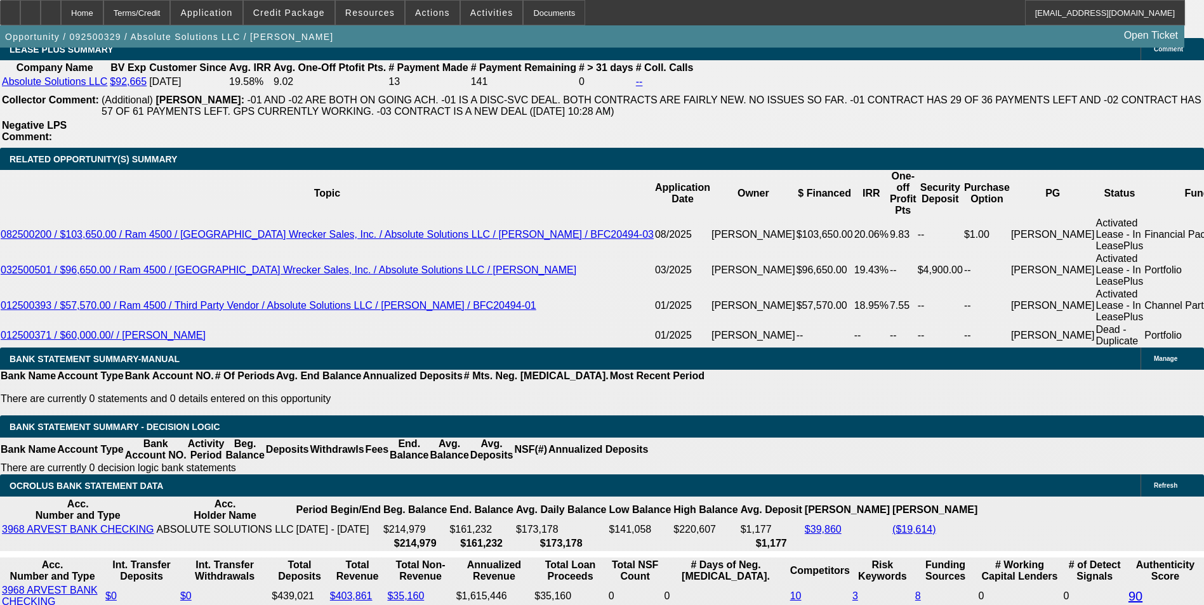
drag, startPoint x: 193, startPoint y: 341, endPoint x: 299, endPoint y: 351, distance: 106.4
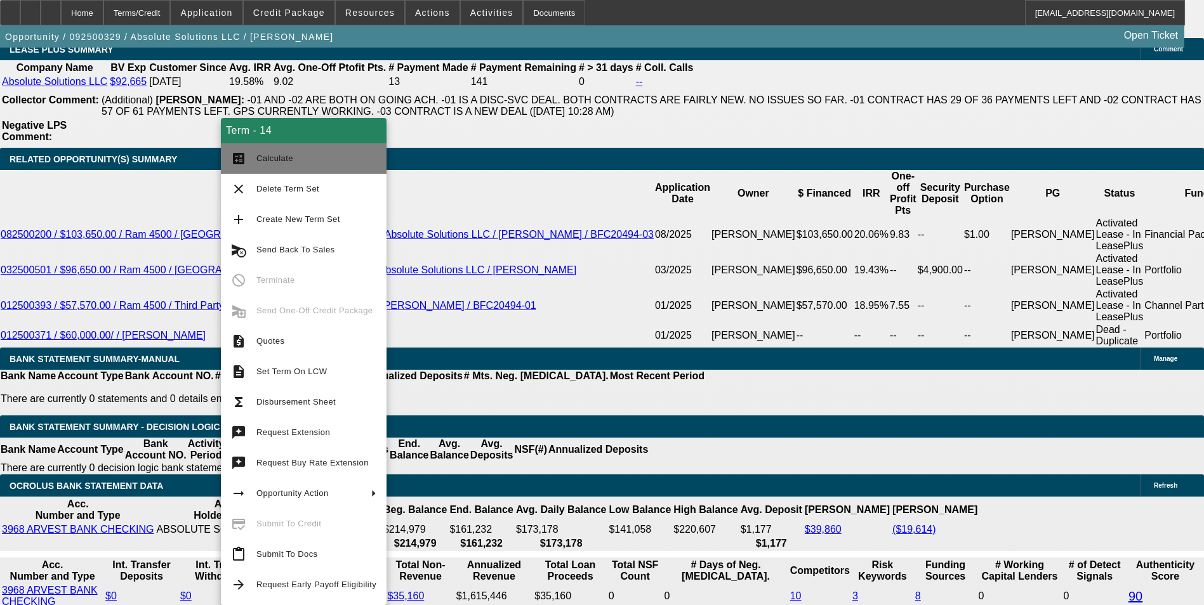
click at [301, 153] on span "Calculate" at bounding box center [316, 158] width 120 height 15
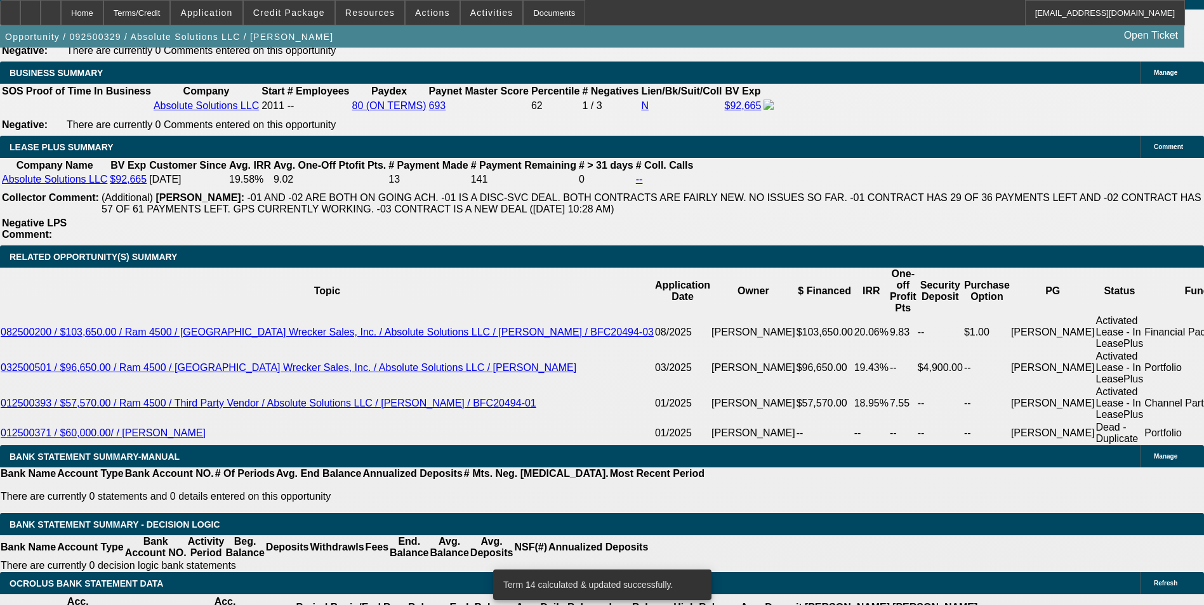
scroll to position [2073, 0]
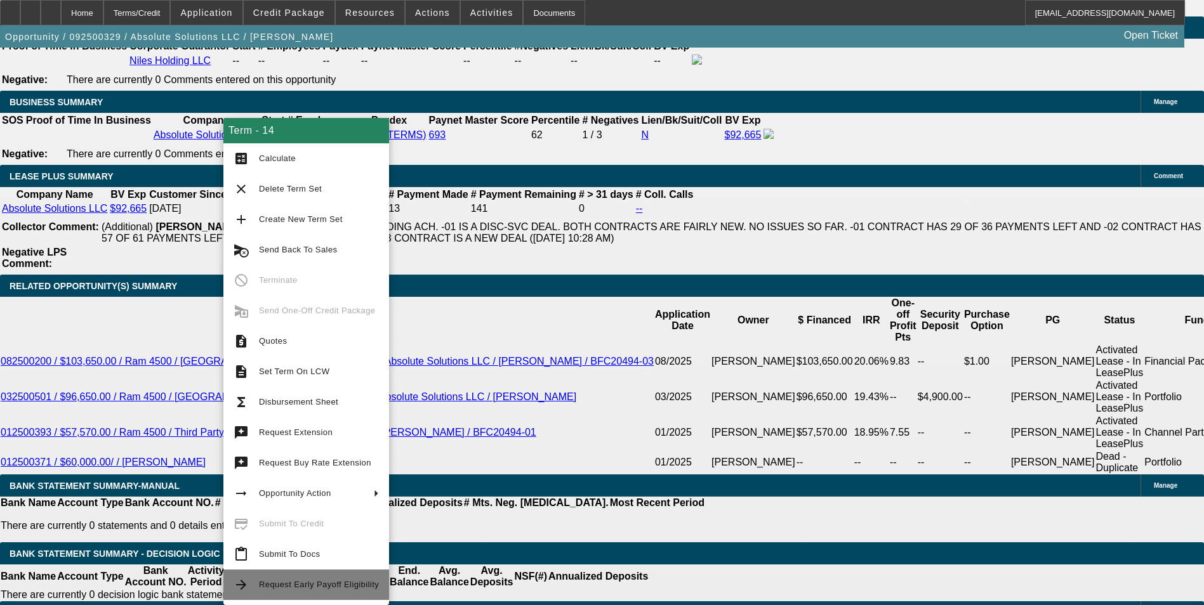
click at [337, 586] on span "Request Early Payoff Eligibility" at bounding box center [319, 585] width 120 height 10
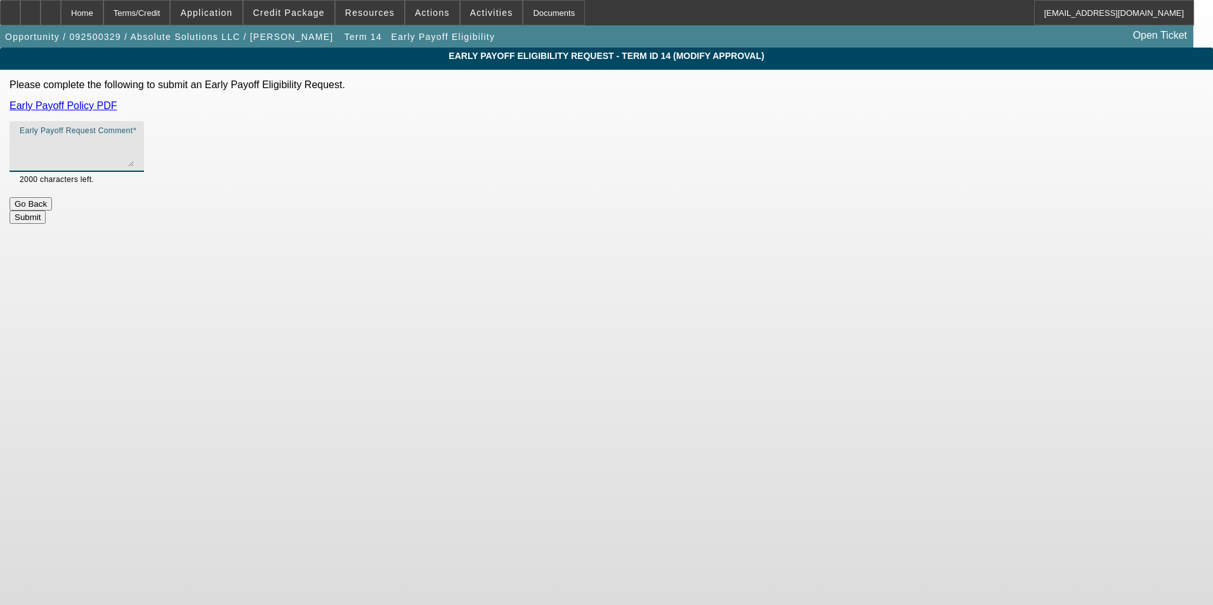
click at [134, 150] on textarea "Early Payoff Request Comment" at bounding box center [77, 151] width 114 height 30
click at [134, 143] on textarea "[PERSON_NAME] said he had someone recommended requesting this." at bounding box center [77, 151] width 114 height 30
click at [134, 140] on textarea "[PERSON_NAME] said he had someone recommend requesting this." at bounding box center [77, 151] width 114 height 30
click at [46, 217] on button "Submit" at bounding box center [28, 217] width 36 height 13
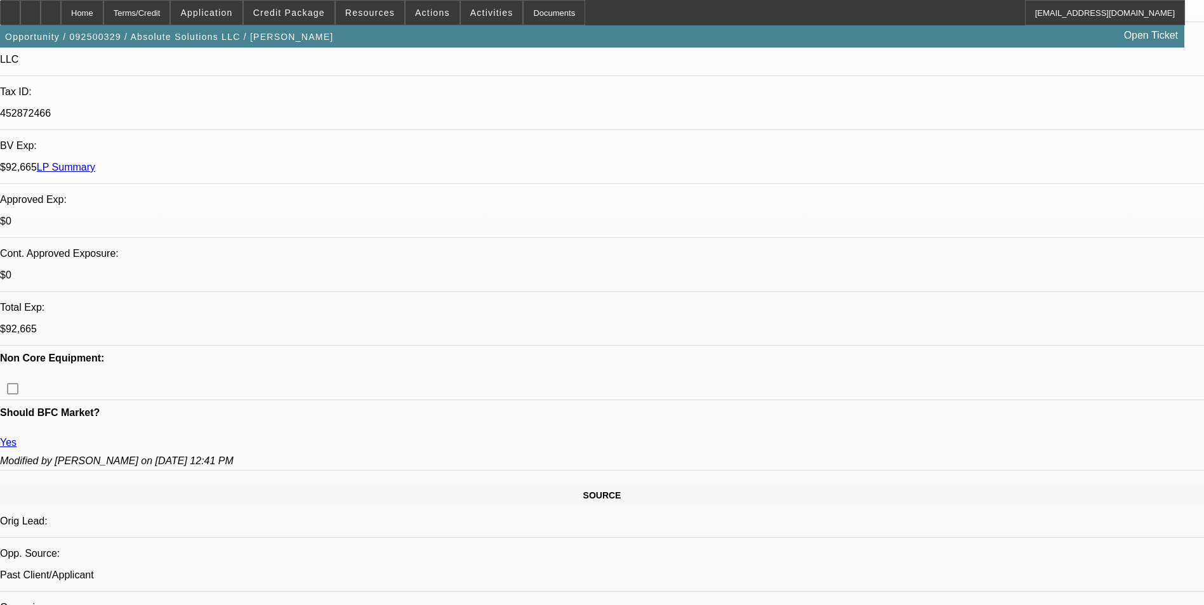
scroll to position [381, 0]
